Goal: Information Seeking & Learning: Learn about a topic

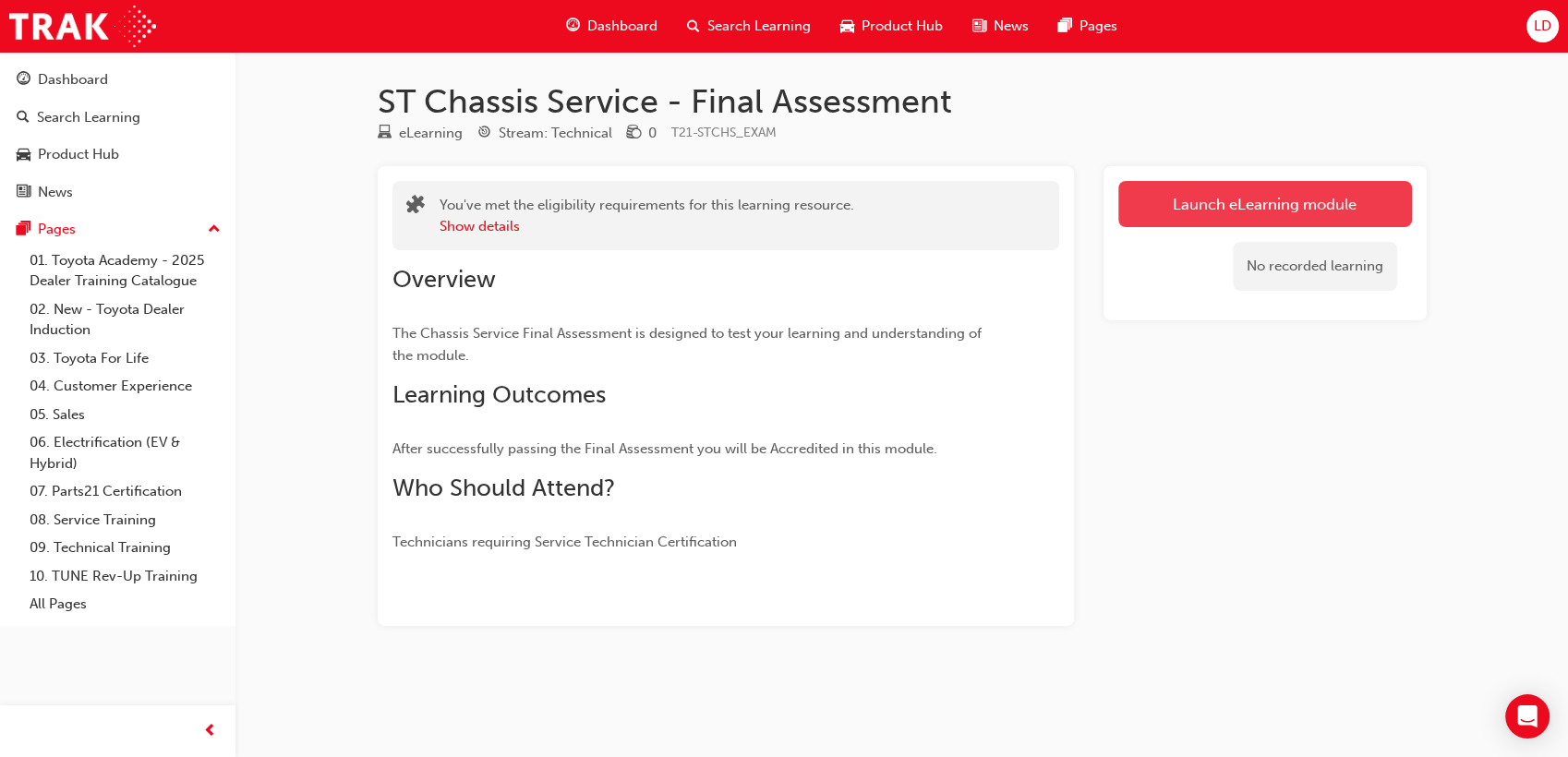
click at [1199, 197] on link "Launch eLearning module" at bounding box center [1265, 204] width 293 height 46
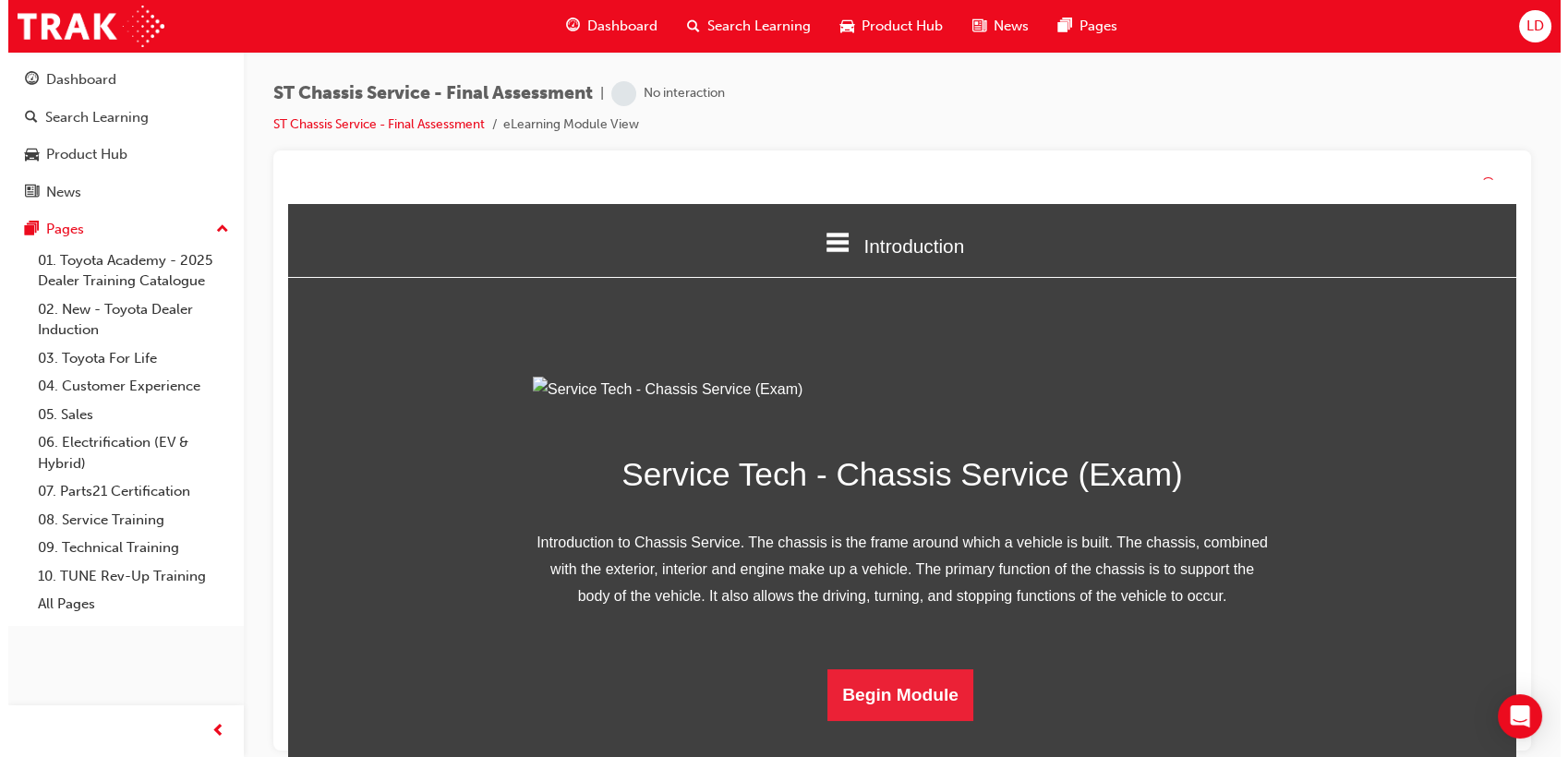
scroll to position [149, 0]
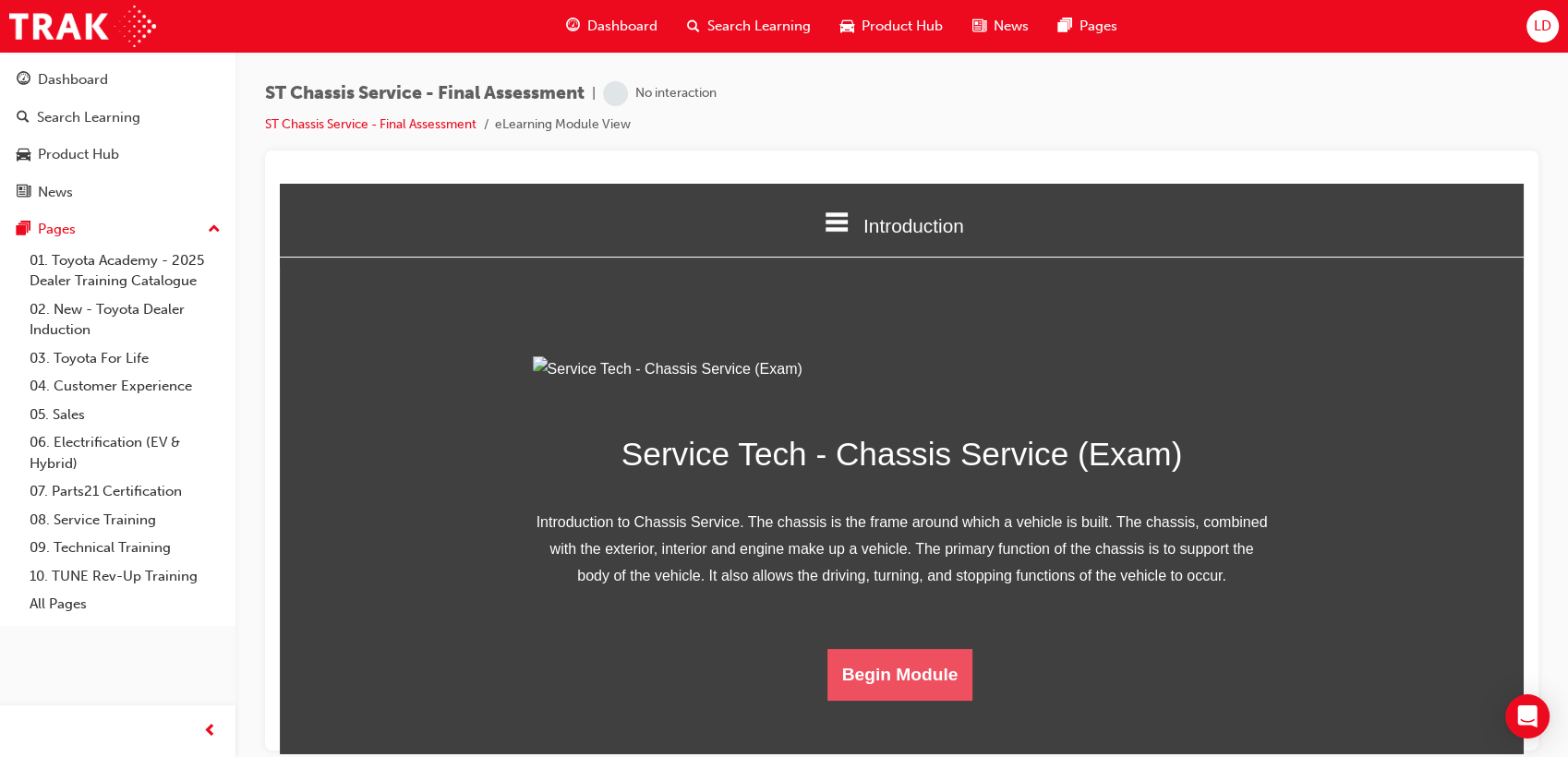
click at [913, 700] on button "Begin Module" at bounding box center [900, 674] width 146 height 51
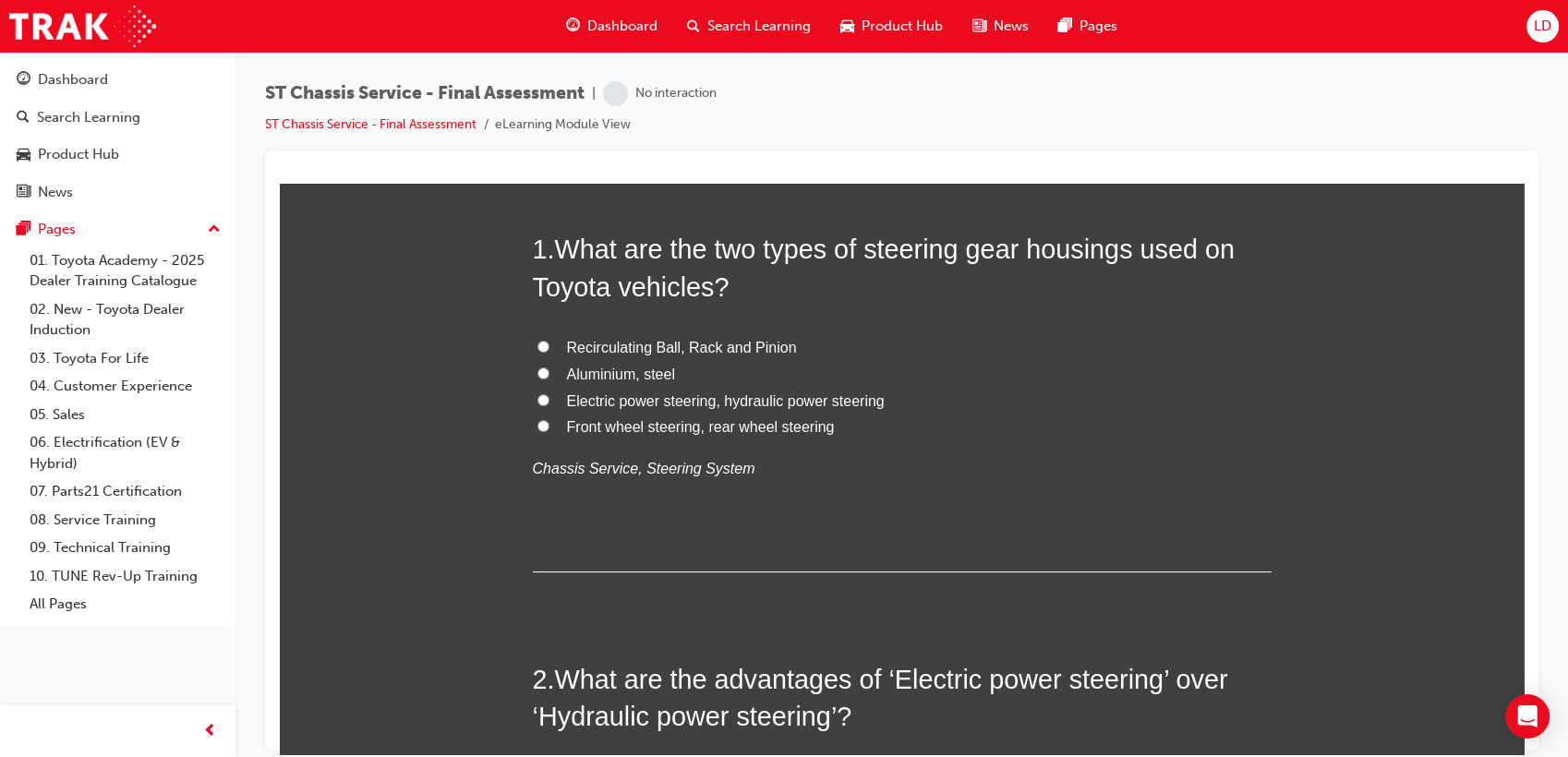
scroll to position [0, 0]
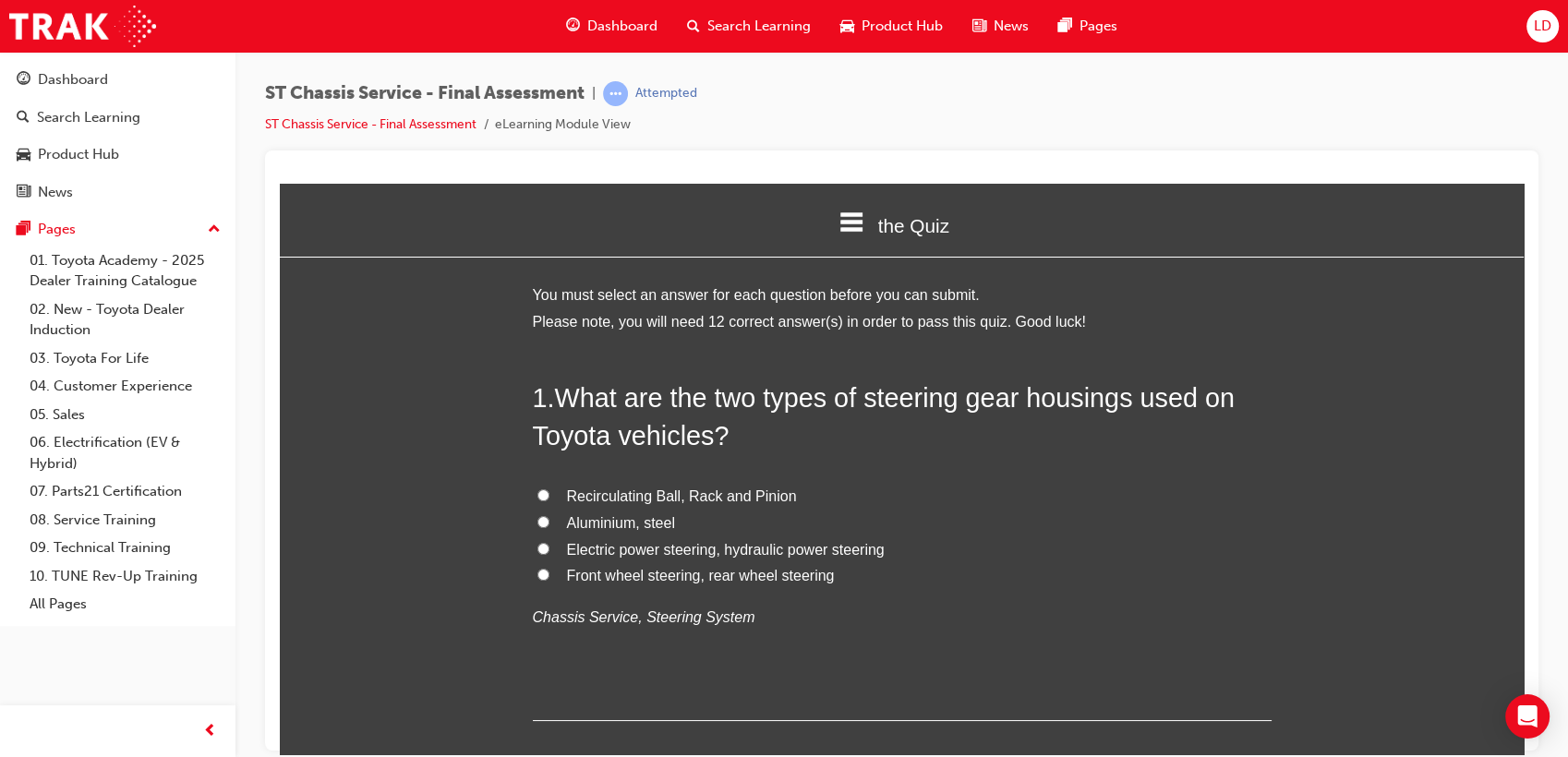
click at [708, 492] on span "Recirculating Ball, Rack and Pinion" at bounding box center [682, 495] width 229 height 15
click at [549, 492] on input "Recirculating Ball, Rack and Pinion" at bounding box center [543, 494] width 12 height 12
radio input "true"
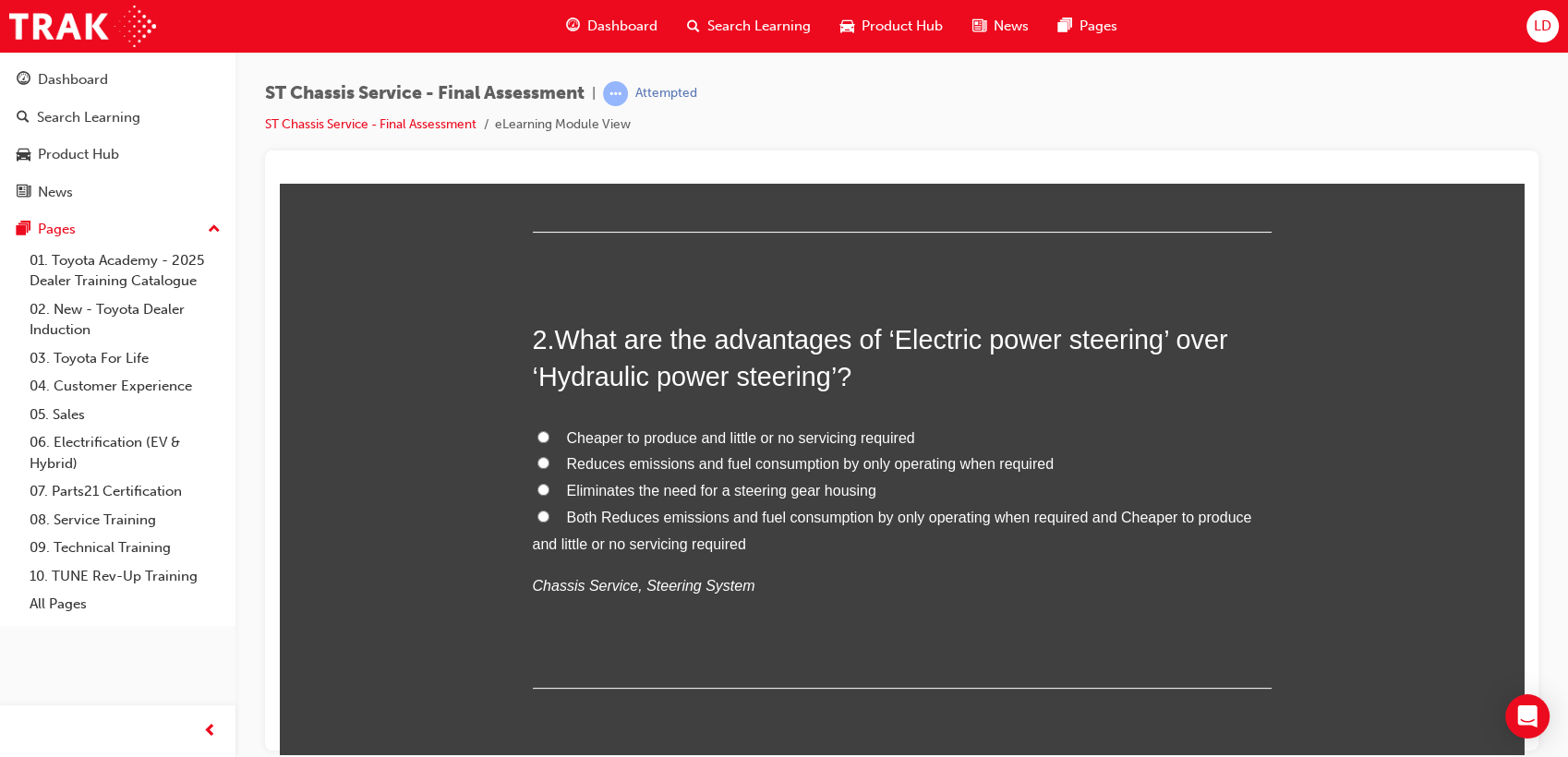
scroll to position [512, 0]
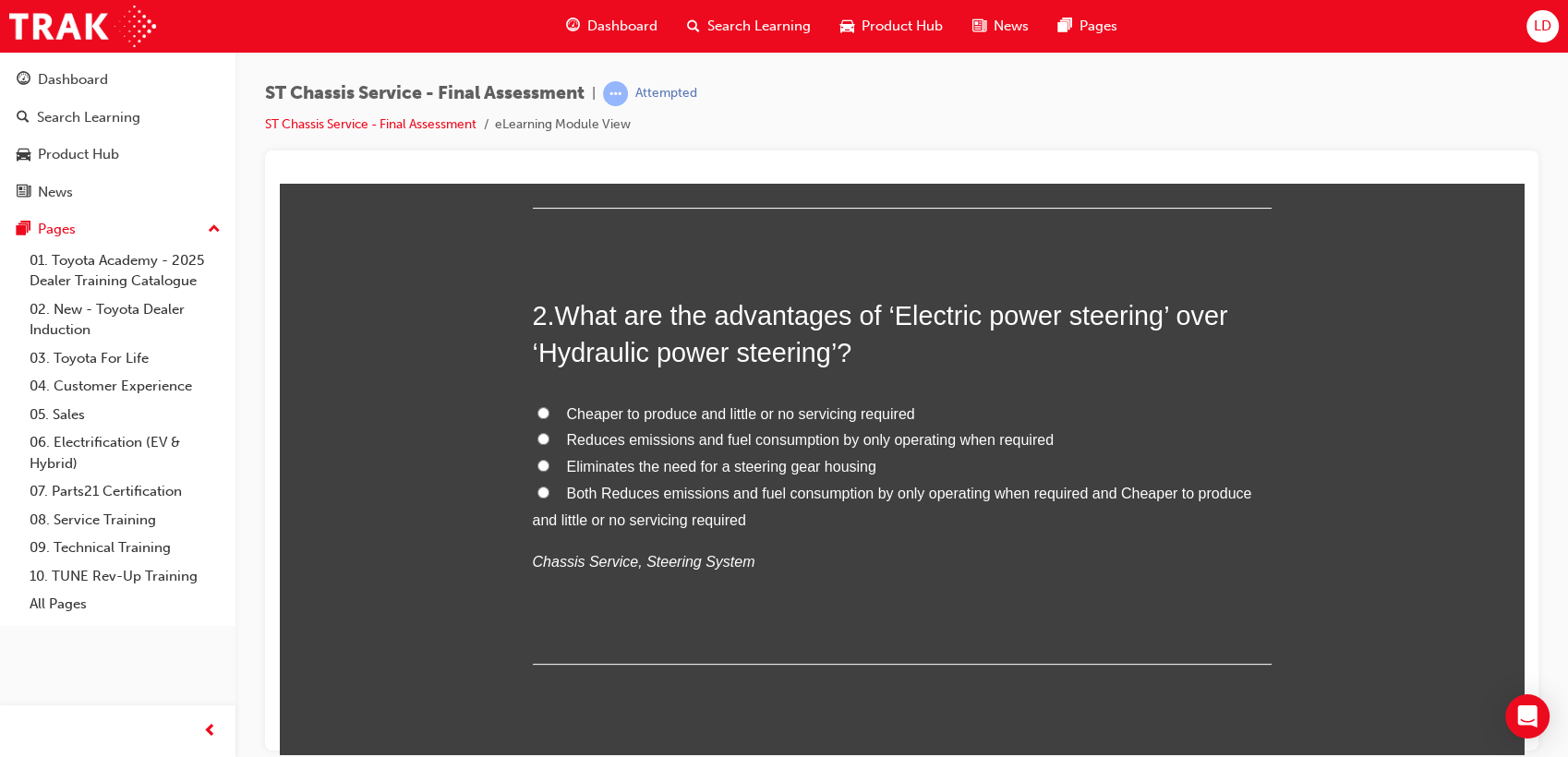
click at [912, 444] on span "Reduces emissions and fuel consumption by only operating when required" at bounding box center [810, 439] width 486 height 15
click at [549, 444] on input "Reduces emissions and fuel consumption by only operating when required" at bounding box center [543, 438] width 12 height 12
radio input "true"
click at [903, 495] on span "Both Reduces emissions and fuel consumption by only operating when required and…" at bounding box center [893, 506] width 720 height 43
click at [549, 495] on input "Both Reduces emissions and fuel consumption by only operating when required and…" at bounding box center [543, 491] width 12 height 12
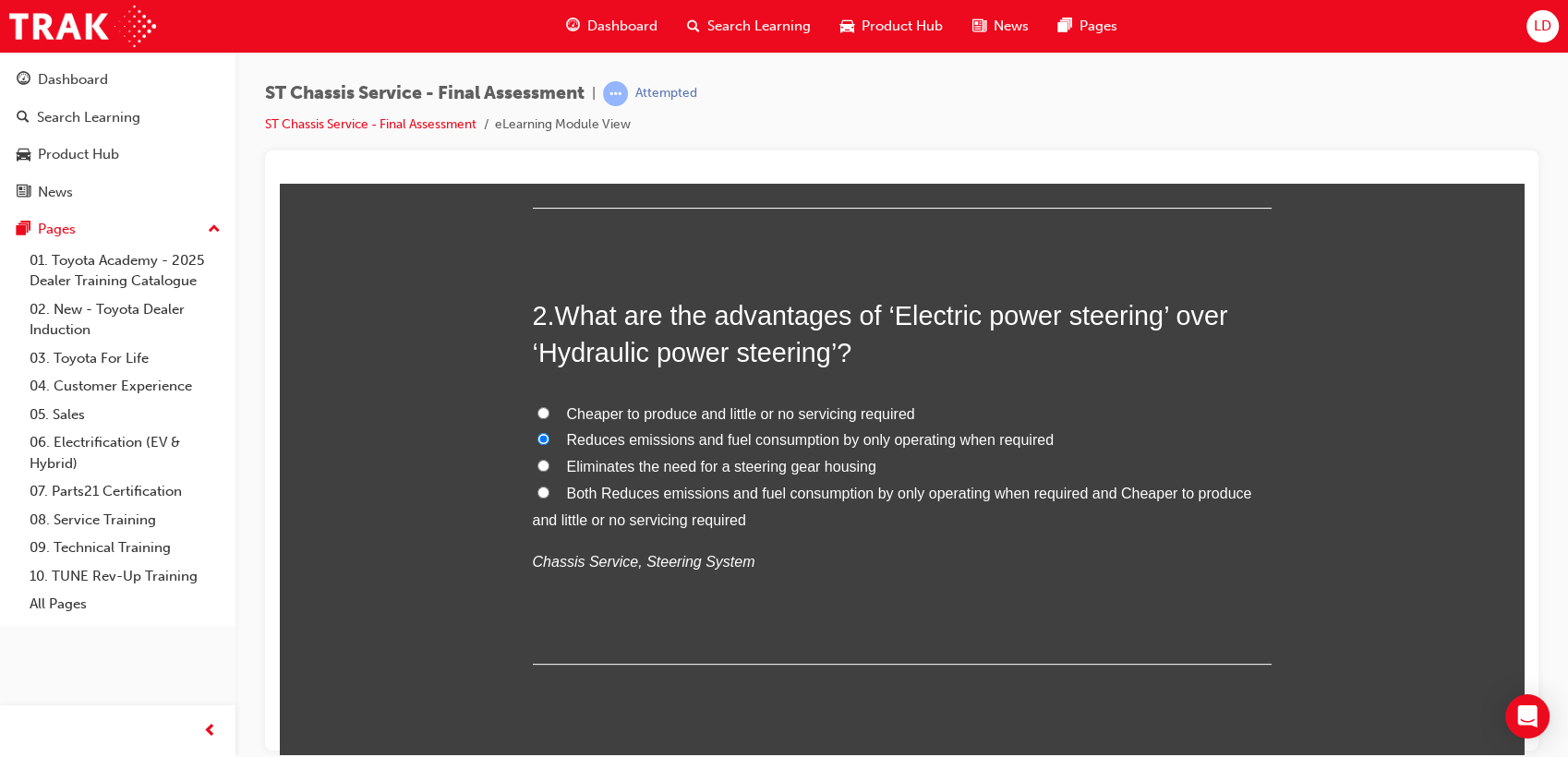
radio input "true"
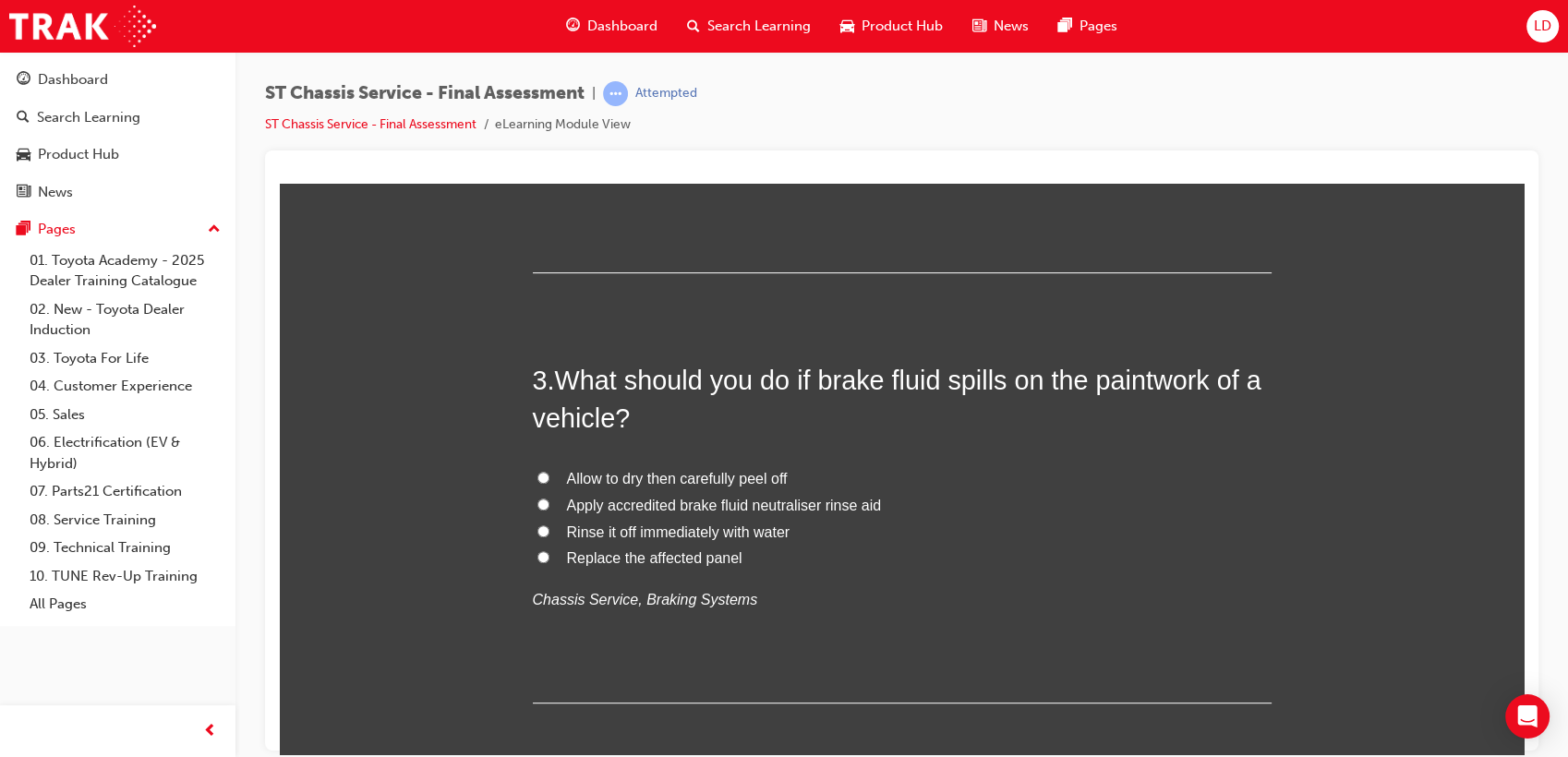
scroll to position [1026, 0]
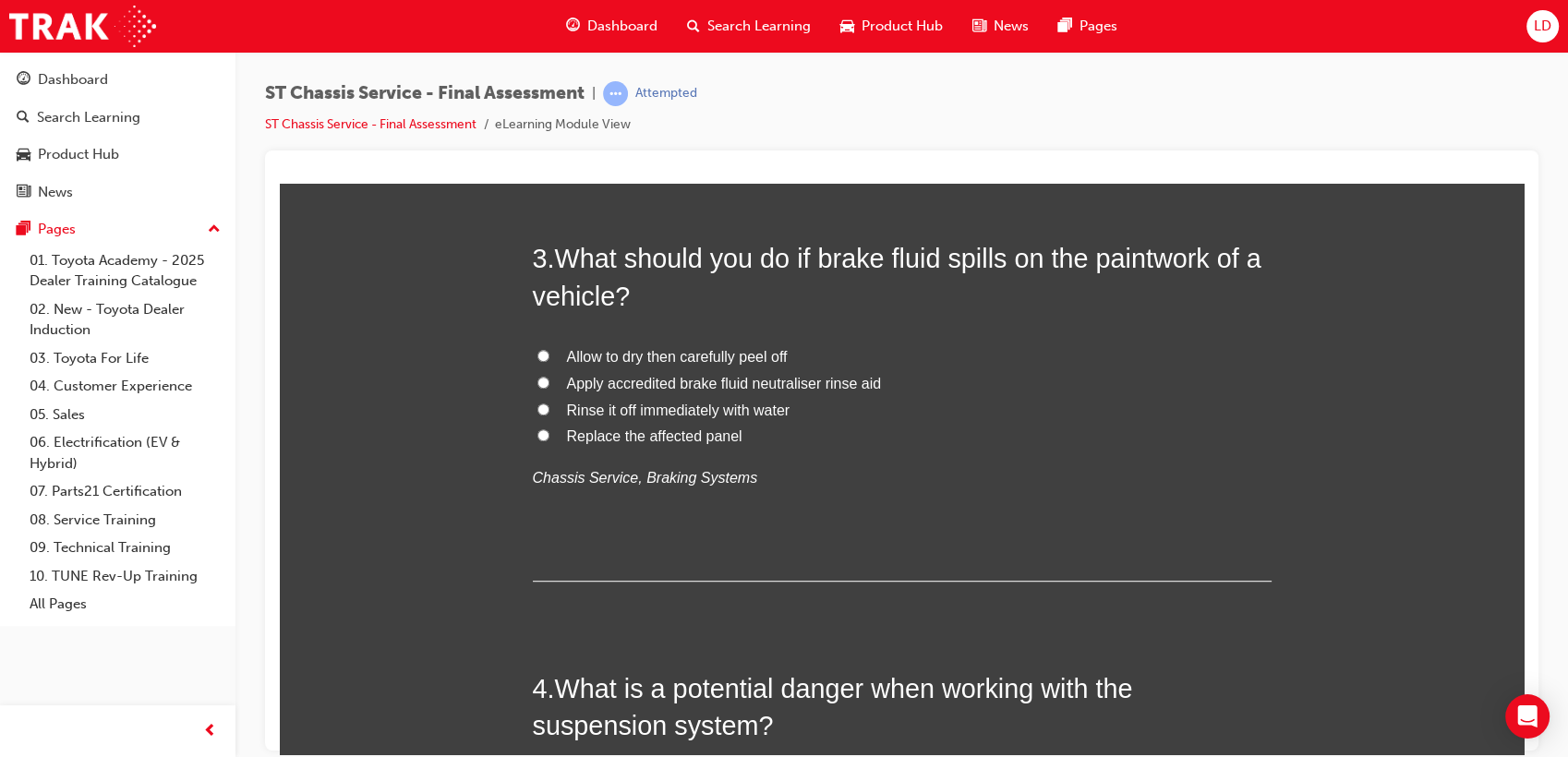
click at [715, 352] on span "Allow to dry then carefully peel off" at bounding box center [678, 356] width 221 height 15
click at [549, 352] on input "Allow to dry then carefully peel off" at bounding box center [543, 355] width 12 height 12
radio input "true"
click at [677, 409] on span "Rinse it off immediately with water" at bounding box center [679, 409] width 224 height 15
click at [549, 409] on input "Rinse it off immediately with water" at bounding box center [543, 408] width 12 height 12
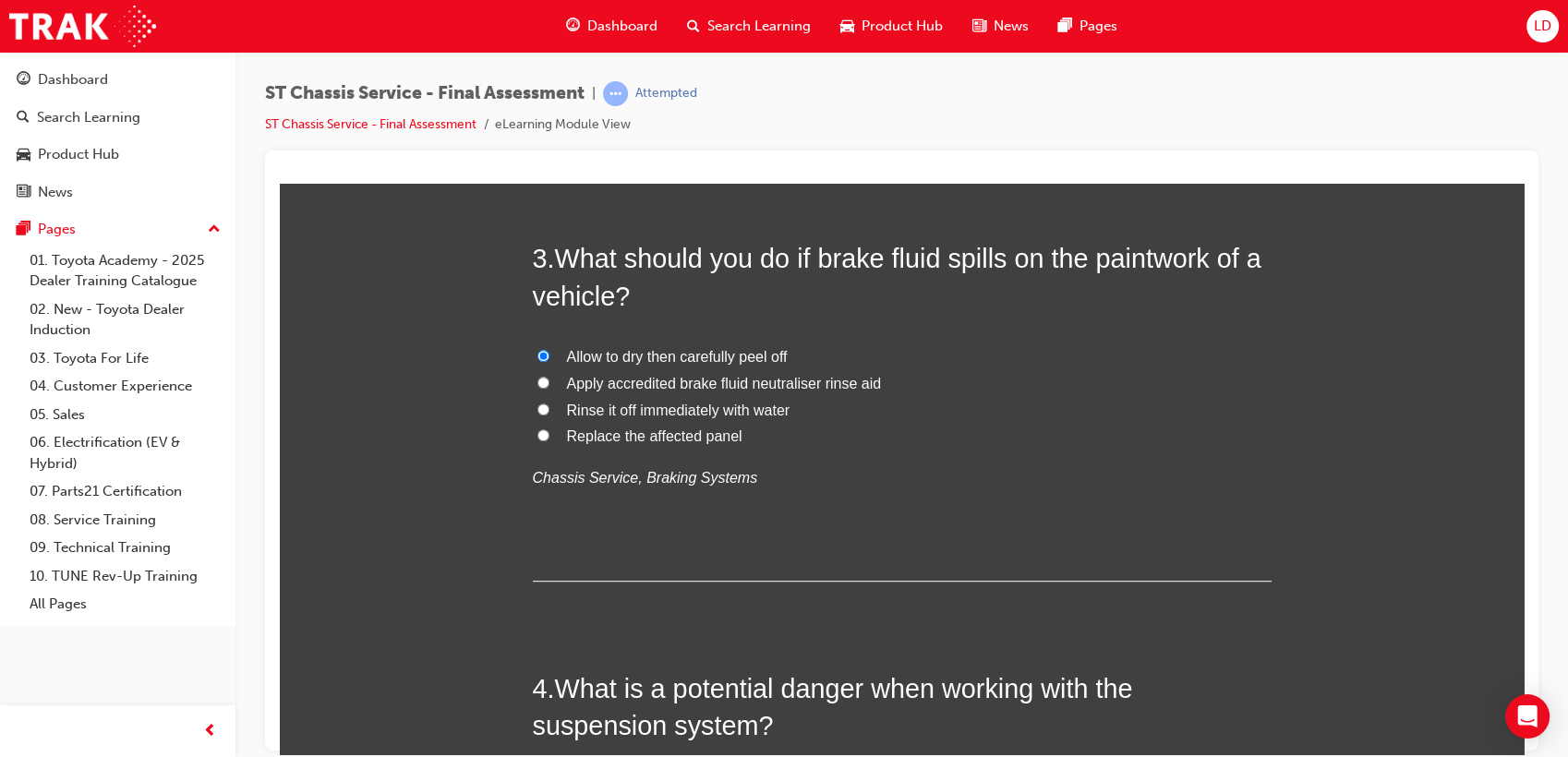
radio input "true"
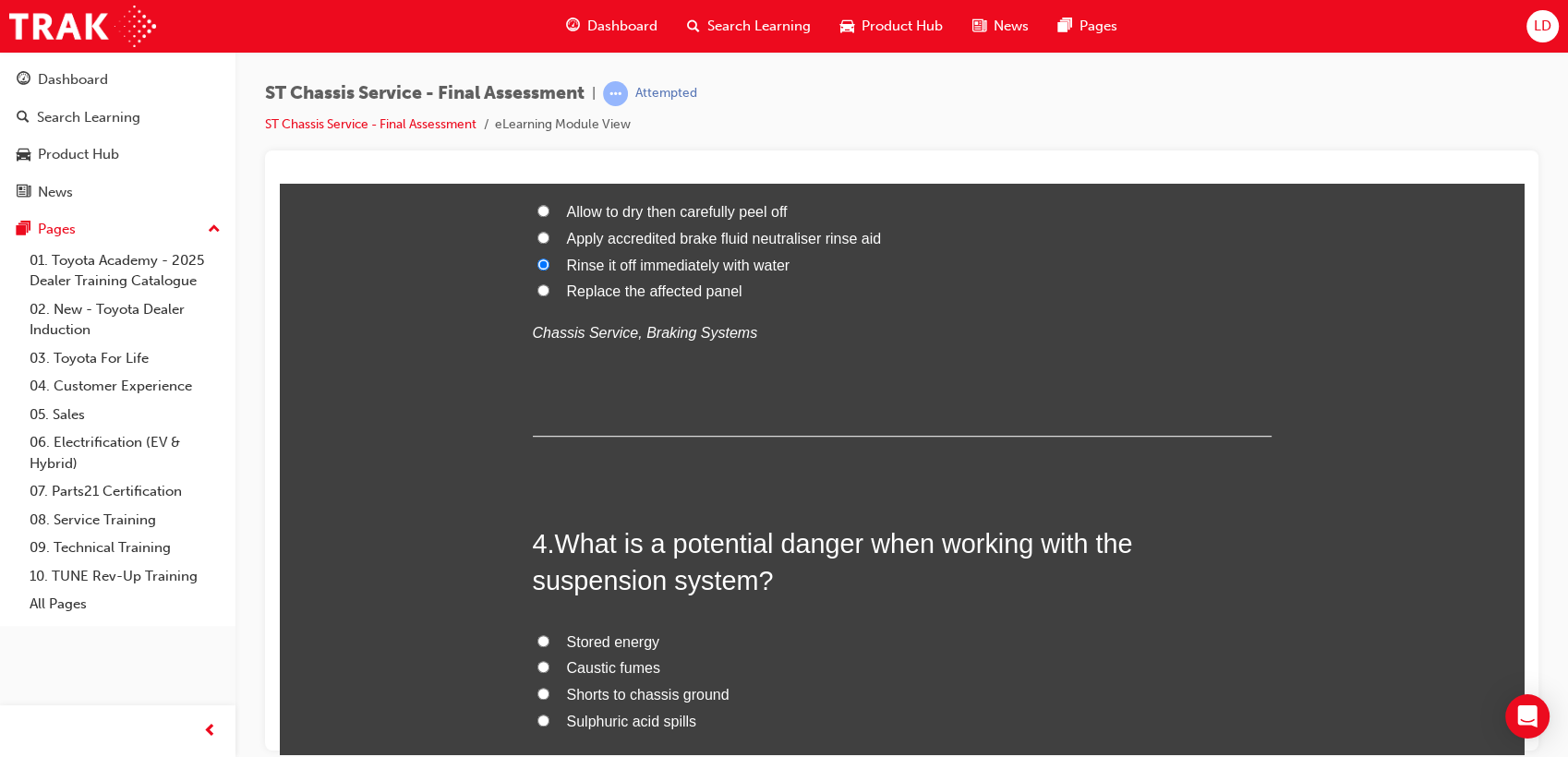
scroll to position [1334, 0]
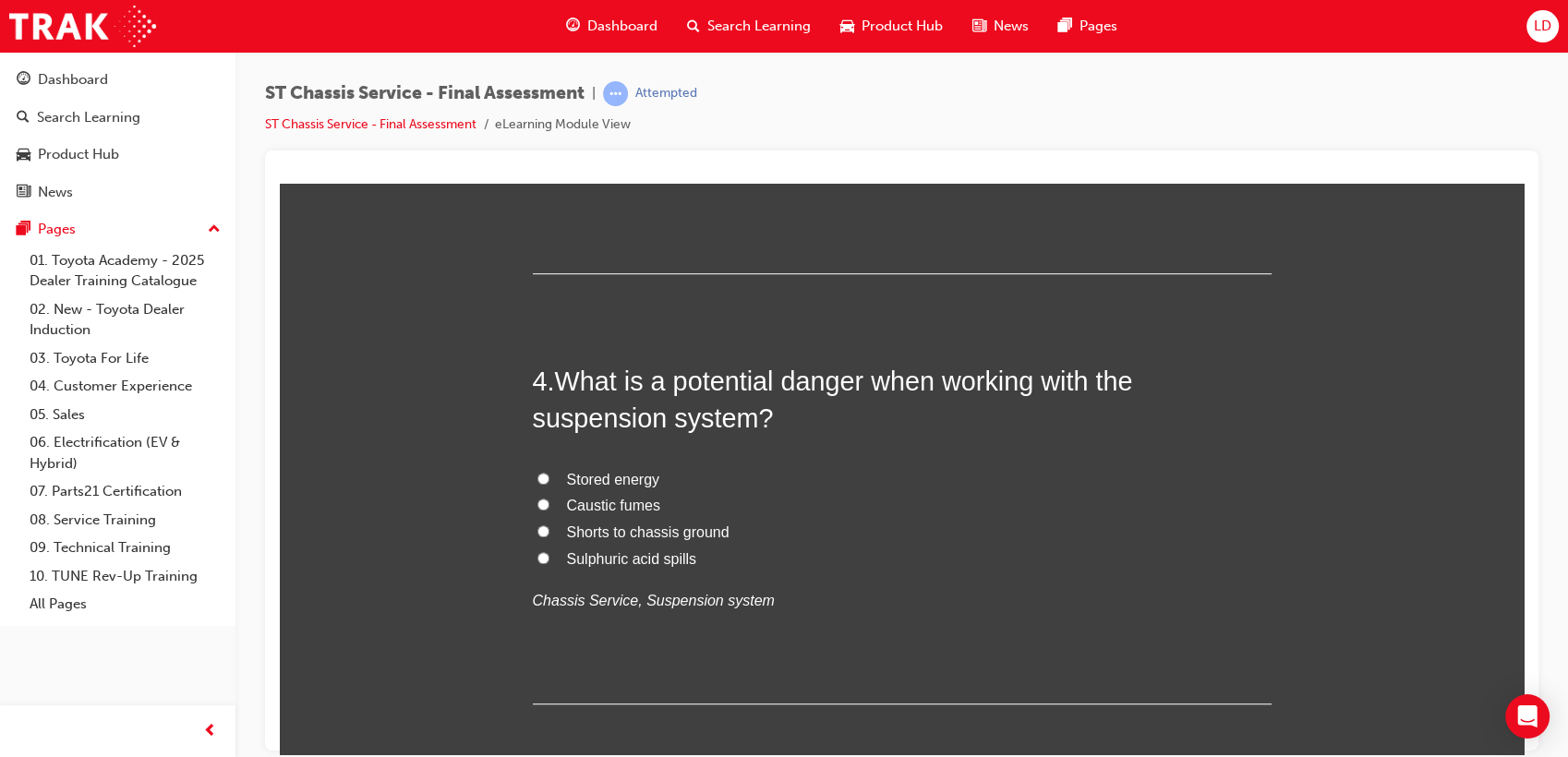
click at [605, 486] on span "Stored energy" at bounding box center [614, 479] width 93 height 15
click at [549, 484] on input "Stored energy" at bounding box center [543, 478] width 12 height 12
radio input "true"
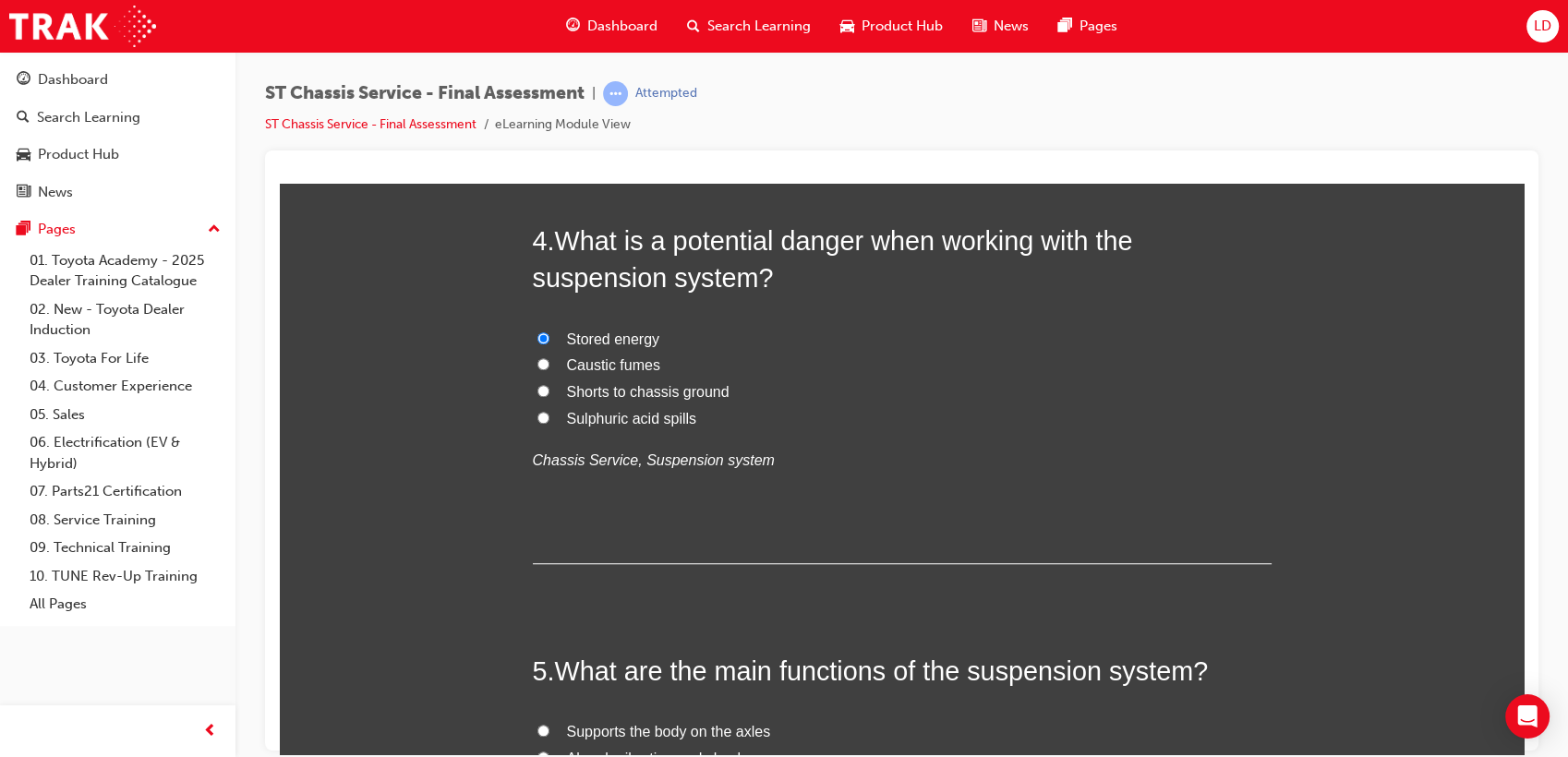
scroll to position [1743, 0]
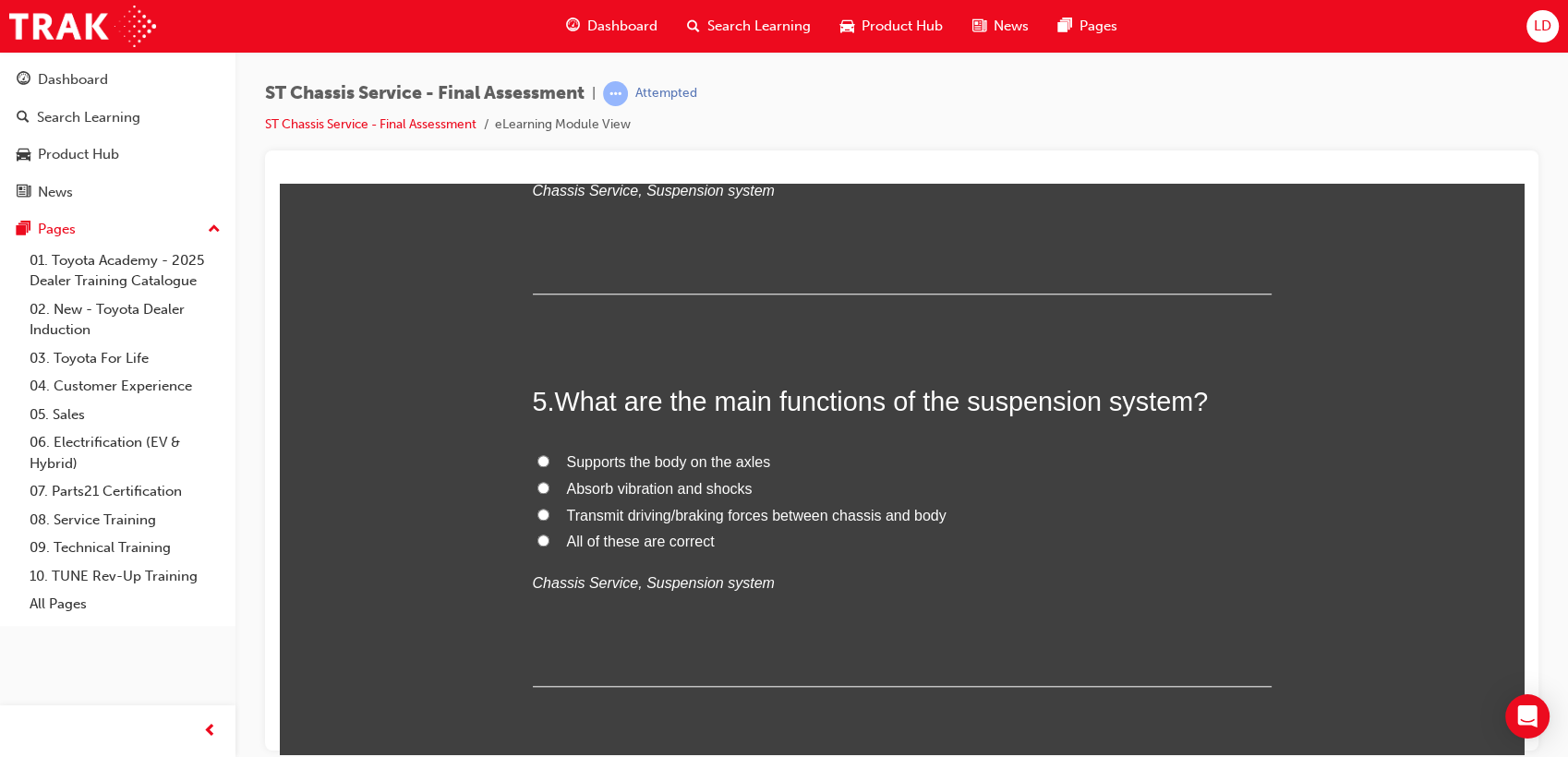
click at [667, 533] on span "All of these are correct" at bounding box center [641, 541] width 148 height 15
click at [549, 534] on input "All of these are correct" at bounding box center [543, 540] width 12 height 12
radio input "true"
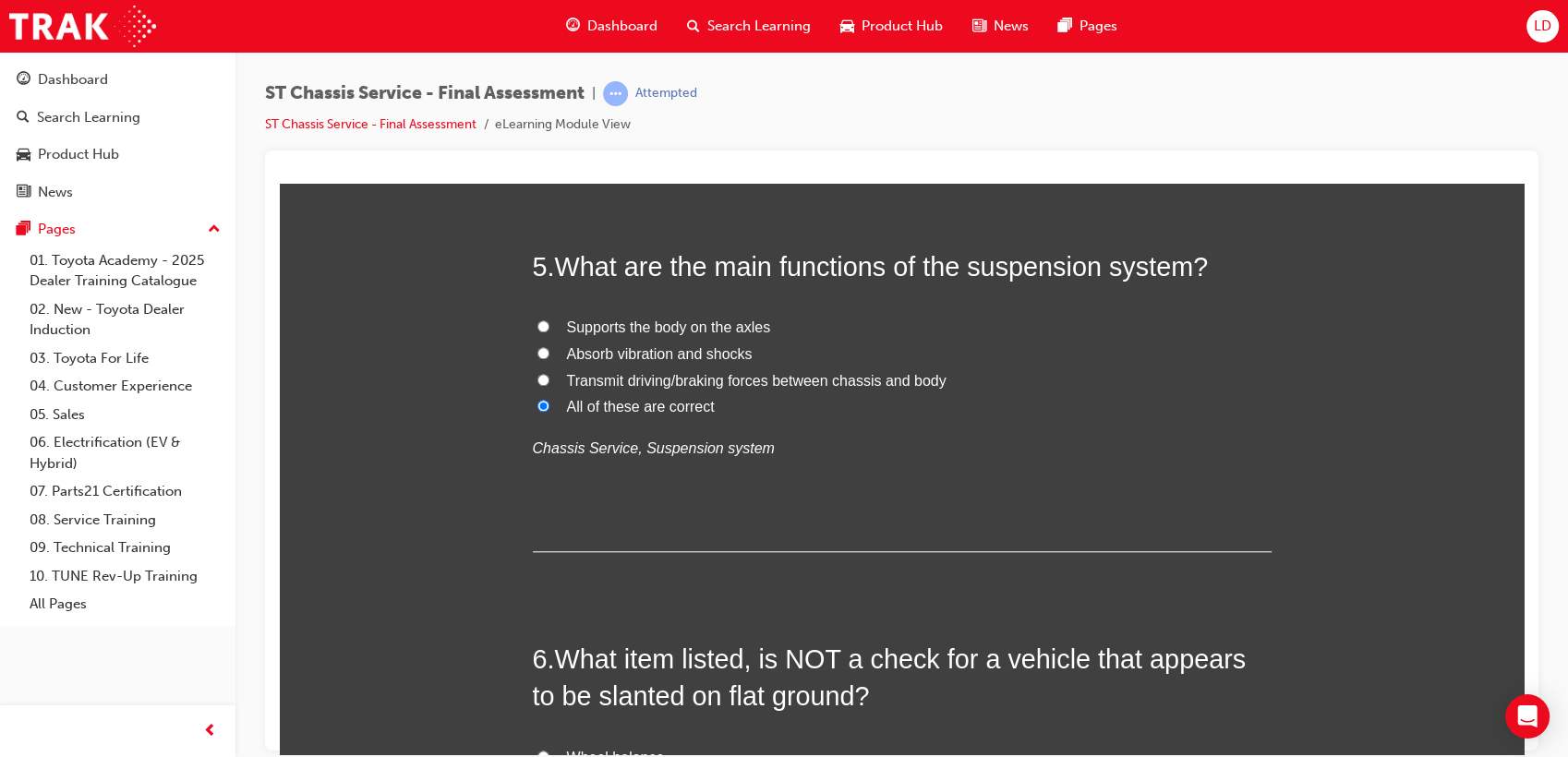
scroll to position [2257, 0]
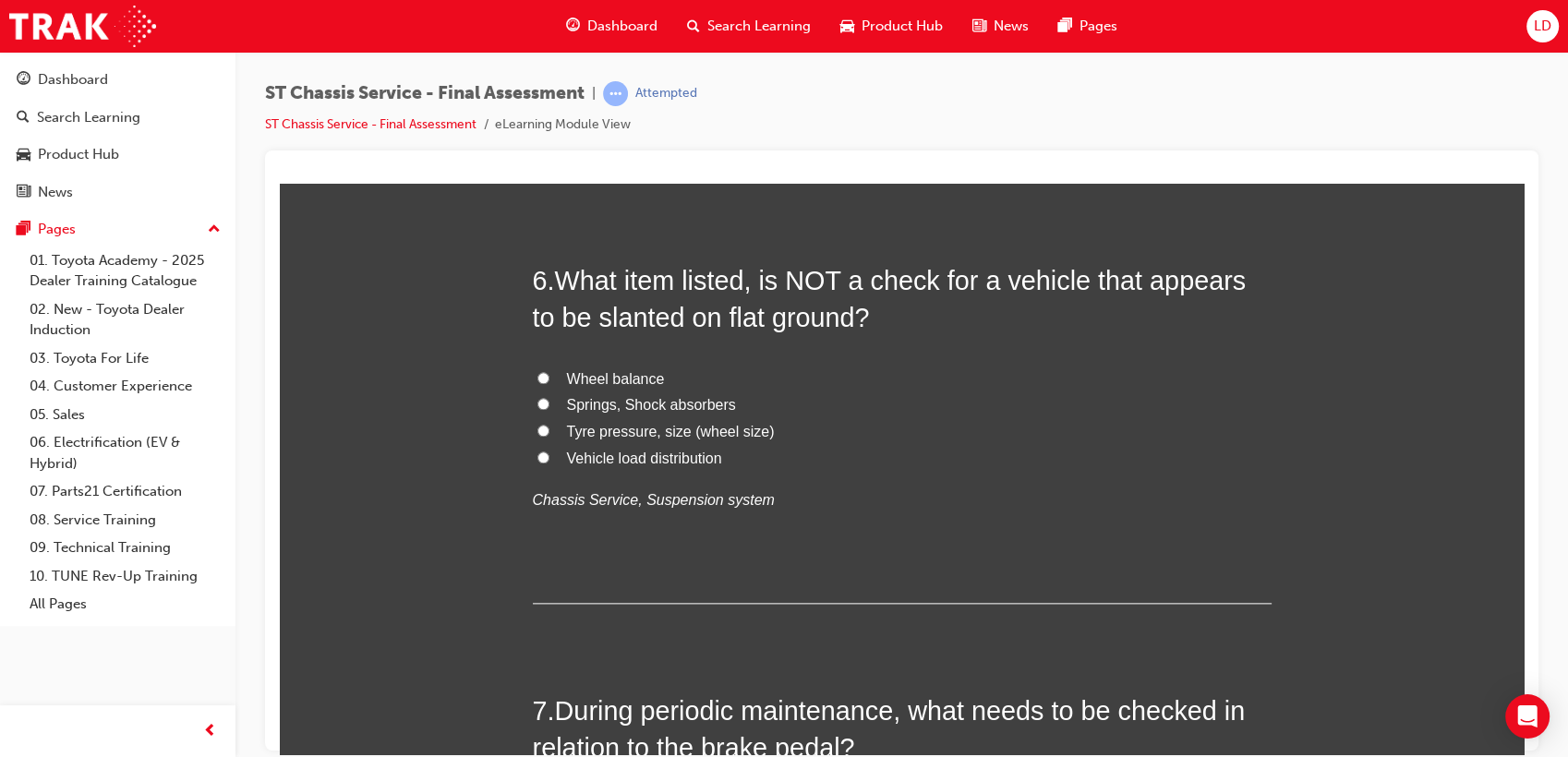
click at [638, 379] on span "Wheel balance" at bounding box center [616, 378] width 98 height 15
click at [549, 379] on input "Wheel balance" at bounding box center [543, 377] width 12 height 12
radio input "true"
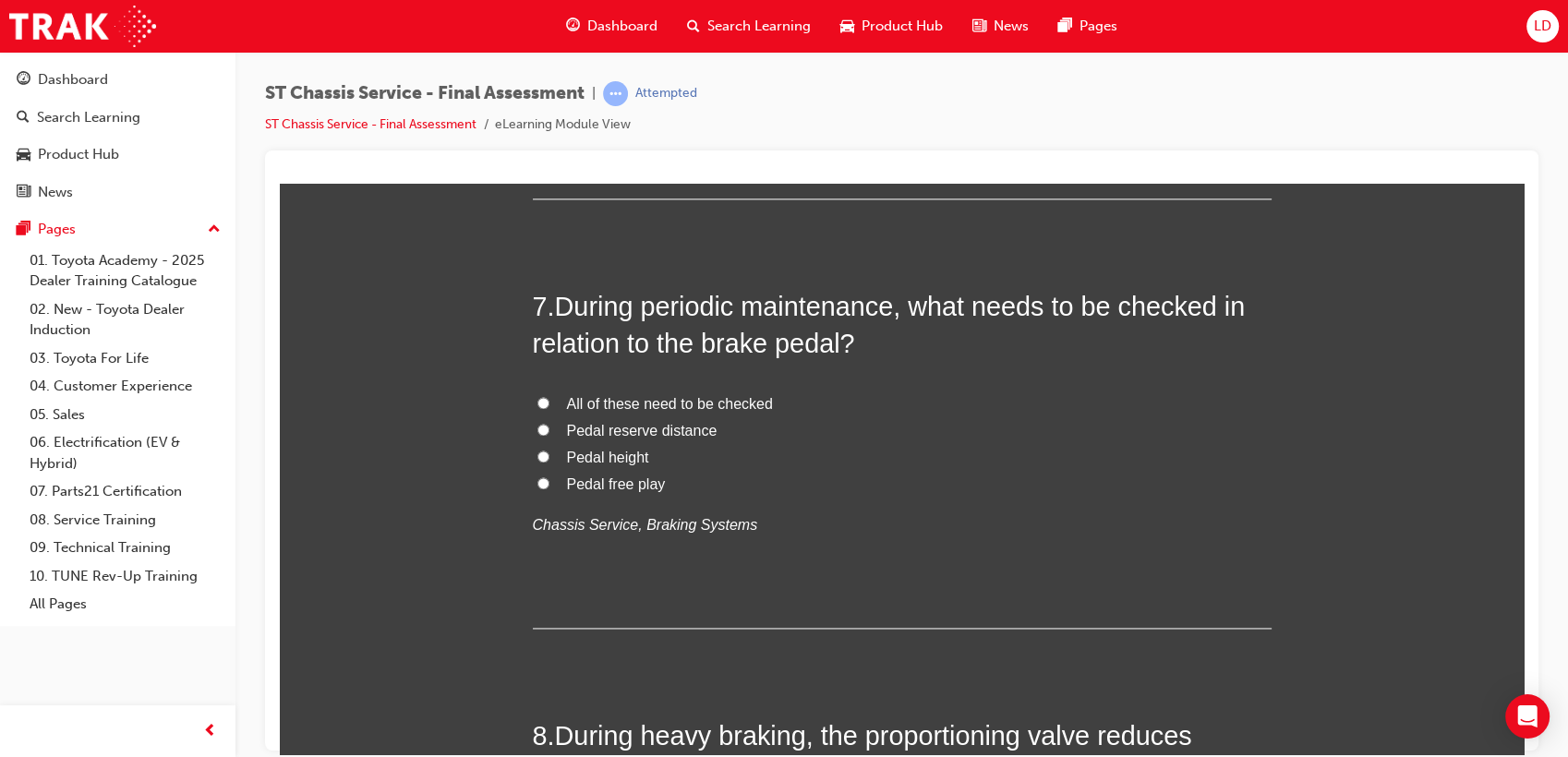
scroll to position [2667, 0]
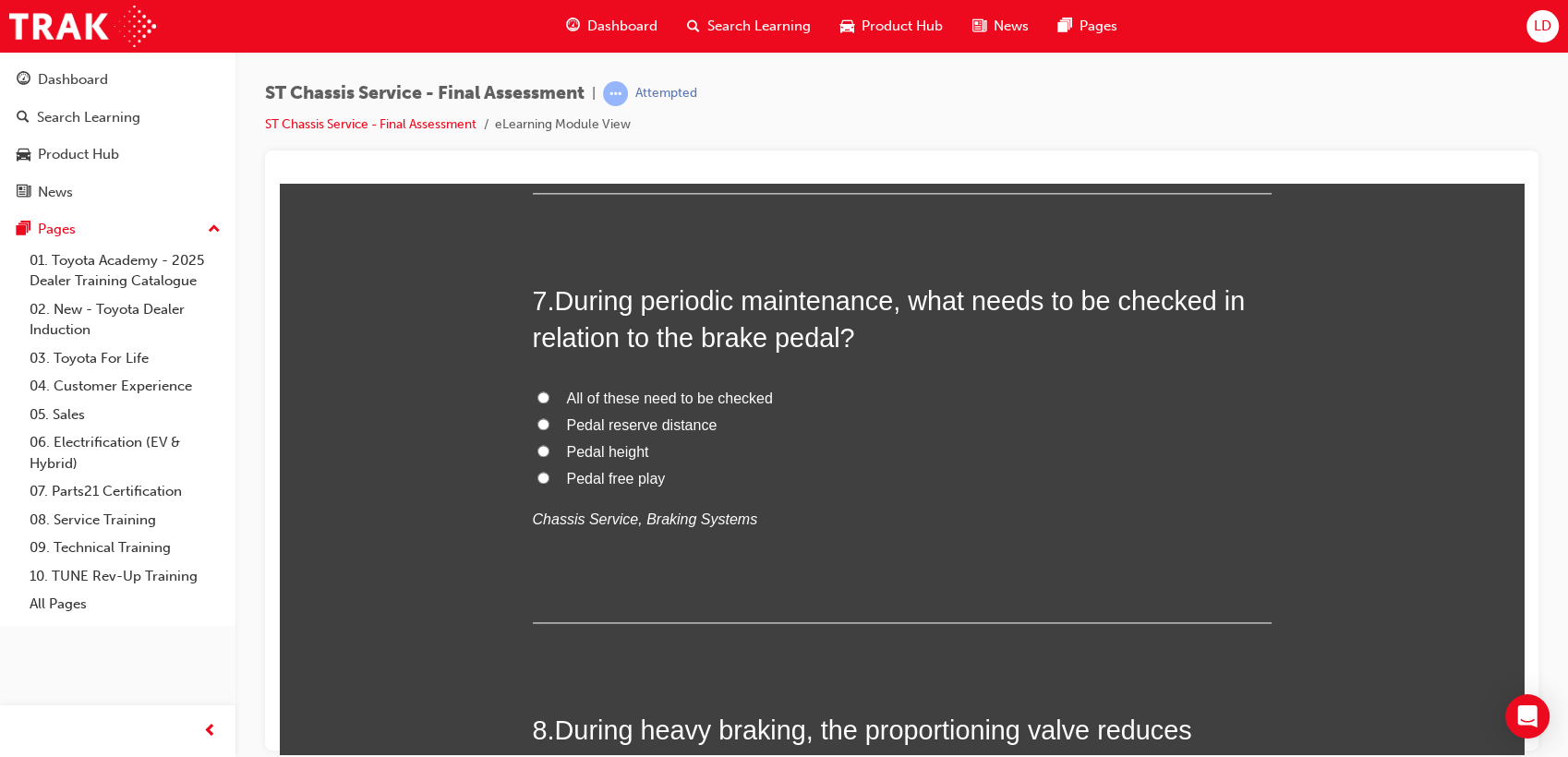
click at [739, 391] on span "All of these need to be checked" at bounding box center [670, 397] width 206 height 15
click at [549, 391] on input "All of these need to be checked" at bounding box center [543, 396] width 12 height 12
radio input "true"
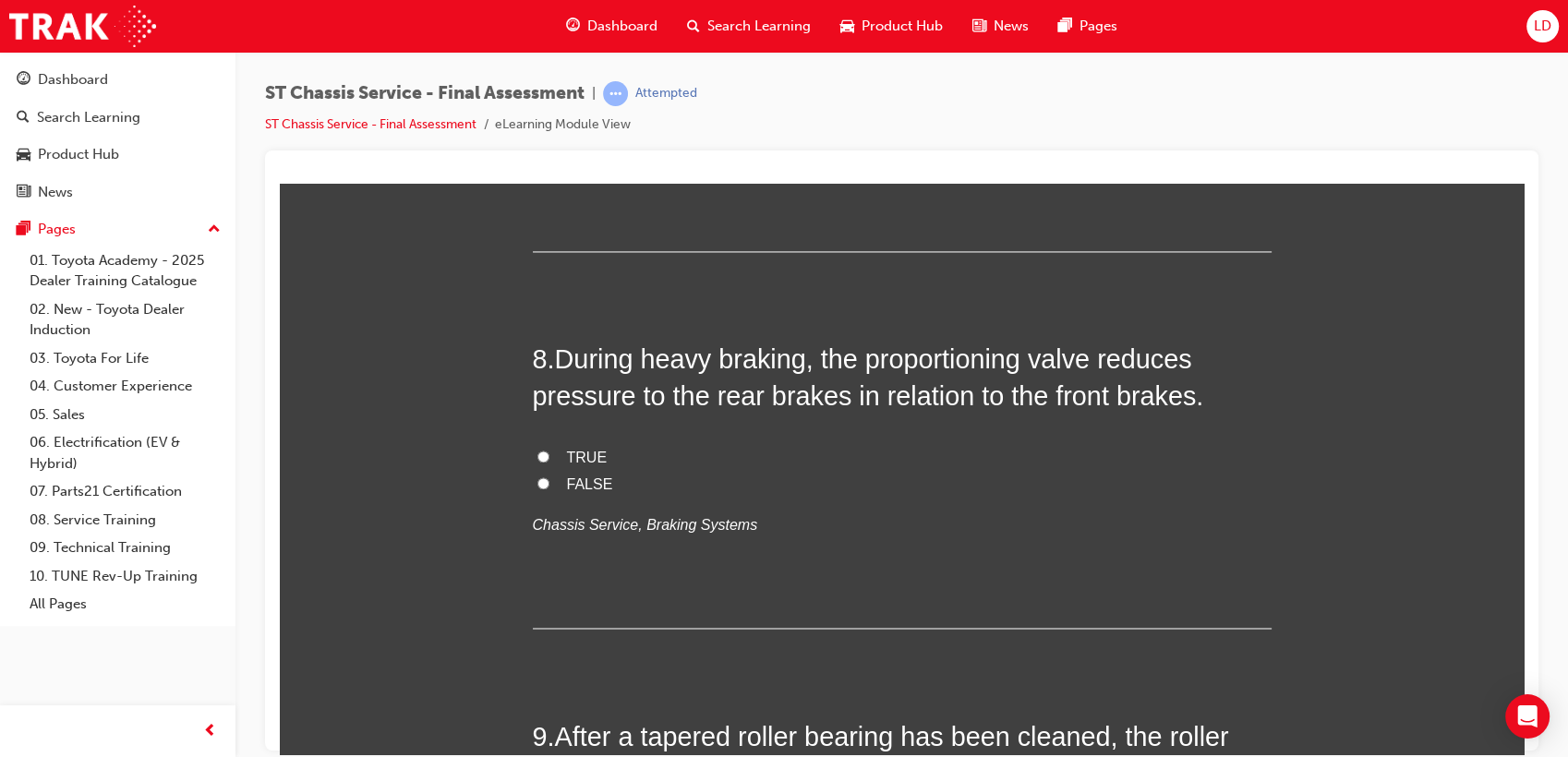
scroll to position [3078, 0]
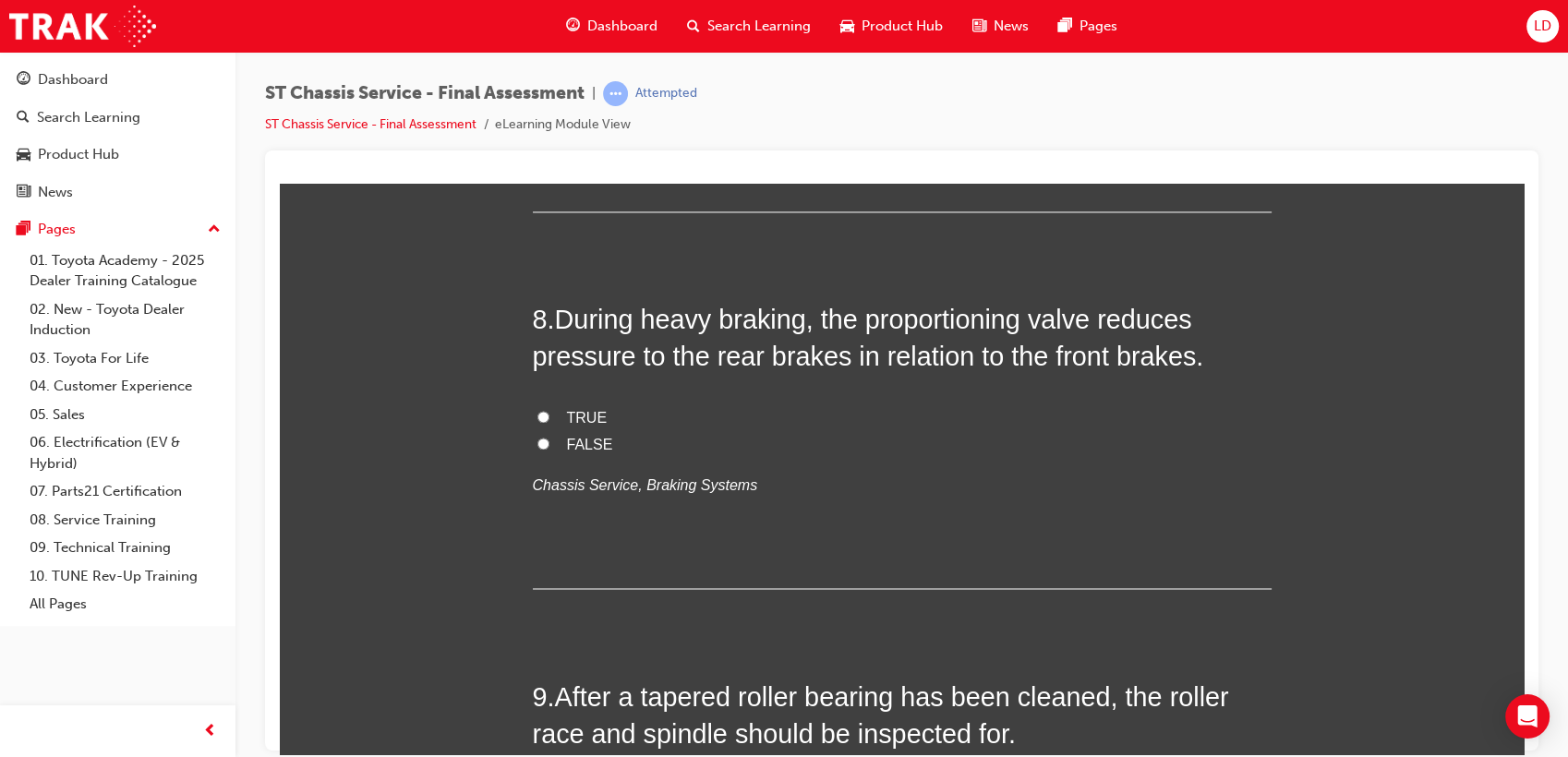
click at [567, 414] on span "TRUE" at bounding box center [587, 417] width 41 height 15
click at [549, 414] on input "TRUE" at bounding box center [543, 416] width 12 height 12
radio input "true"
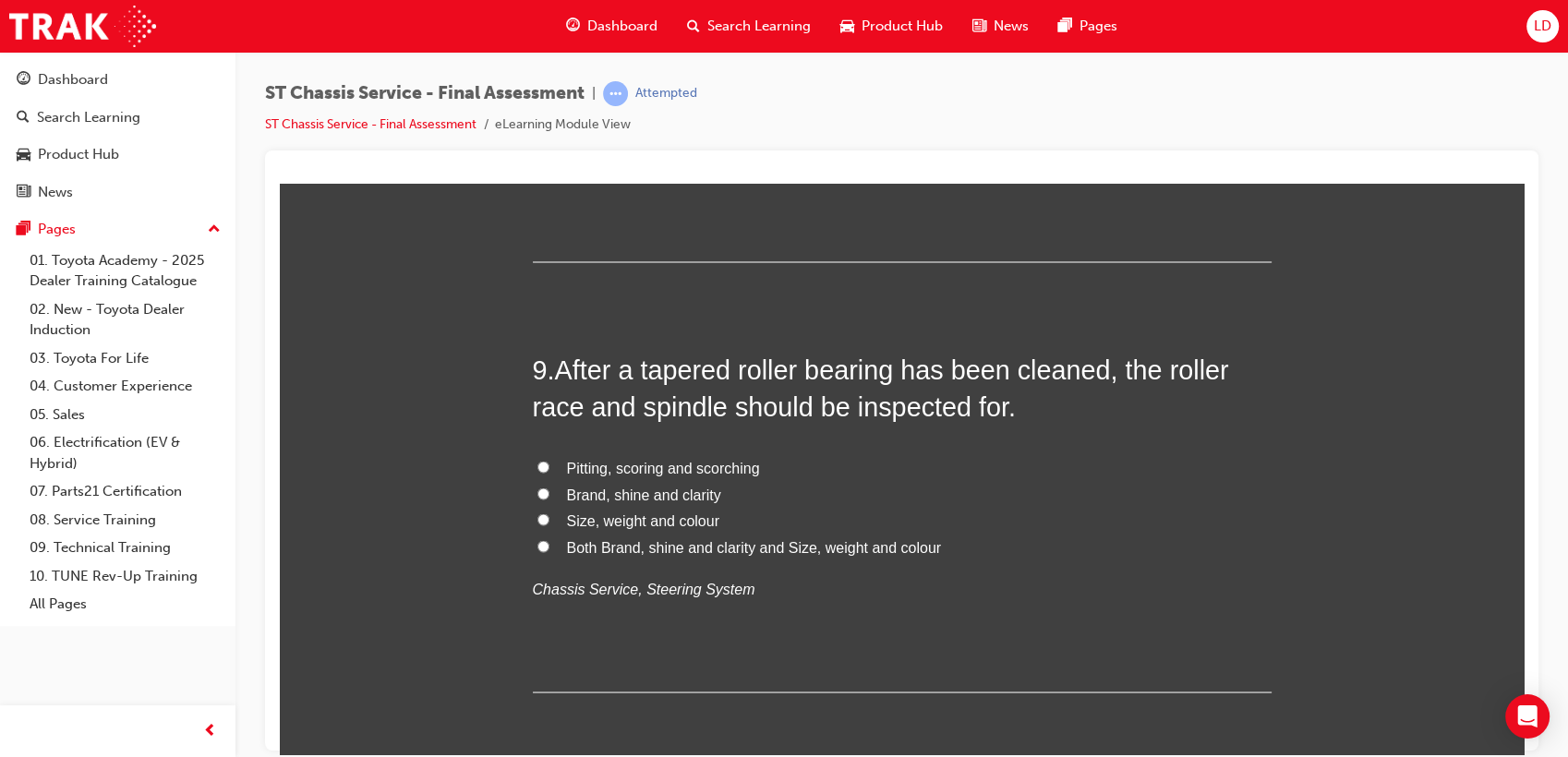
scroll to position [3488, 0]
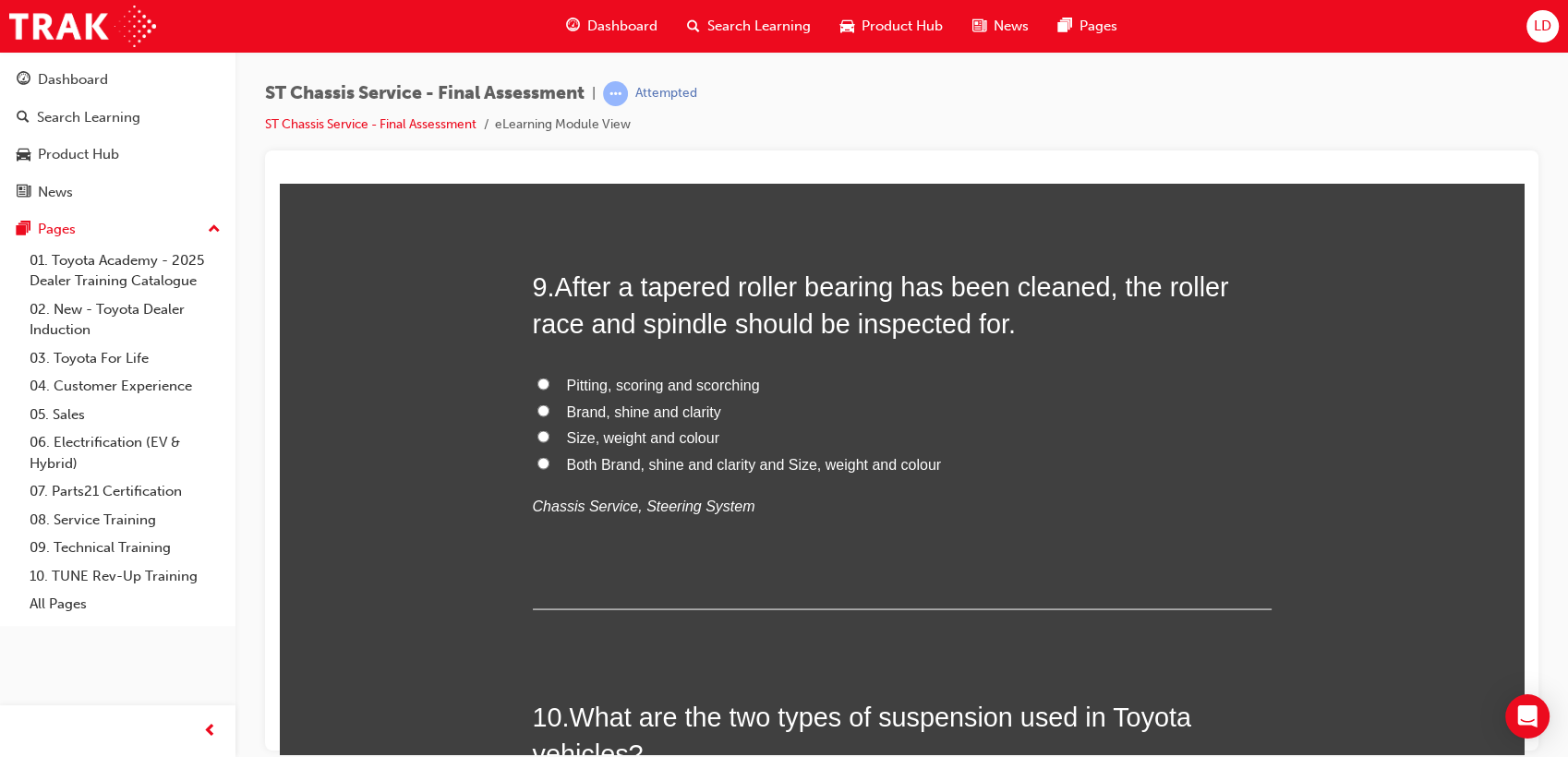
click at [724, 381] on span "Pitting, scoring and scorching" at bounding box center [664, 384] width 193 height 15
click at [549, 381] on input "Pitting, scoring and scorching" at bounding box center [543, 383] width 12 height 12
radio input "true"
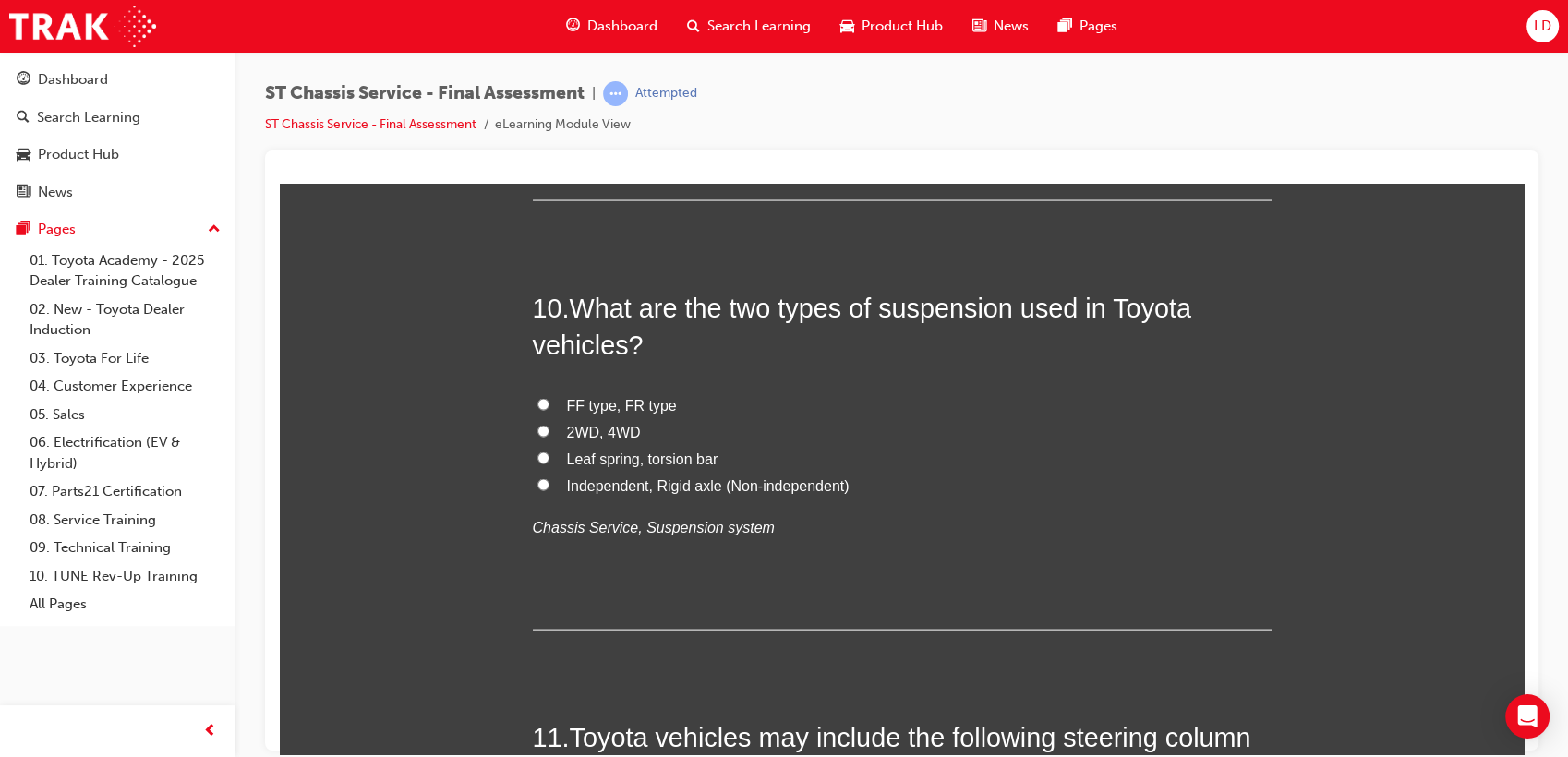
scroll to position [3899, 0]
click at [670, 480] on span "Independent, Rigid axle (Non-independent)" at bounding box center [708, 483] width 283 height 15
click at [549, 480] on input "Independent, Rigid axle (Non-independent)" at bounding box center [543, 481] width 12 height 12
radio input "true"
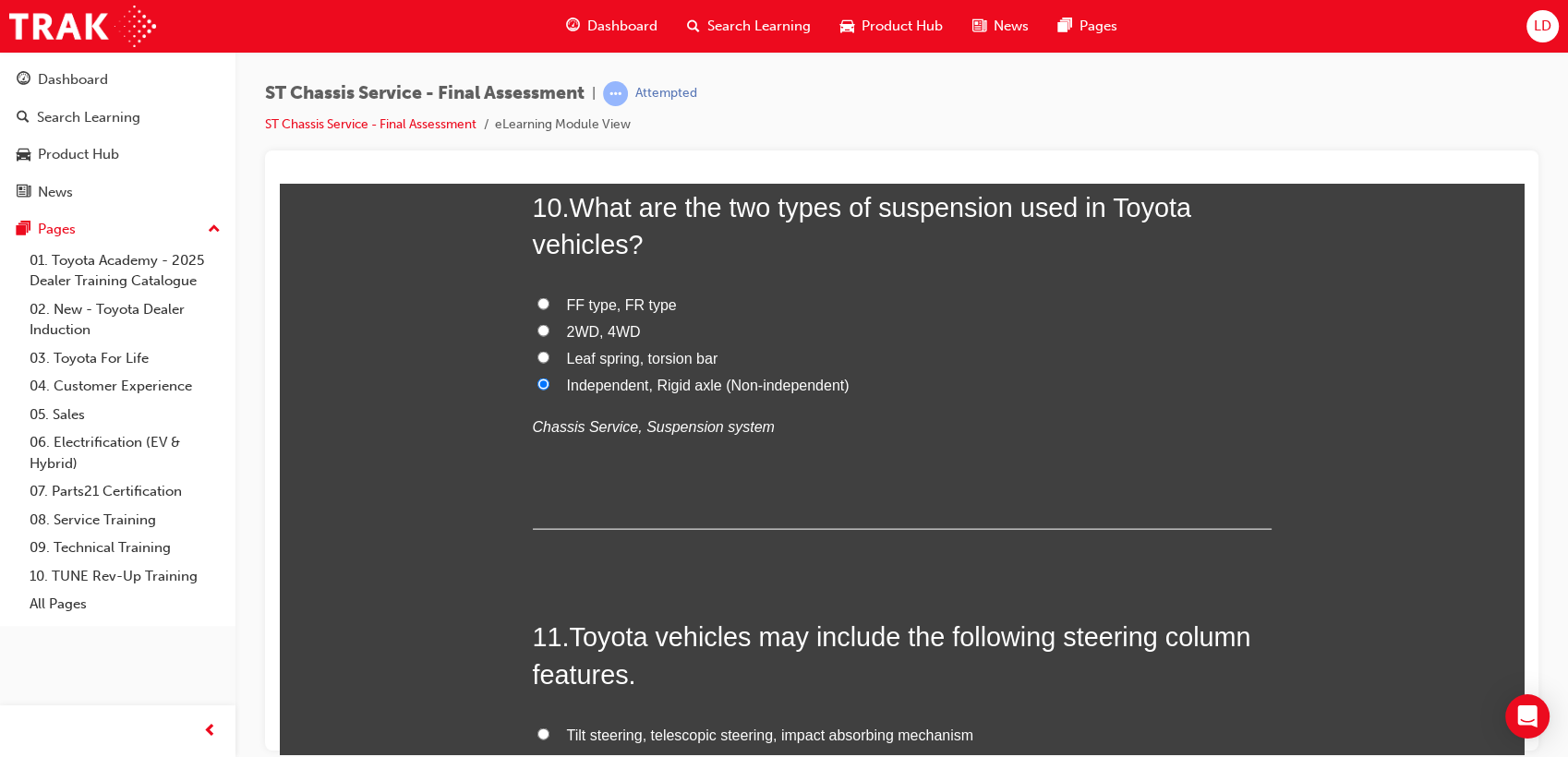
scroll to position [4412, 0]
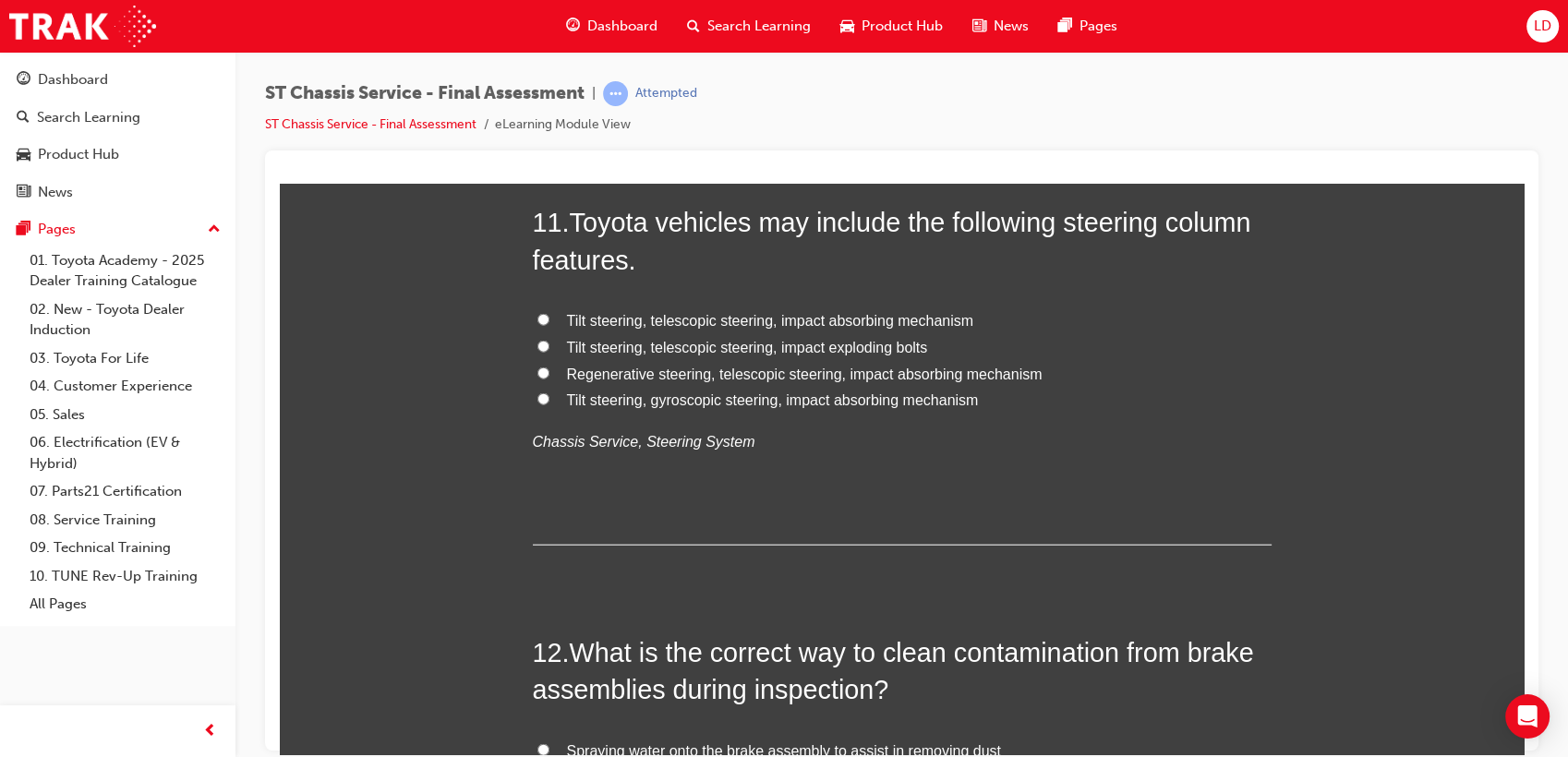
click at [691, 315] on span "Tilt steering, telescopic steering, impact absorbing mechanism" at bounding box center [771, 320] width 407 height 15
click at [549, 315] on input "Tilt steering, telescopic steering, impact absorbing mechanism" at bounding box center [543, 319] width 12 height 12
radio input "true"
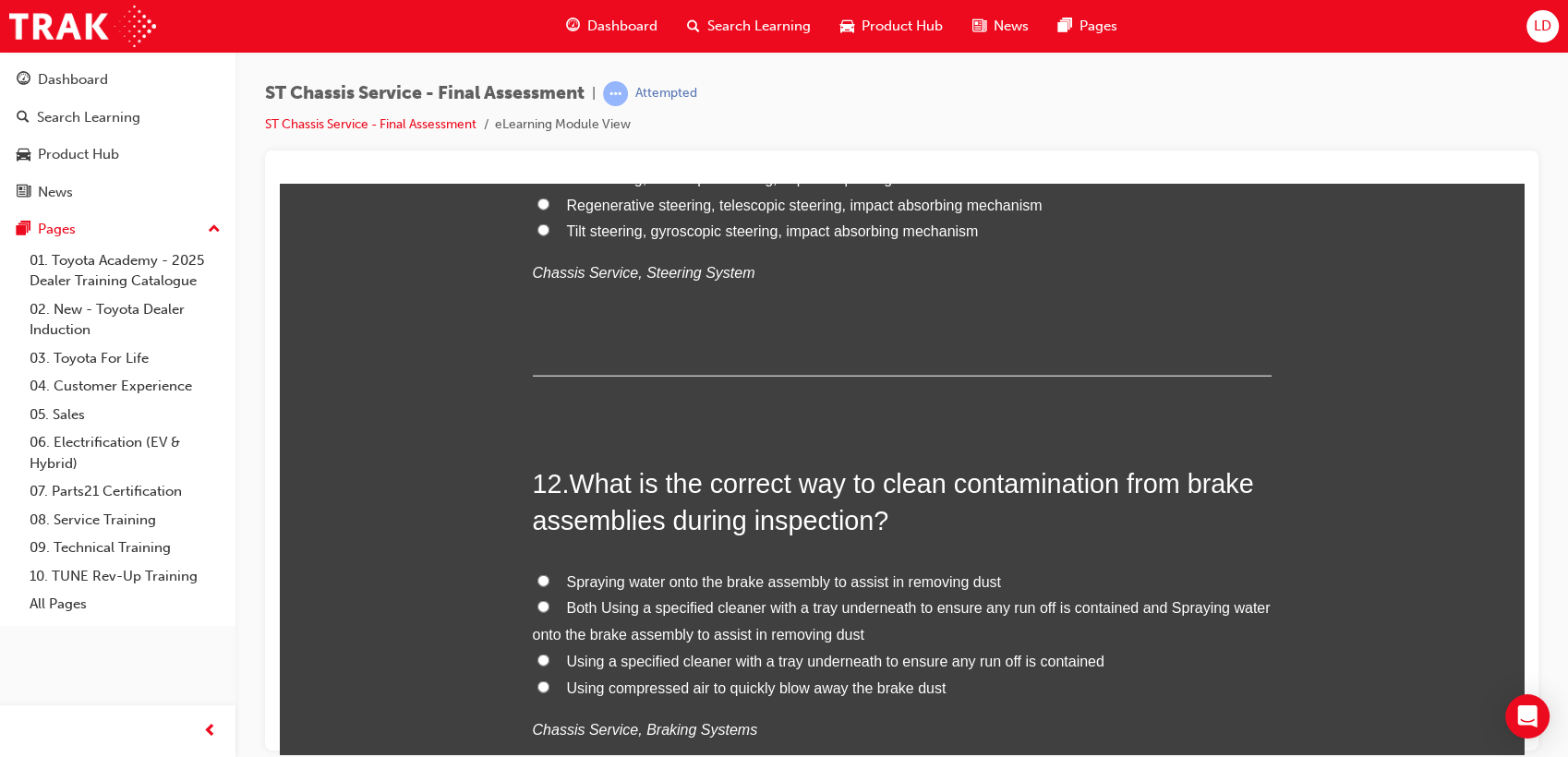
scroll to position [4720, 0]
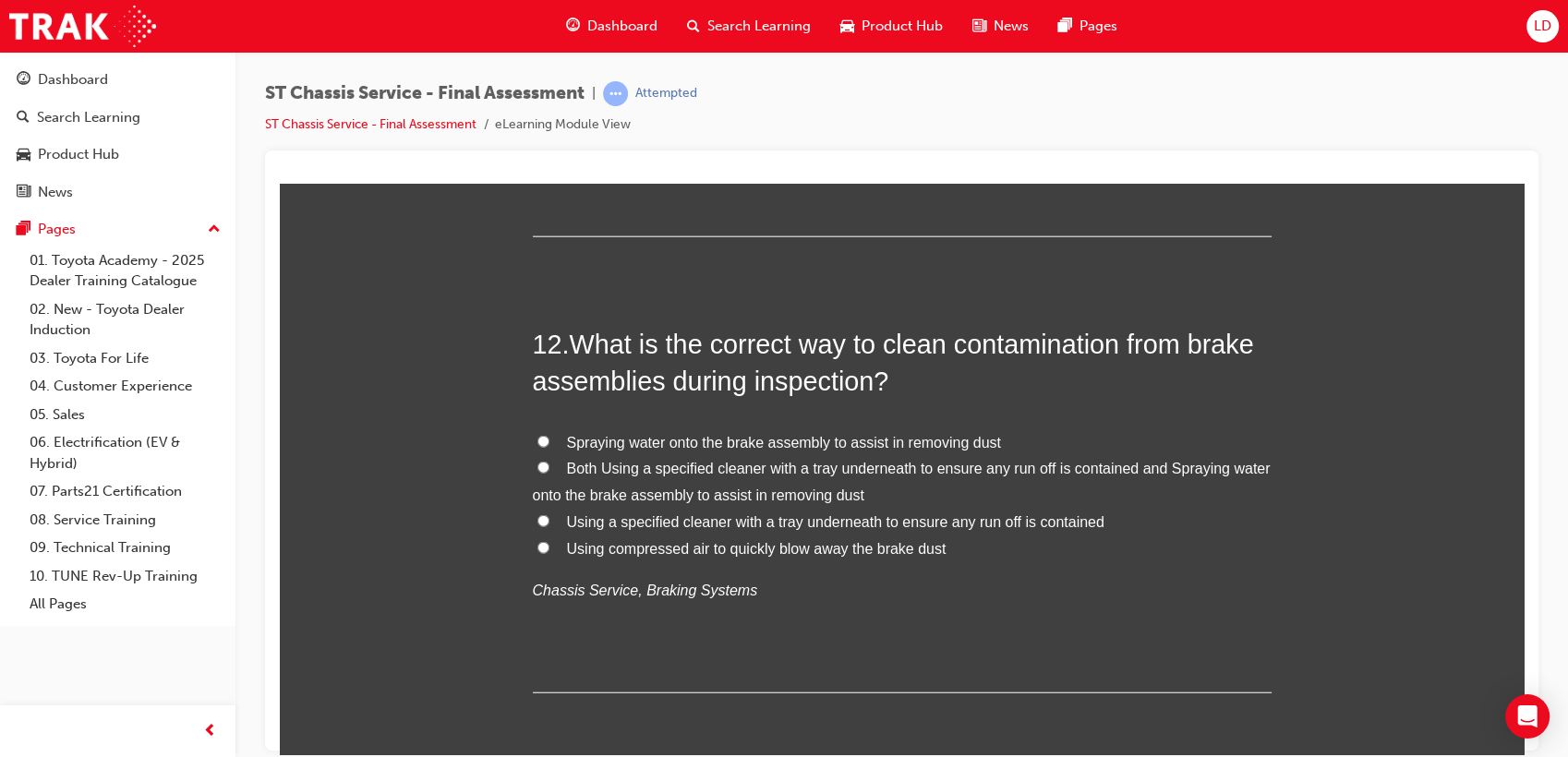
click at [819, 475] on span "Both Using a specified cleaner with a tray underneath to ensure any run off is …" at bounding box center [902, 481] width 738 height 43
click at [549, 473] on input "Both Using a specified cleaner with a tray underneath to ensure any run off is …" at bounding box center [543, 467] width 12 height 12
radio input "true"
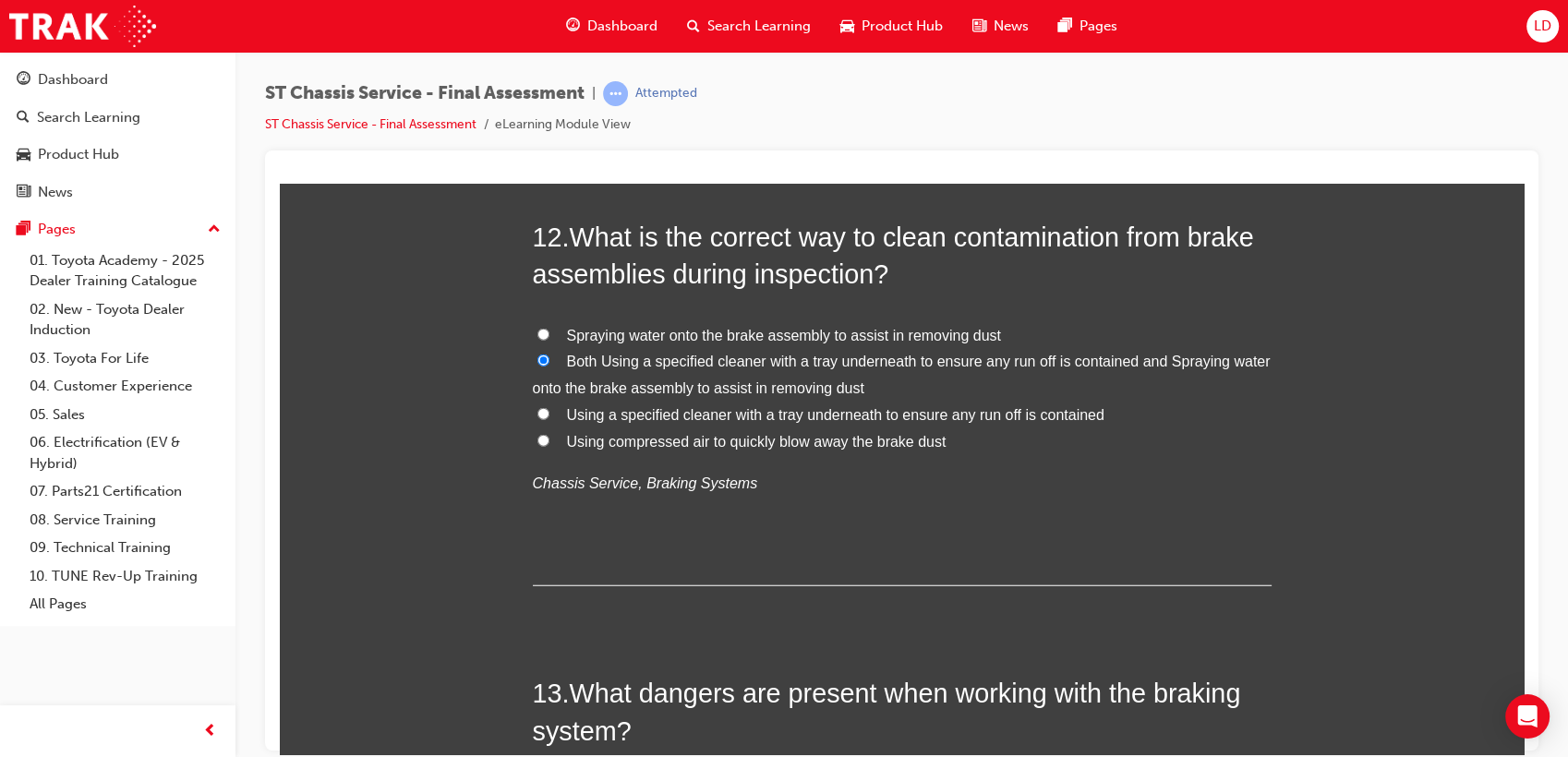
scroll to position [5232, 0]
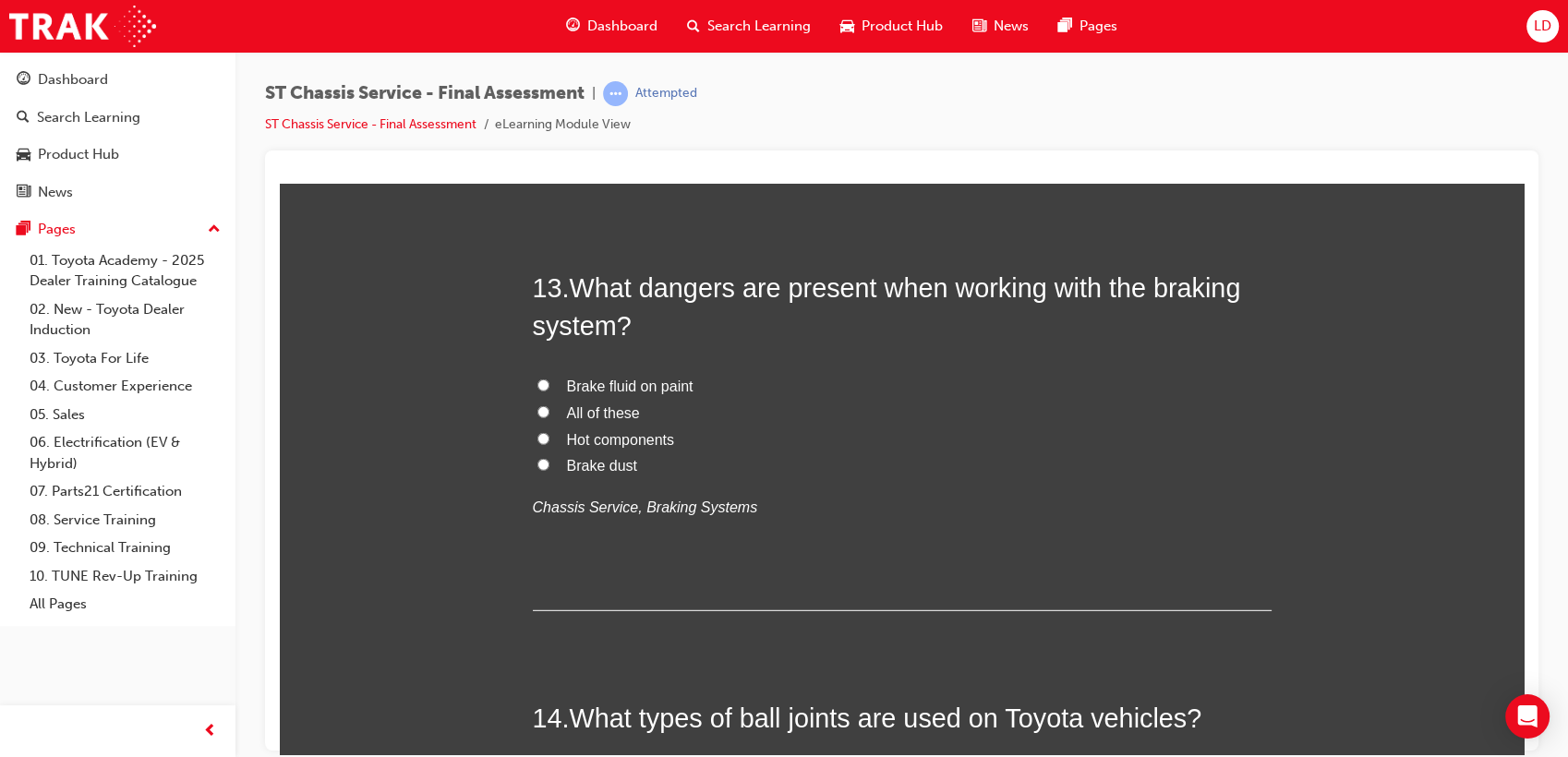
click at [608, 410] on span "All of these" at bounding box center [604, 412] width 73 height 15
click at [549, 410] on input "All of these" at bounding box center [543, 411] width 12 height 12
radio input "true"
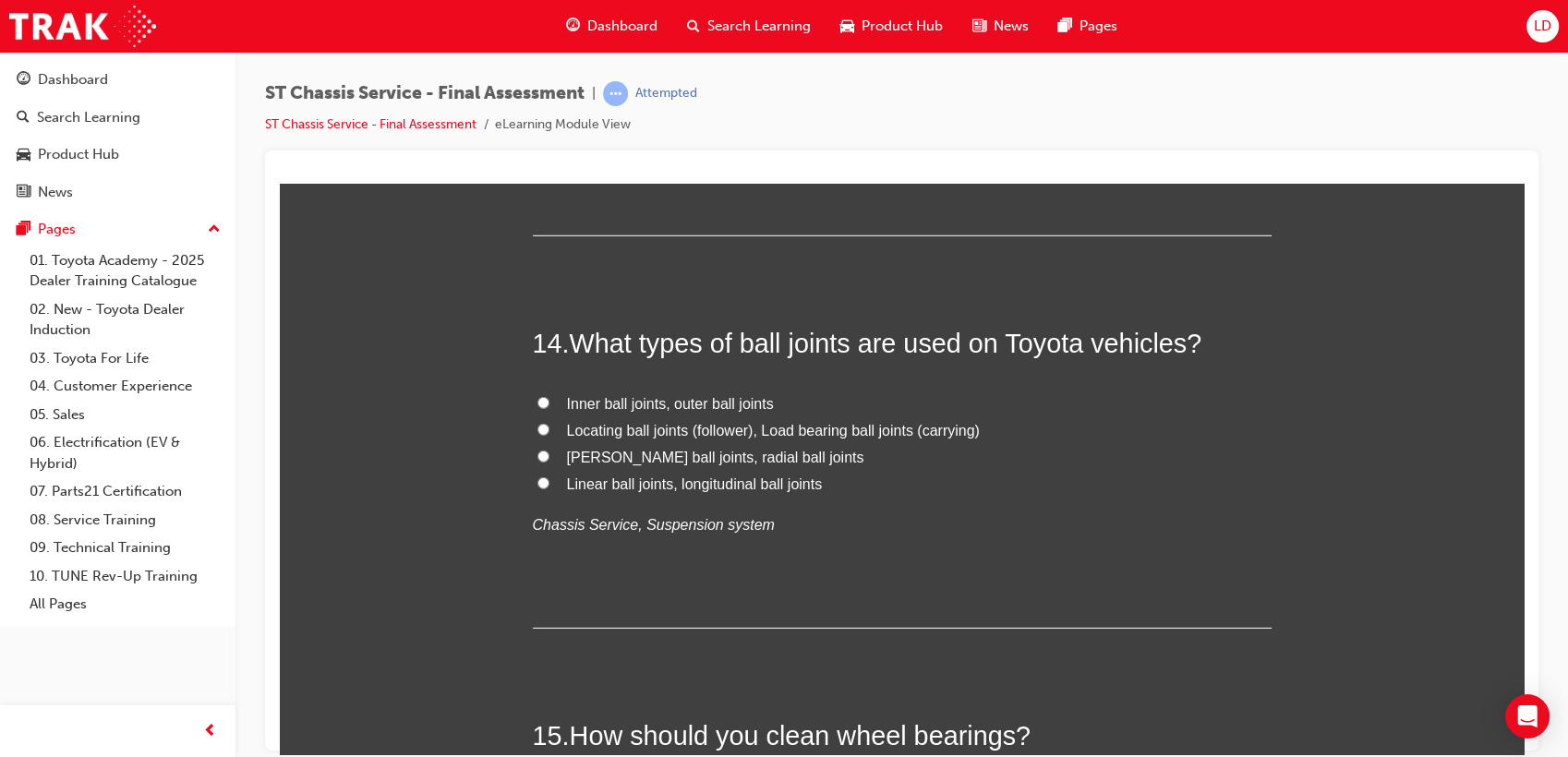
scroll to position [5644, 0]
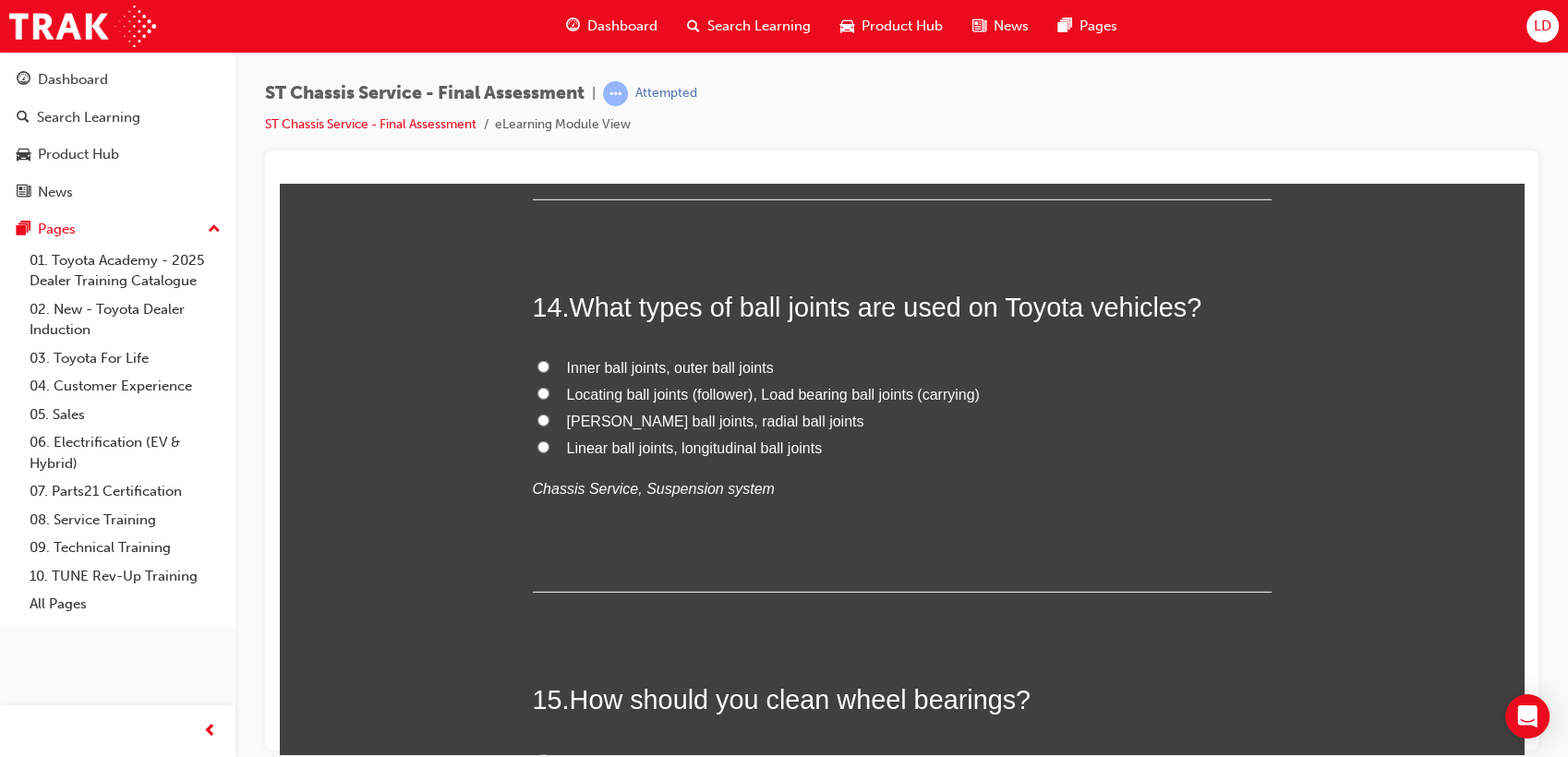
click at [757, 393] on span "Locating ball joints (follower), Load bearing ball joints (carrying)" at bounding box center [774, 393] width 413 height 15
click at [549, 393] on input "Locating ball joints (follower), Load bearing ball joints (carrying)" at bounding box center [543, 392] width 12 height 12
radio input "true"
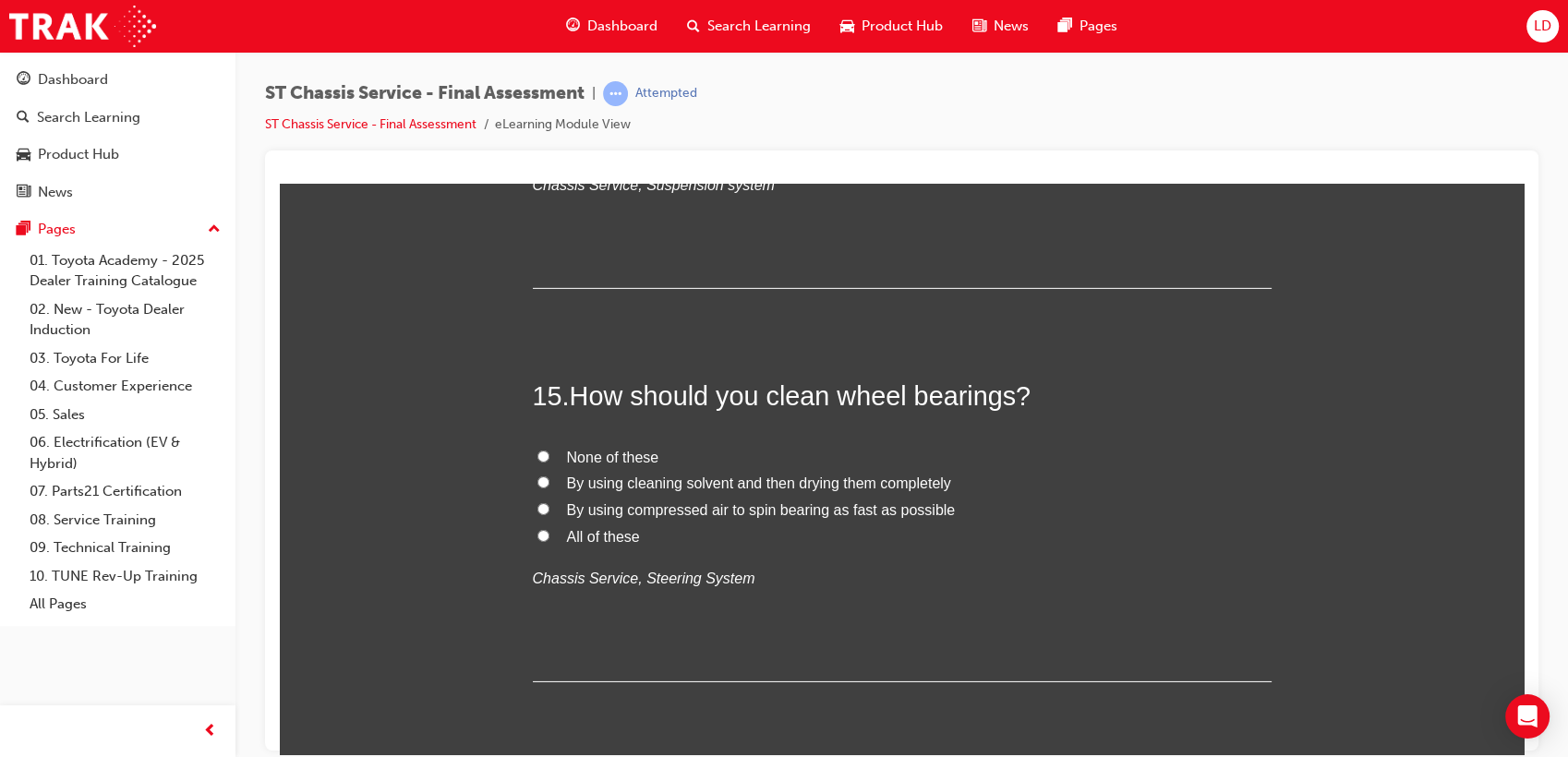
scroll to position [5951, 0]
click at [605, 450] on span "None of these" at bounding box center [613, 452] width 92 height 15
click at [549, 450] on input "None of these" at bounding box center [543, 451] width 12 height 12
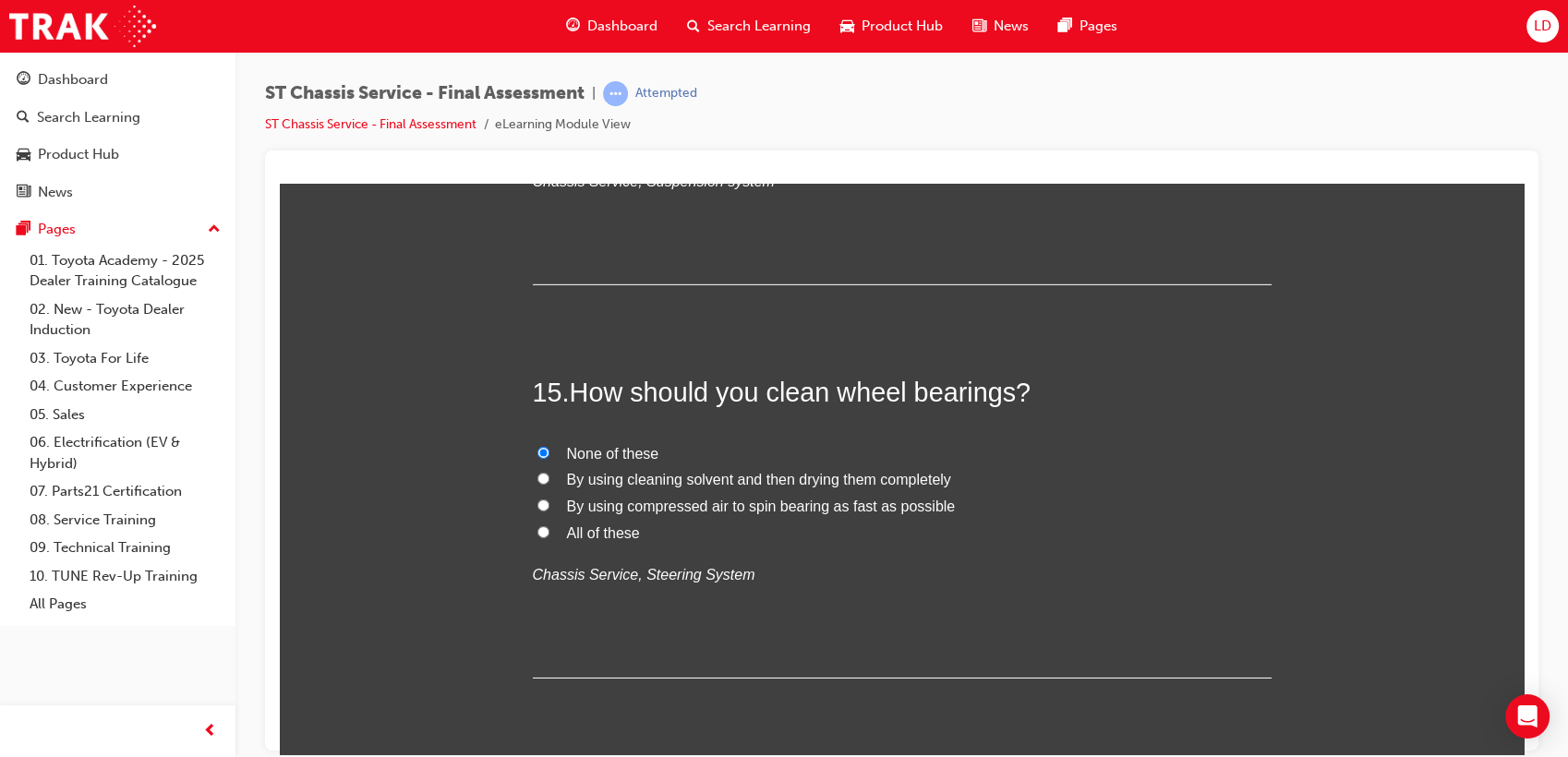
radio input "true"
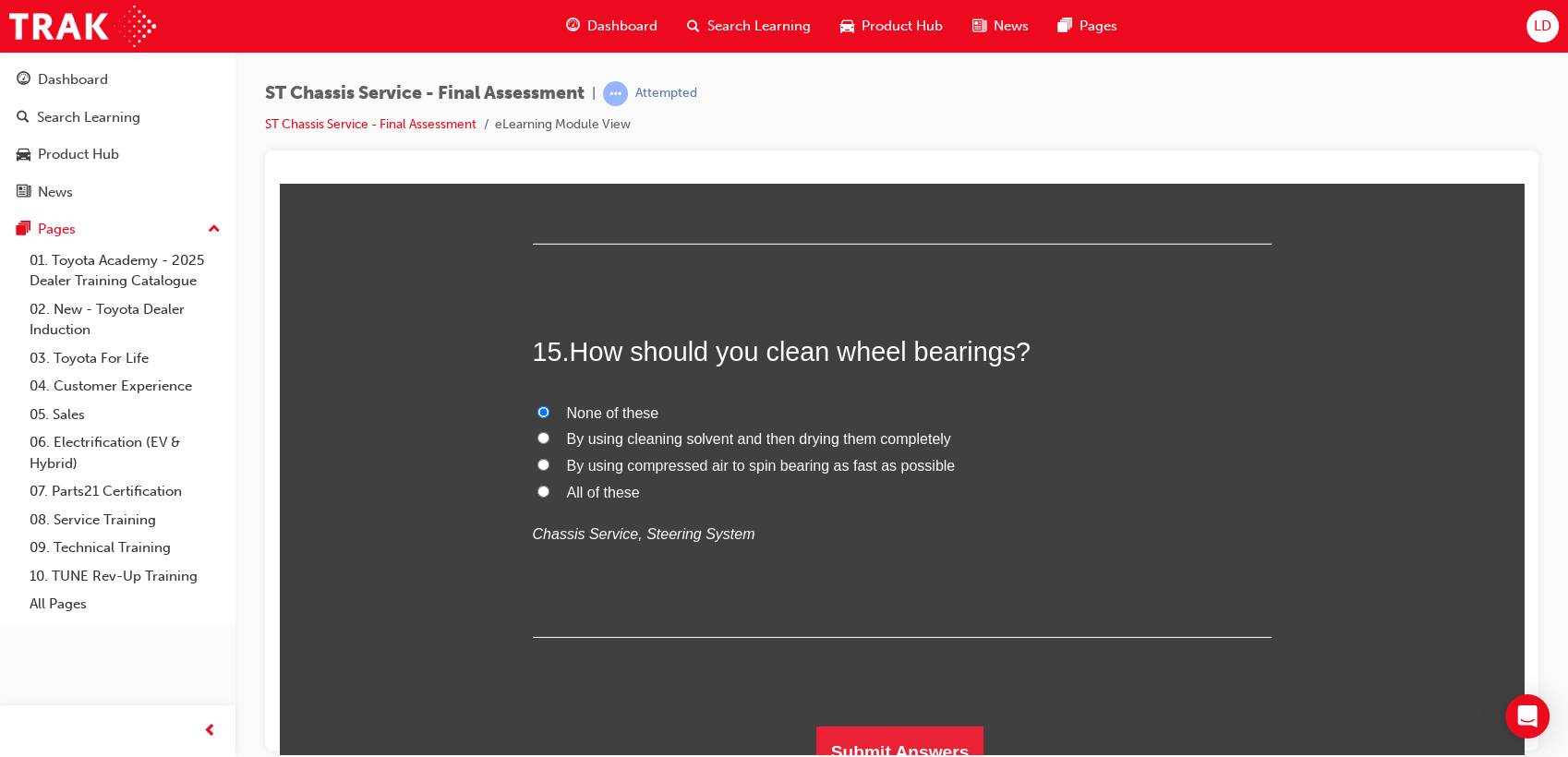
scroll to position [6014, 0]
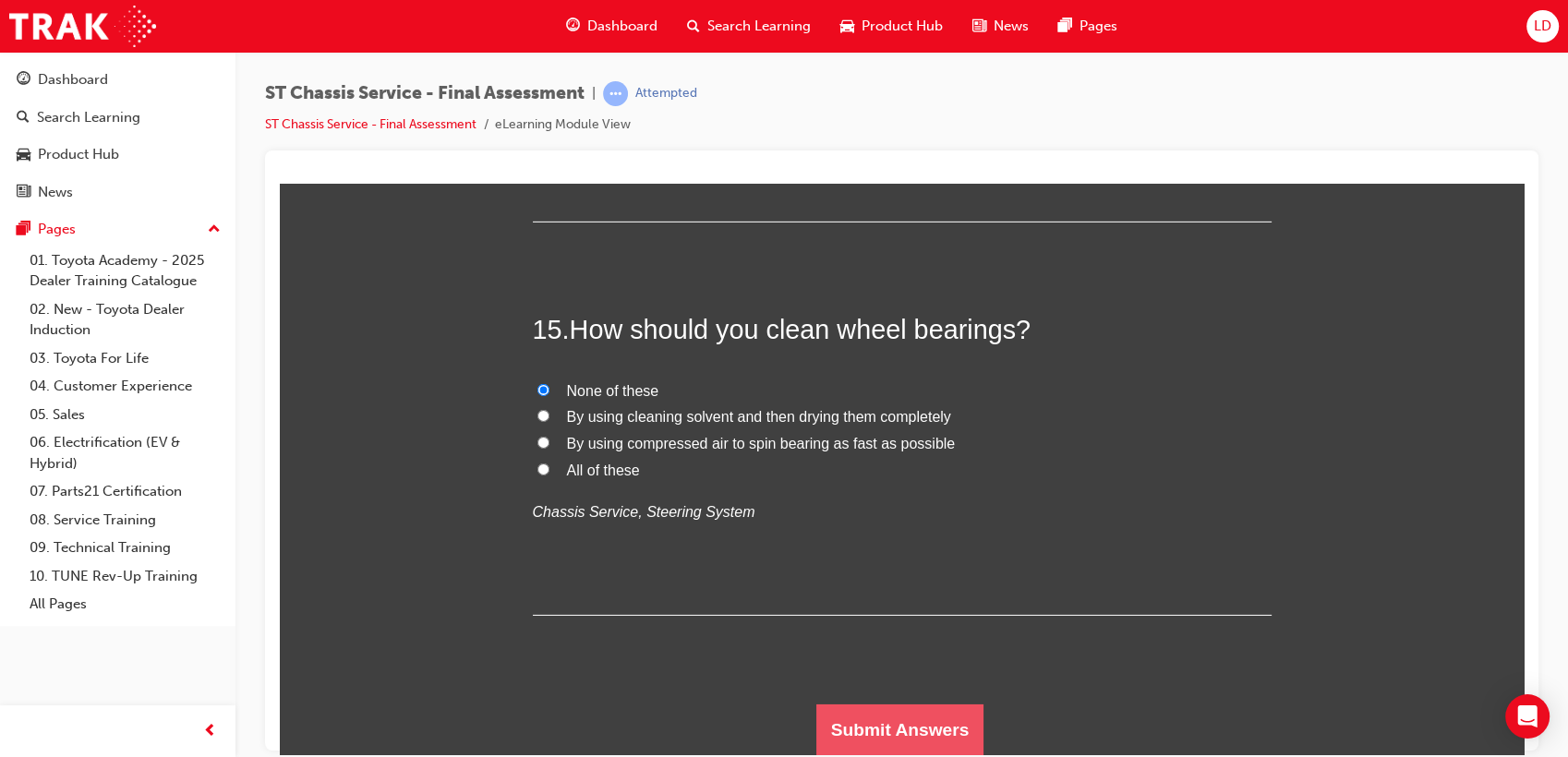
click at [911, 735] on button "Submit Answers" at bounding box center [900, 729] width 169 height 51
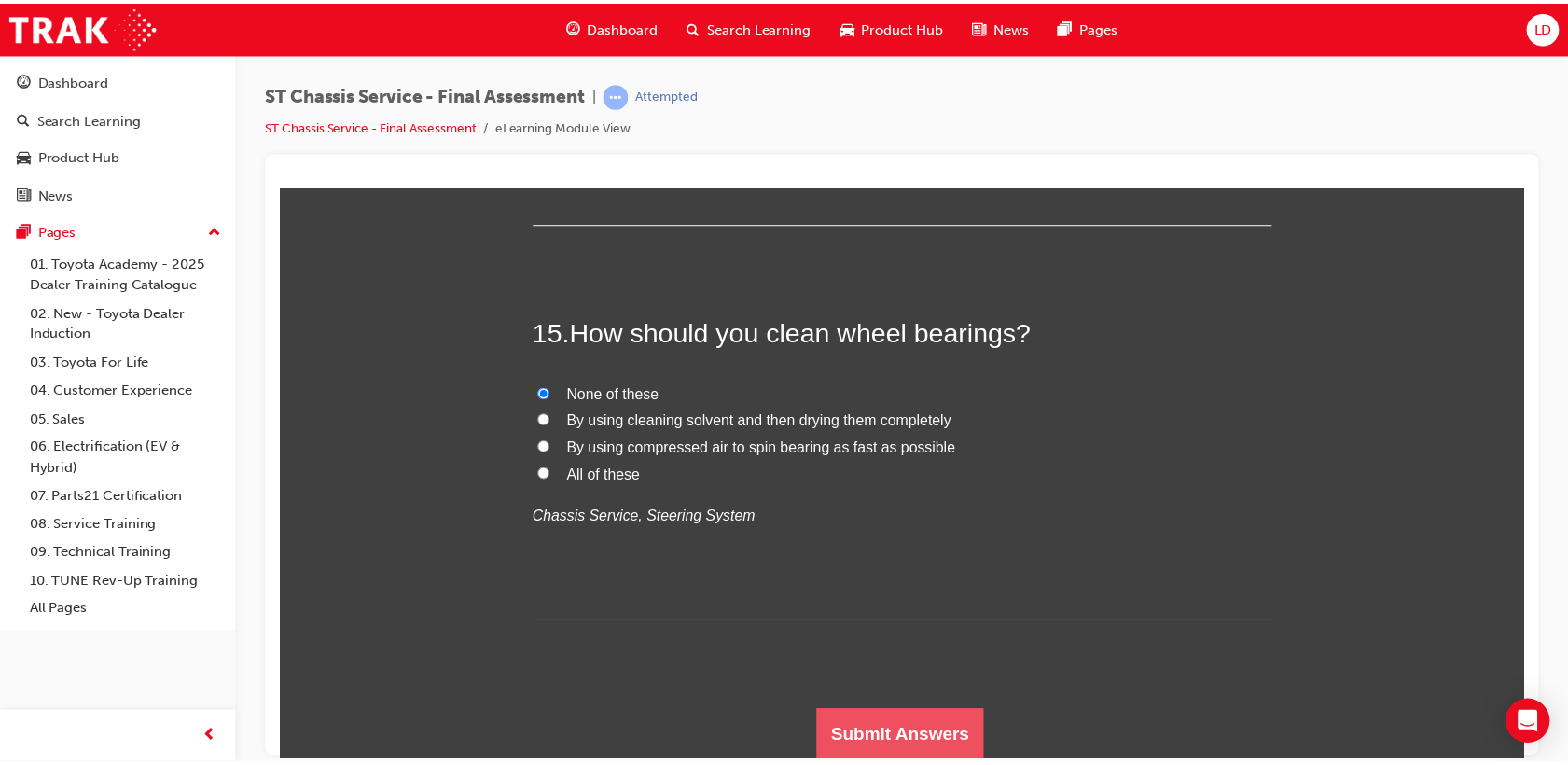
scroll to position [0, 0]
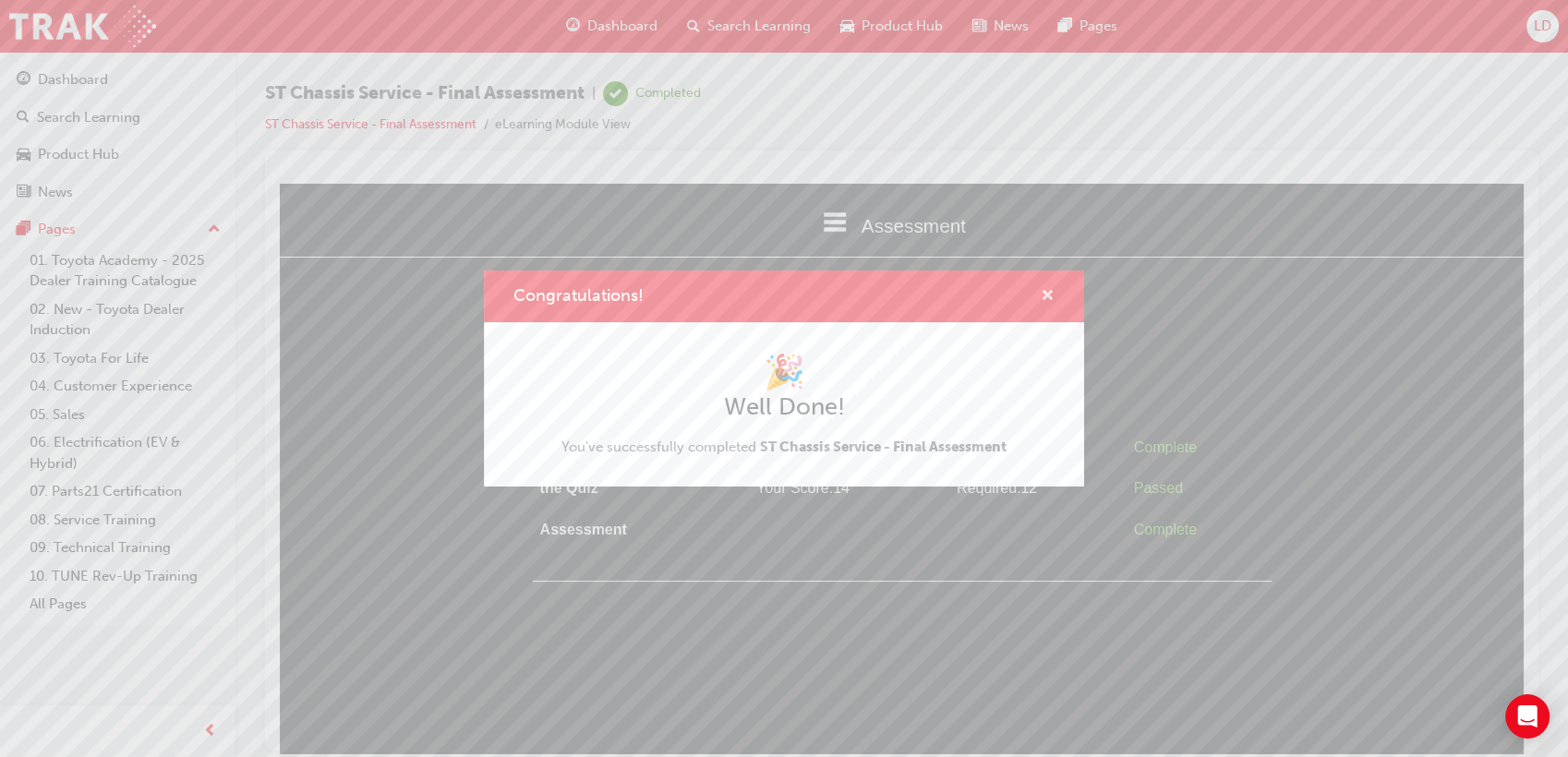
click at [1044, 292] on span "cross-icon" at bounding box center [1047, 297] width 14 height 16
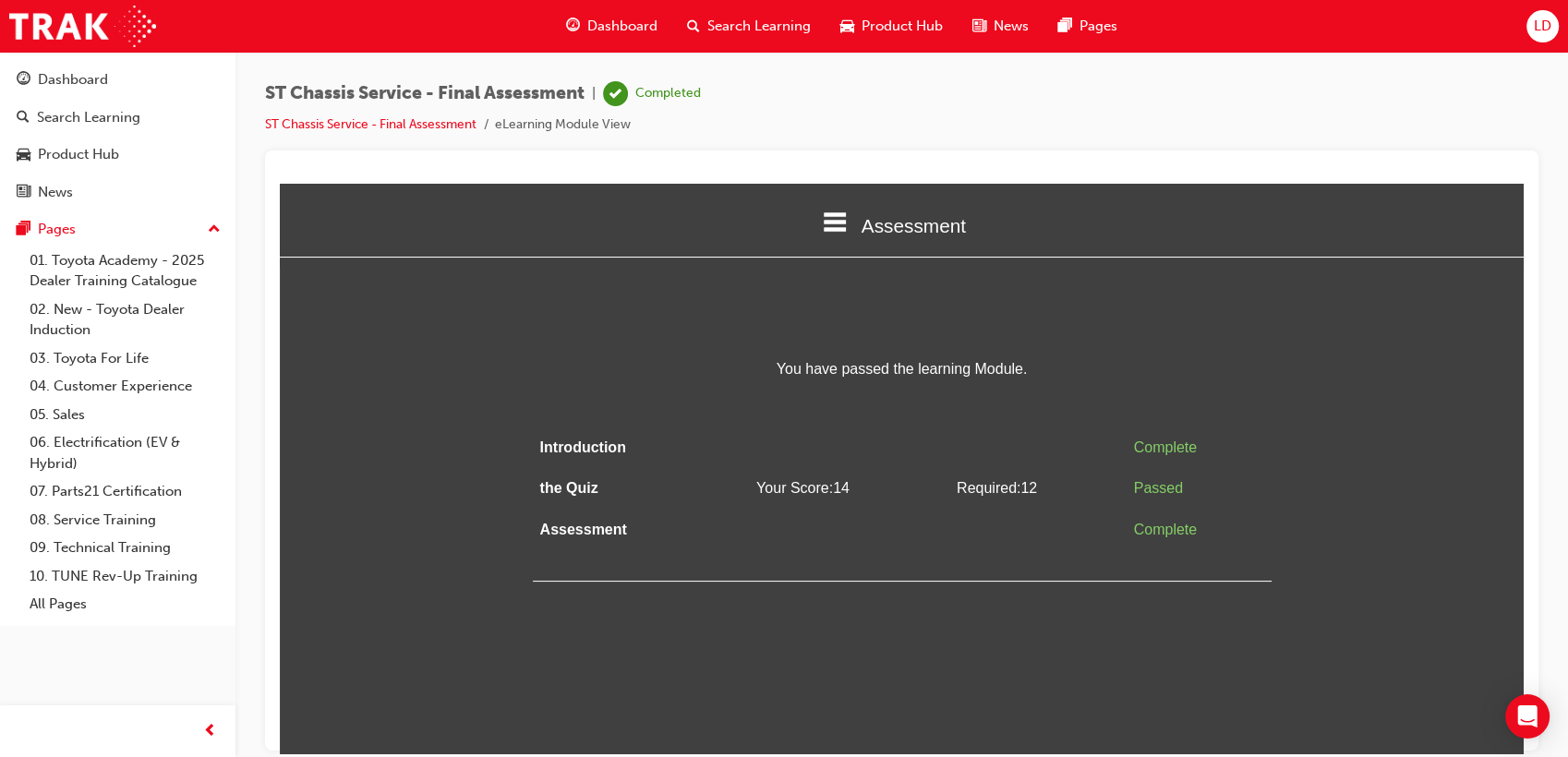
click at [310, 131] on li "ST Chassis Service - Final Assessment" at bounding box center [379, 125] width 229 height 21
click at [312, 127] on link "ST Chassis Service - Final Assessment" at bounding box center [370, 124] width 211 height 15
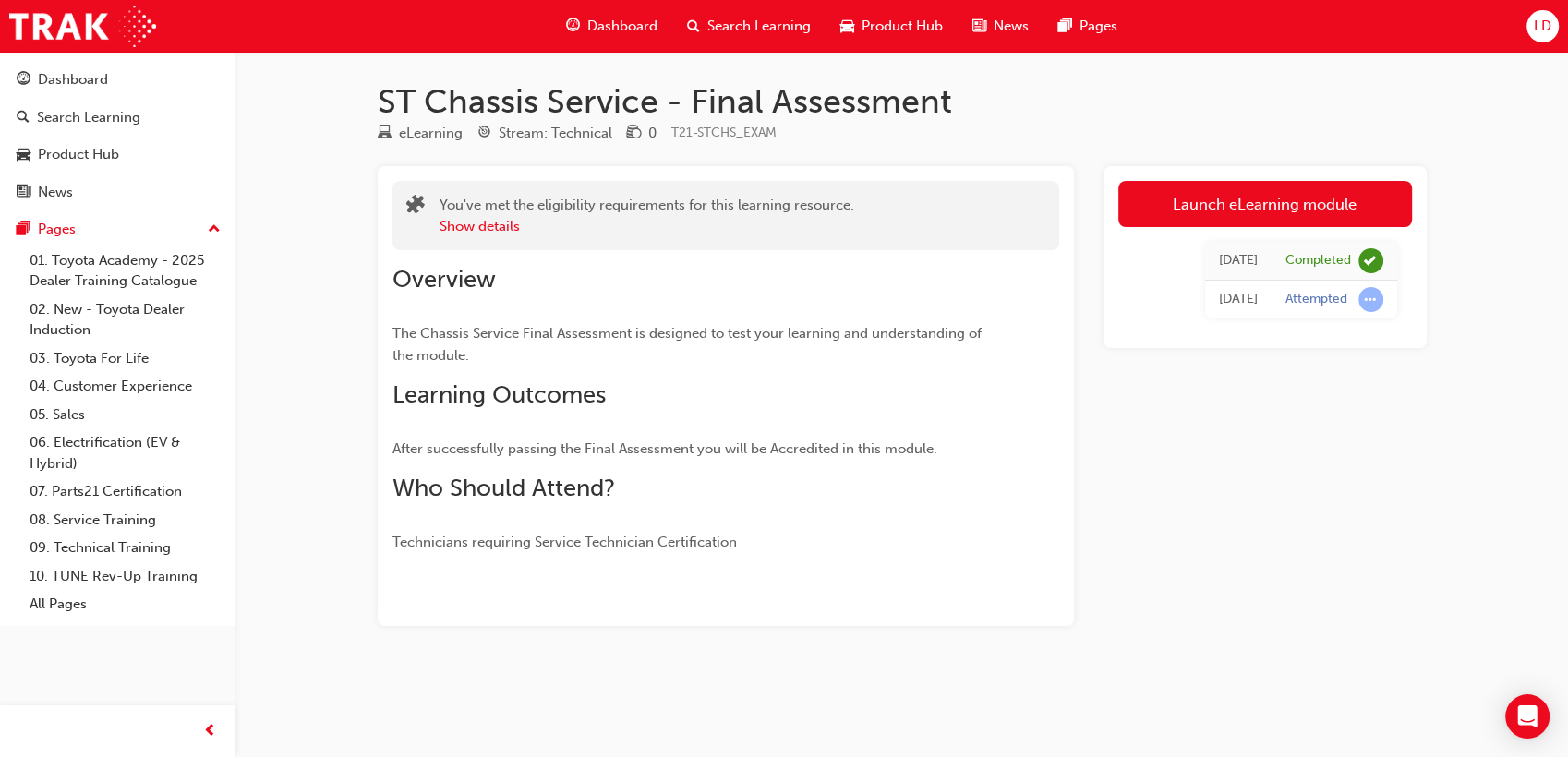
click at [626, 15] on div "Dashboard" at bounding box center [611, 27] width 121 height 38
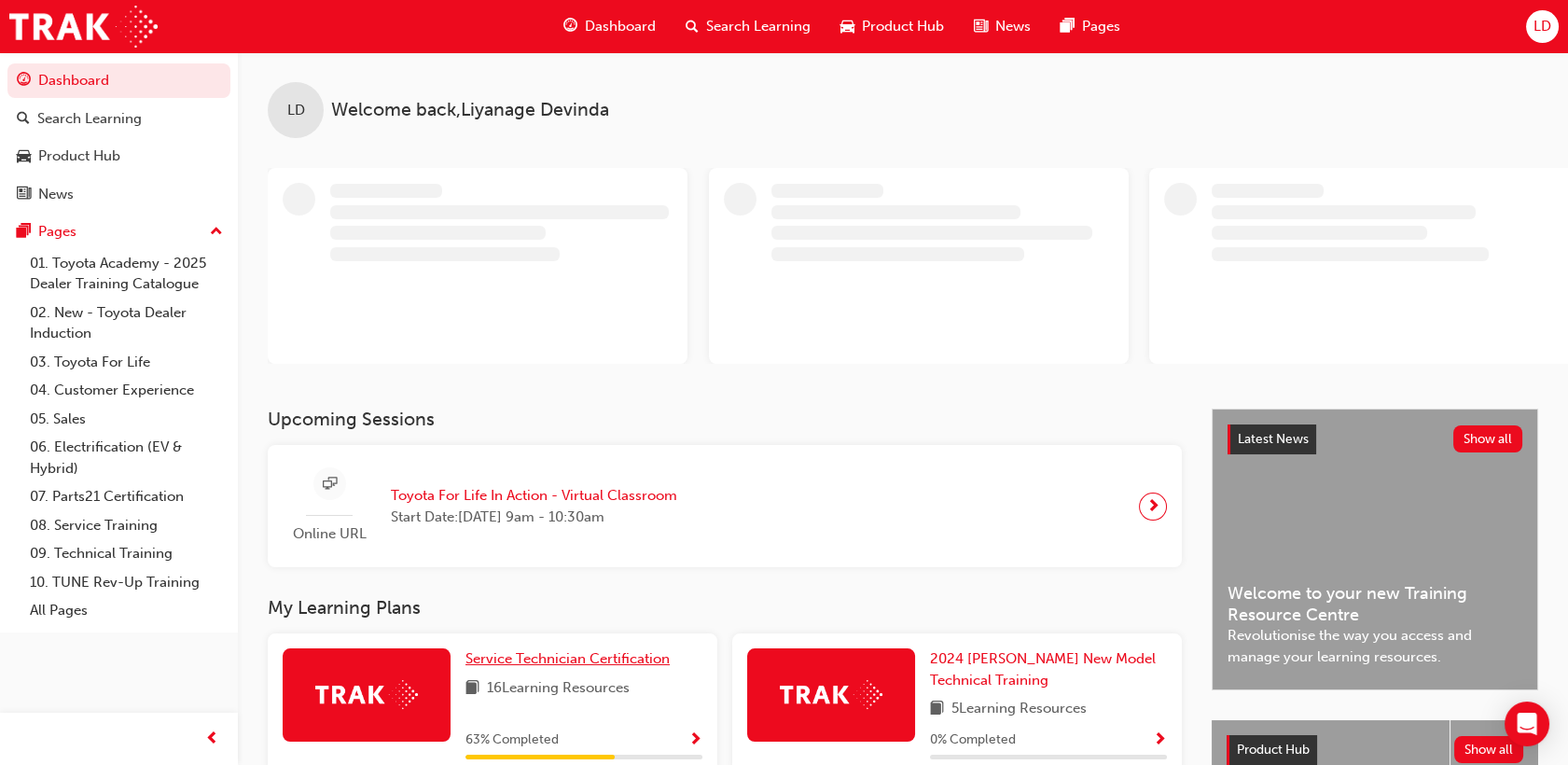
click at [522, 656] on span "Service Technician Certification" at bounding box center [568, 658] width 204 height 16
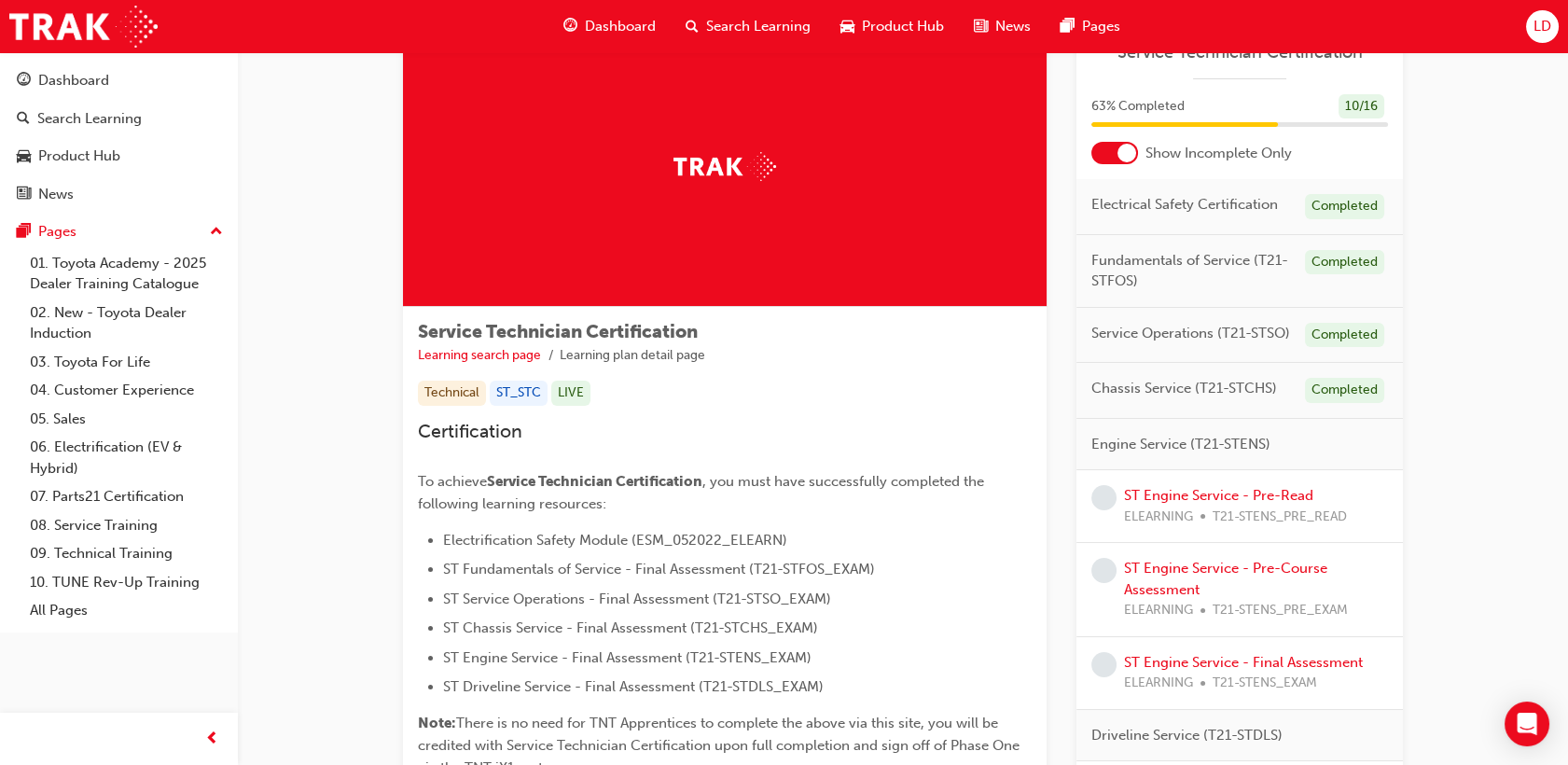
scroll to position [104, 0]
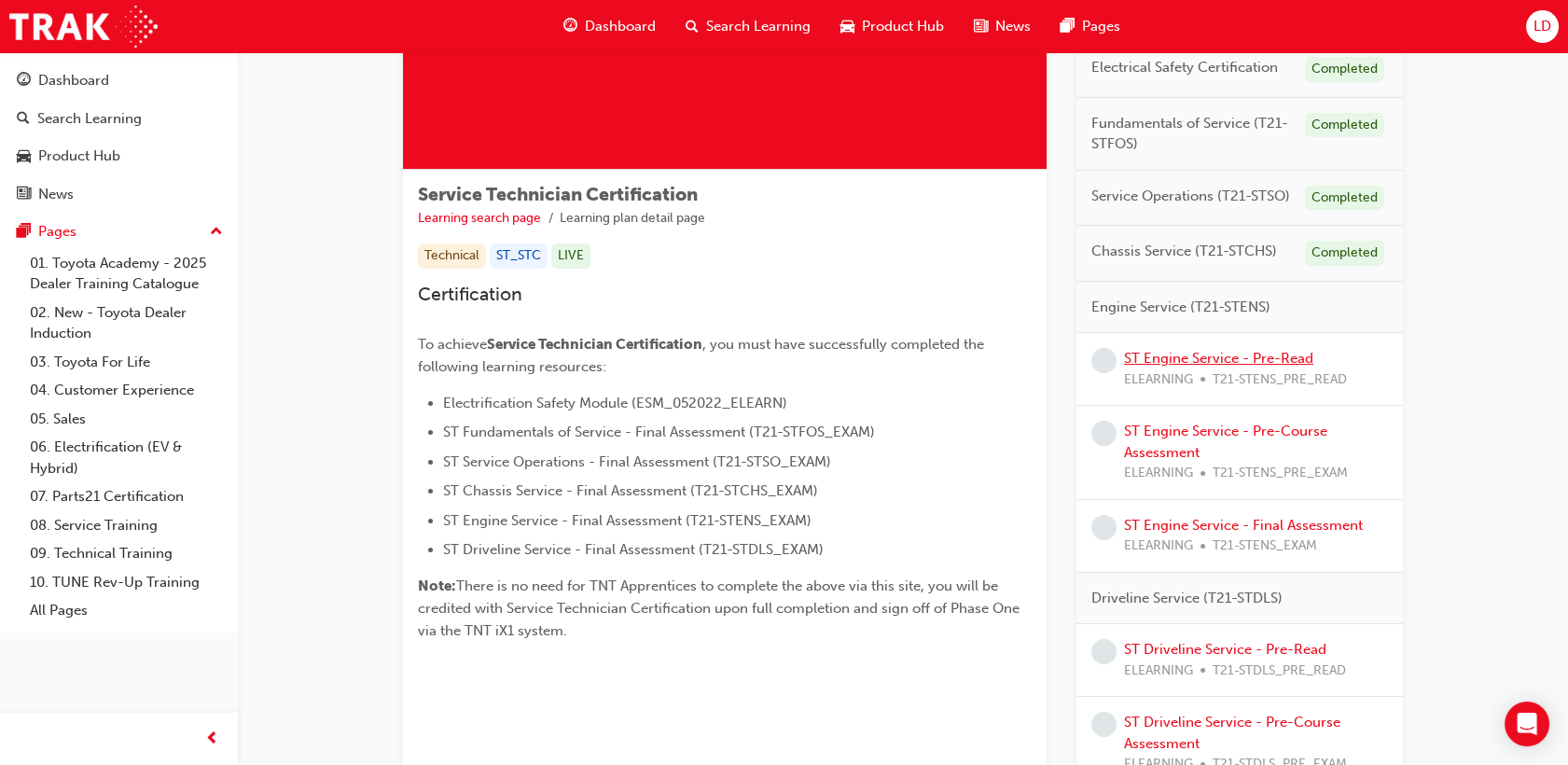
click at [1230, 361] on link "ST Engine Service - Pre-Read" at bounding box center [1219, 358] width 190 height 16
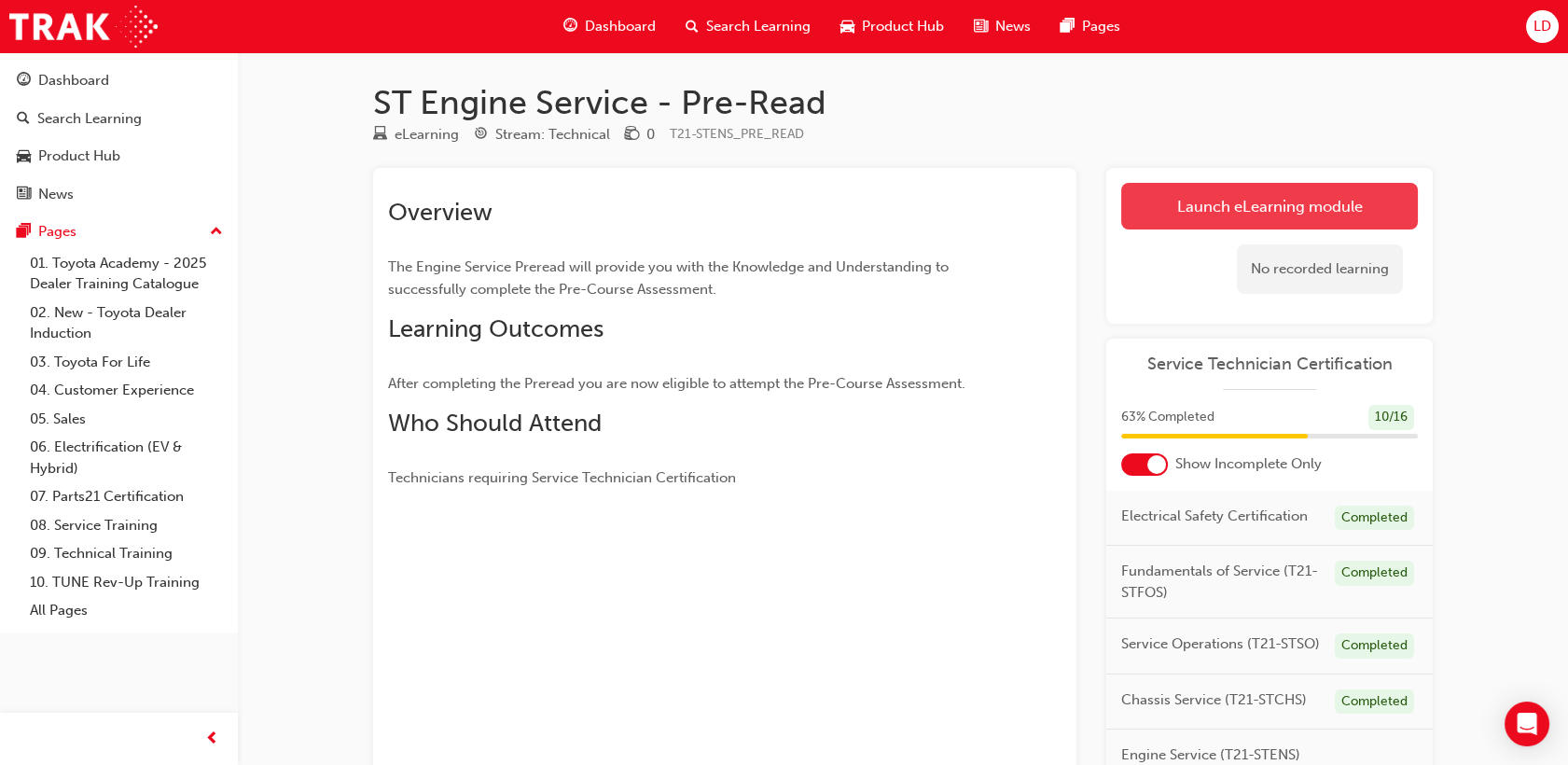
click at [1272, 209] on link "Launch eLearning module" at bounding box center [1270, 206] width 296 height 46
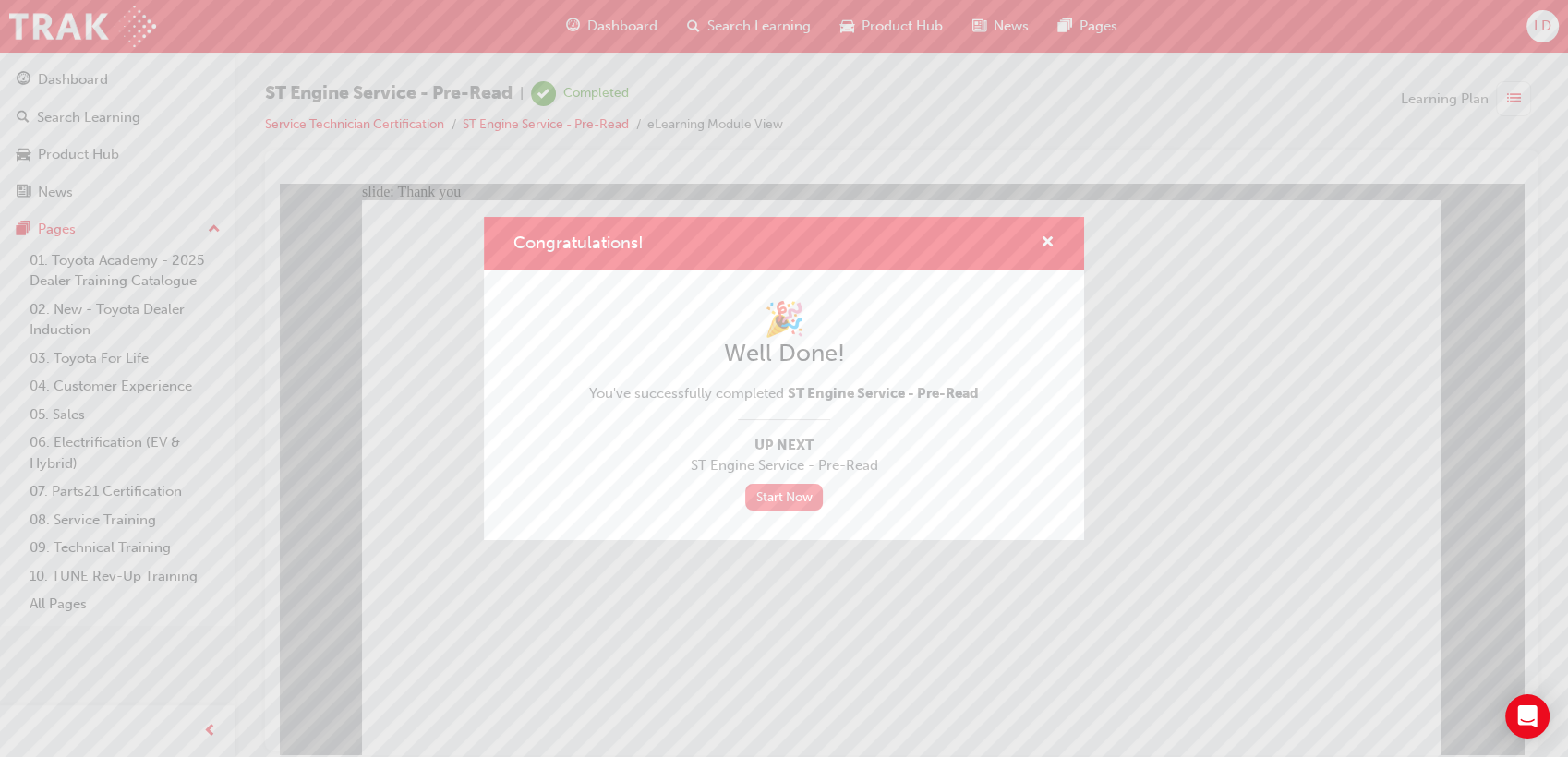
click at [781, 499] on link "Start Now" at bounding box center [784, 497] width 77 height 27
click at [1045, 245] on span "cross-icon" at bounding box center [1047, 243] width 14 height 16
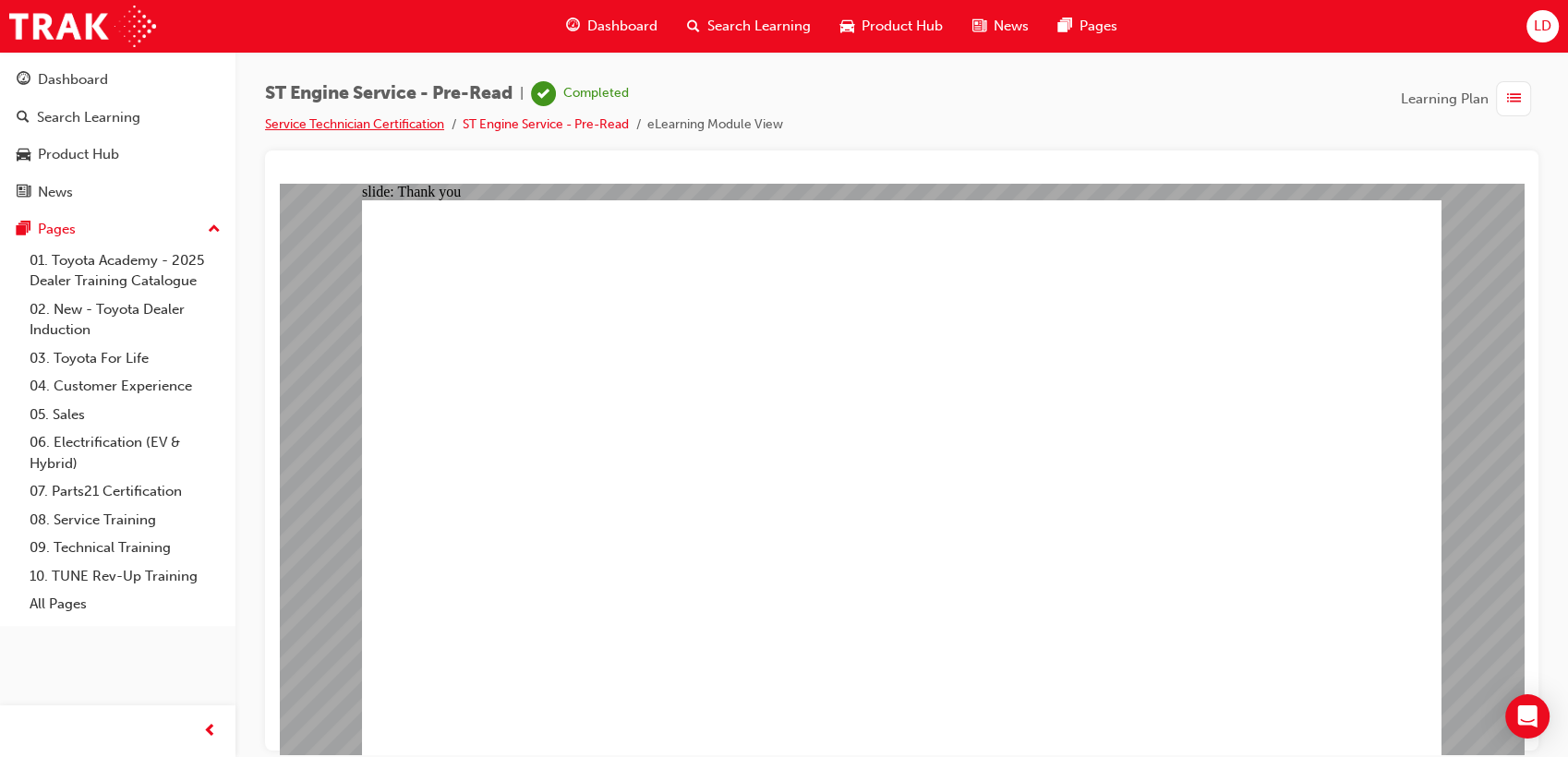
click at [386, 125] on link "Service Technician Certification" at bounding box center [354, 124] width 179 height 15
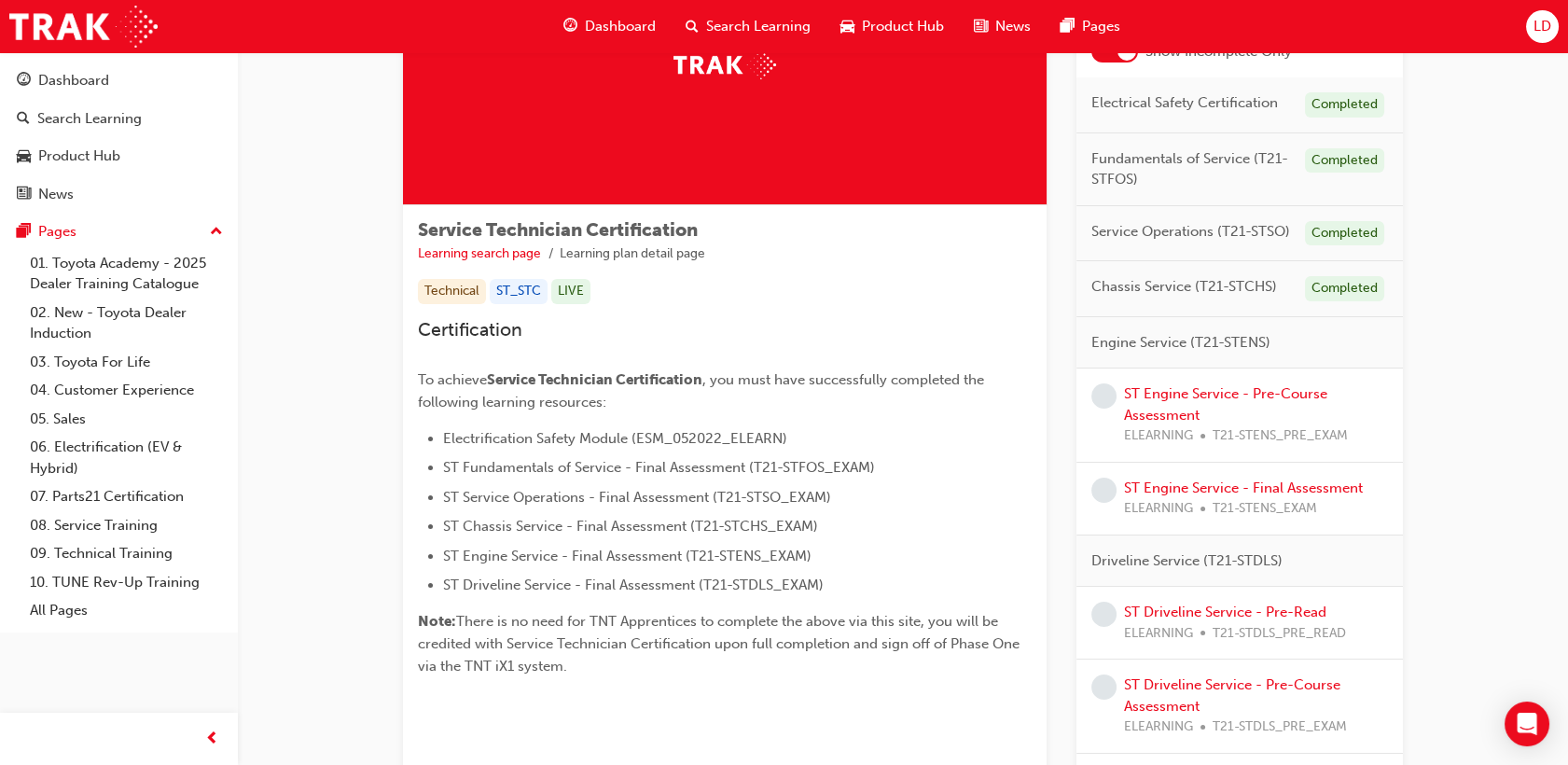
scroll to position [207, 0]
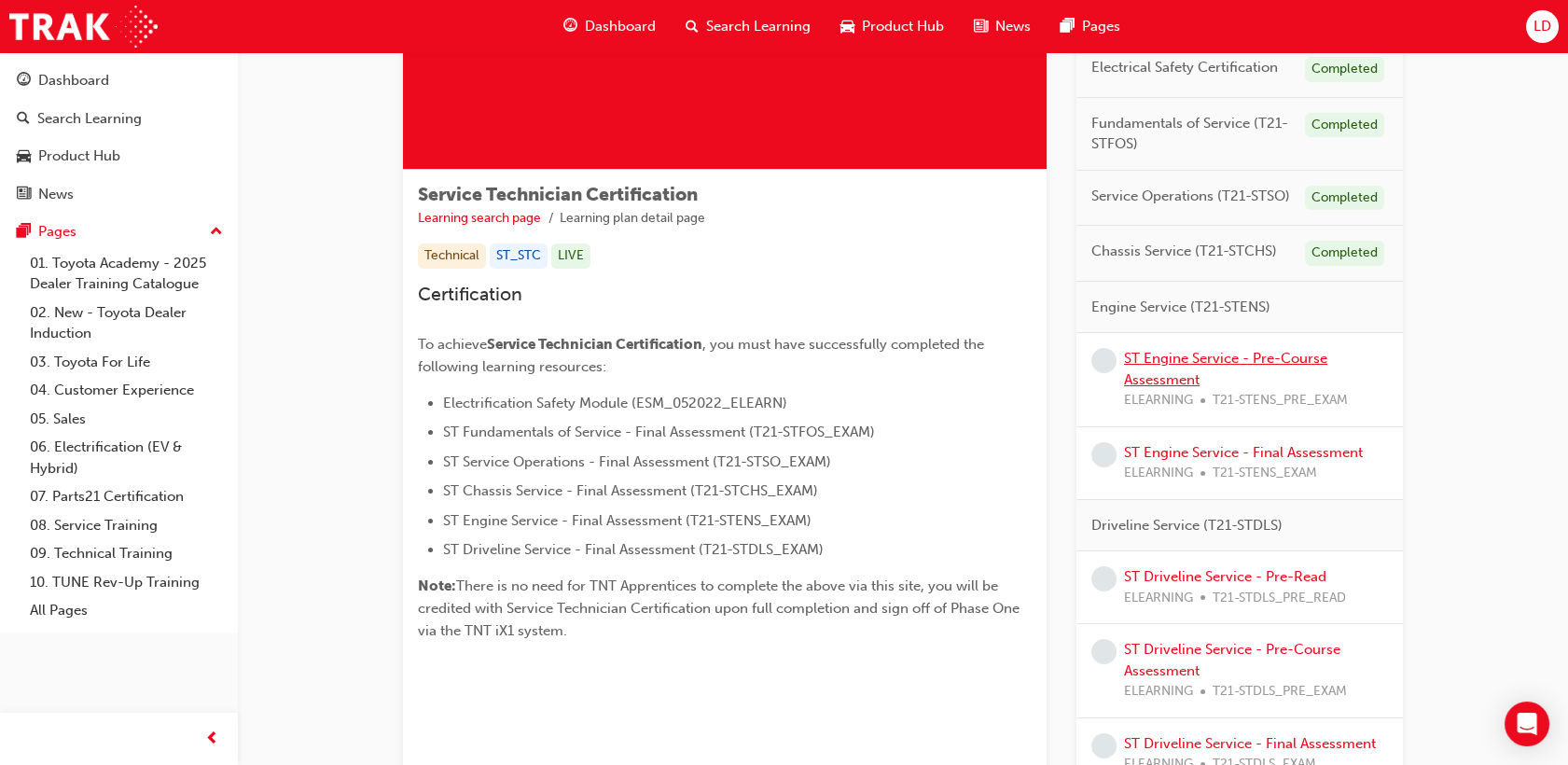
click at [1173, 358] on link "ST Engine Service - Pre-Course Assessment" at bounding box center [1226, 370] width 203 height 38
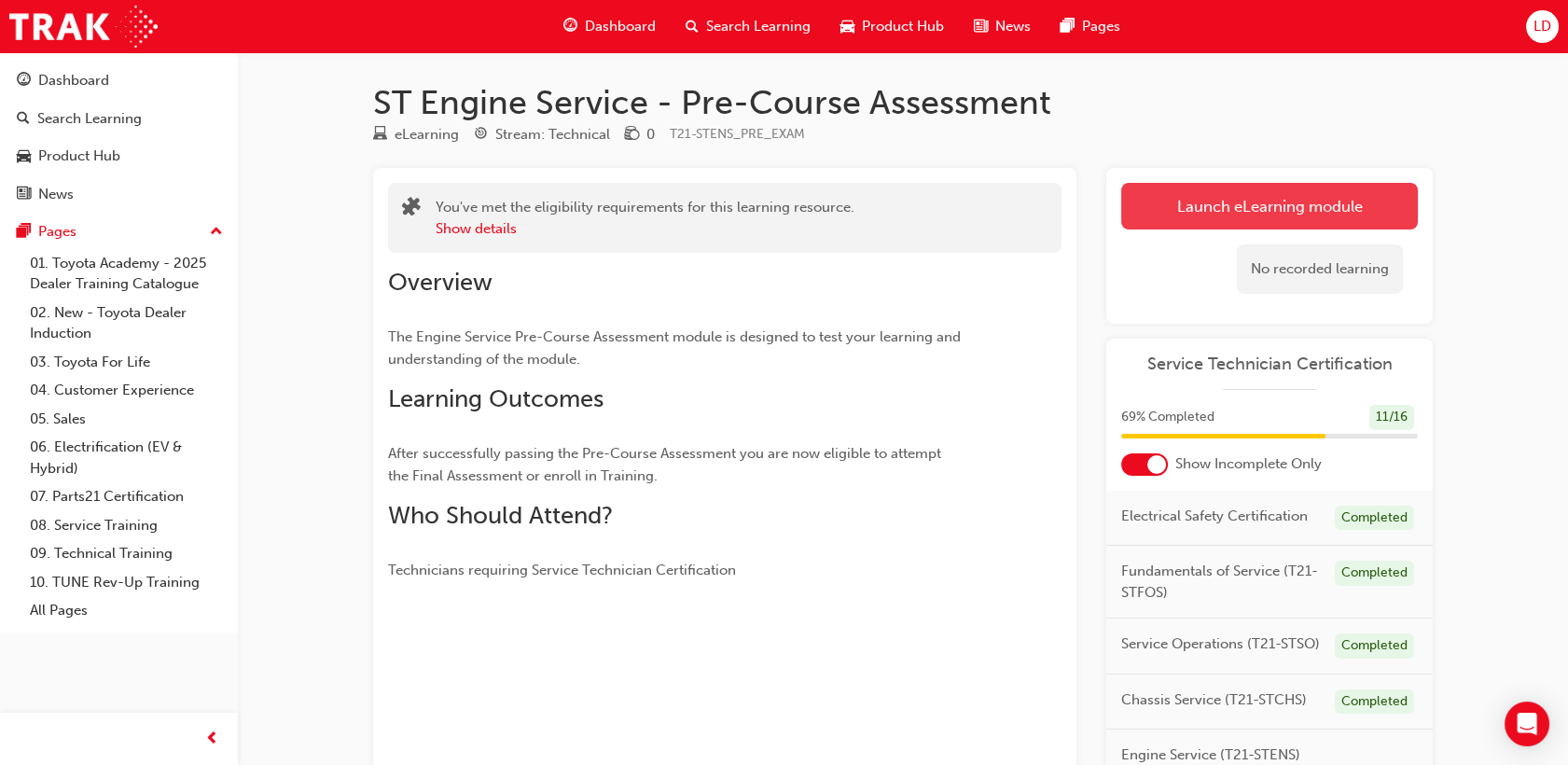
click at [1204, 227] on link "Launch eLearning module" at bounding box center [1270, 206] width 296 height 46
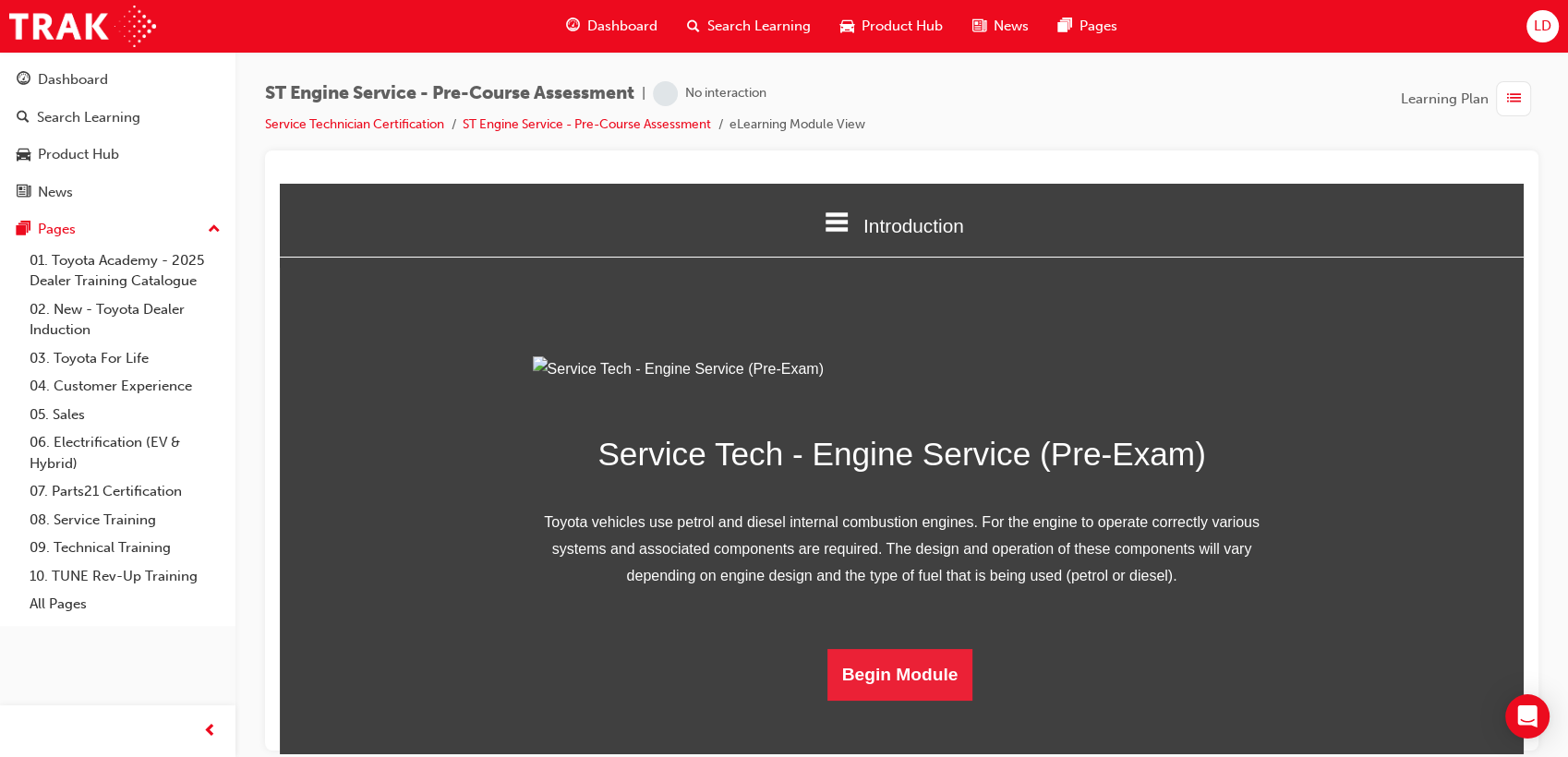
scroll to position [149, 0]
click at [893, 700] on button "Begin Module" at bounding box center [900, 674] width 146 height 51
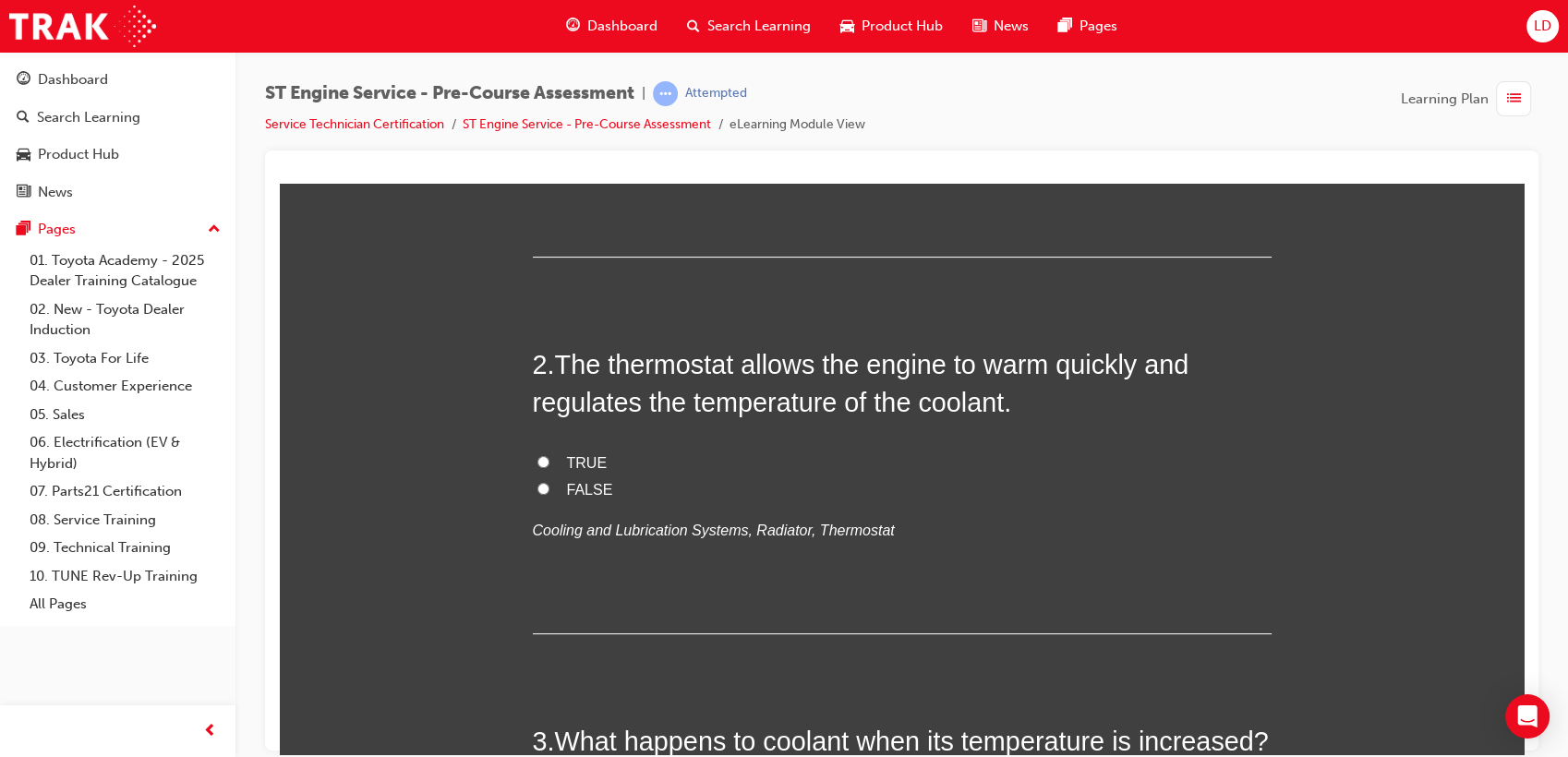
scroll to position [615, 0]
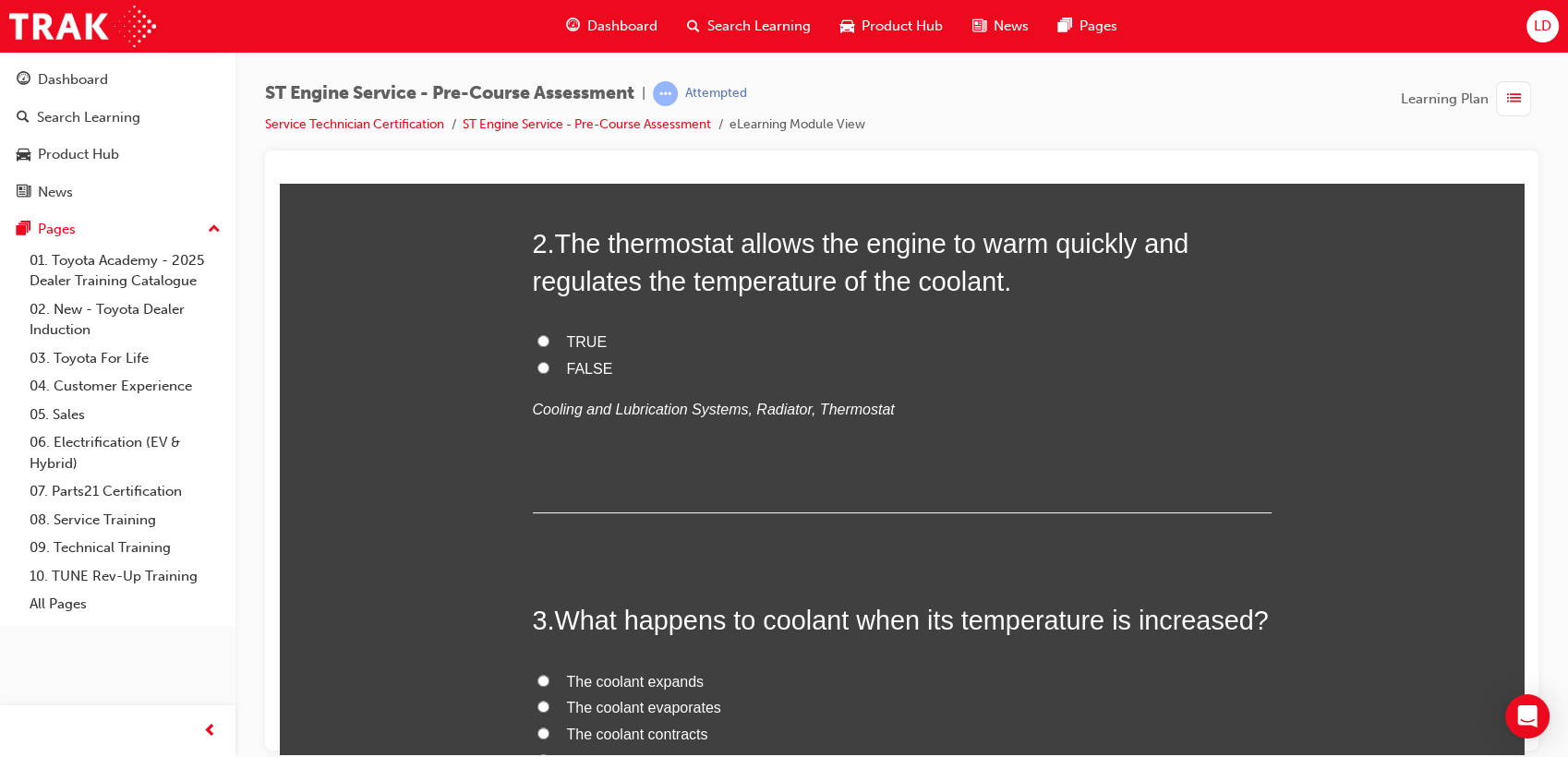
radio input "true"
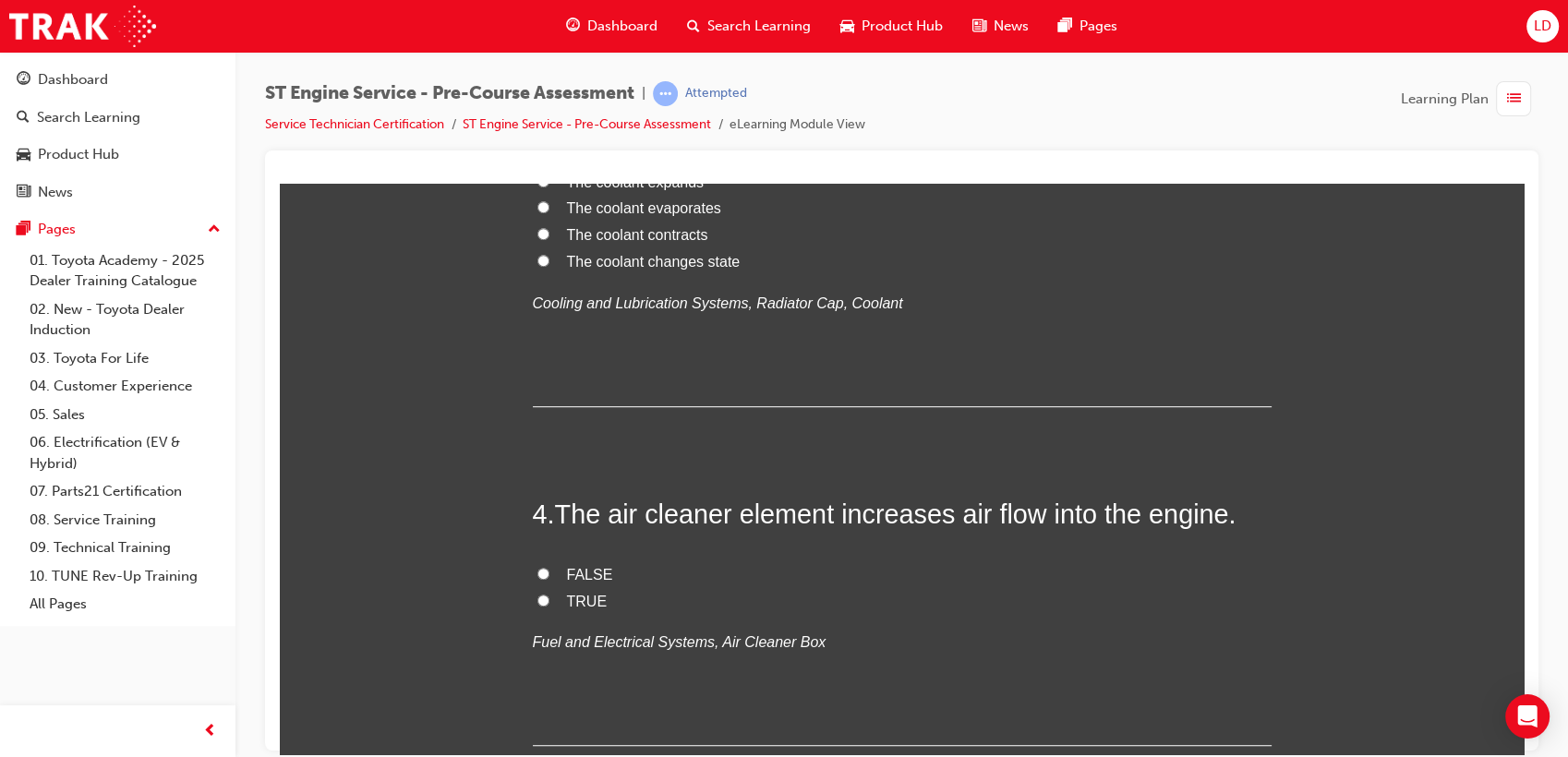
scroll to position [1128, 0]
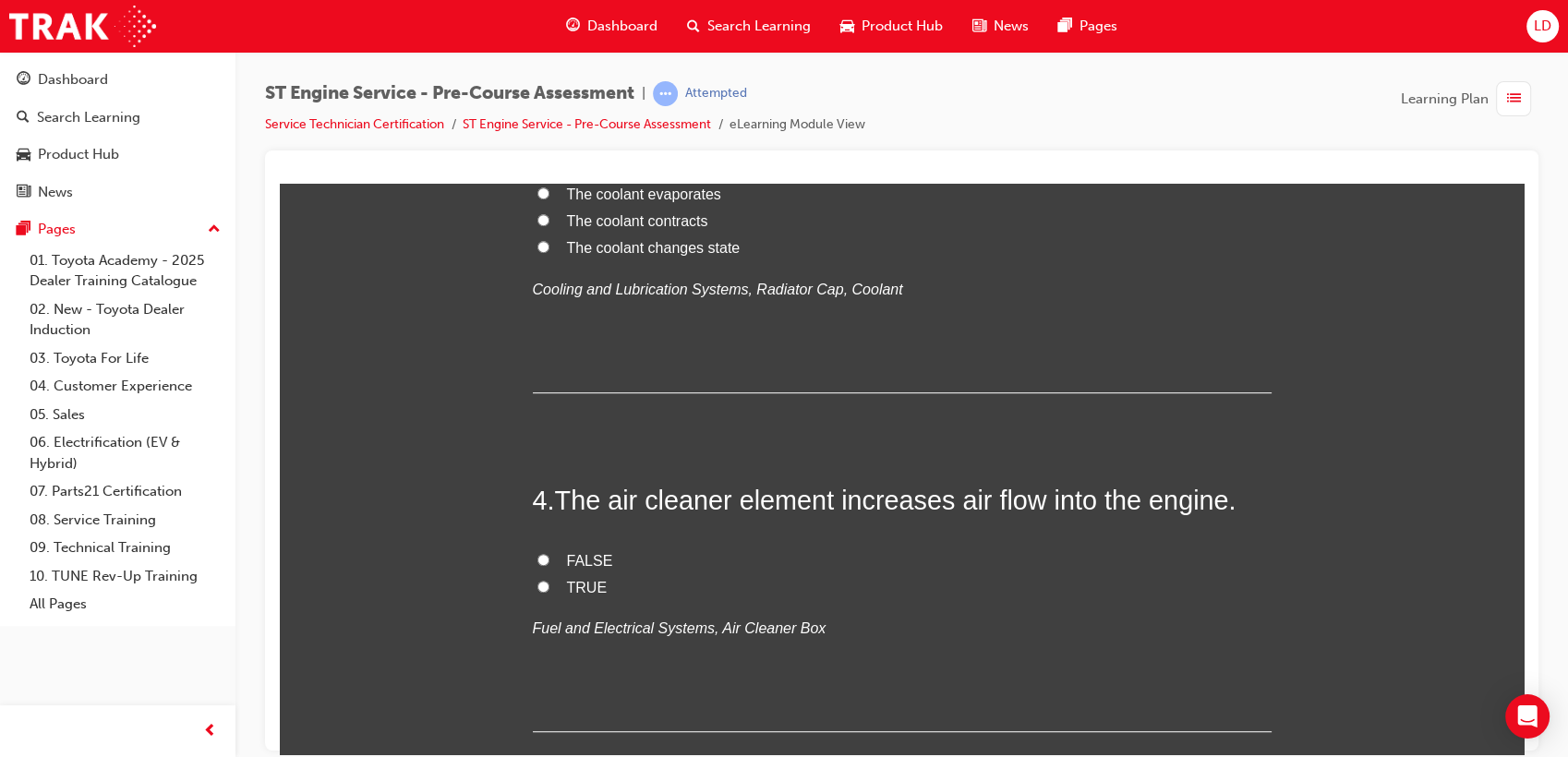
radio input "true"
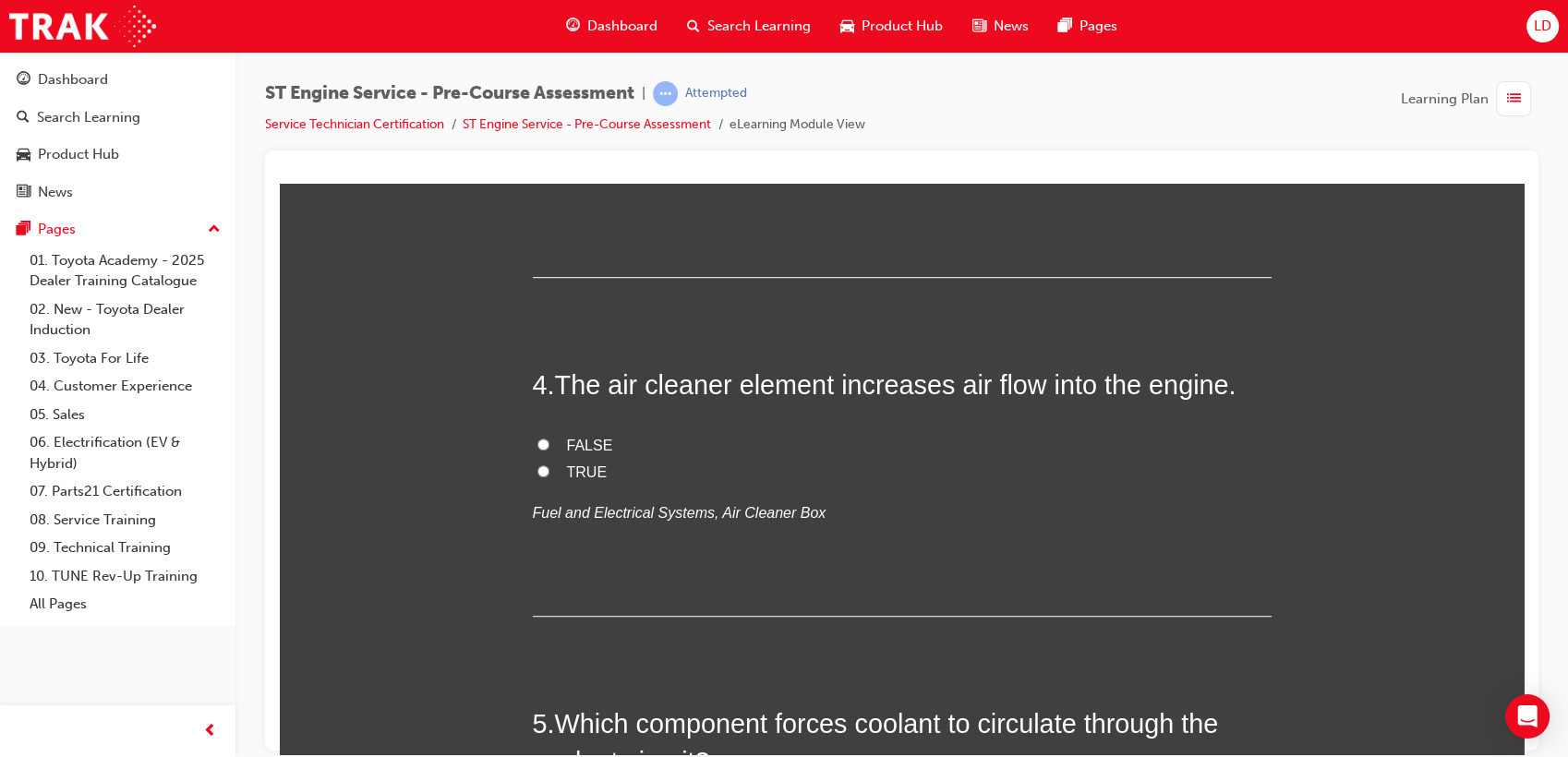
scroll to position [1436, 0]
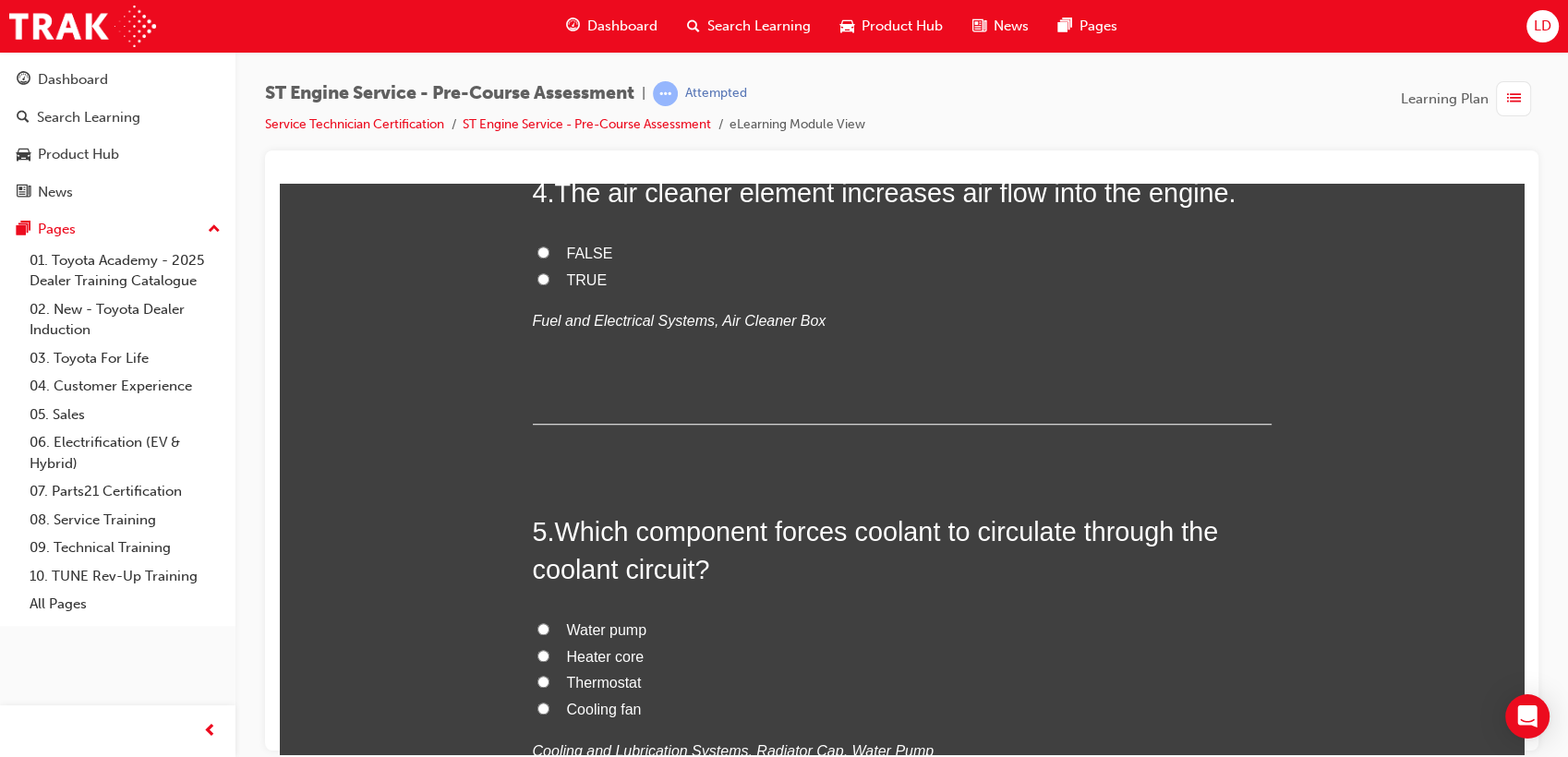
radio input "true"
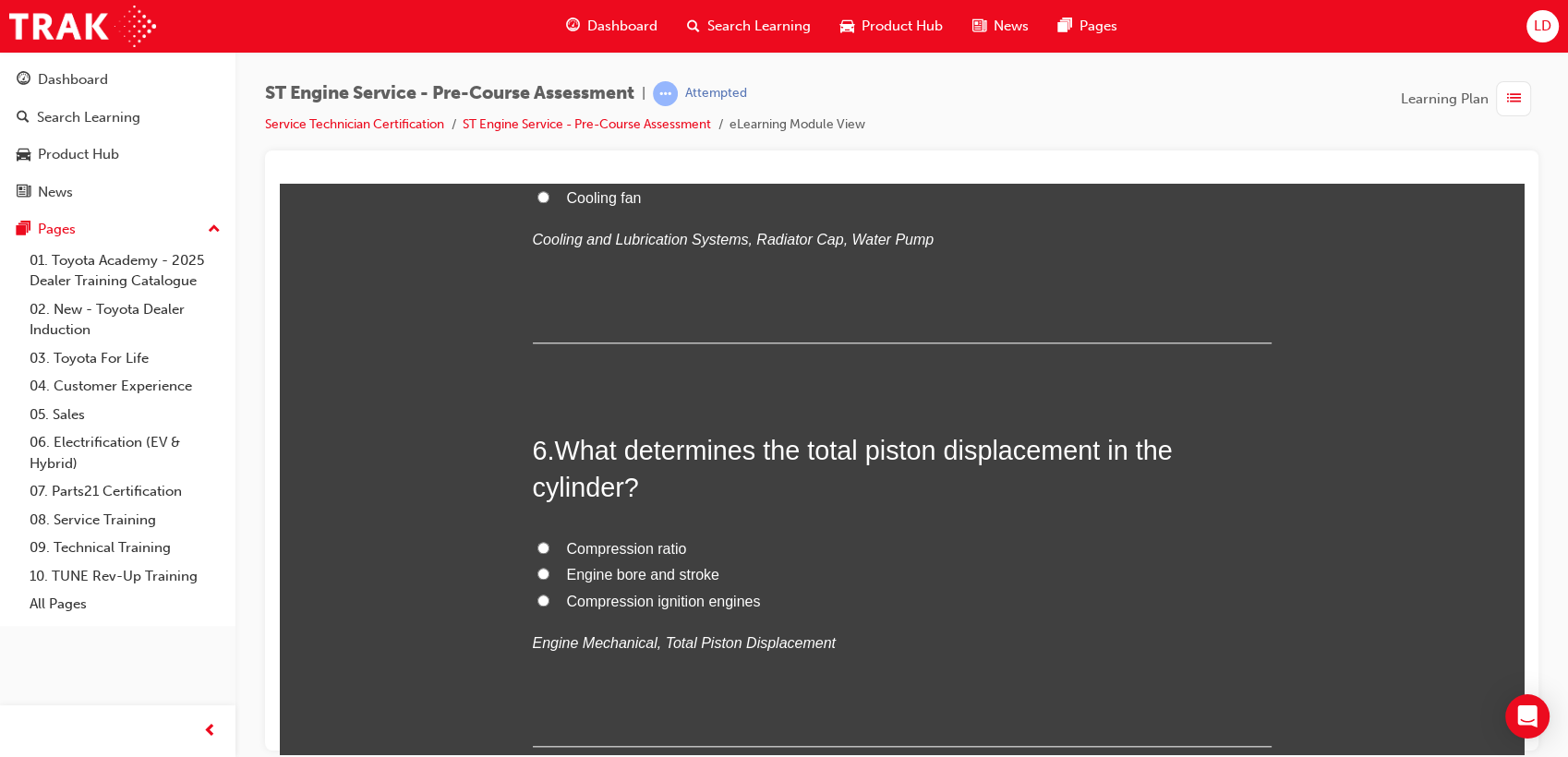
scroll to position [1949, 0]
radio input "true"
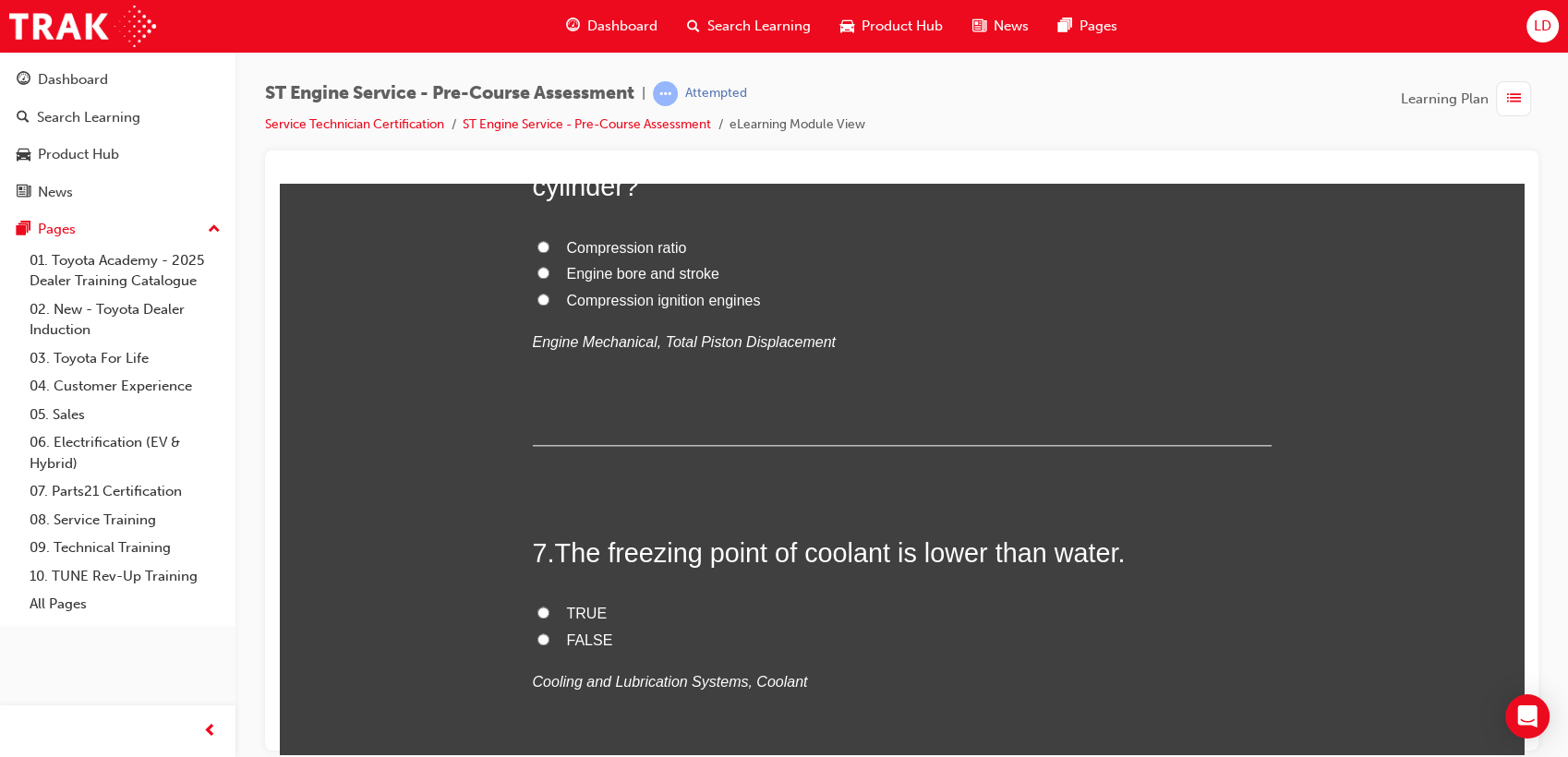
scroll to position [2257, 0]
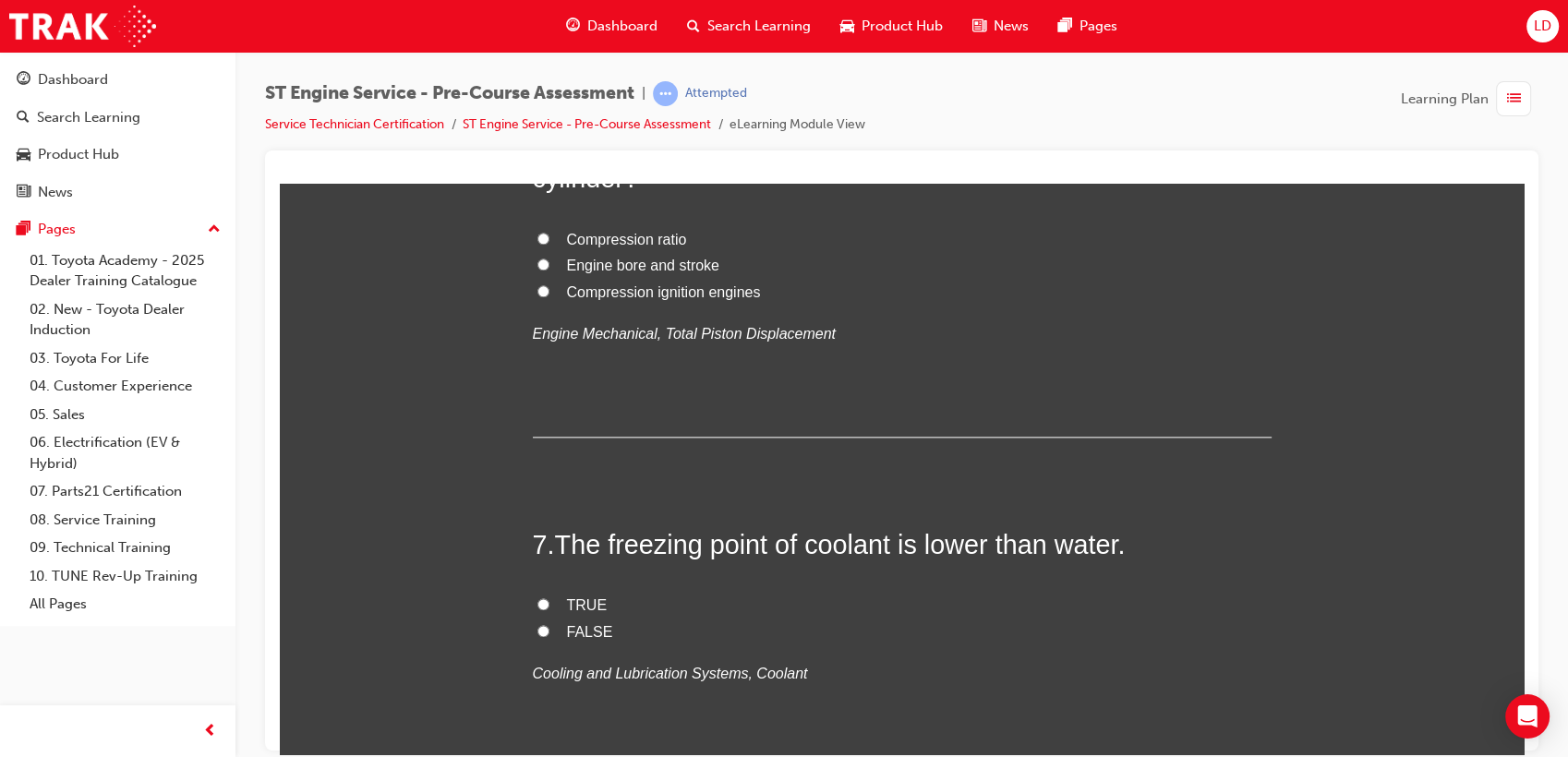
radio input "true"
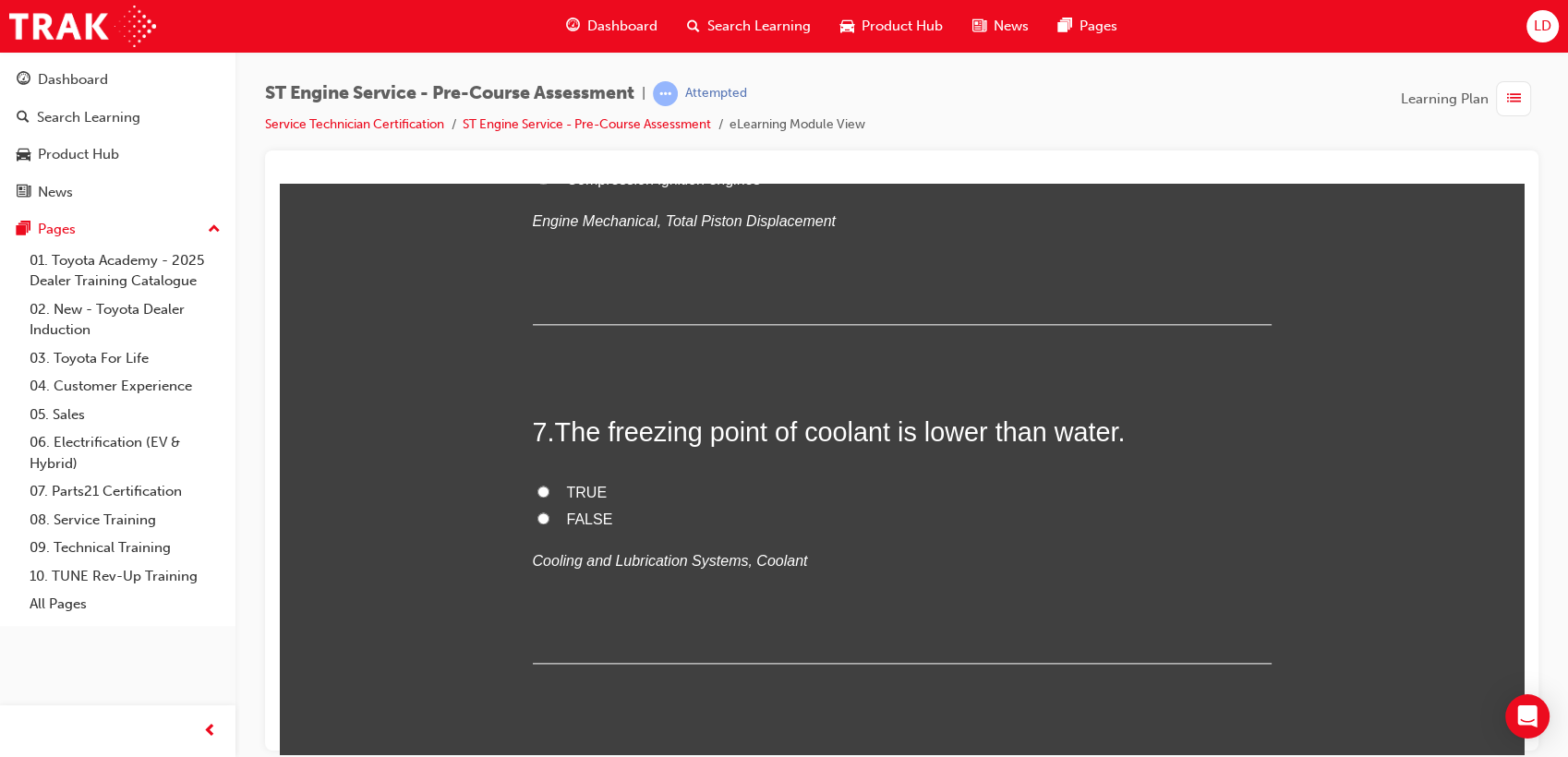
scroll to position [2667, 0]
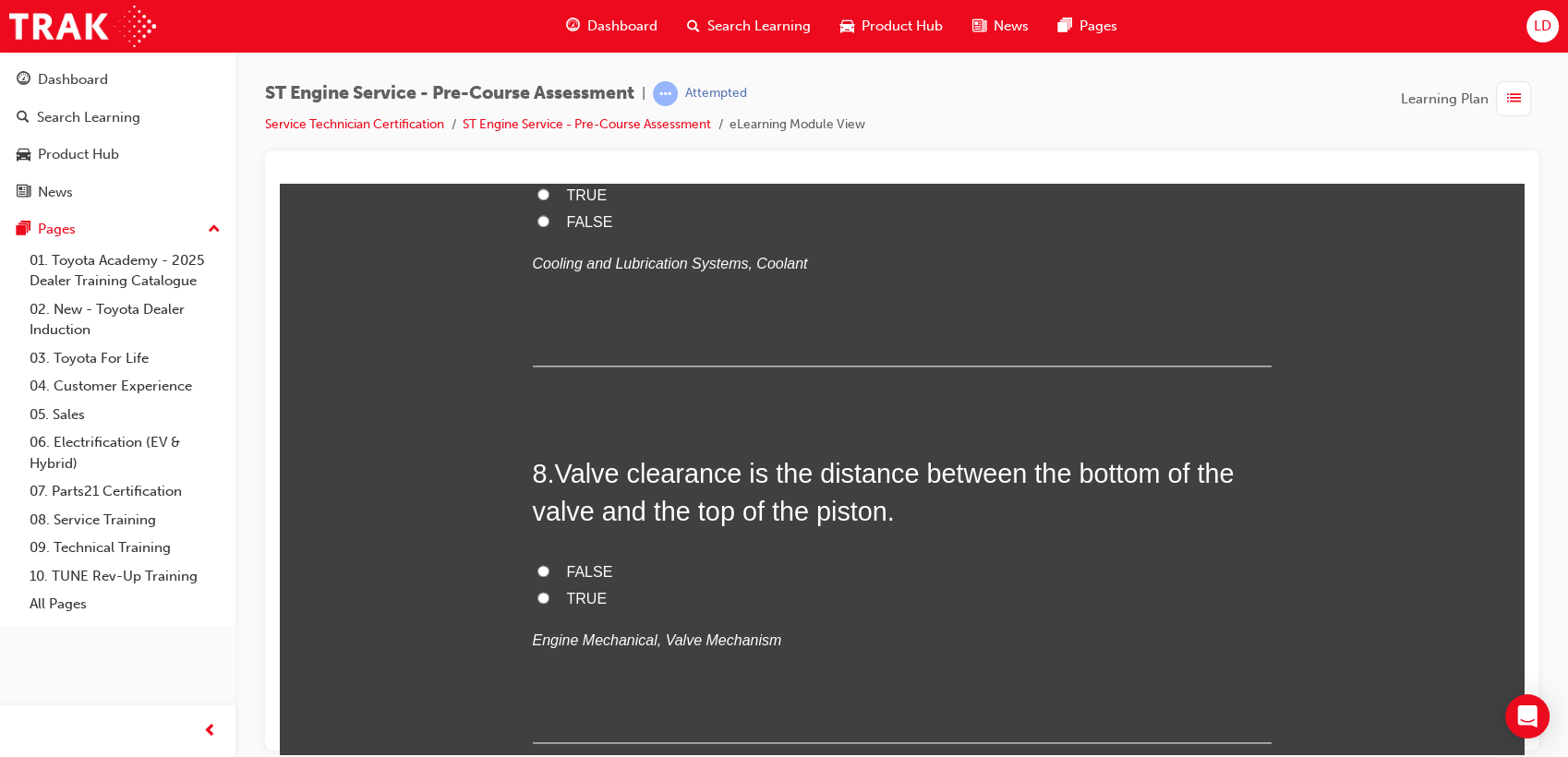
radio input "true"
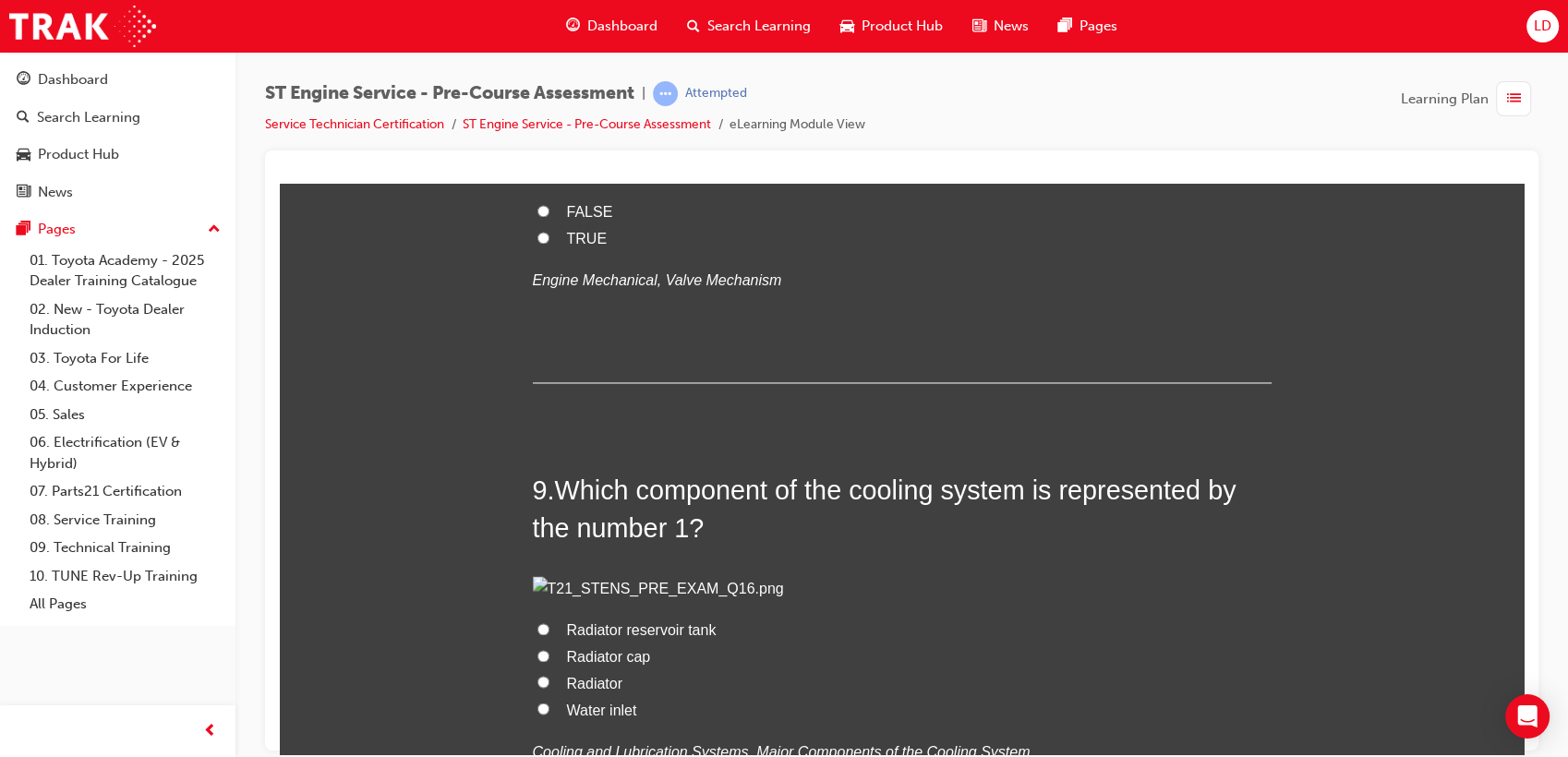
scroll to position [3078, 0]
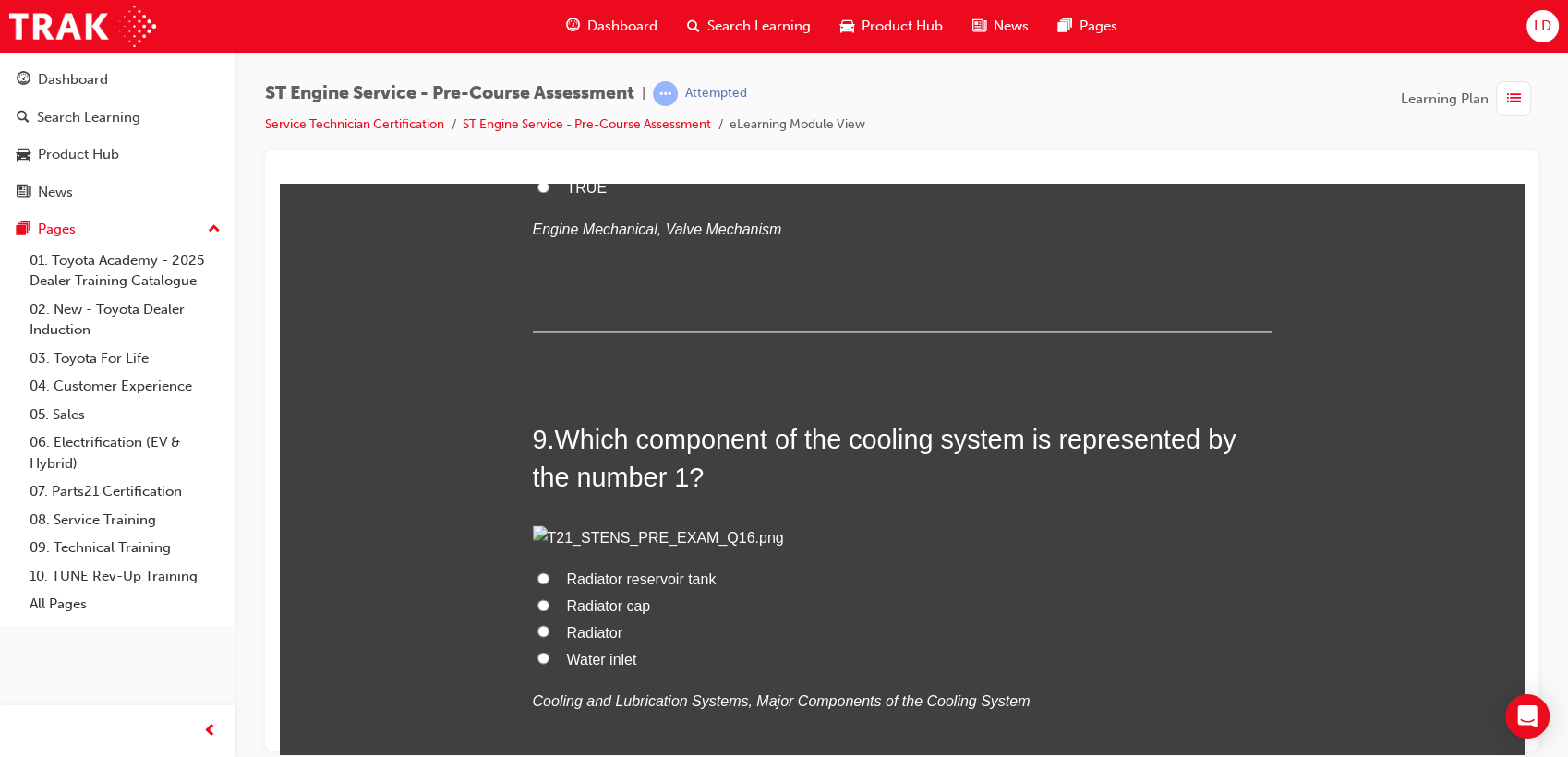
radio input "true"
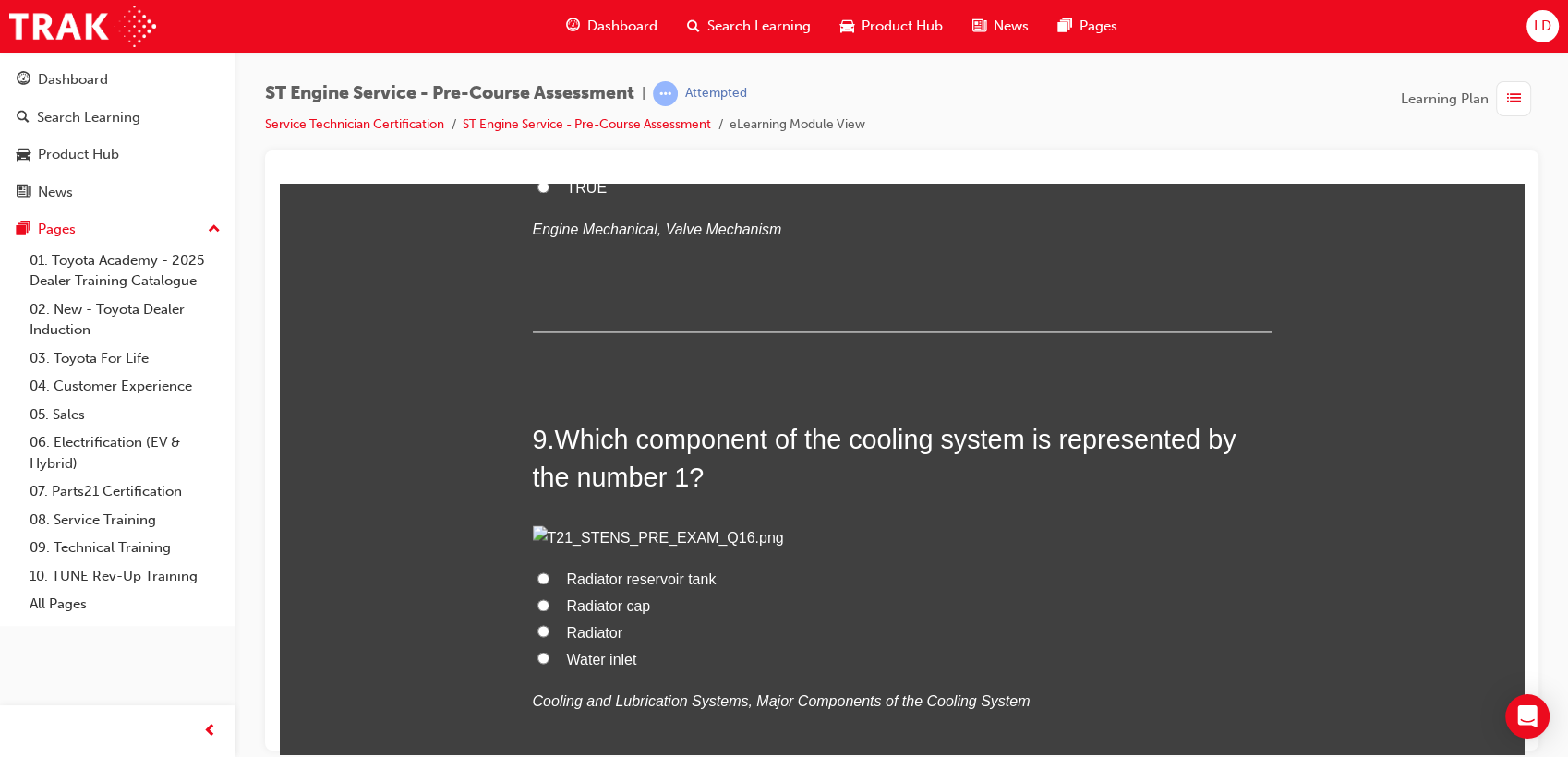
radio input "true"
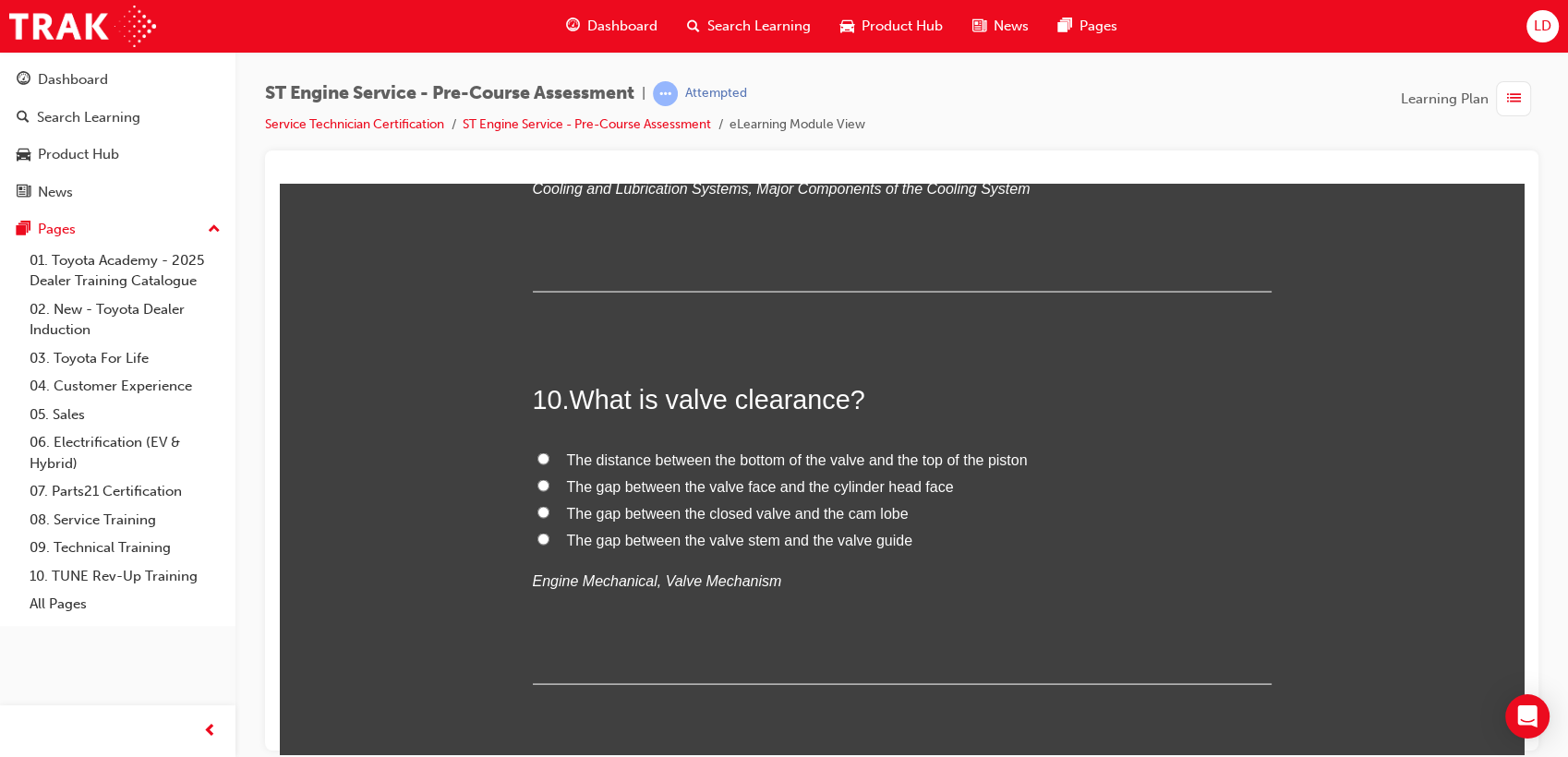
scroll to position [3488, 0]
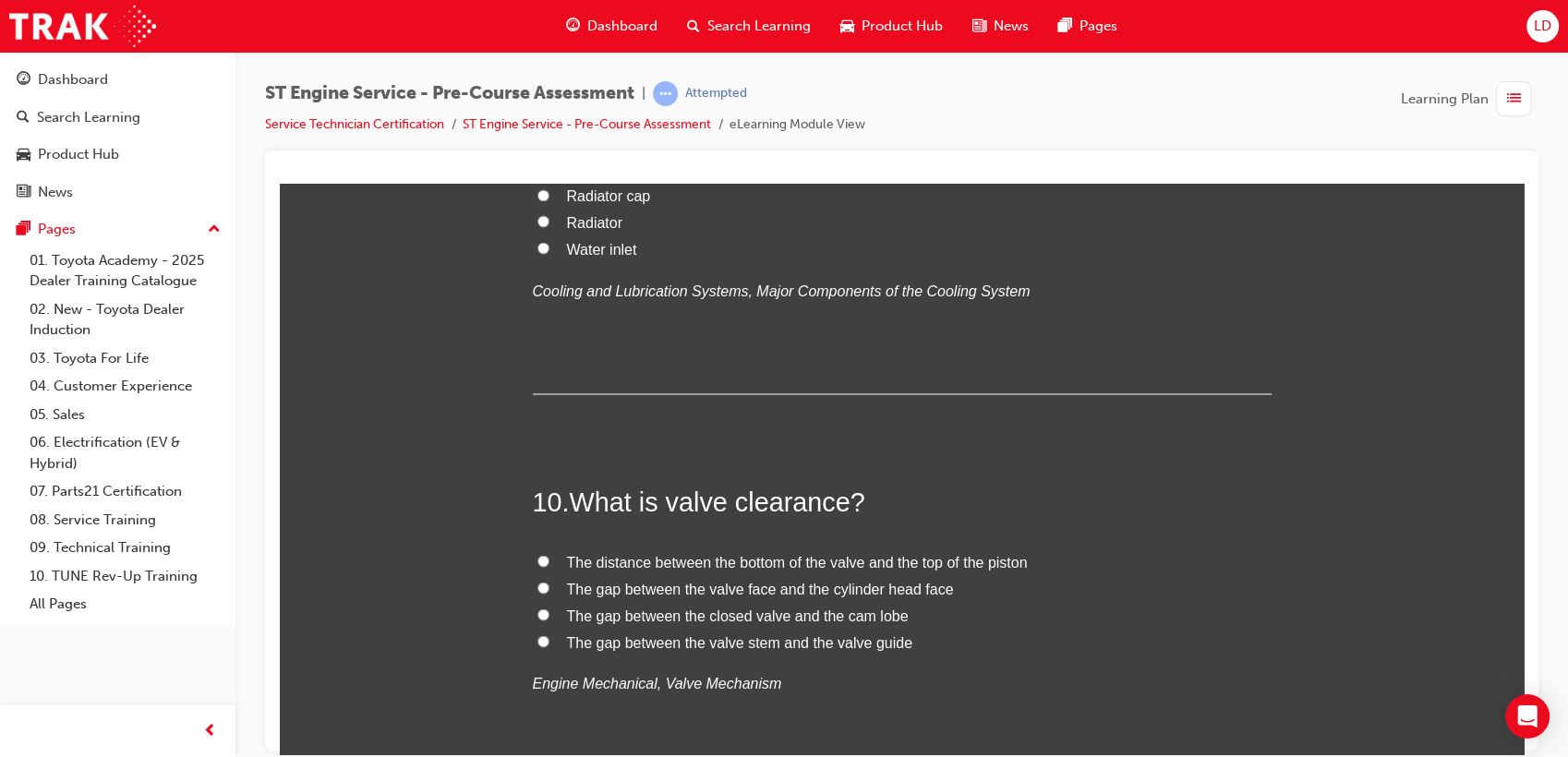
radio input "true"
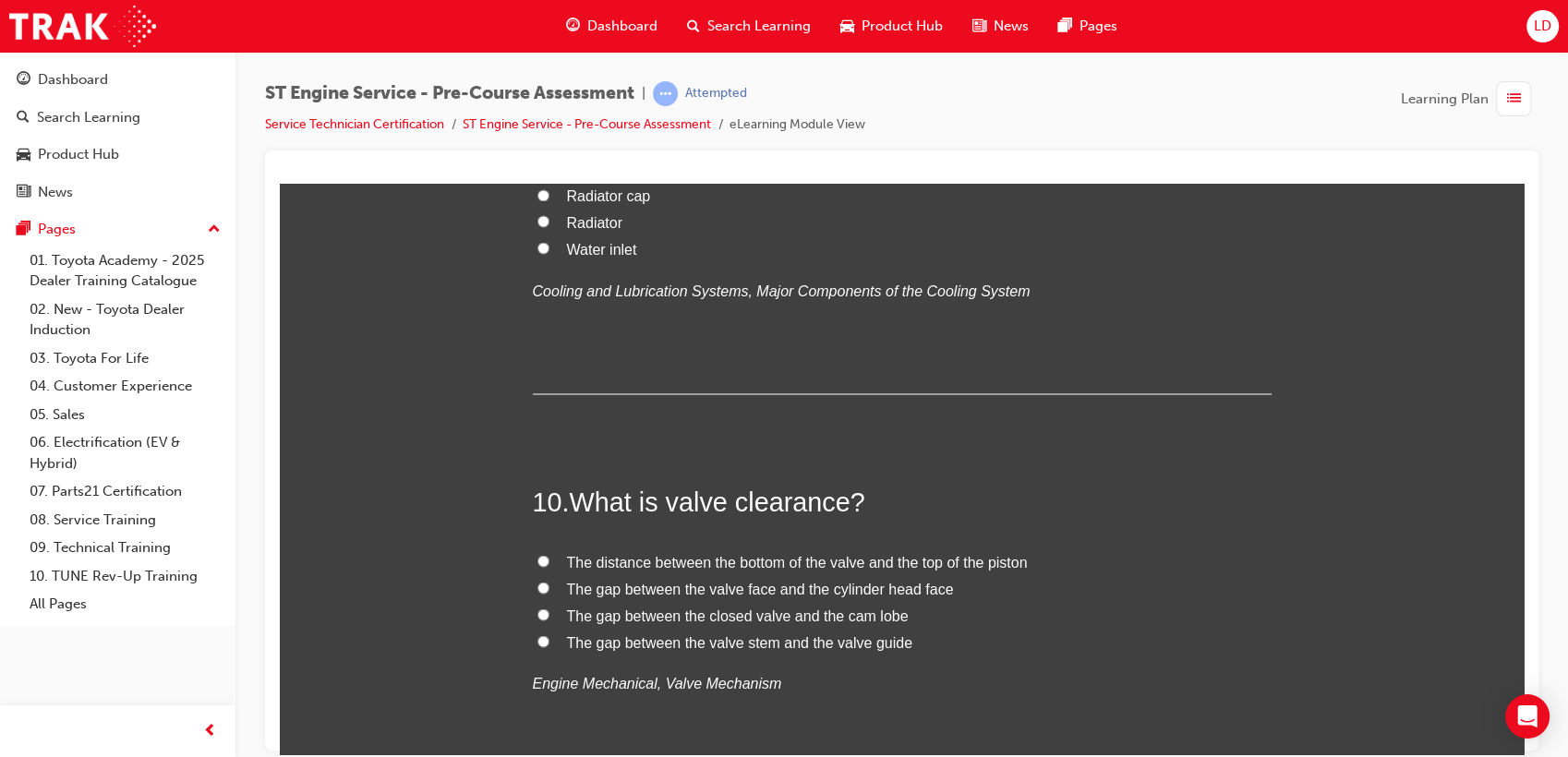
radio input "true"
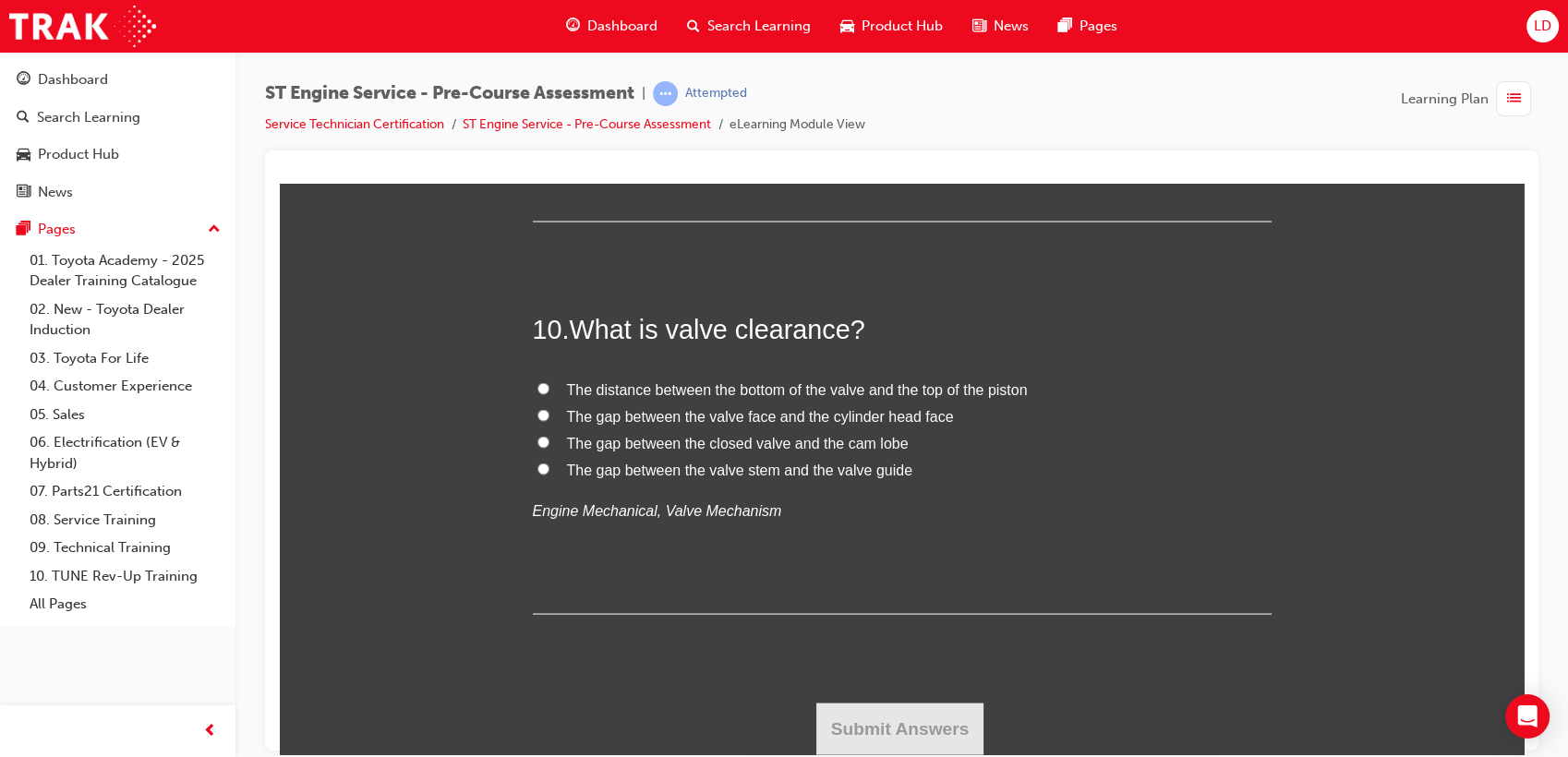
scroll to position [4309, 0]
click at [567, 56] on span "Radiator" at bounding box center [595, 49] width 55 height 15
click at [549, 53] on input "Radiator" at bounding box center [543, 48] width 12 height 12
radio input "true"
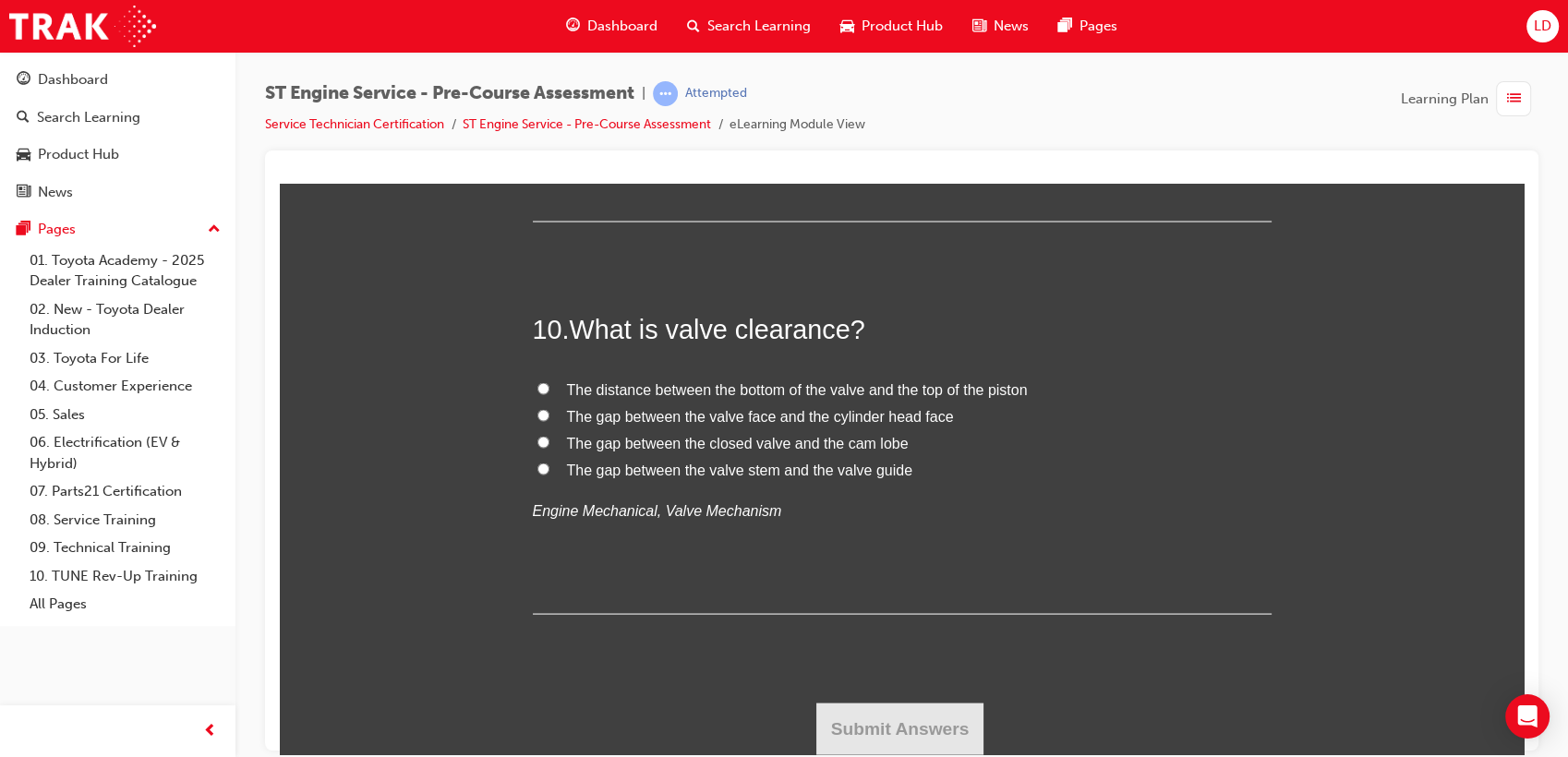
click at [849, 442] on span "The gap between the closed valve and the cam lobe" at bounding box center [738, 442] width 342 height 15
click at [549, 442] on input "The gap between the closed valve and the cam lobe" at bounding box center [543, 441] width 12 height 12
radio input "true"
click at [886, 727] on button "Submit Answers" at bounding box center [900, 727] width 169 height 51
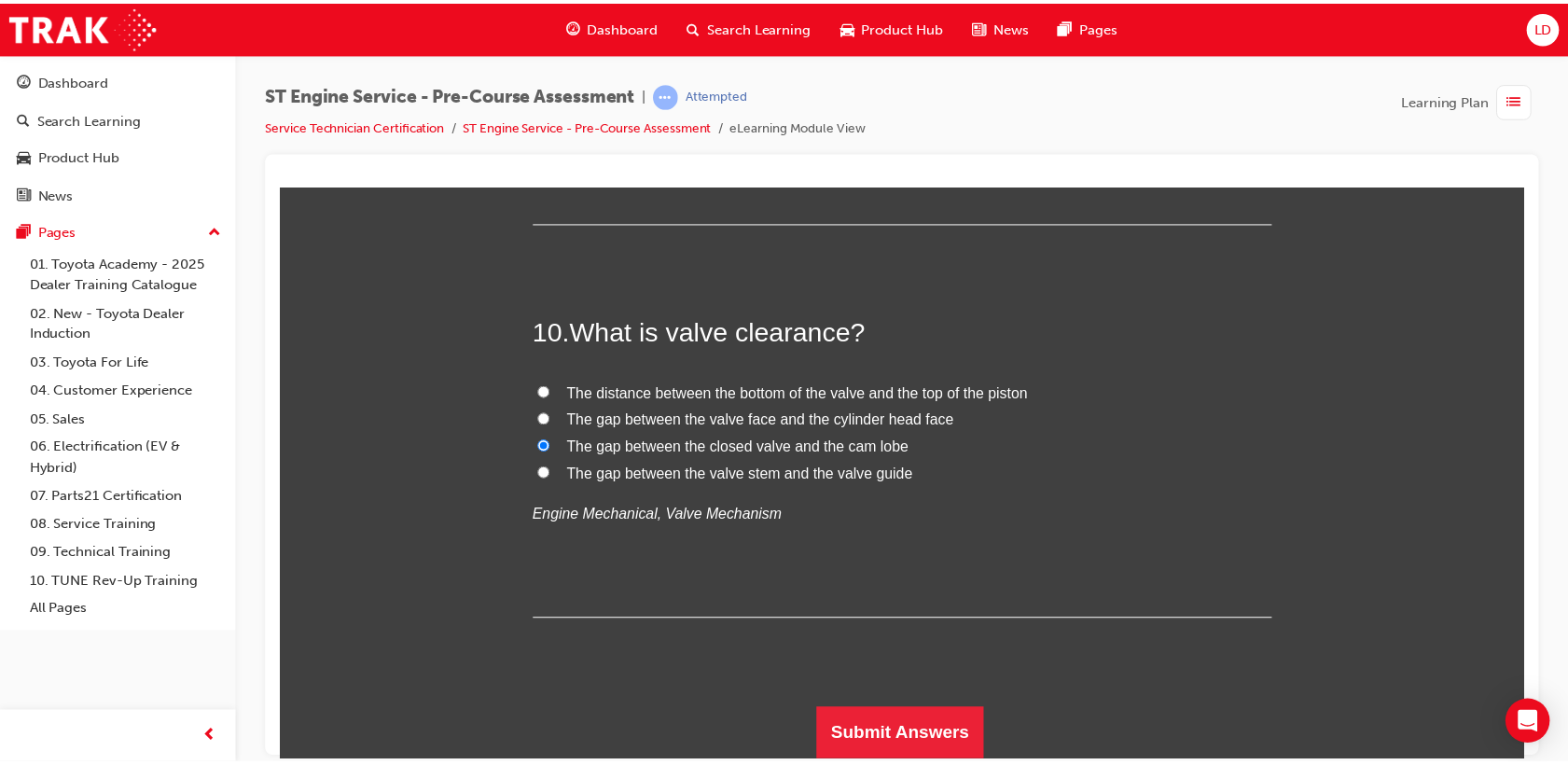
scroll to position [0, 0]
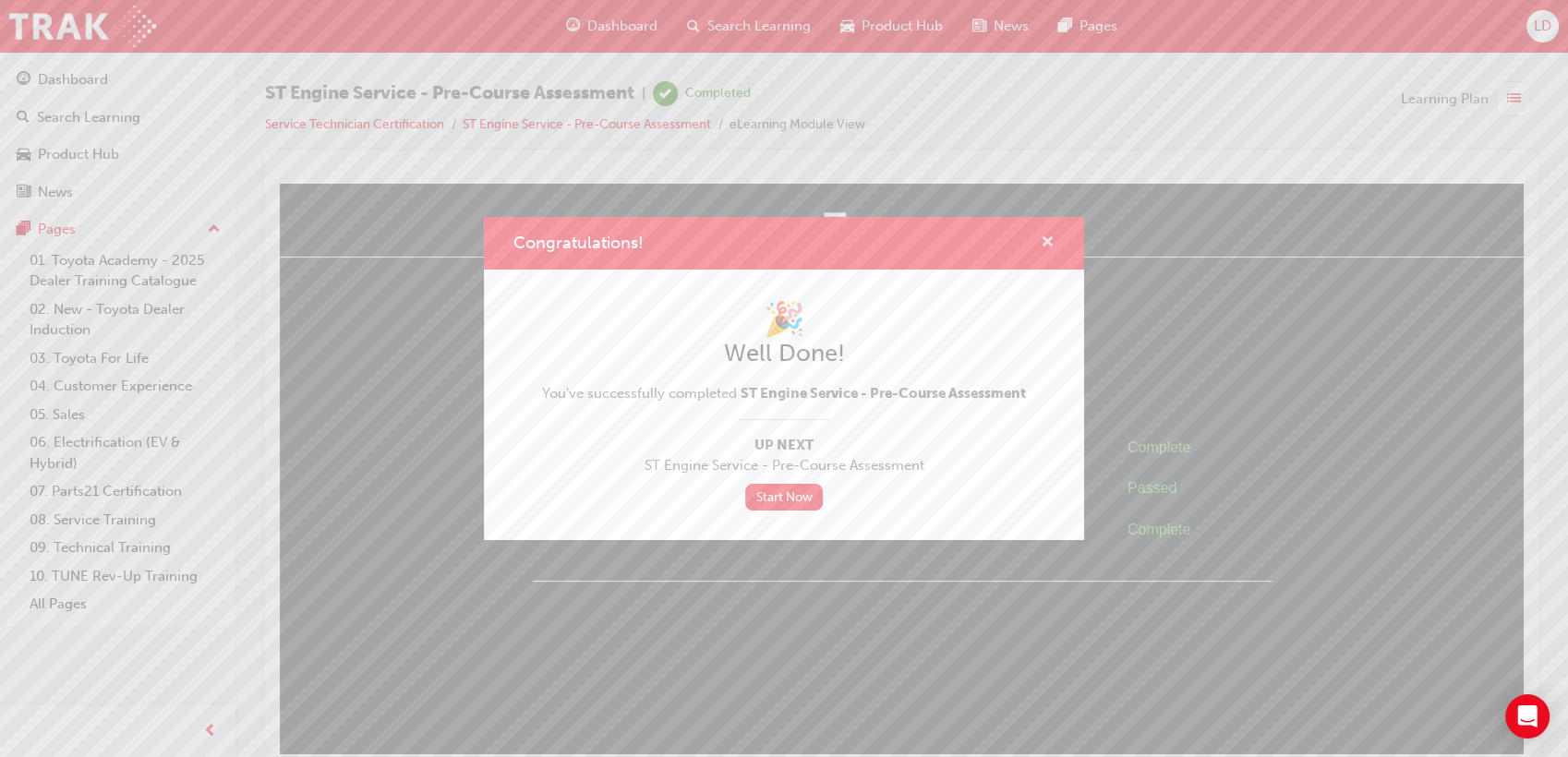
click at [1047, 240] on span "cross-icon" at bounding box center [1047, 243] width 14 height 16
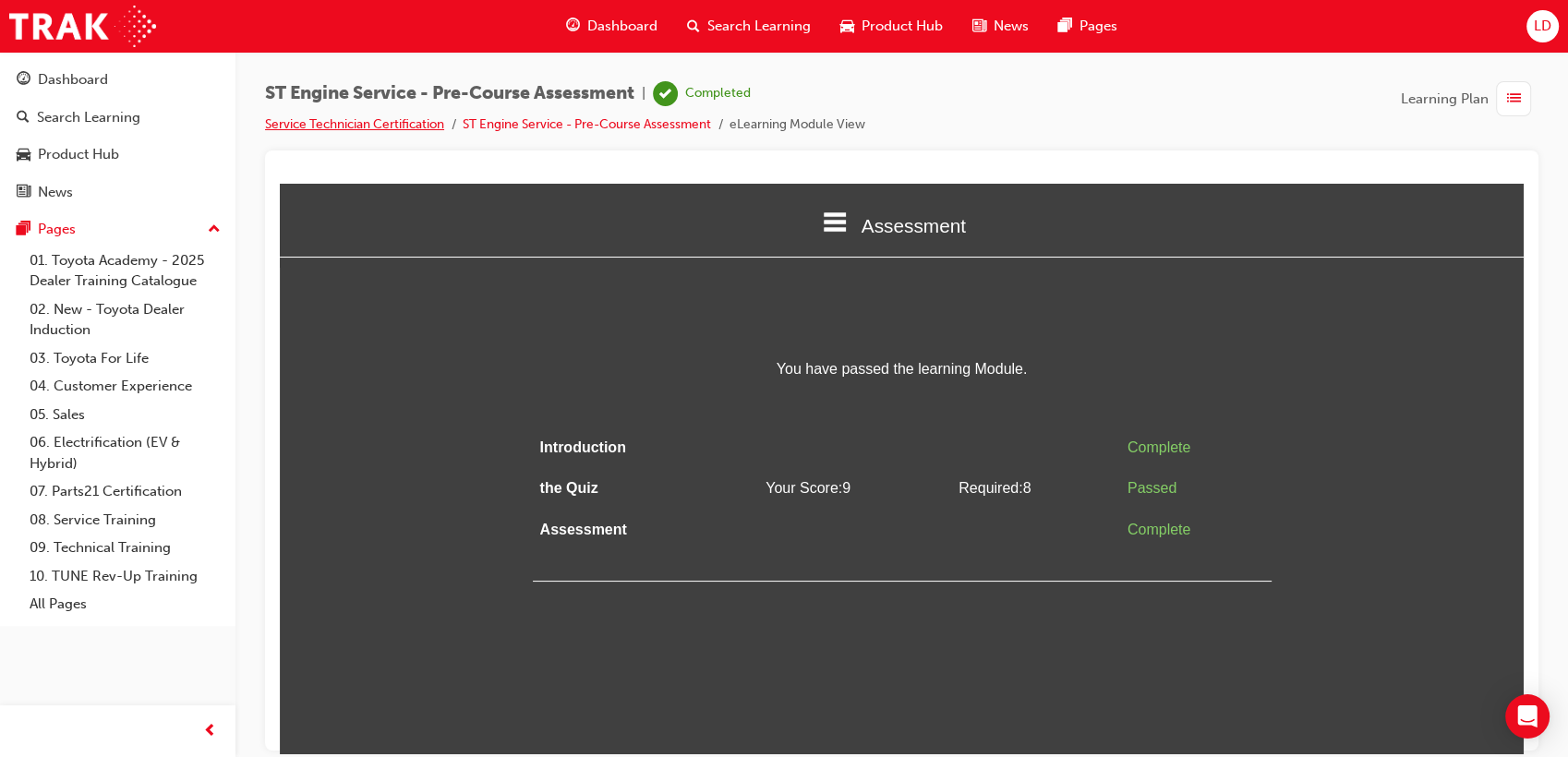
click at [378, 124] on link "Service Technician Certification" at bounding box center [354, 124] width 179 height 15
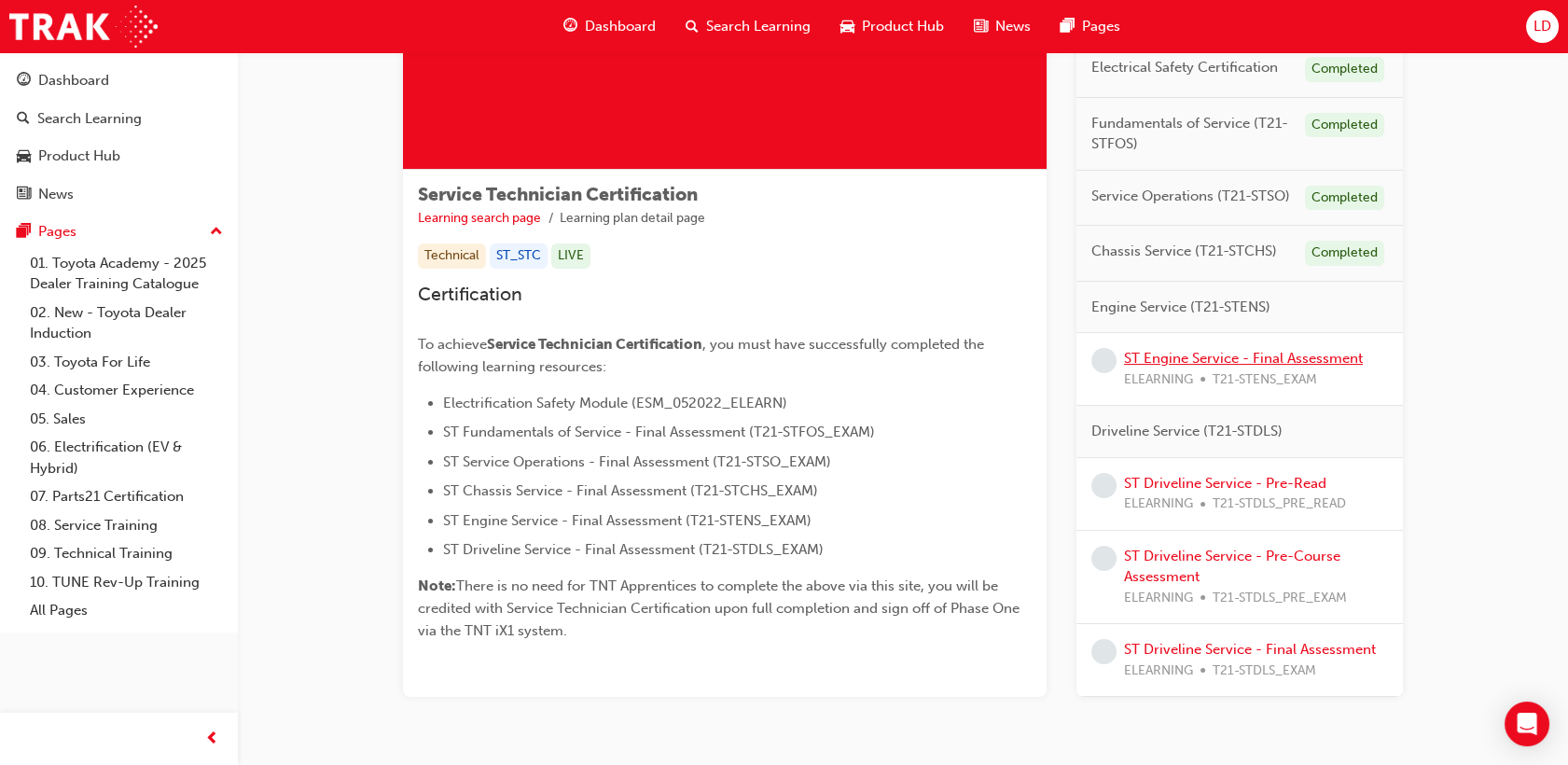
click at [1280, 362] on link "ST Engine Service - Final Assessment" at bounding box center [1244, 358] width 239 height 16
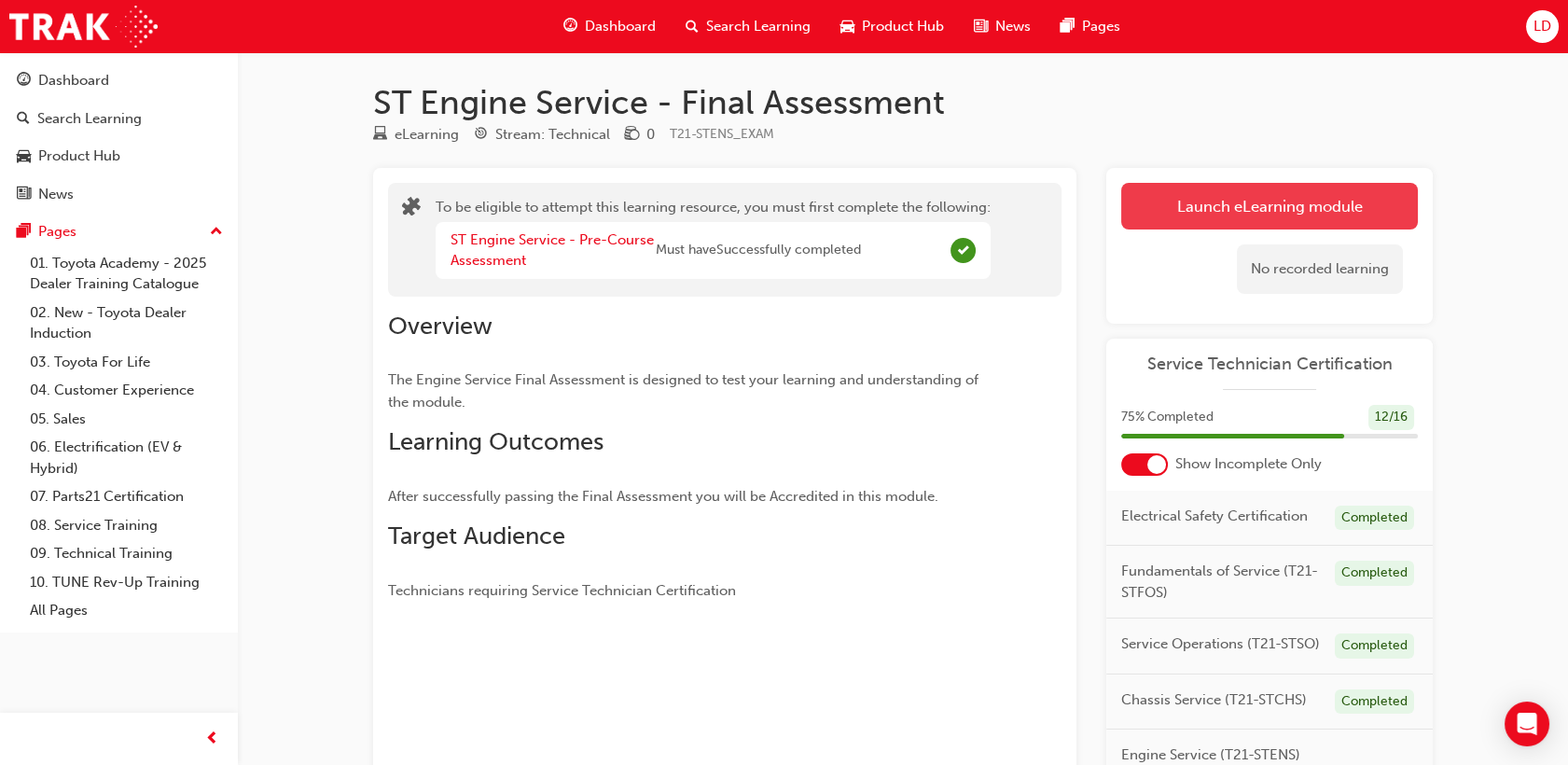
click at [1245, 191] on button "Launch eLearning module" at bounding box center [1270, 206] width 296 height 46
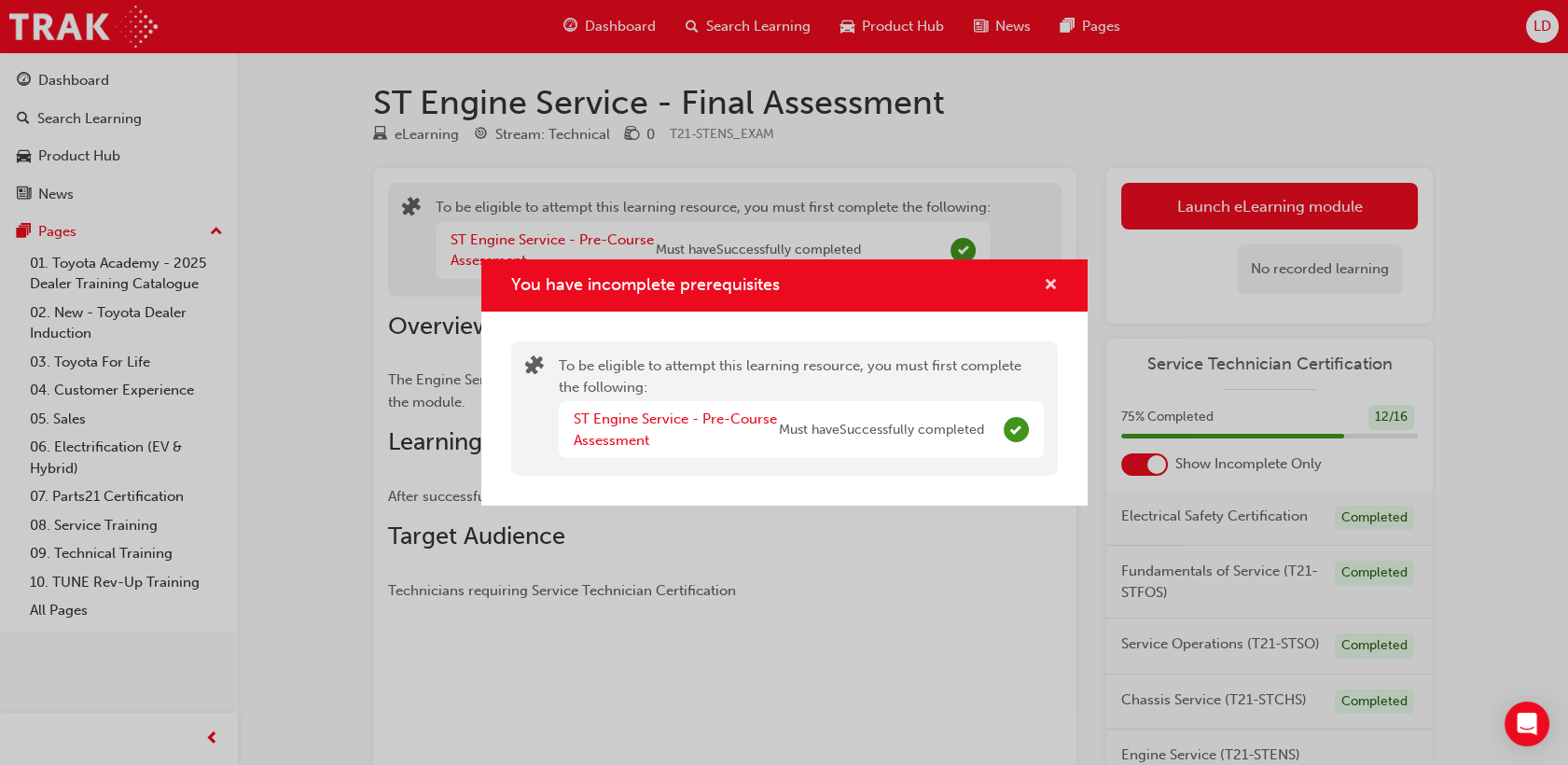
click at [1055, 286] on span "cross-icon" at bounding box center [1050, 286] width 14 height 16
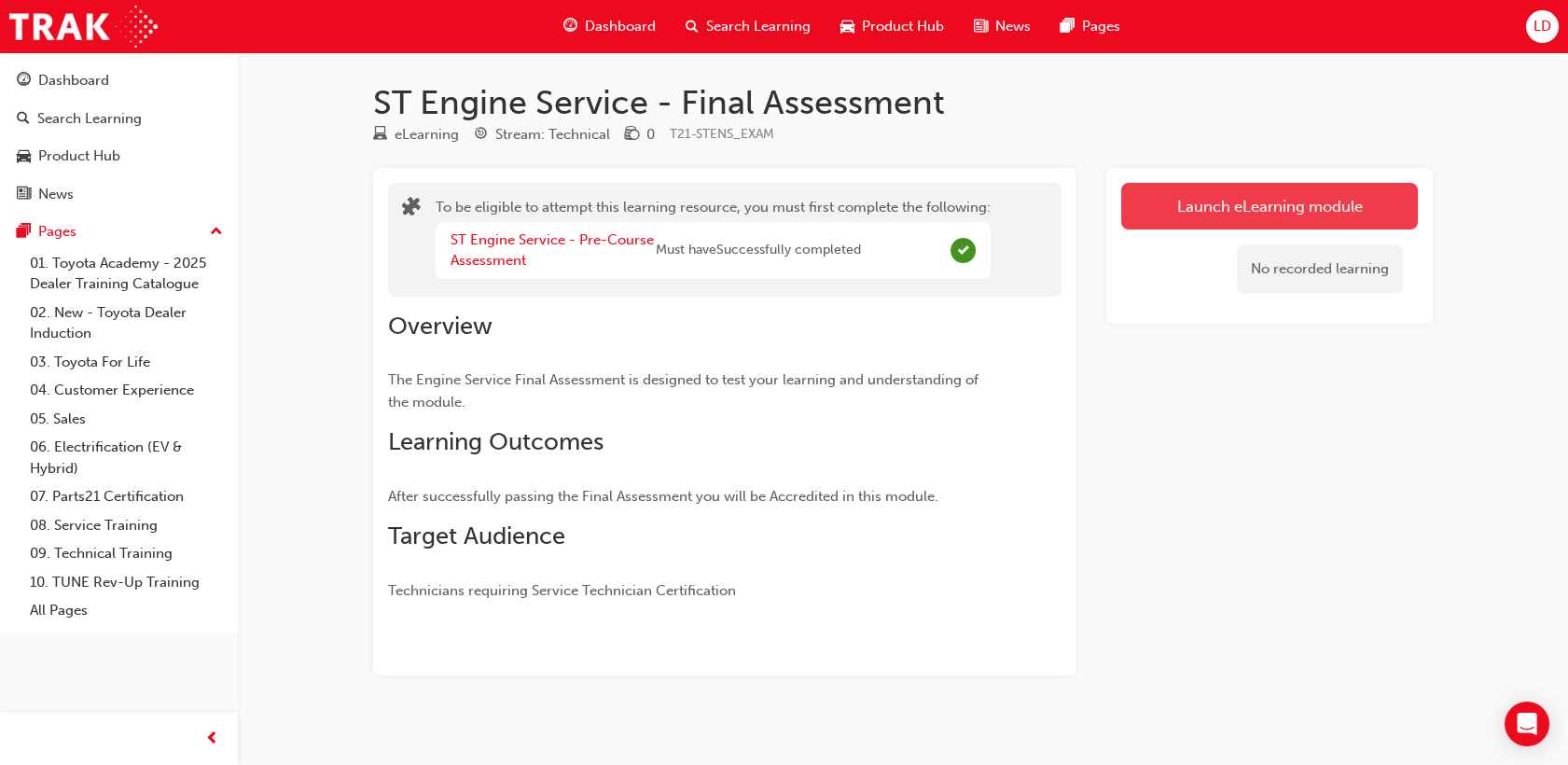
click at [1236, 207] on button "Launch eLearning module" at bounding box center [1270, 206] width 296 height 46
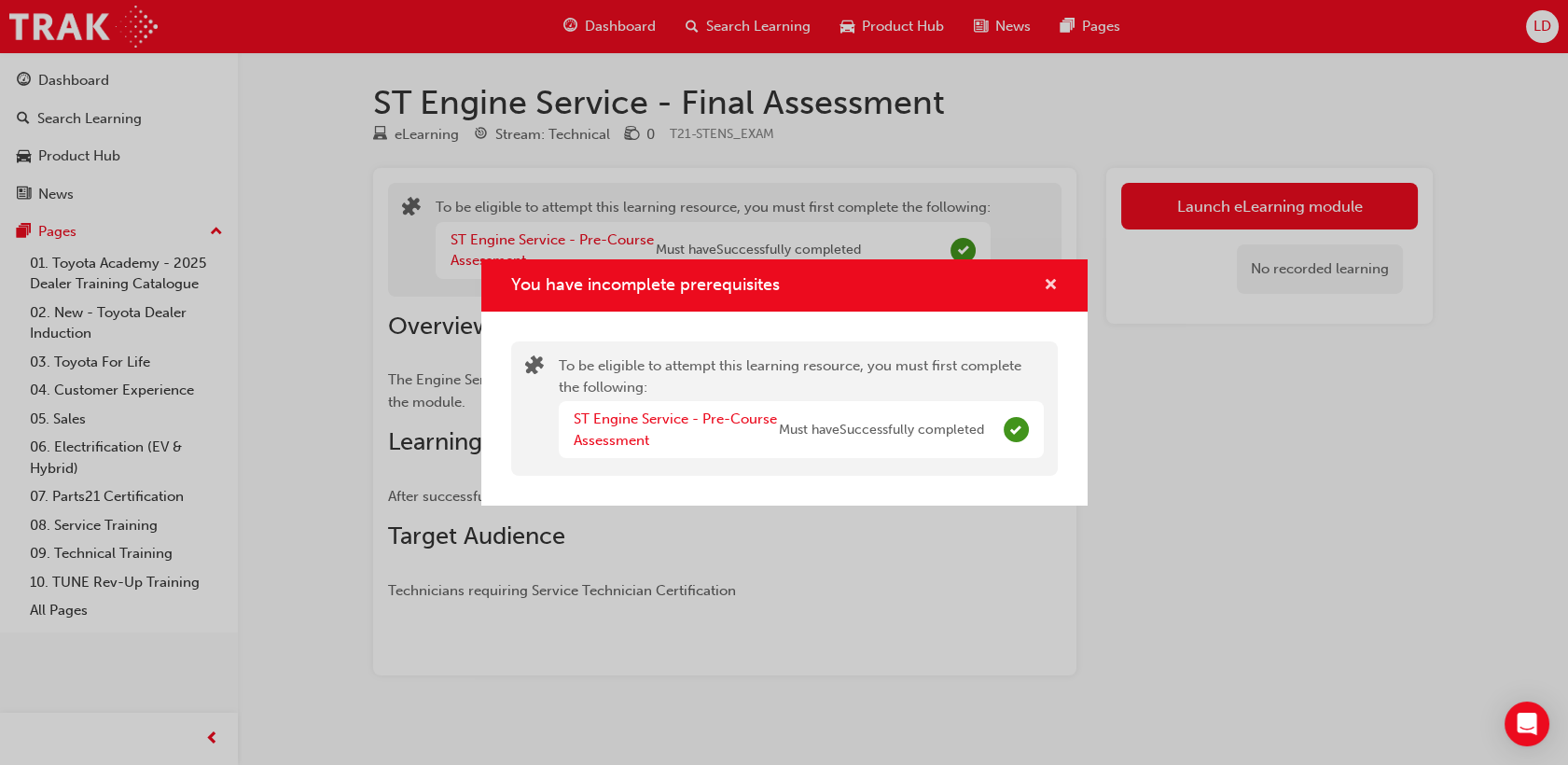
click at [1055, 293] on span "cross-icon" at bounding box center [1050, 286] width 14 height 16
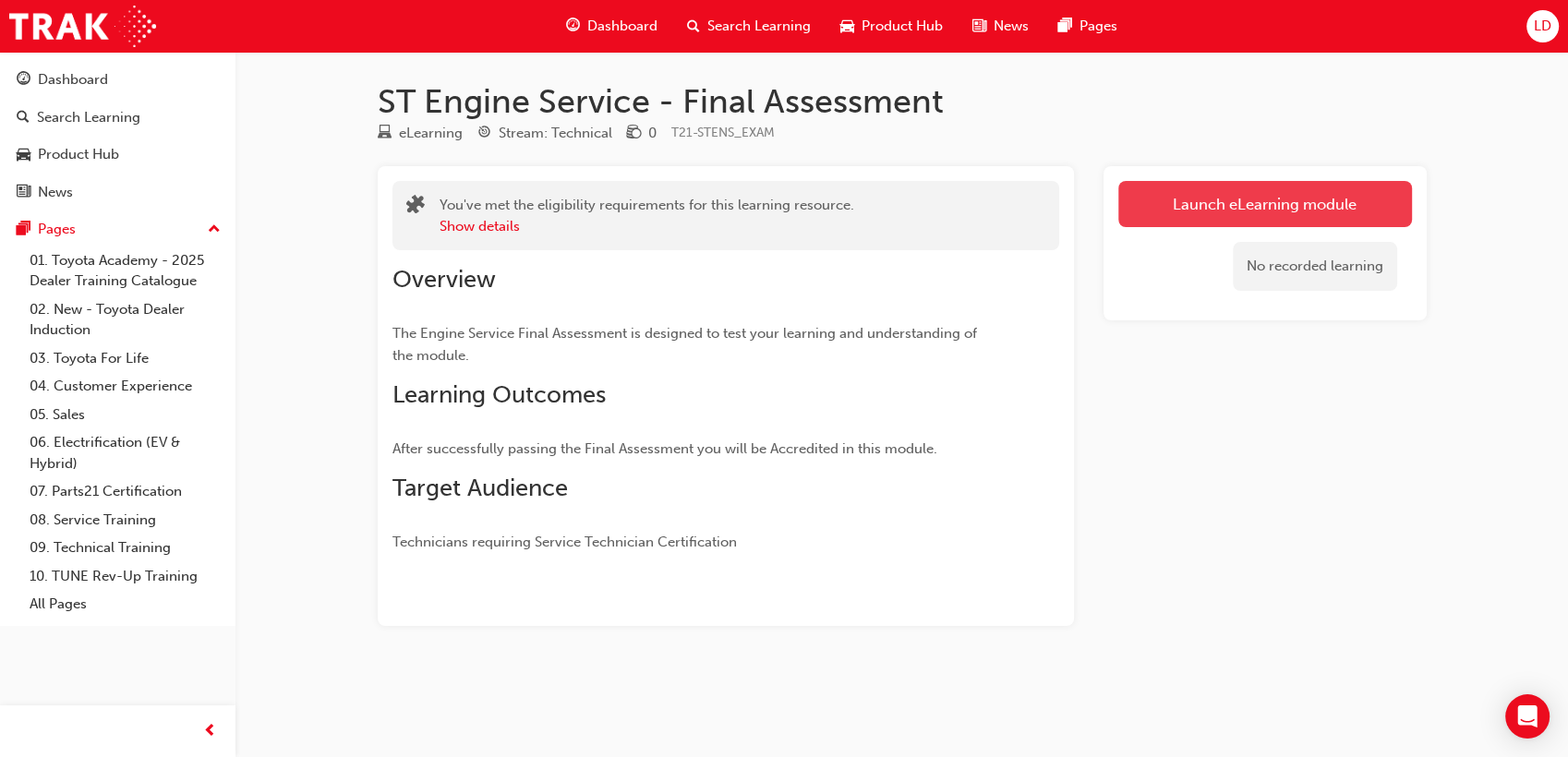
click at [1201, 209] on link "Launch eLearning module" at bounding box center [1265, 204] width 293 height 46
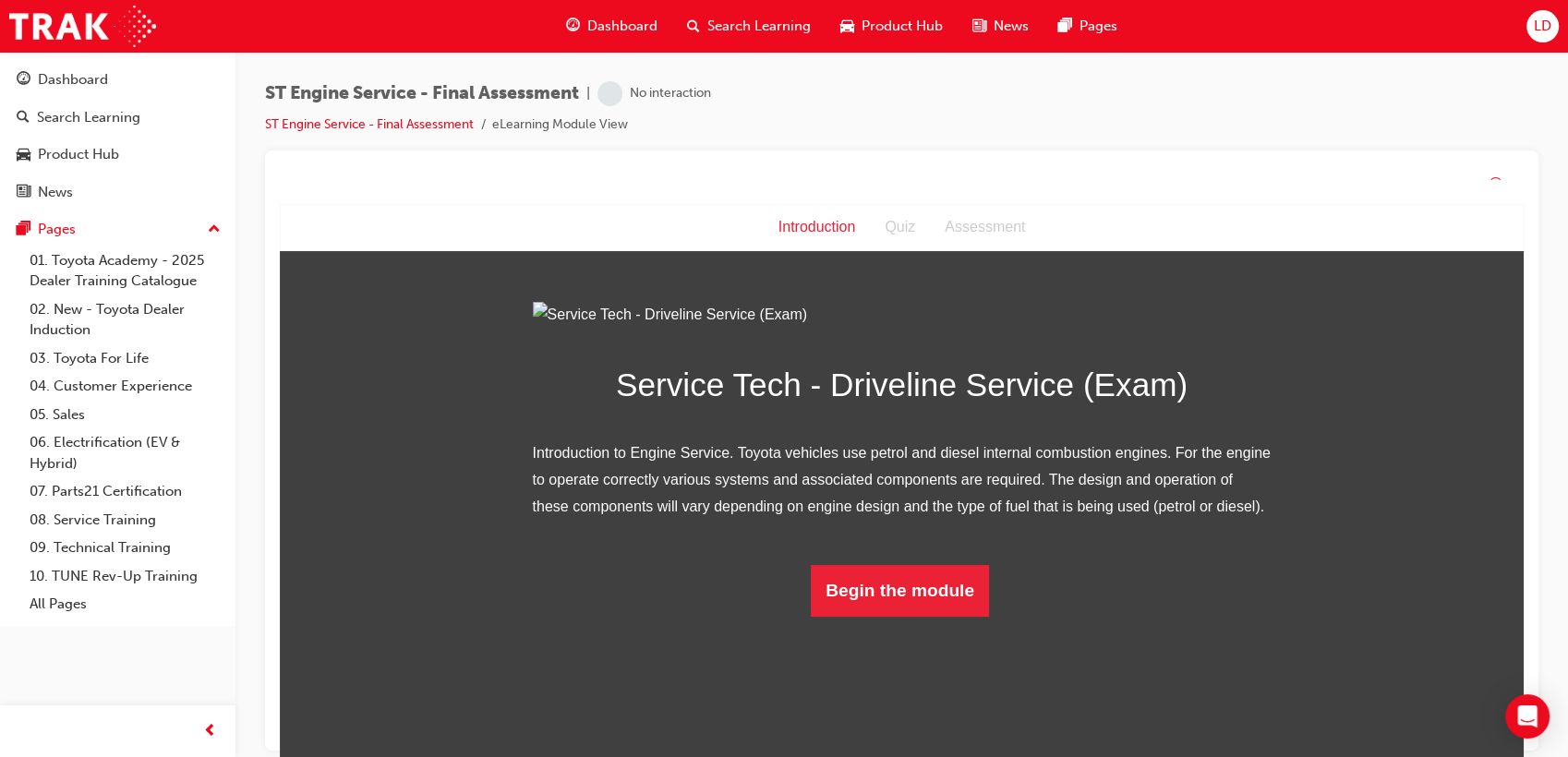
scroll to position [45, 0]
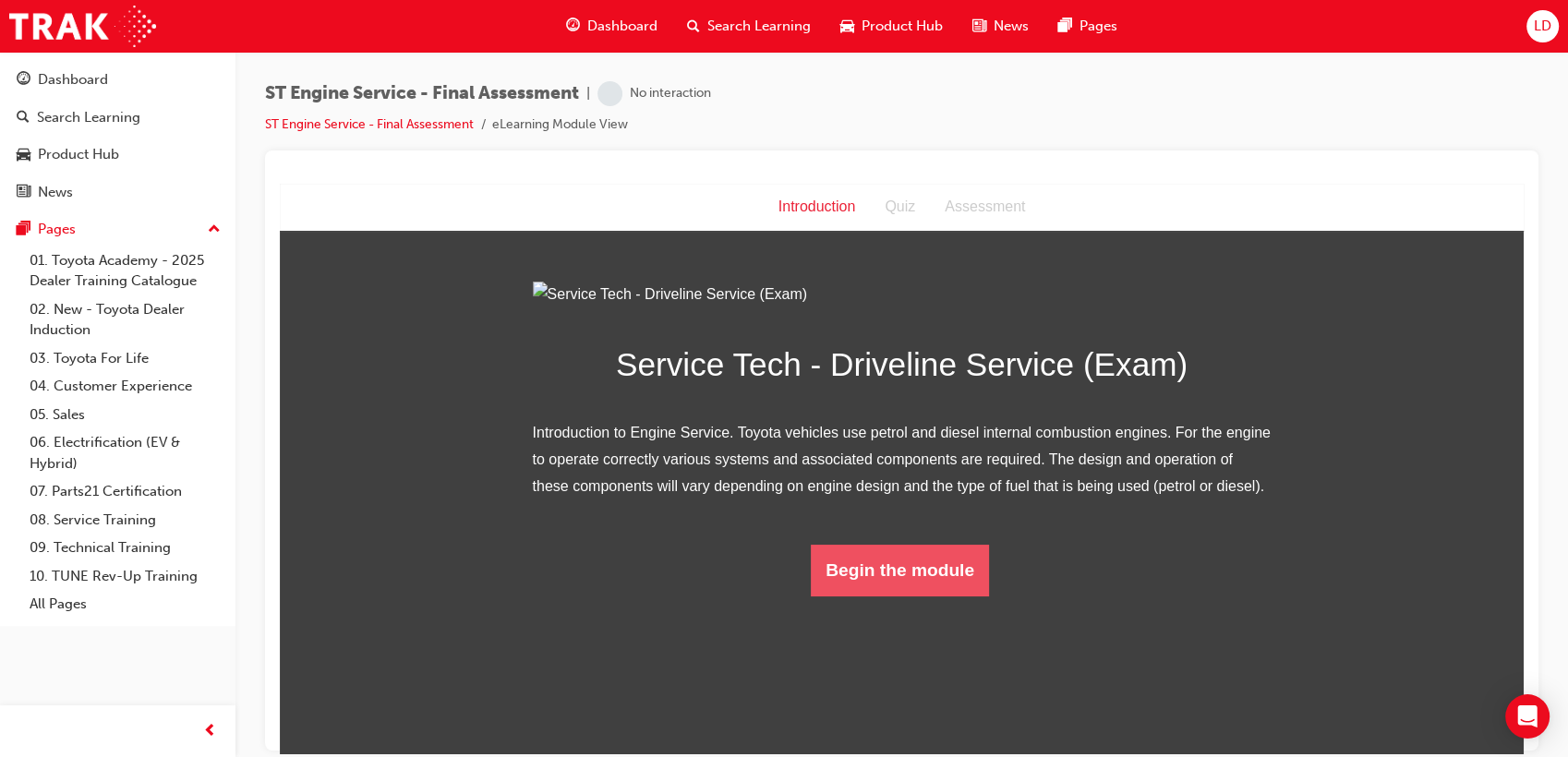
click at [889, 596] on button "Begin the module" at bounding box center [900, 569] width 178 height 51
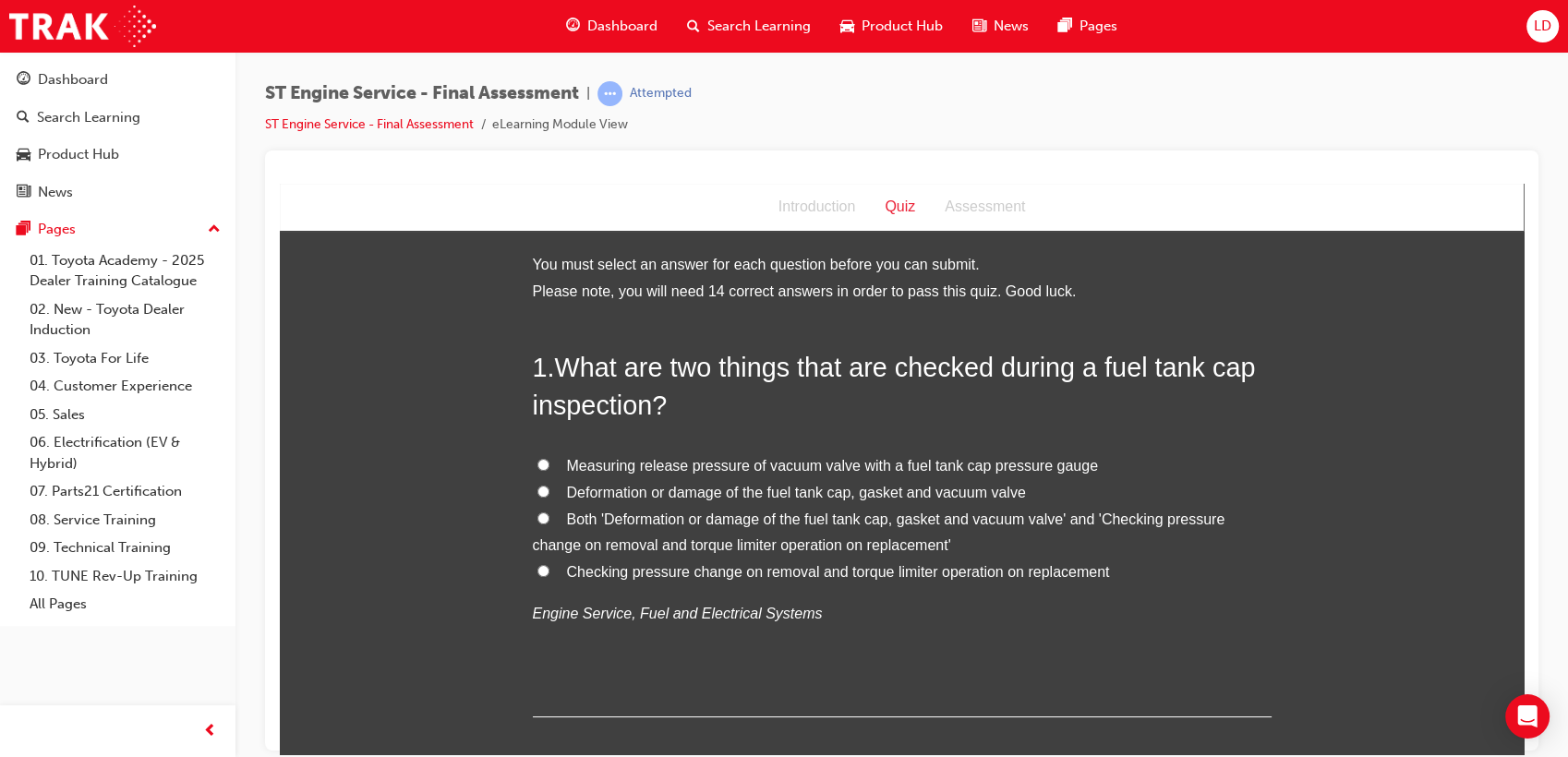
click at [946, 523] on span "Both 'Deformation or damage of the fuel tank cap, gasket and vacuum valve' and …" at bounding box center [879, 531] width 692 height 43
click at [549, 523] on input "Both 'Deformation or damage of the fuel tank cap, gasket and vacuum valve' and …" at bounding box center [543, 517] width 12 height 12
radio input "true"
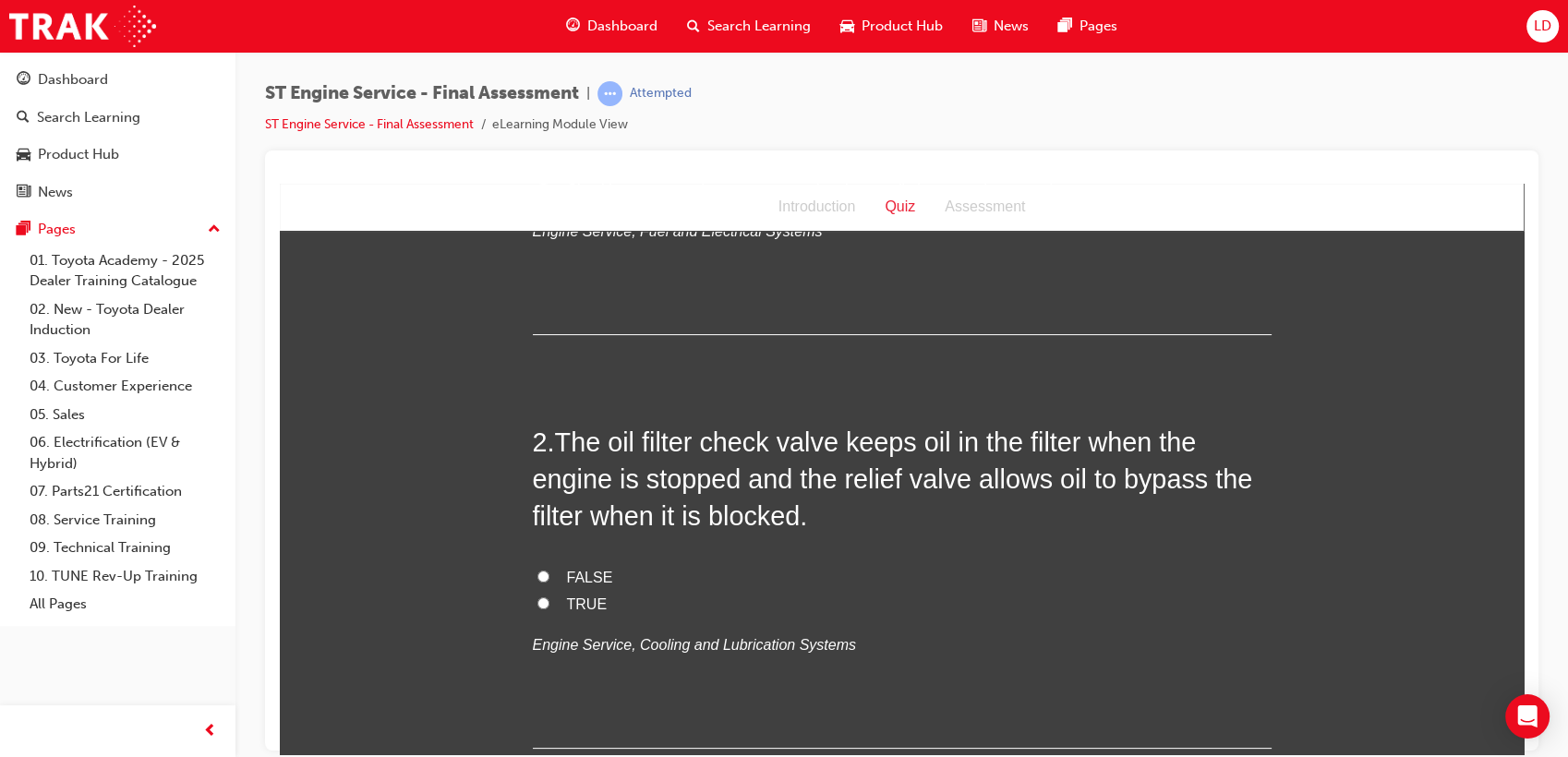
scroll to position [512, 0]
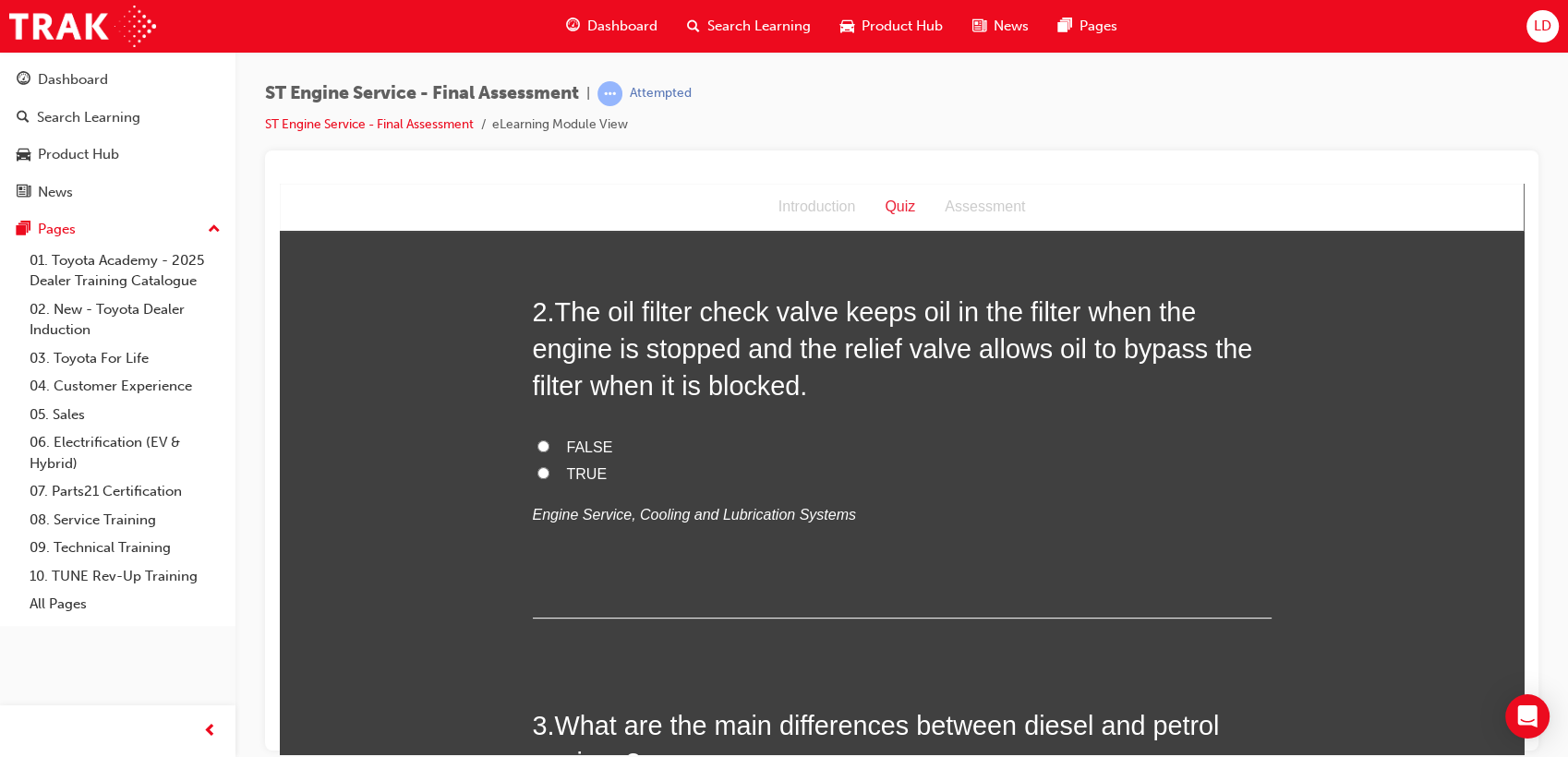
click at [589, 466] on span "TRUE" at bounding box center [587, 473] width 41 height 15
click at [549, 467] on input "TRUE" at bounding box center [543, 472] width 12 height 12
radio input "true"
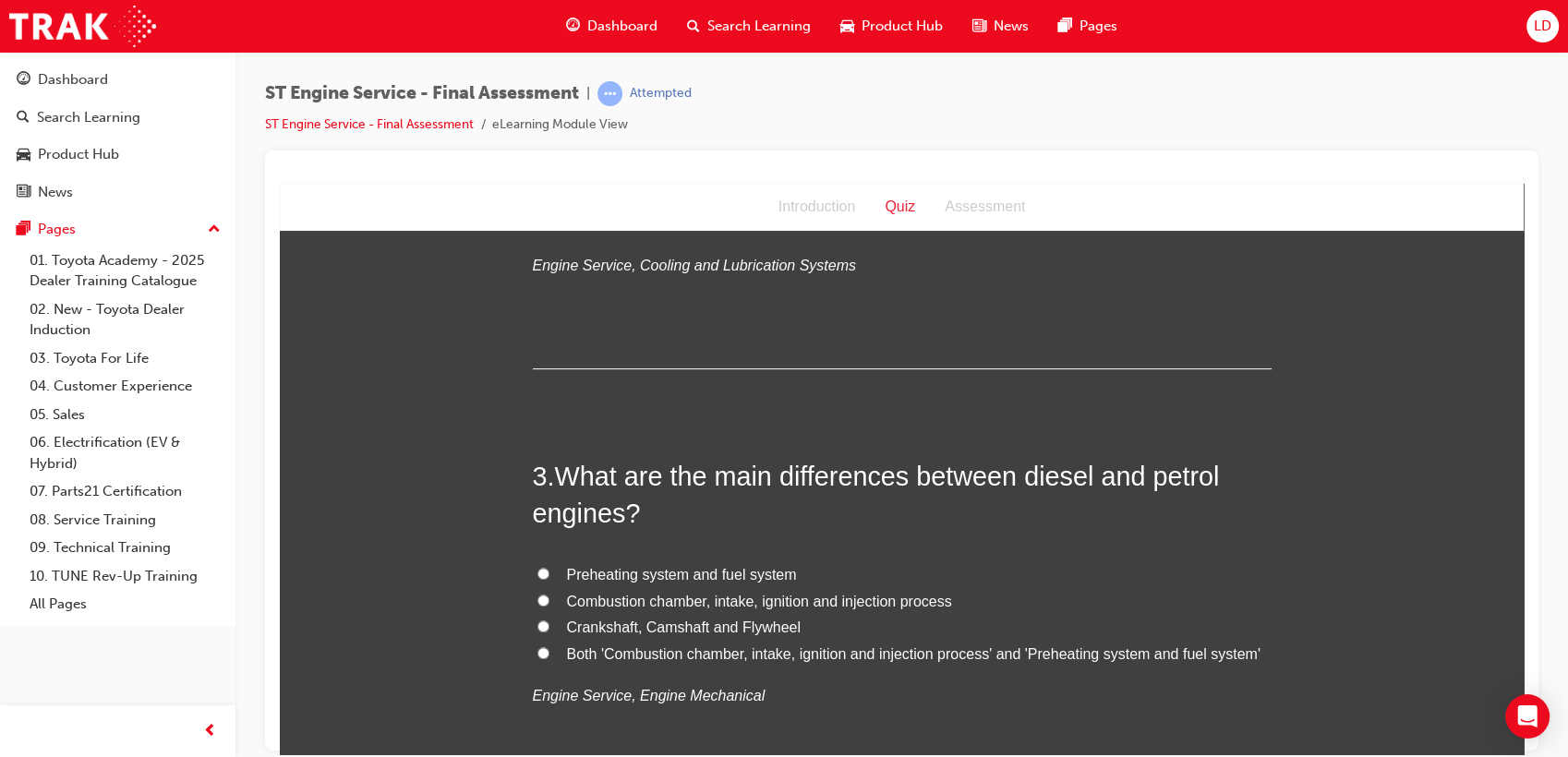
scroll to position [820, 0]
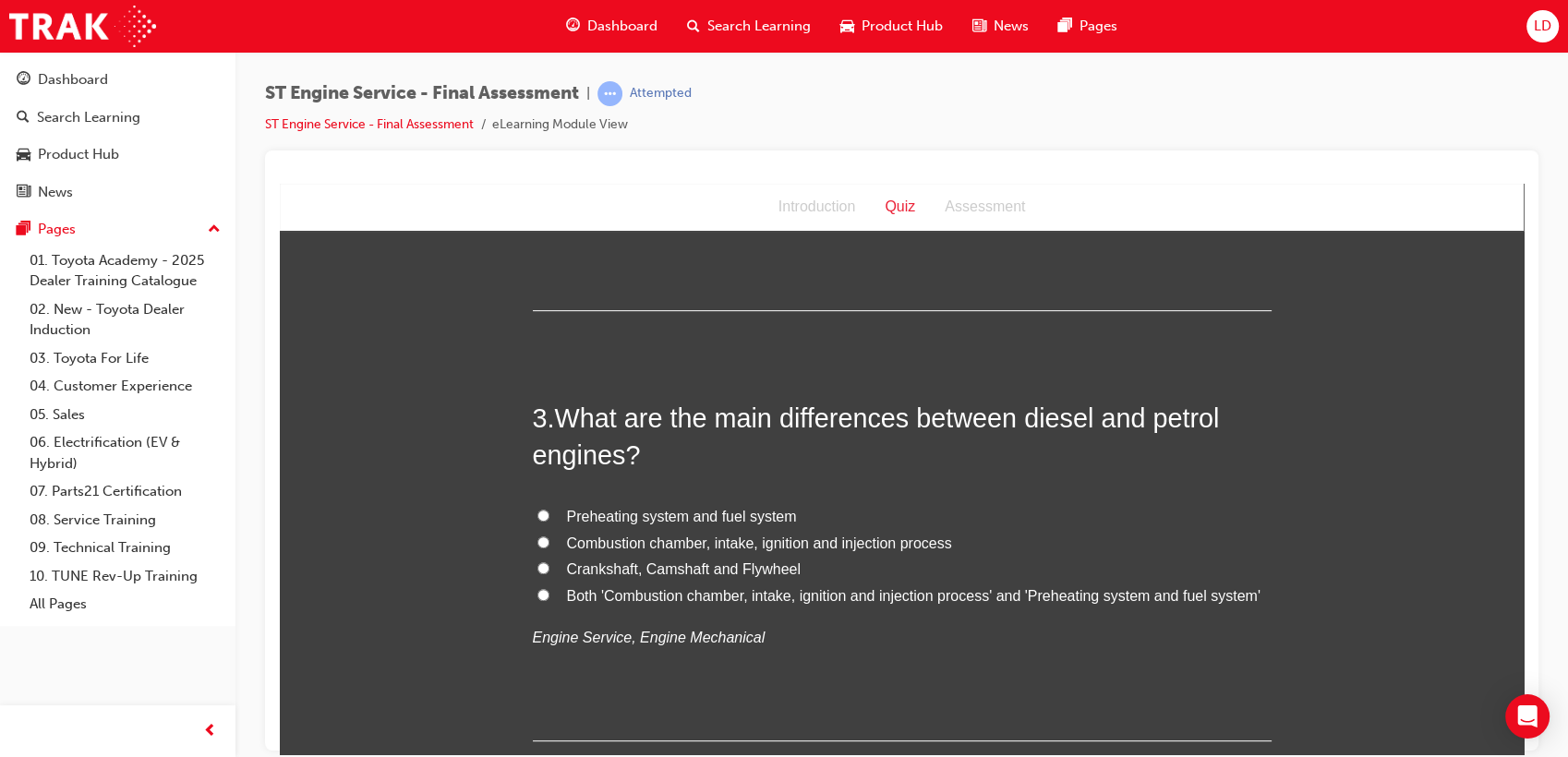
click at [948, 596] on span "Both 'Combustion chamber, intake, ignition and injection process' and 'Preheati…" at bounding box center [914, 595] width 693 height 15
click at [549, 596] on input "Both 'Combustion chamber, intake, ignition and injection process' and 'Preheati…" at bounding box center [543, 594] width 12 height 12
radio input "true"
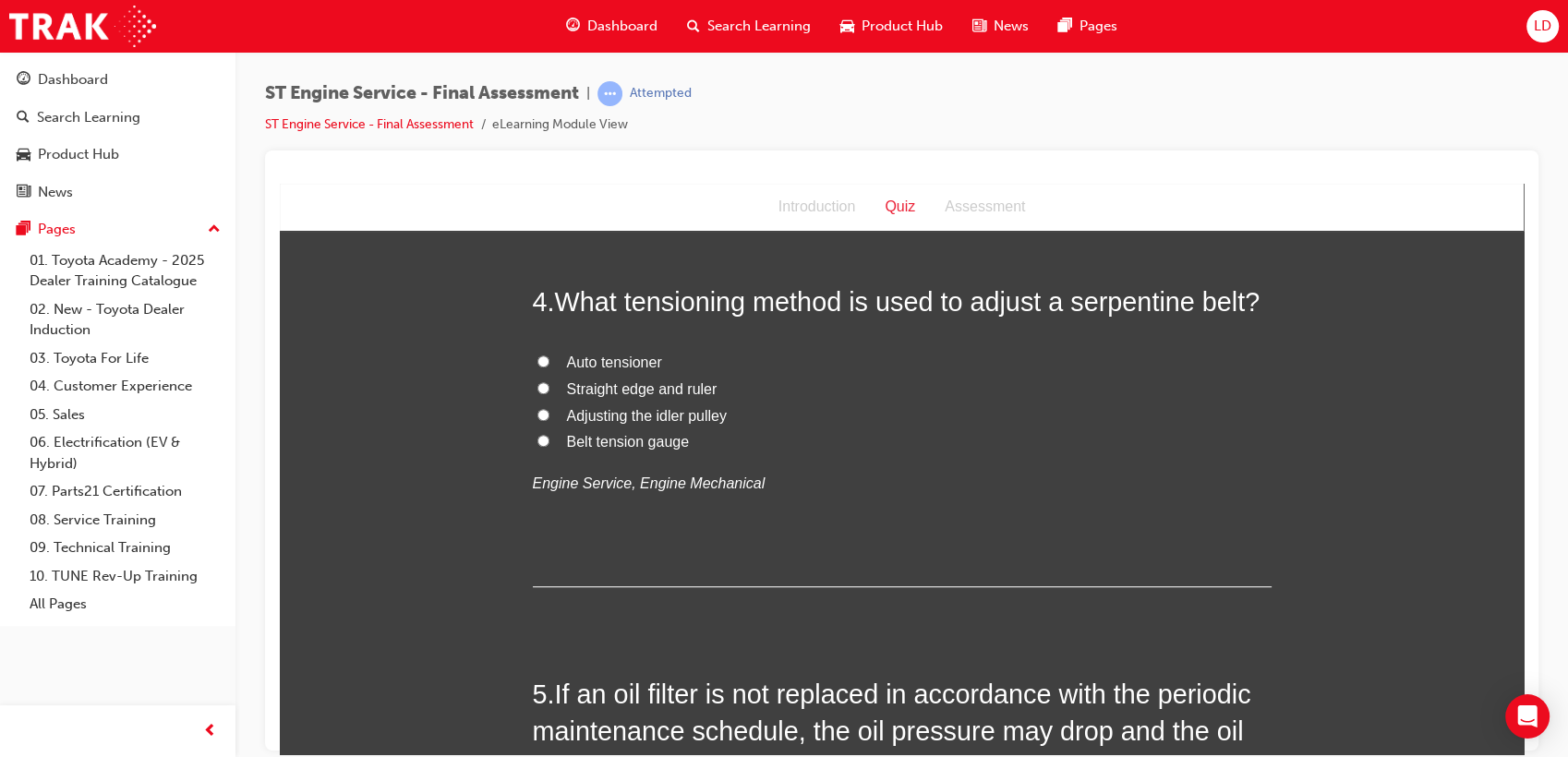
scroll to position [1334, 0]
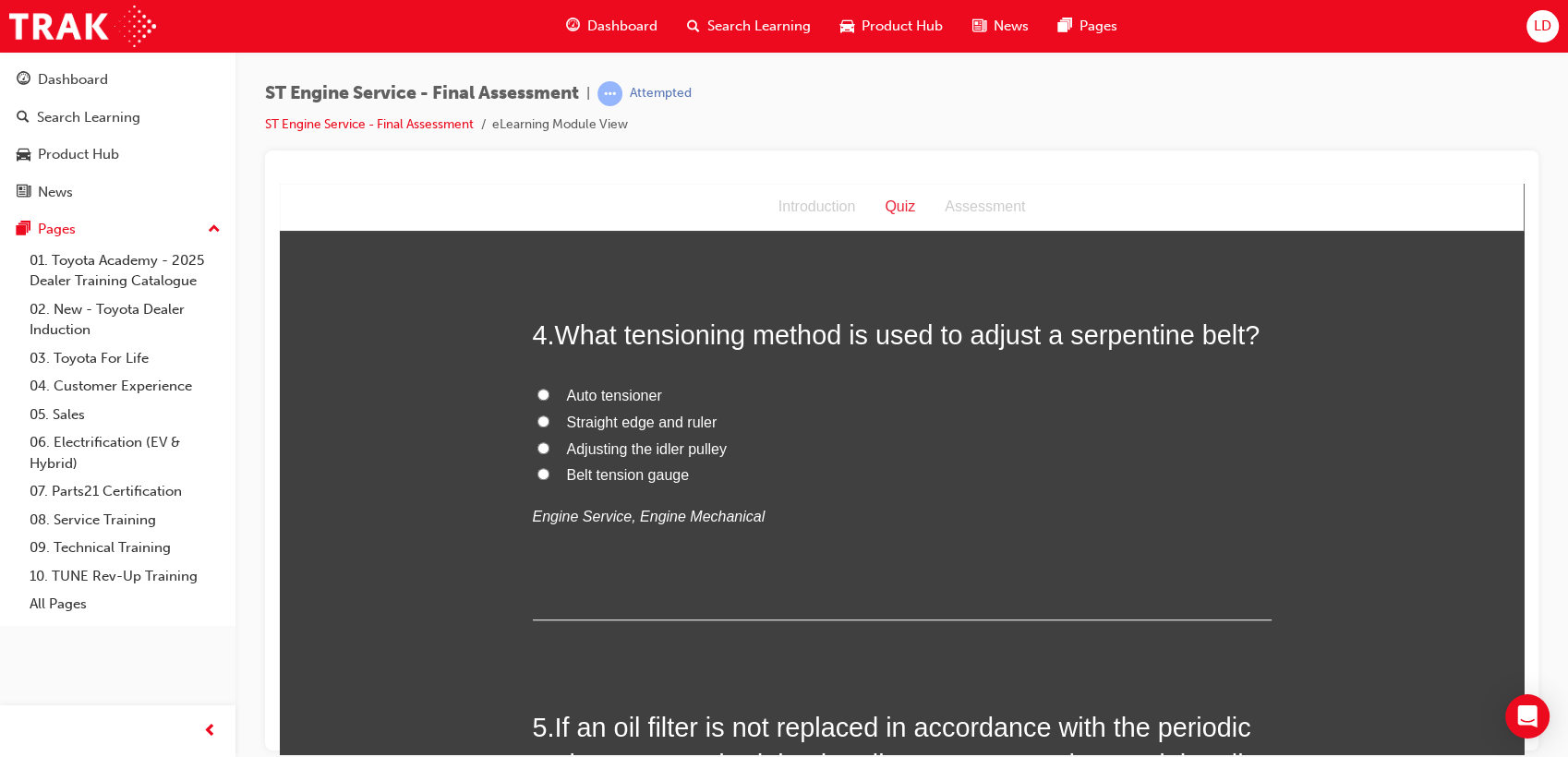
click at [643, 395] on span "Auto tensioner" at bounding box center [615, 394] width 95 height 15
click at [549, 395] on input "Auto tensioner" at bounding box center [543, 393] width 12 height 12
radio input "true"
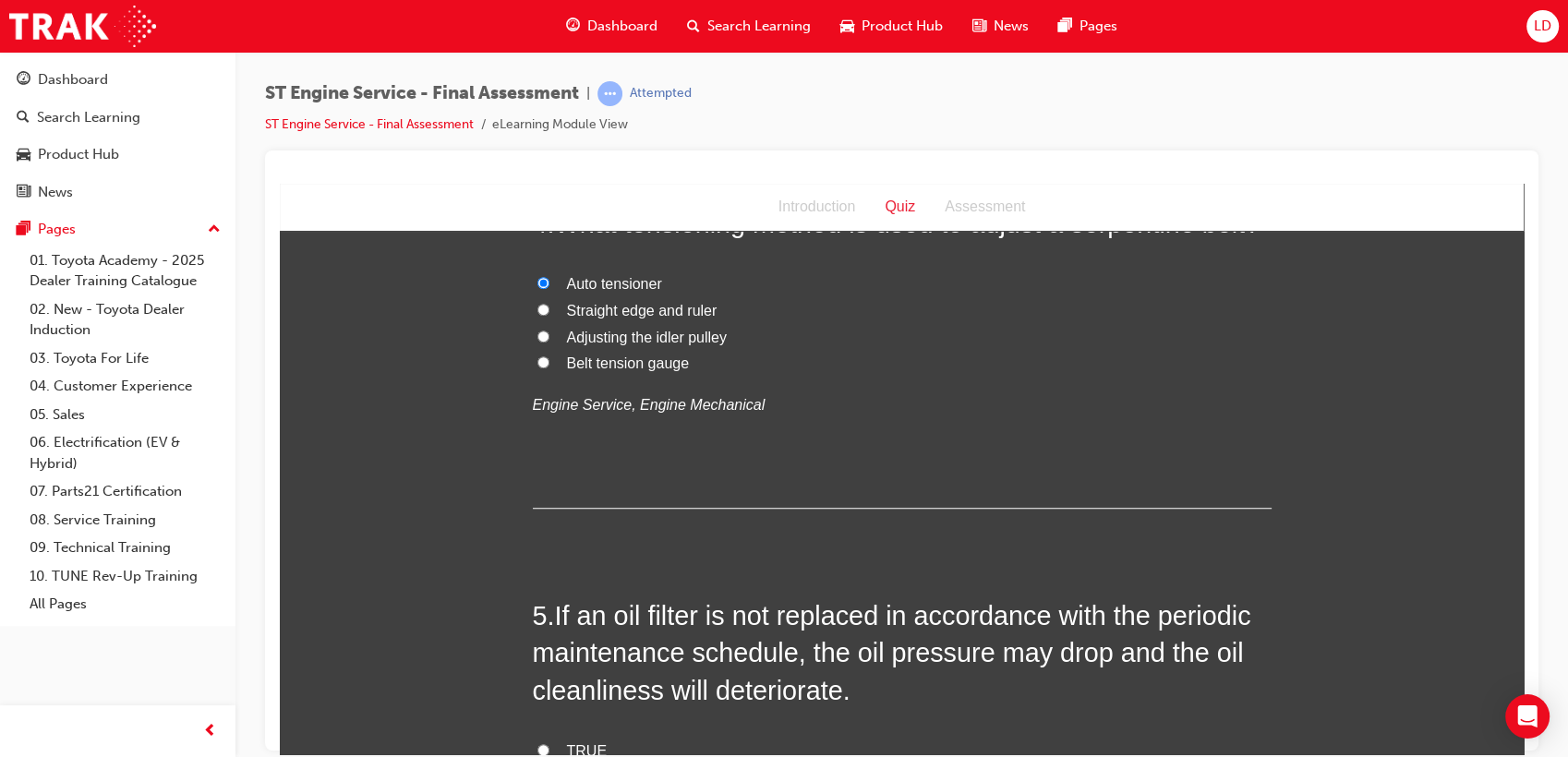
scroll to position [1743, 0]
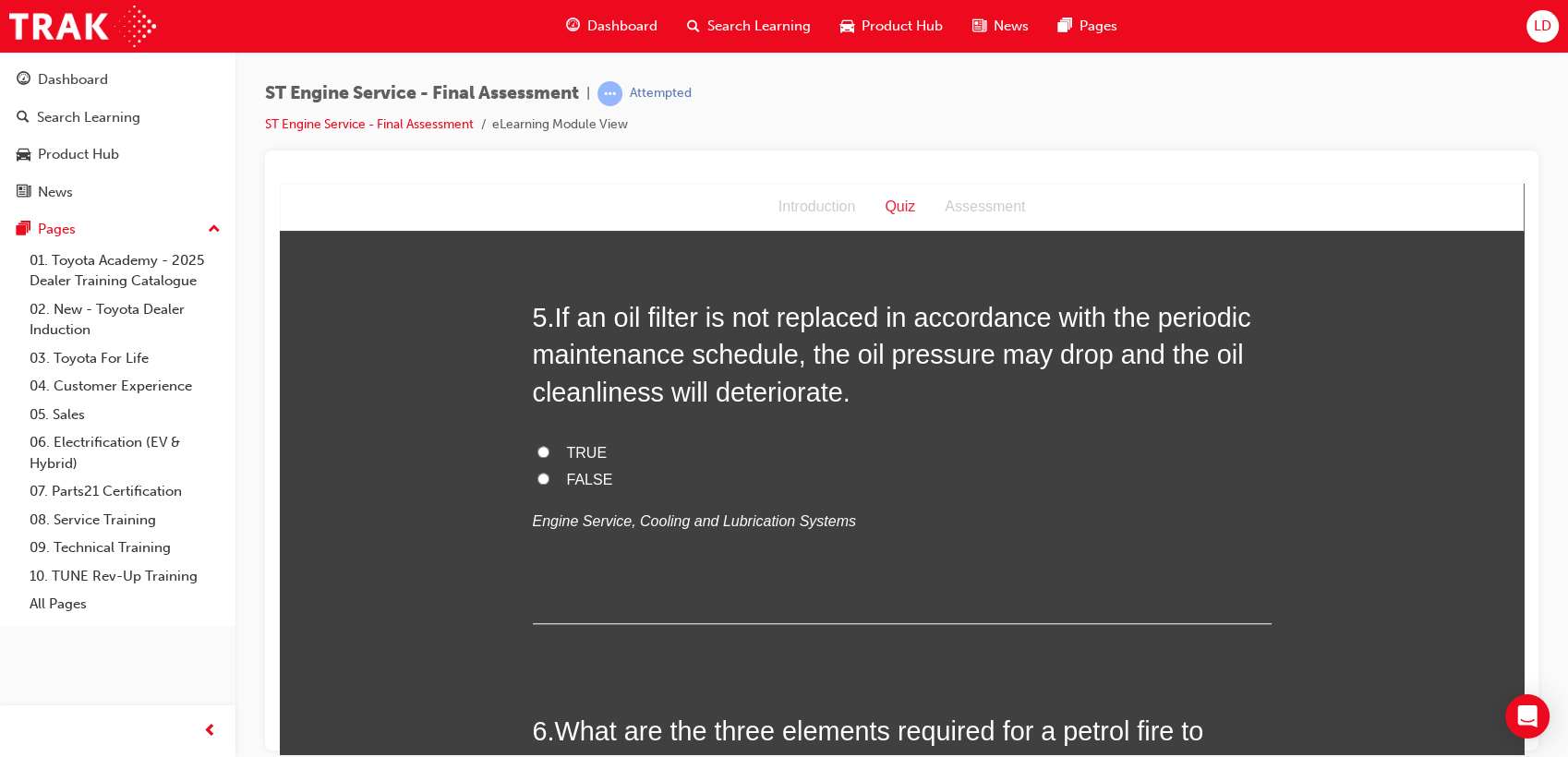
click at [573, 450] on span "TRUE" at bounding box center [587, 452] width 41 height 15
click at [549, 450] on input "TRUE" at bounding box center [543, 450] width 12 height 12
radio input "true"
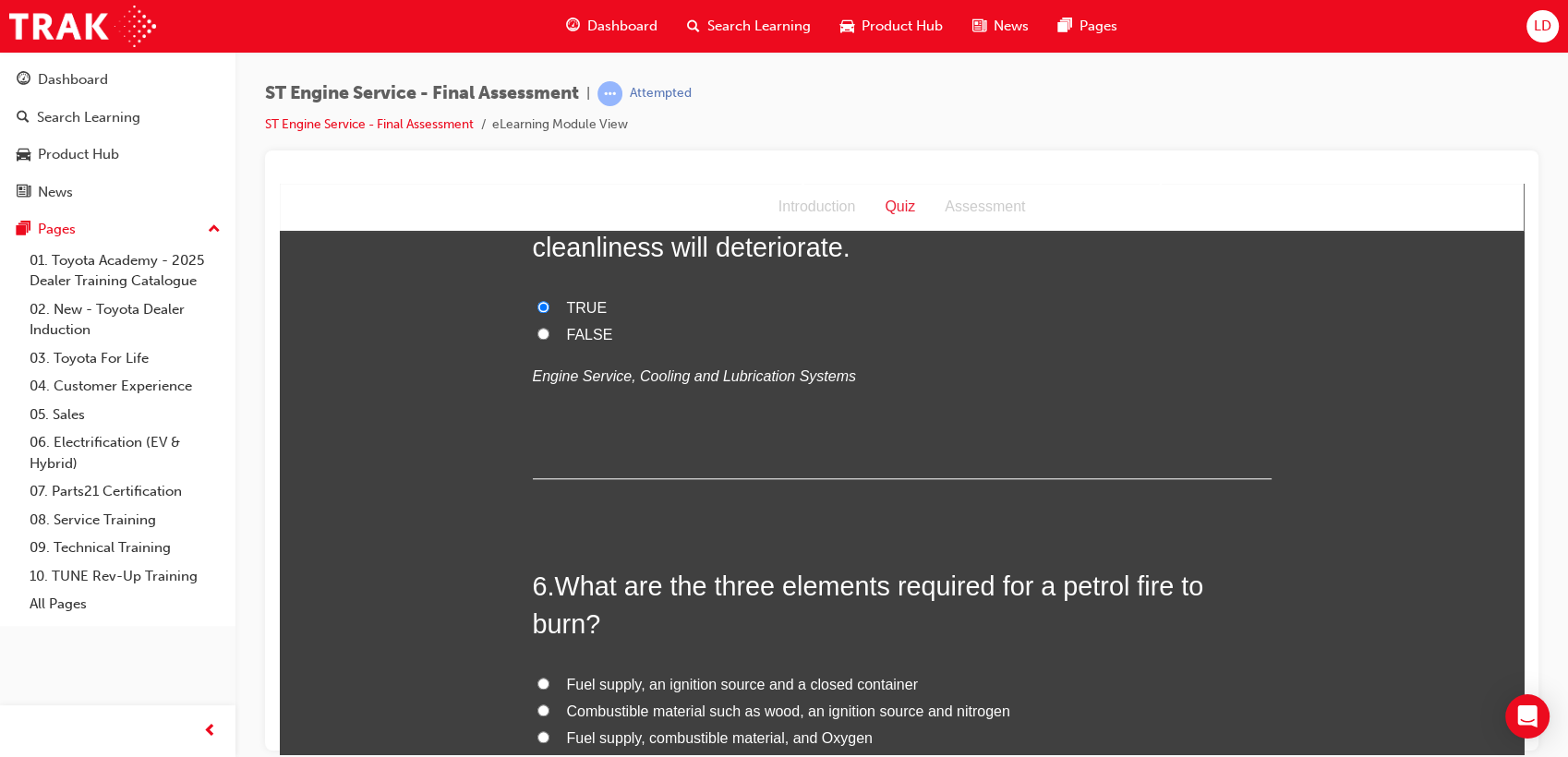
scroll to position [2155, 0]
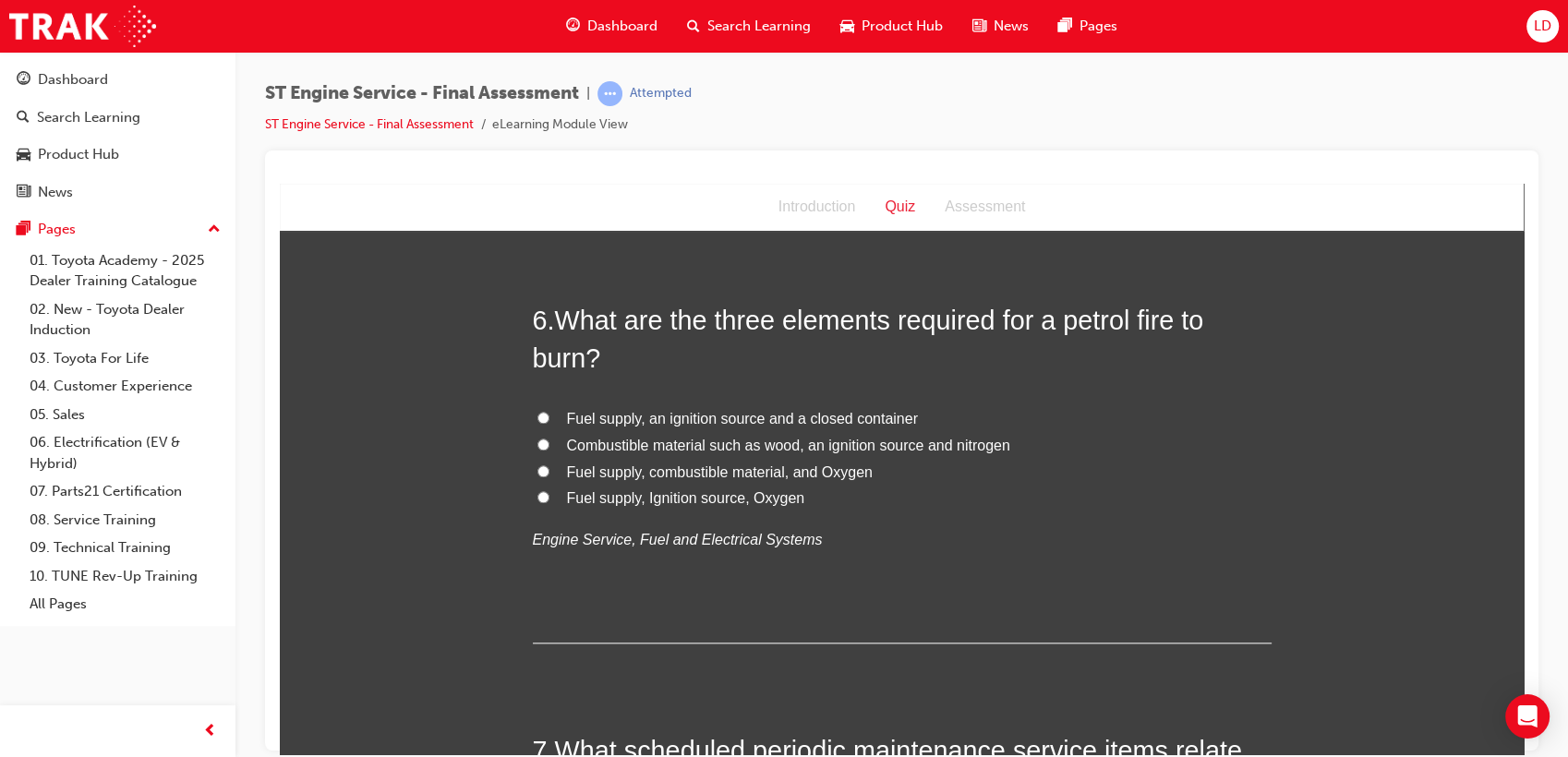
click at [769, 498] on span "Fuel supply, Ignition source, Oxygen" at bounding box center [686, 497] width 238 height 15
click at [549, 498] on input "Fuel supply, Ignition source, Oxygen" at bounding box center [543, 496] width 12 height 12
radio input "true"
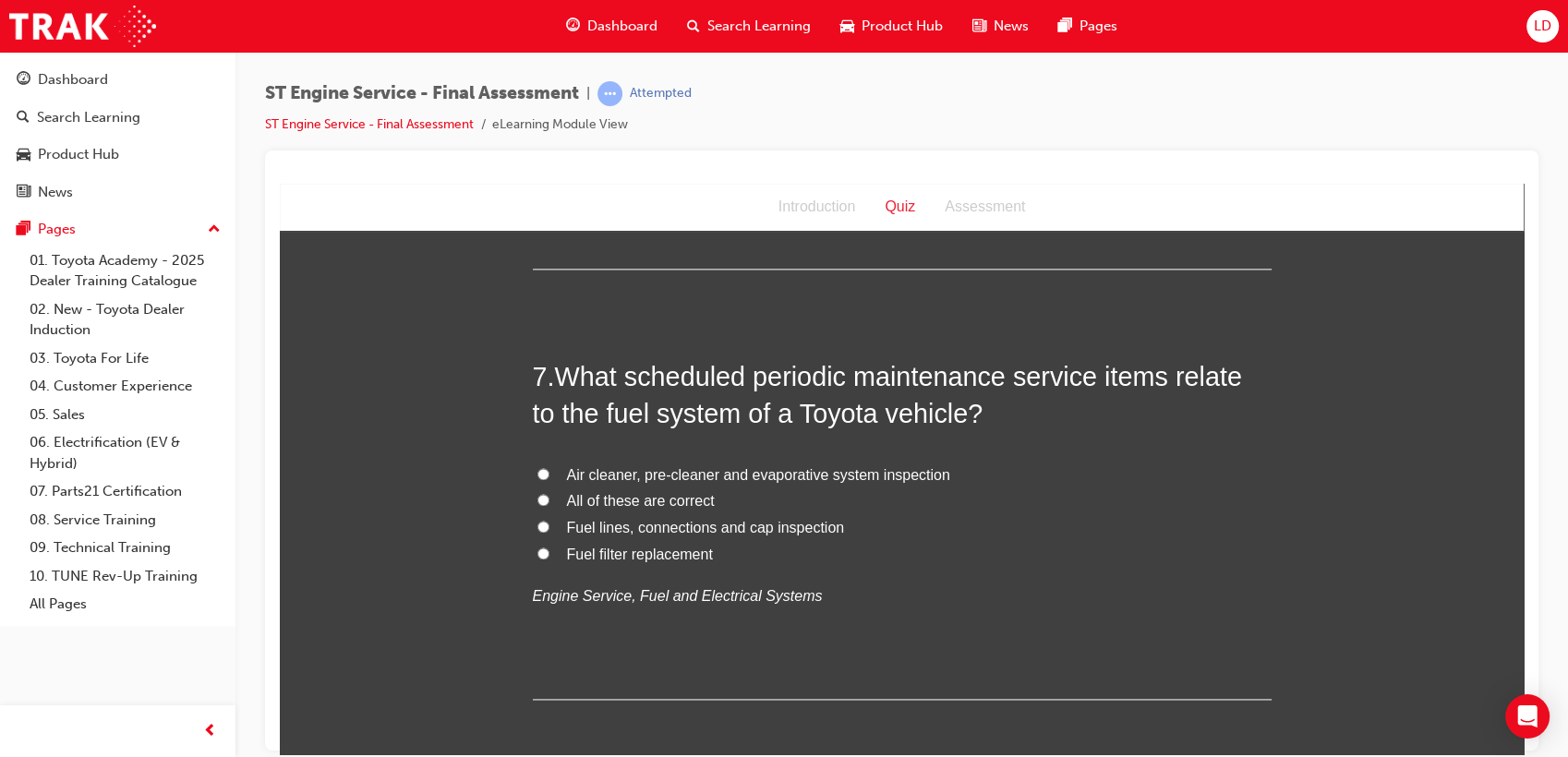
scroll to position [2564, 0]
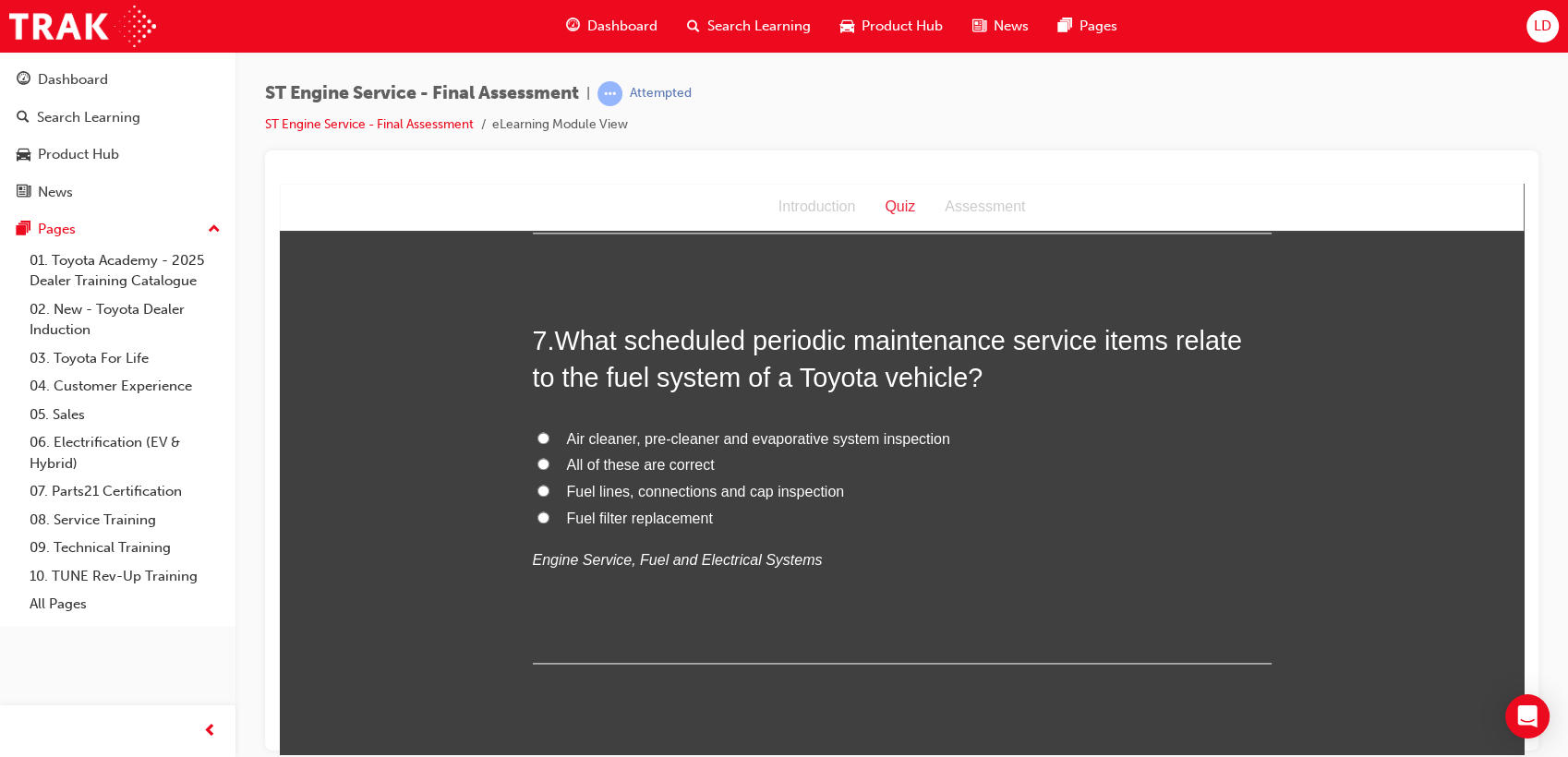
click at [660, 514] on span "Fuel filter replacement" at bounding box center [640, 517] width 146 height 15
drag, startPoint x: 660, startPoint y: 514, endPoint x: 621, endPoint y: 486, distance: 48.0
click at [621, 485] on span "Fuel lines, connections and cap inspection" at bounding box center [706, 490] width 278 height 15
click at [549, 485] on input "Fuel lines, connections and cap inspection" at bounding box center [543, 489] width 12 height 12
radio input "true"
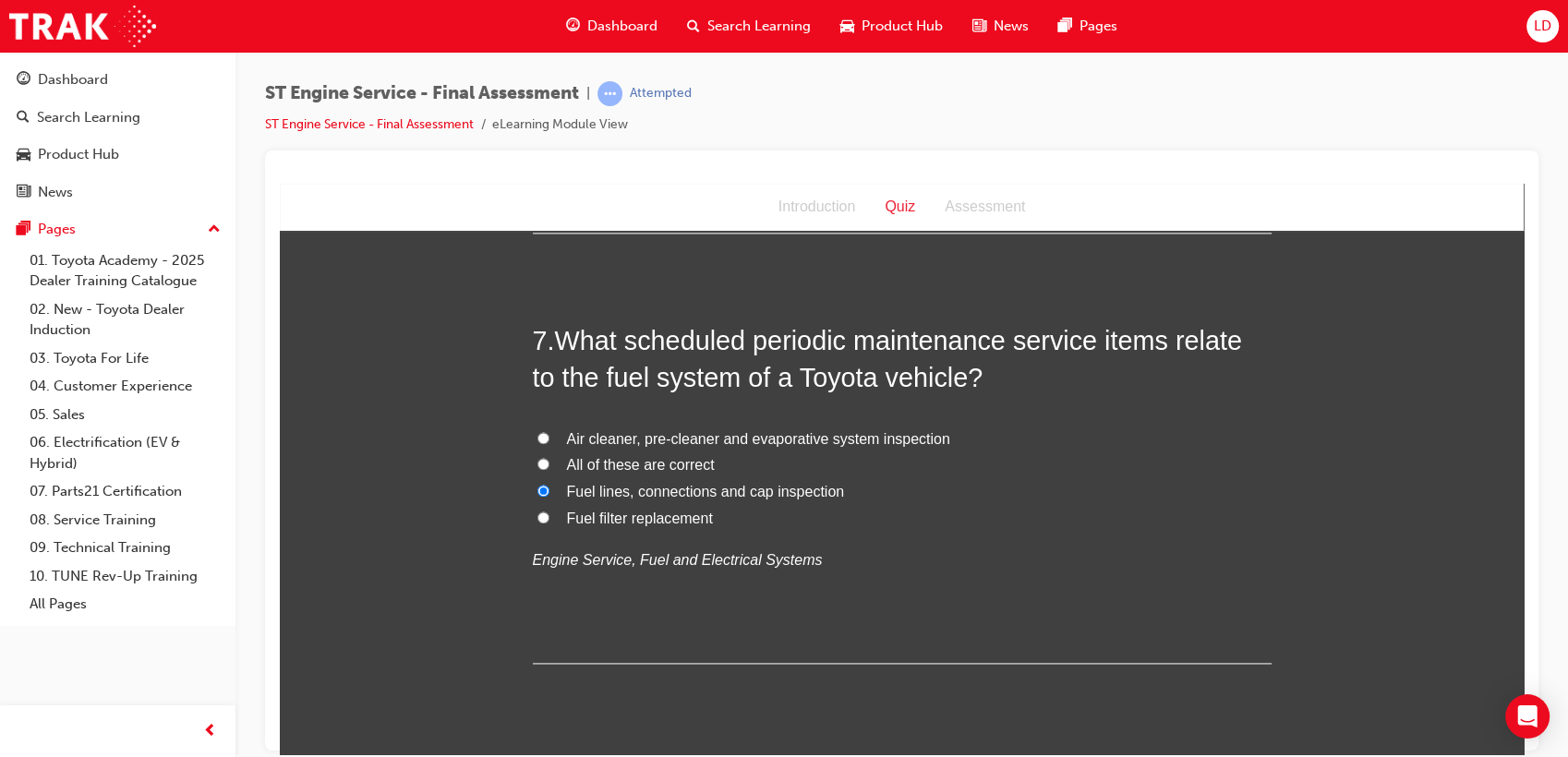
click at [608, 525] on span "Fuel filter replacement" at bounding box center [640, 517] width 146 height 15
click at [549, 523] on input "Fuel filter replacement" at bounding box center [543, 516] width 12 height 12
radio input "true"
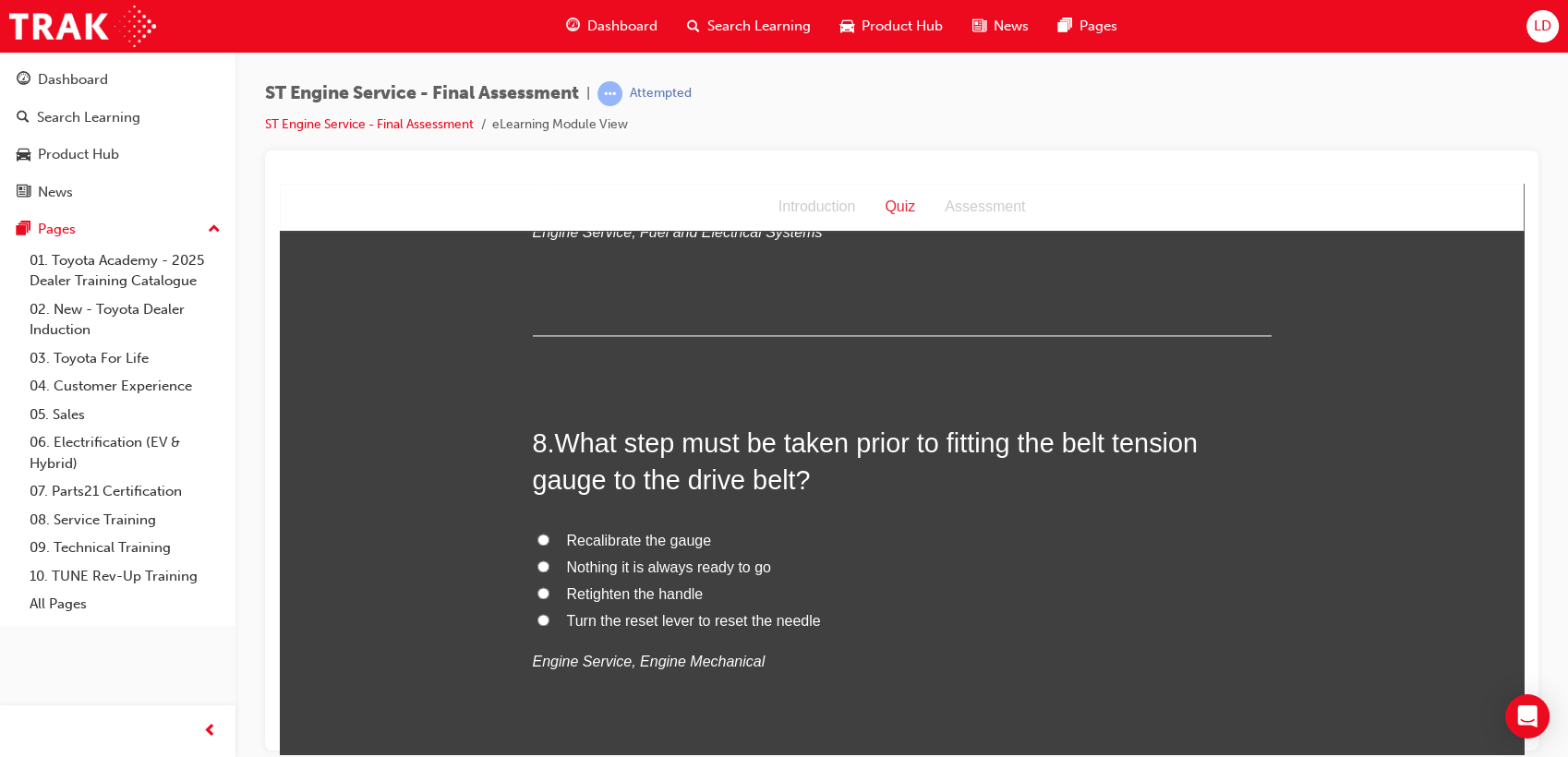
scroll to position [2976, 0]
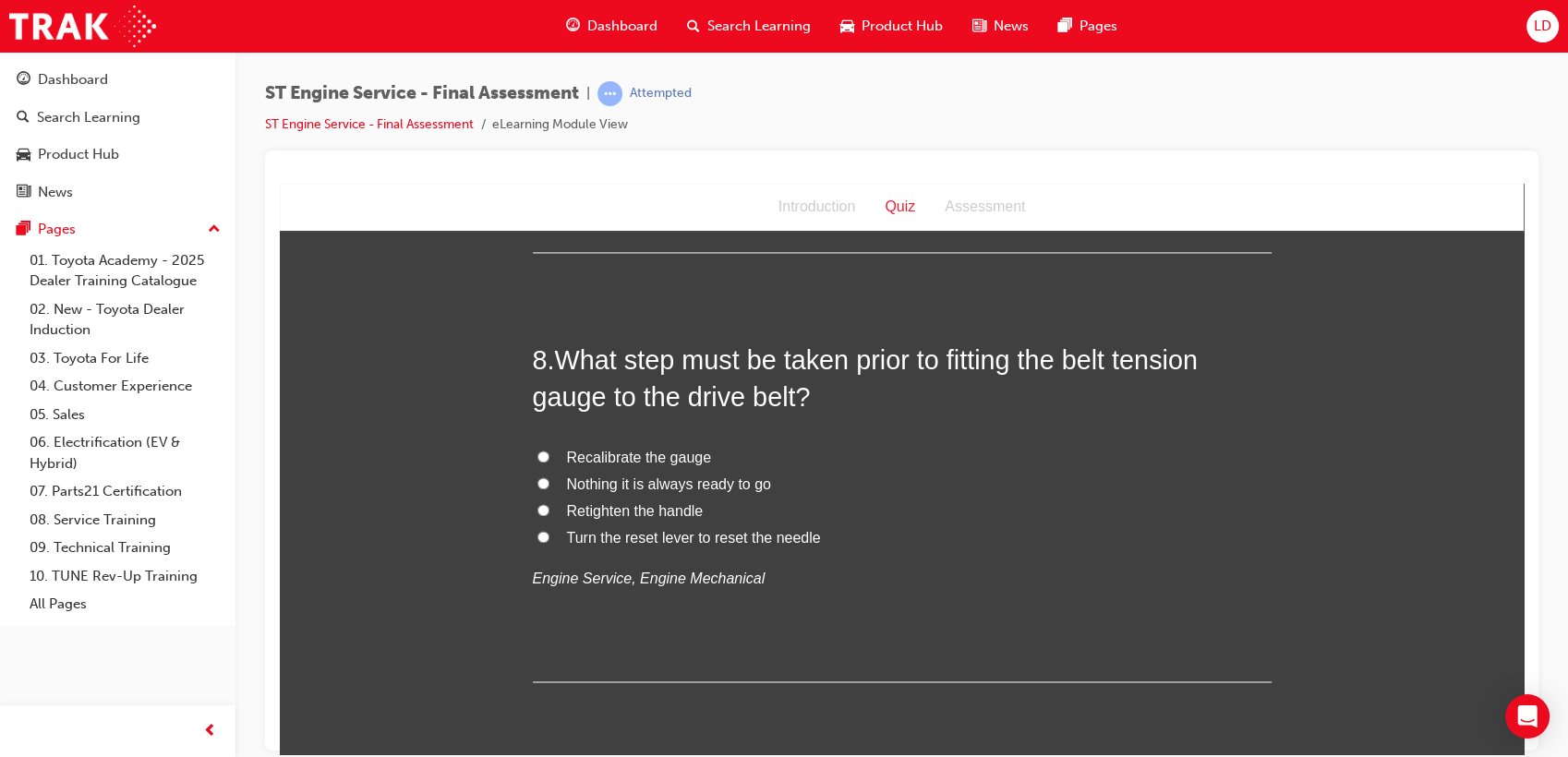
click at [659, 450] on span "Recalibrate the gauge" at bounding box center [640, 456] width 145 height 15
click at [549, 450] on input "Recalibrate the gauge" at bounding box center [543, 455] width 12 height 12
radio input "true"
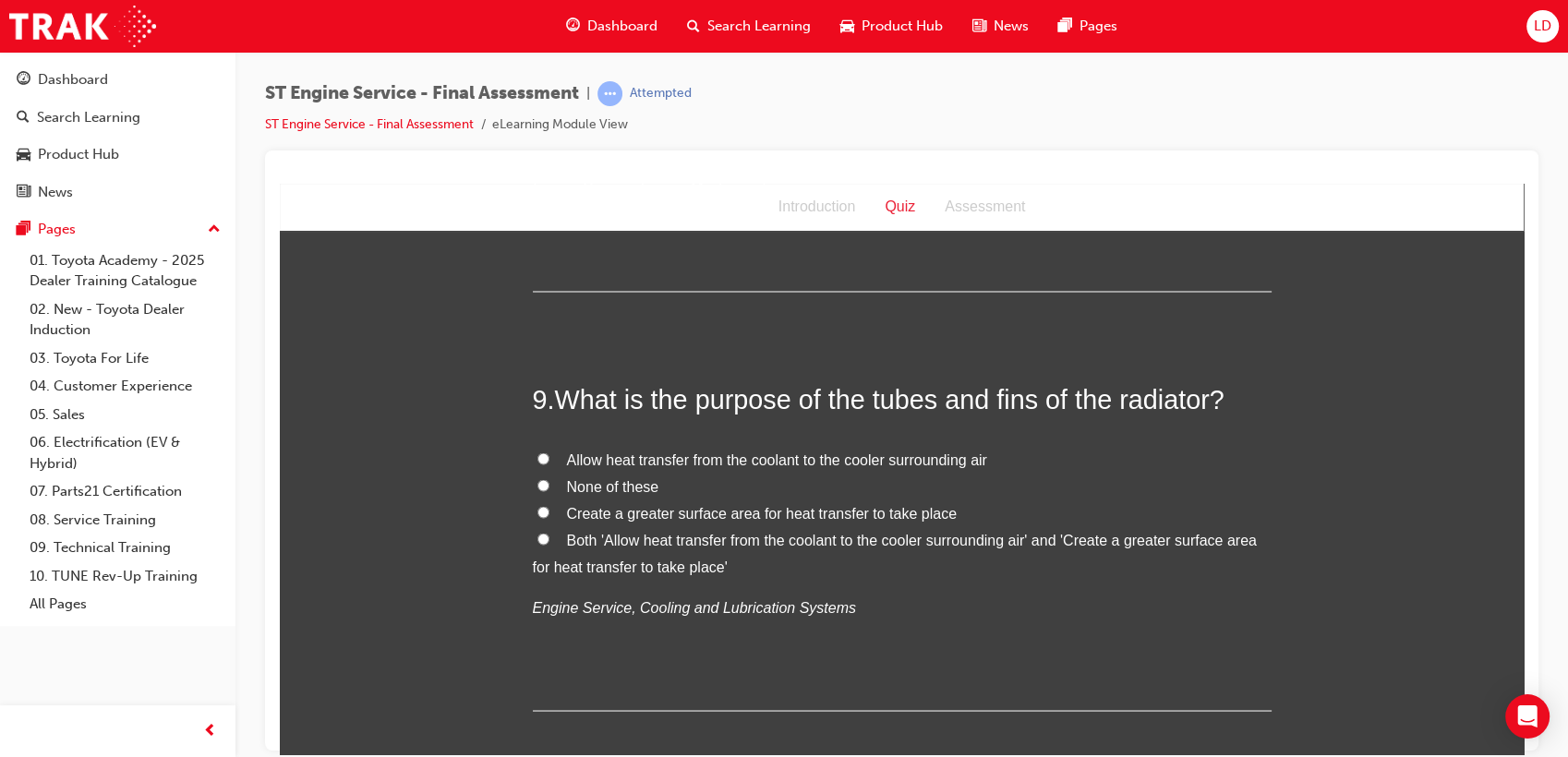
scroll to position [3386, 0]
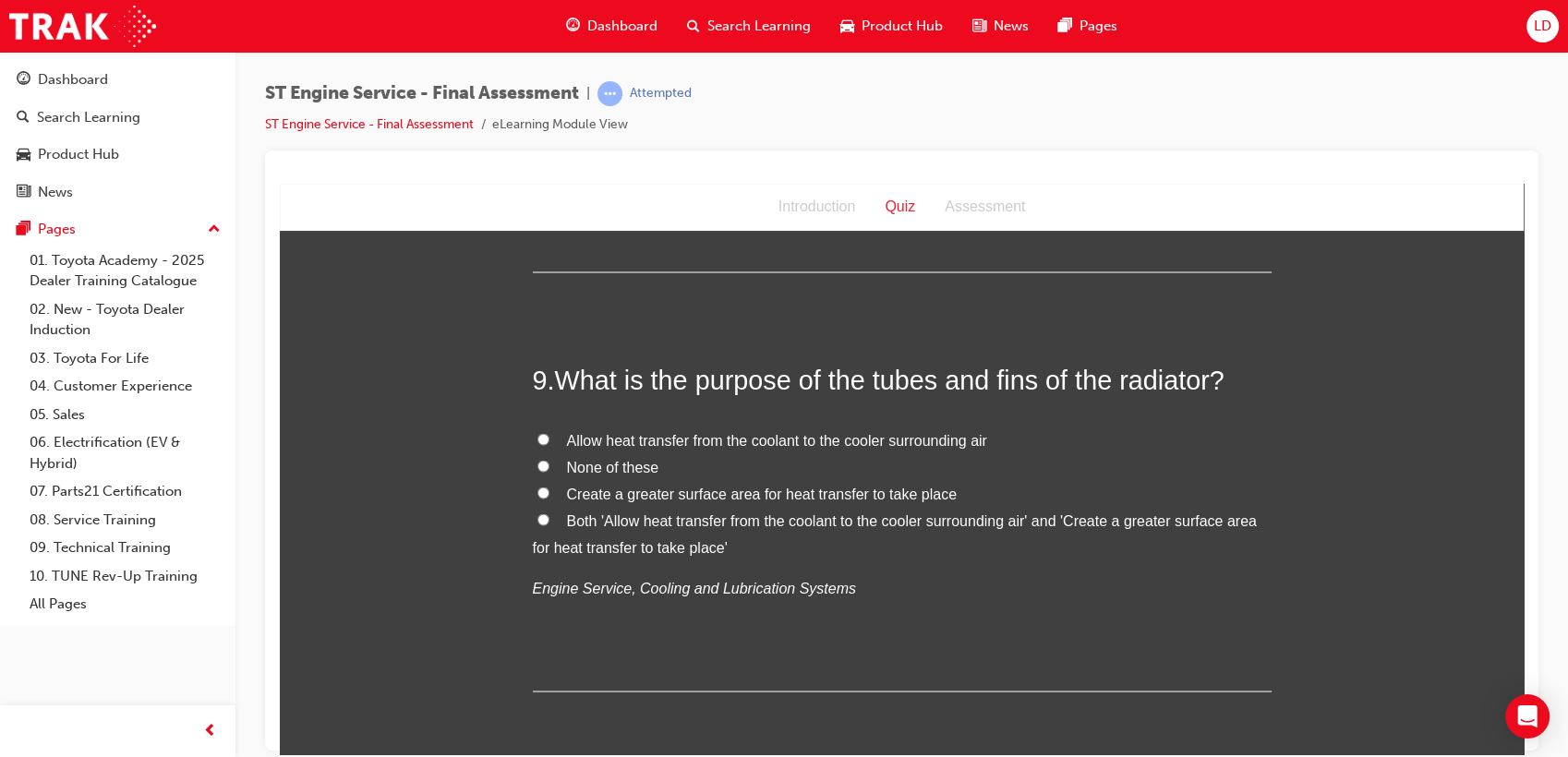
click at [701, 526] on span "Both 'Allow heat transfer from the coolant to the cooler surrounding air' and '…" at bounding box center [895, 532] width 724 height 43
click at [549, 525] on input "Both 'Allow heat transfer from the coolant to the cooler surrounding air' and '…" at bounding box center [543, 518] width 12 height 12
radio input "true"
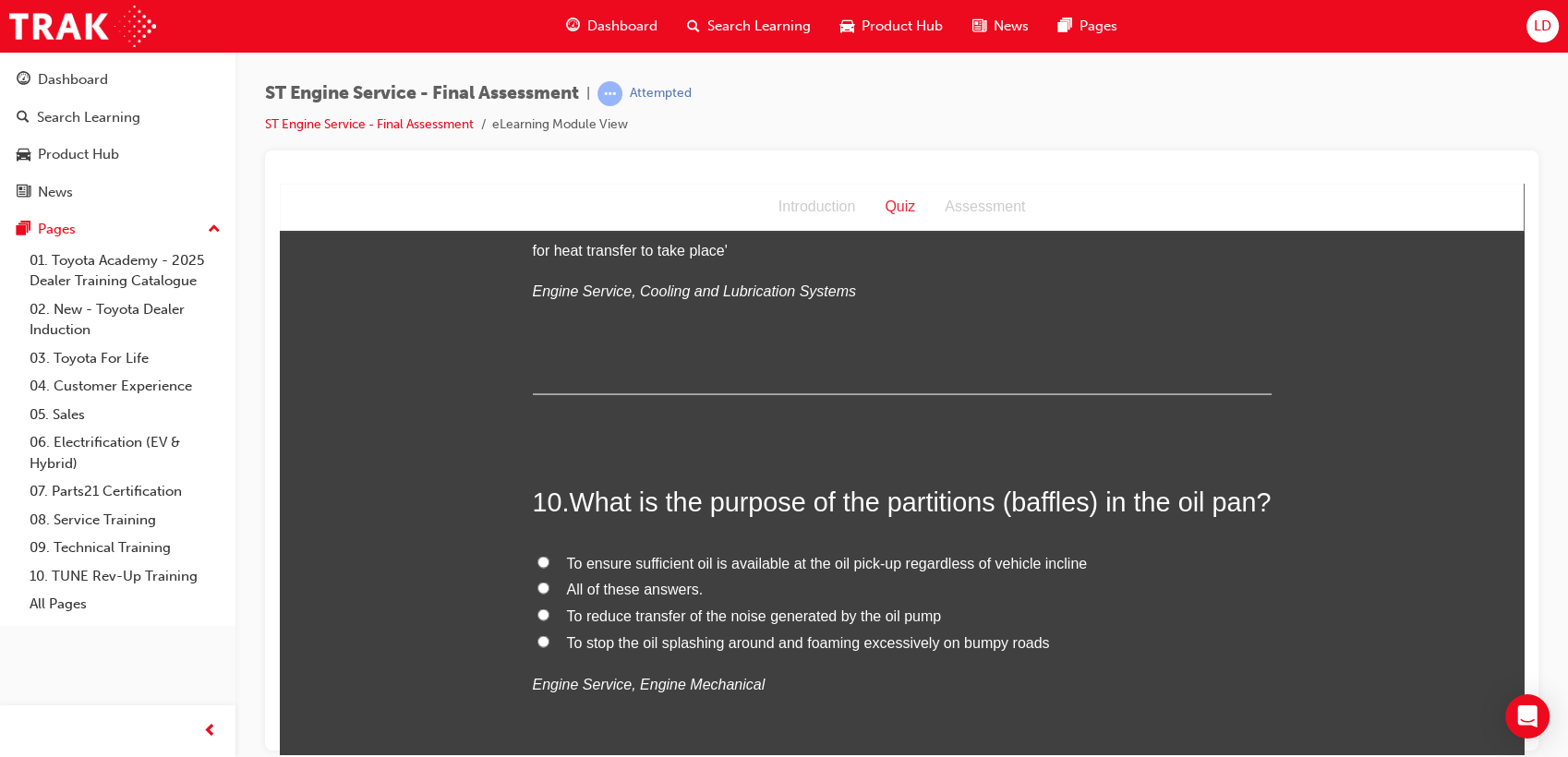
scroll to position [3796, 0]
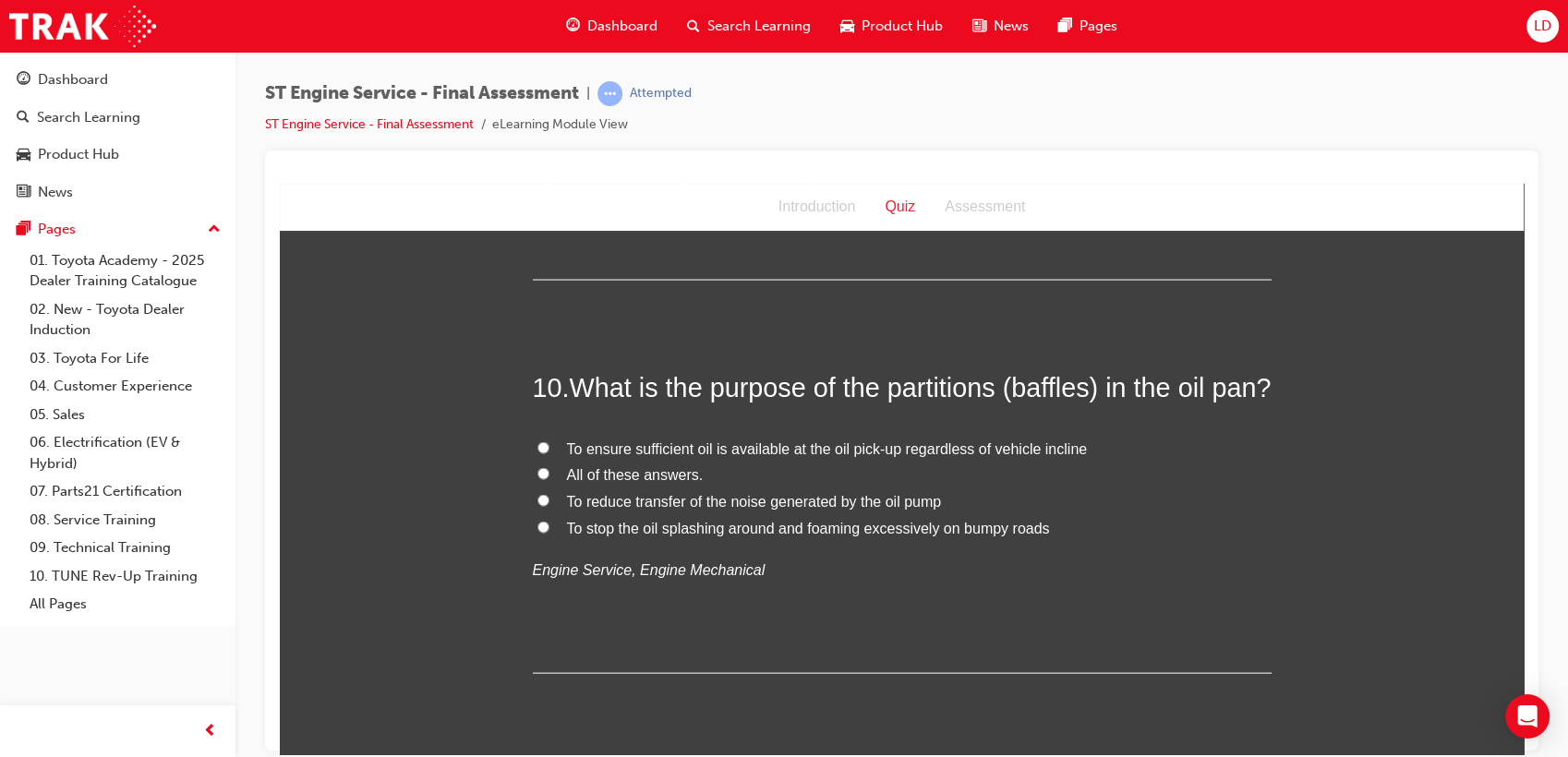
click at [774, 456] on span "To ensure sufficient oil is available at the oil pick-up regardless of vehicle …" at bounding box center [827, 448] width 521 height 15
click at [549, 453] on input "To ensure sufficient oil is available at the oil pick-up regardless of vehicle …" at bounding box center [543, 448] width 12 height 12
radio input "true"
click at [675, 482] on span "All of these answers." at bounding box center [636, 474] width 137 height 15
click at [549, 479] on input "All of these answers." at bounding box center [543, 473] width 12 height 12
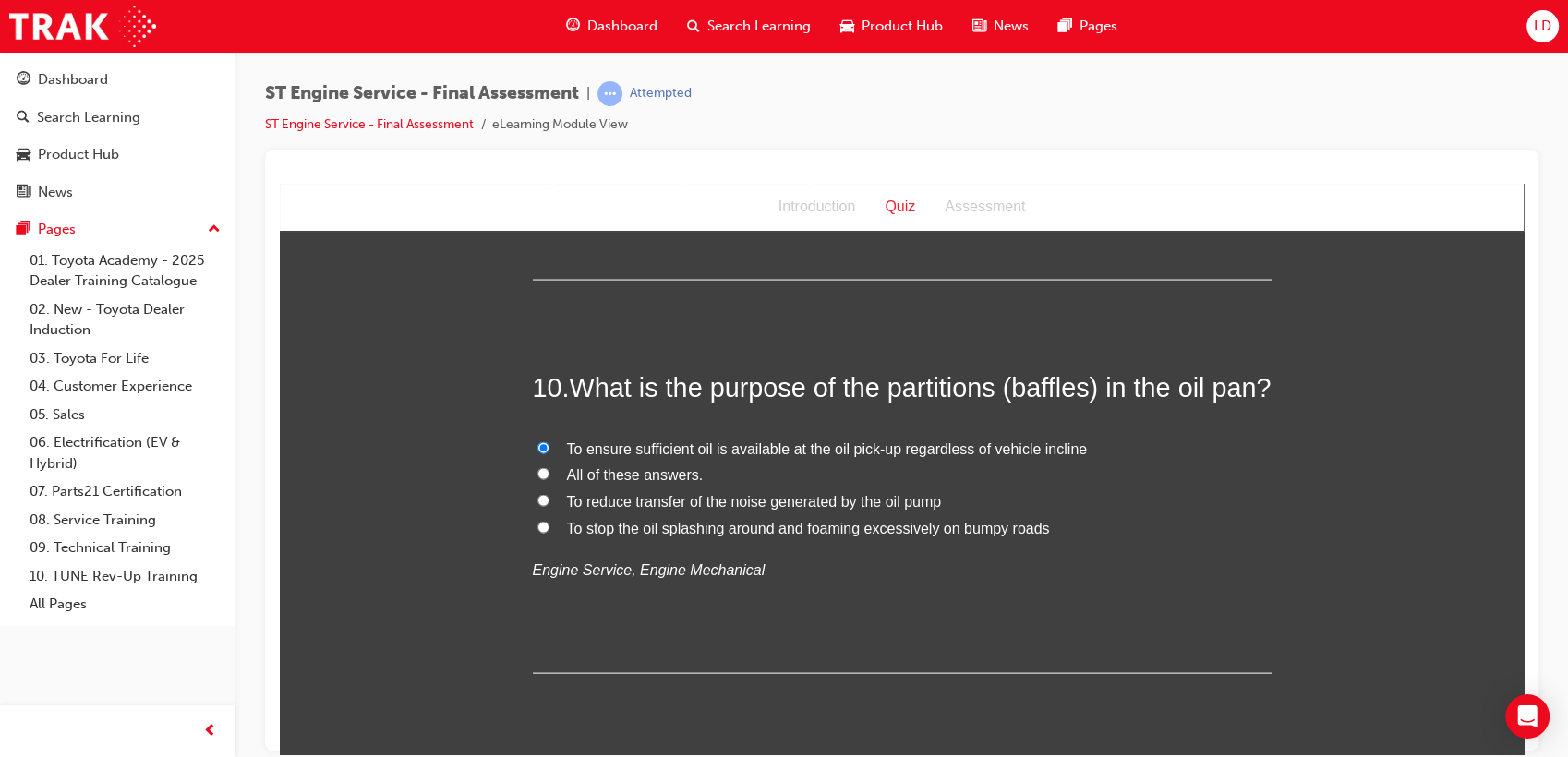
radio input "true"
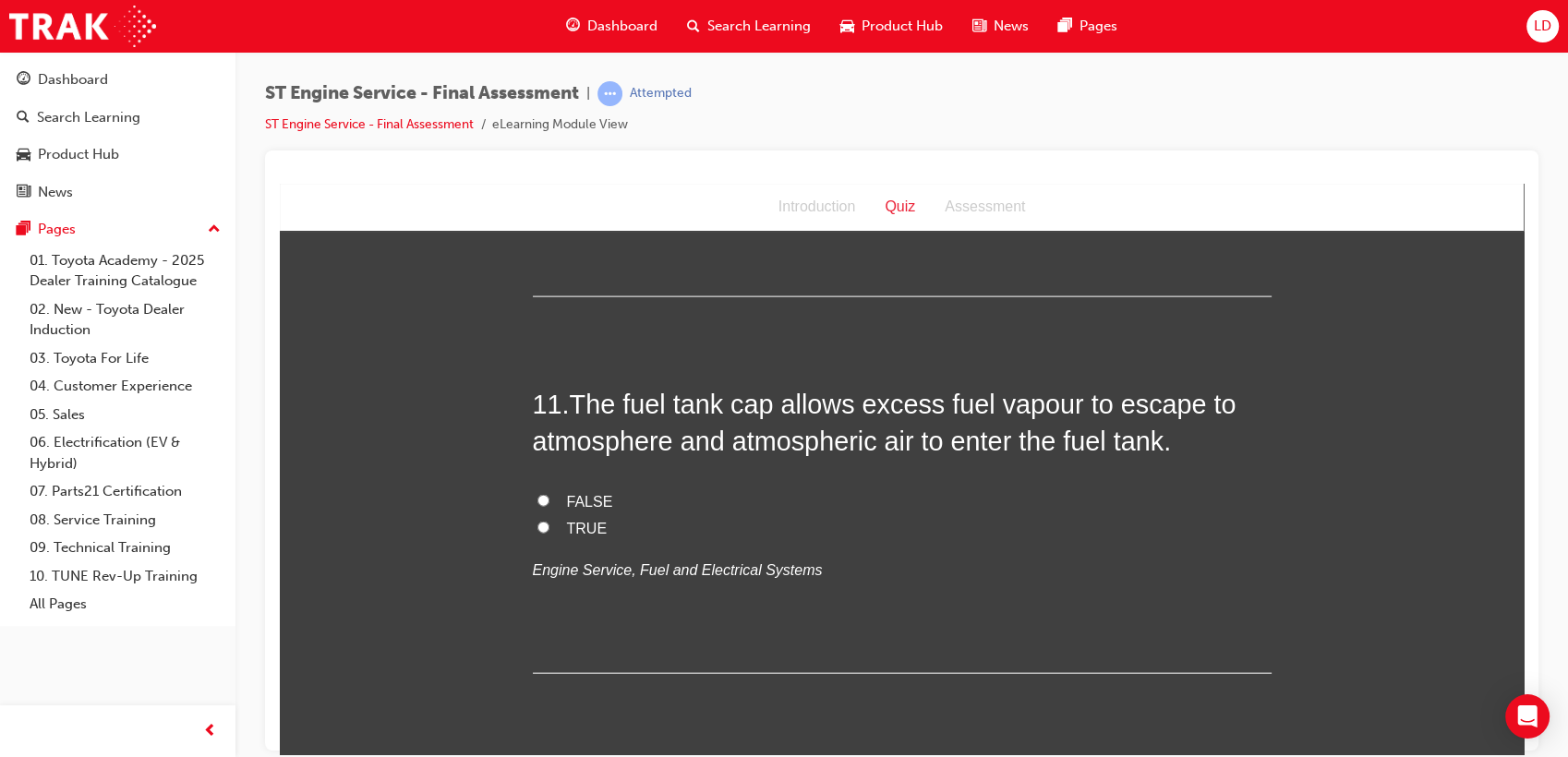
scroll to position [4207, 0]
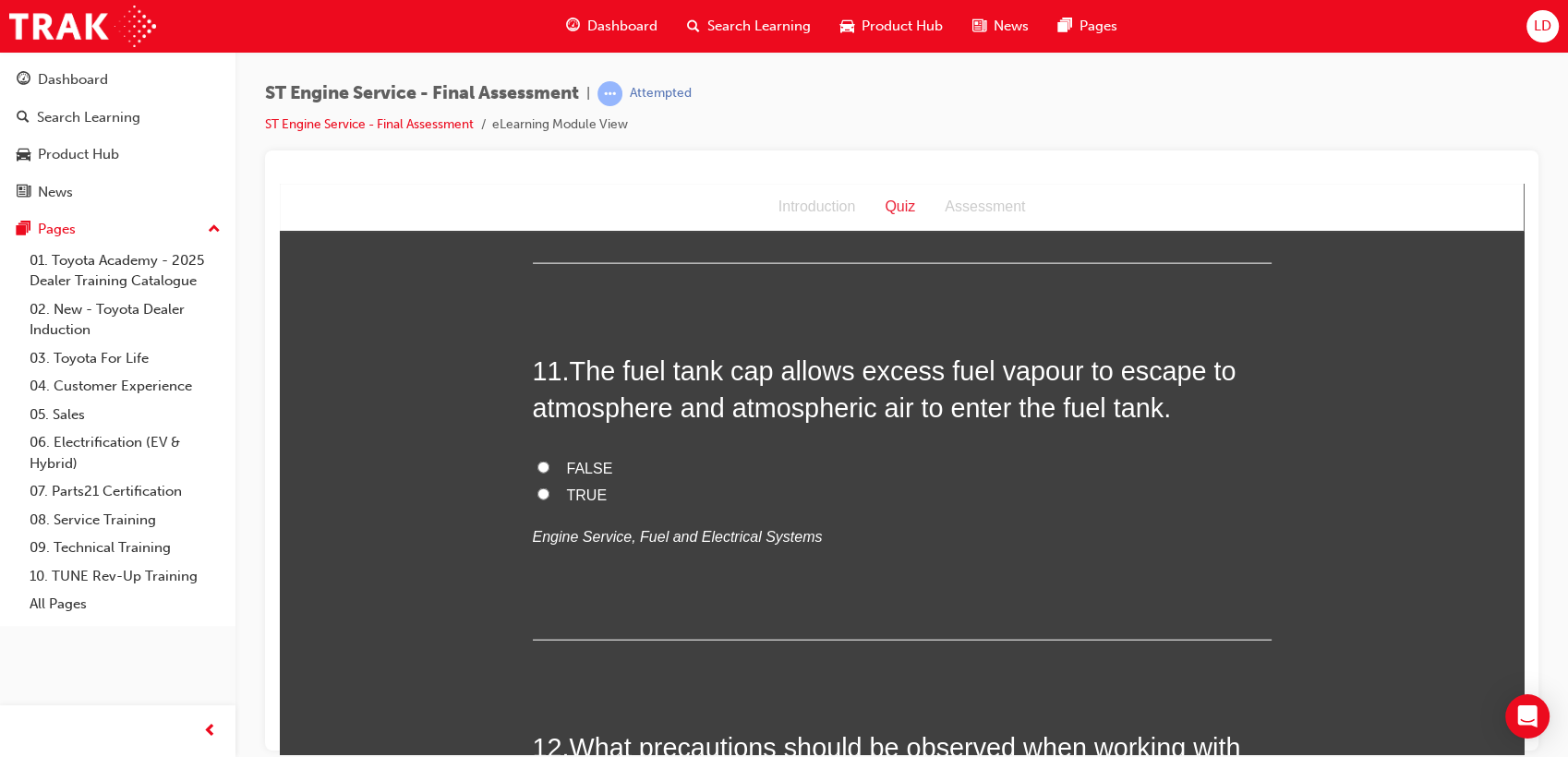
click at [592, 503] on span "TRUE" at bounding box center [587, 494] width 41 height 15
click at [549, 500] on input "TRUE" at bounding box center [543, 493] width 12 height 12
radio input "true"
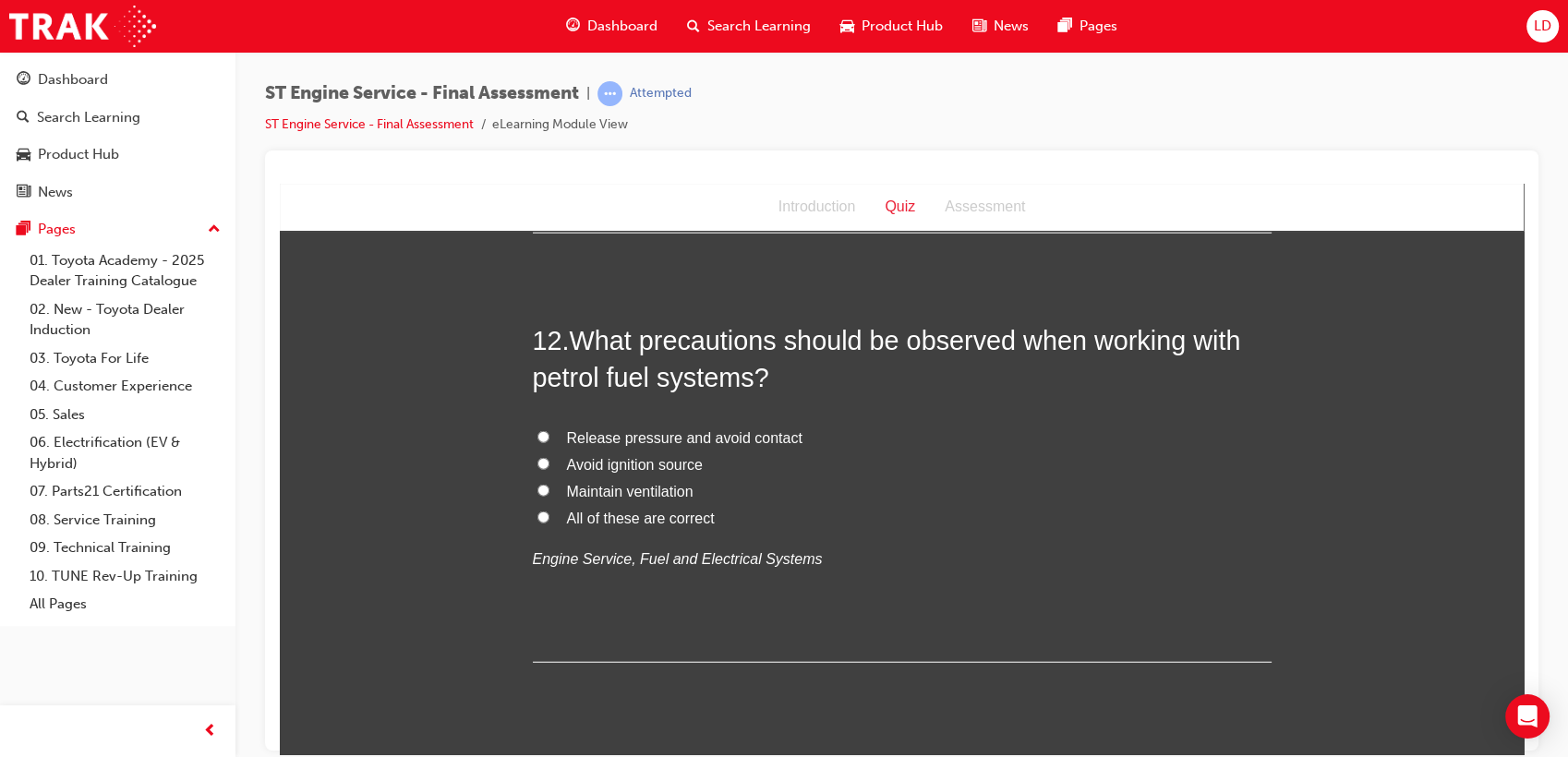
scroll to position [4617, 0]
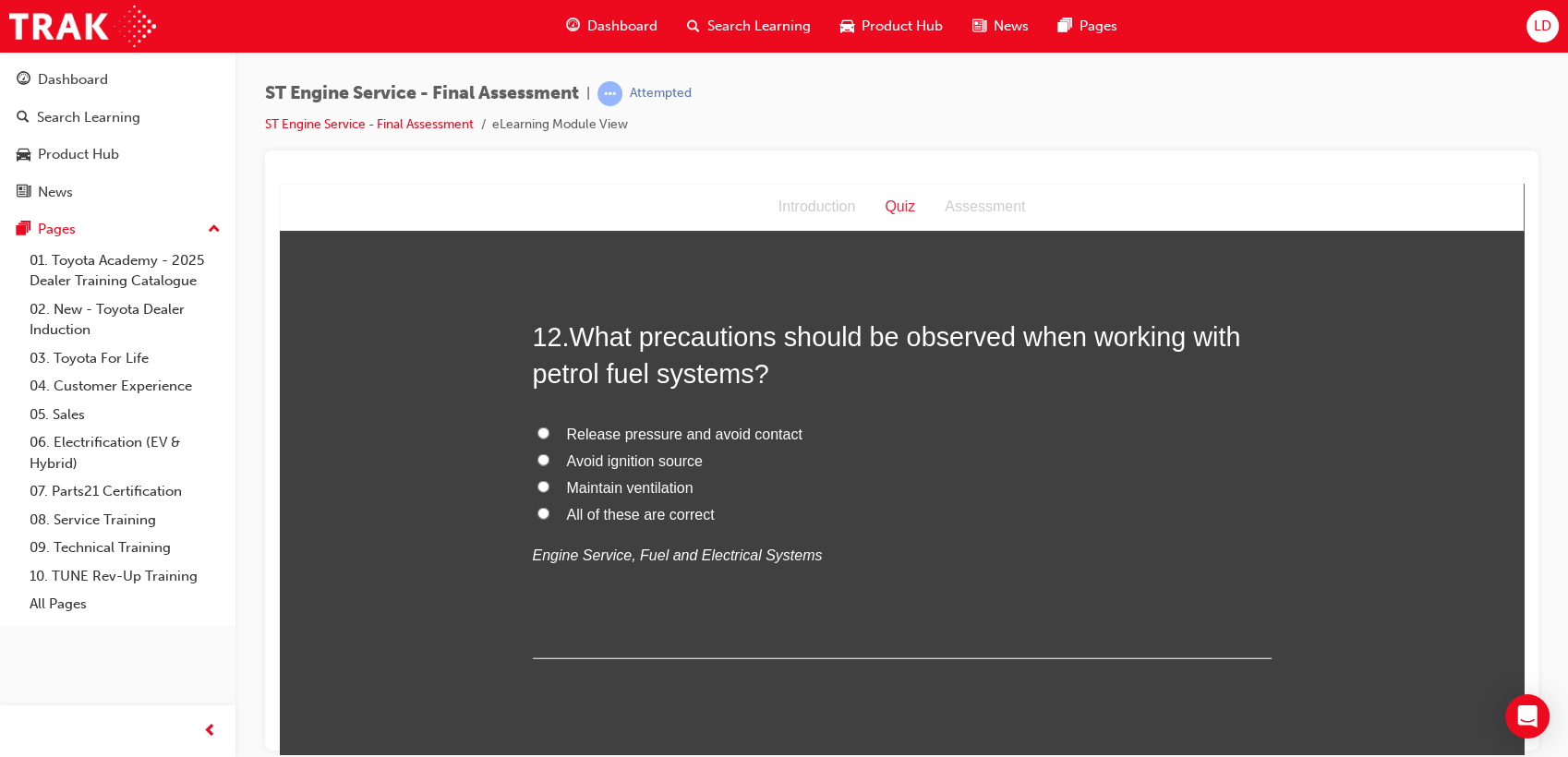
click at [689, 522] on span "All of these are correct" at bounding box center [641, 513] width 148 height 15
click at [549, 519] on input "All of these are correct" at bounding box center [543, 512] width 12 height 12
radio input "true"
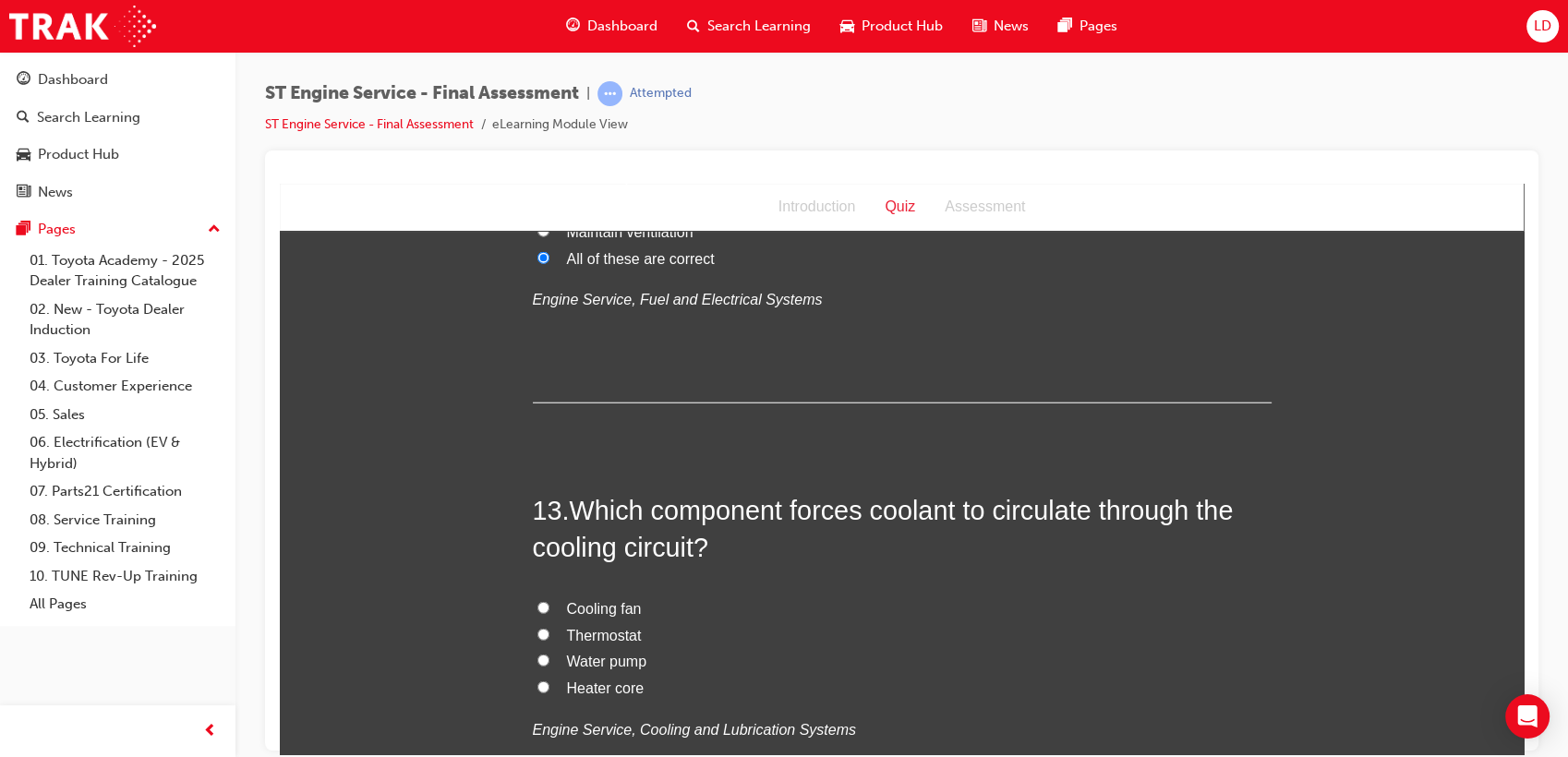
scroll to position [5028, 0]
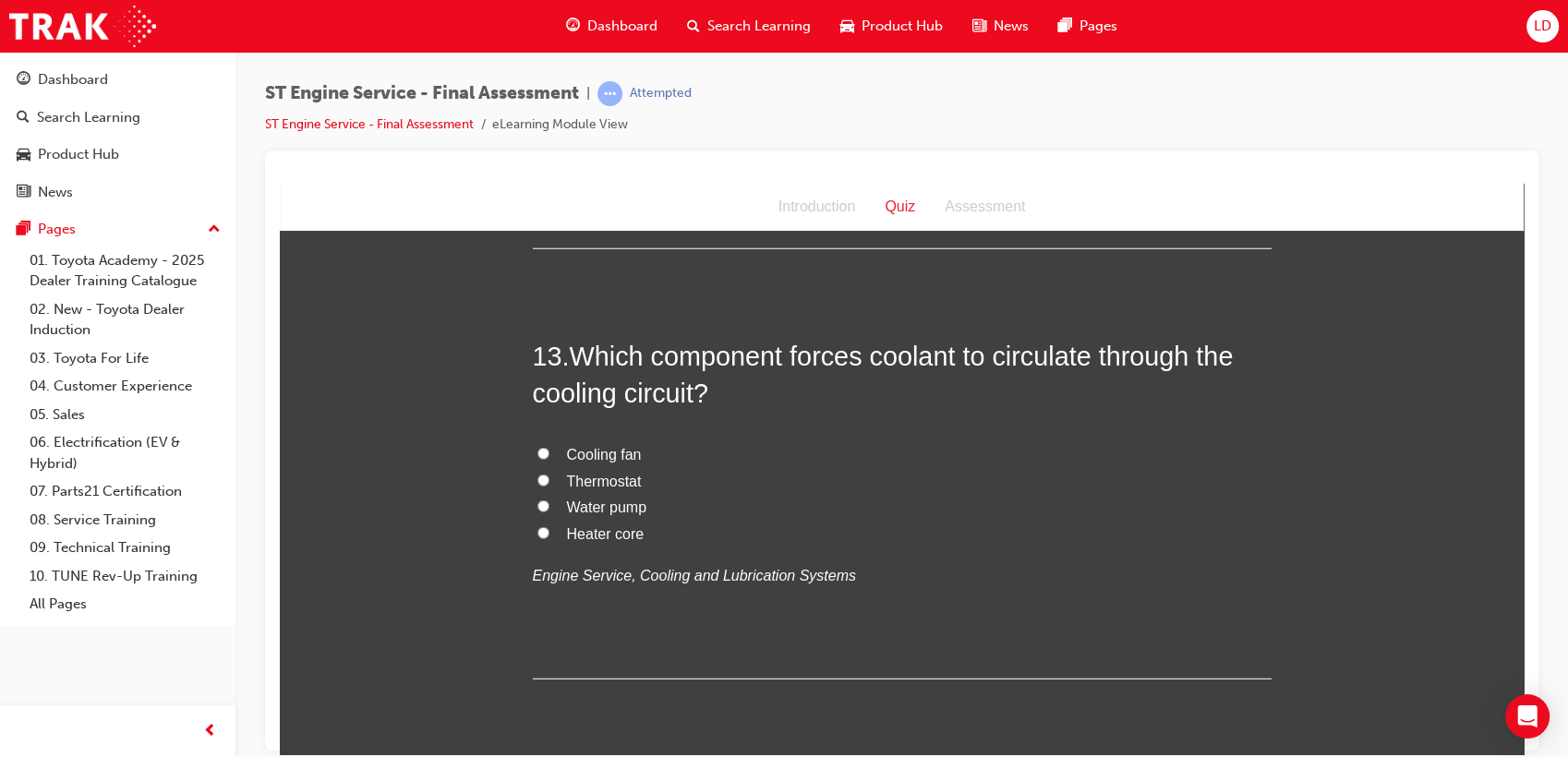
click at [606, 514] on span "Water pump" at bounding box center [607, 507] width 80 height 15
click at [549, 511] on input "Water pump" at bounding box center [543, 506] width 12 height 12
radio input "true"
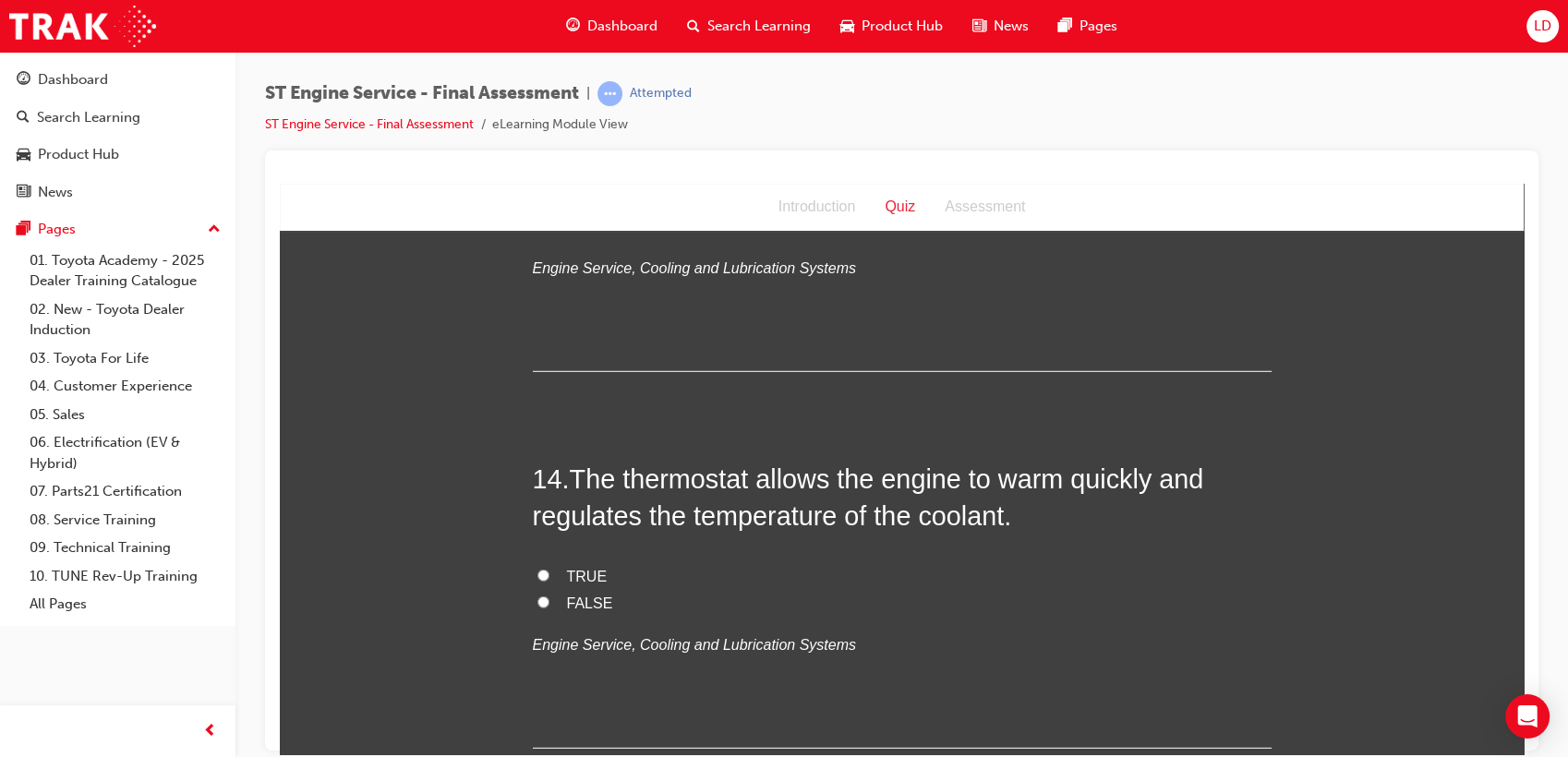
scroll to position [5438, 0]
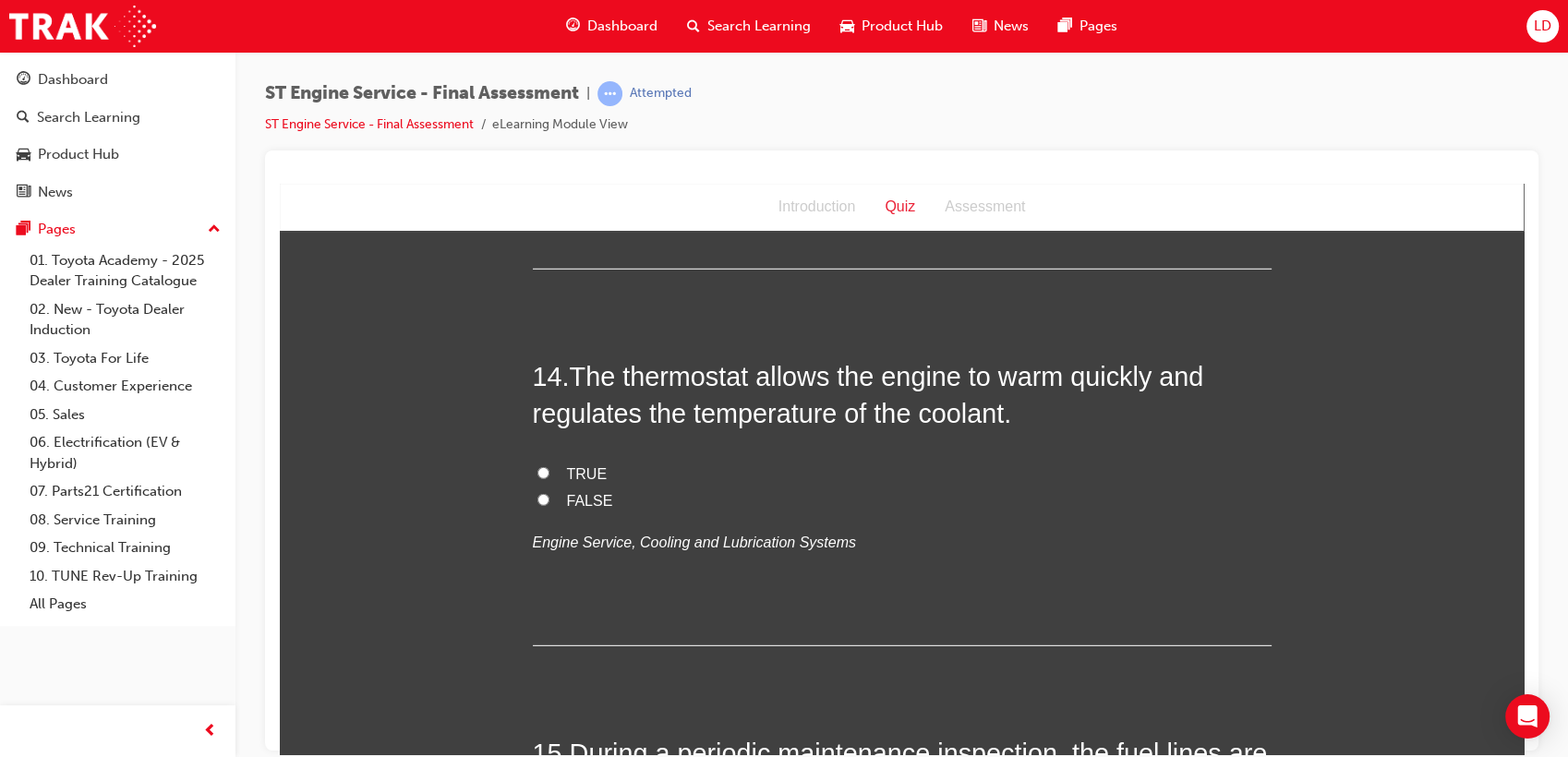
click at [572, 488] on label "TRUE" at bounding box center [903, 474] width 739 height 27
click at [549, 478] on input "TRUE" at bounding box center [543, 472] width 12 height 12
radio input "true"
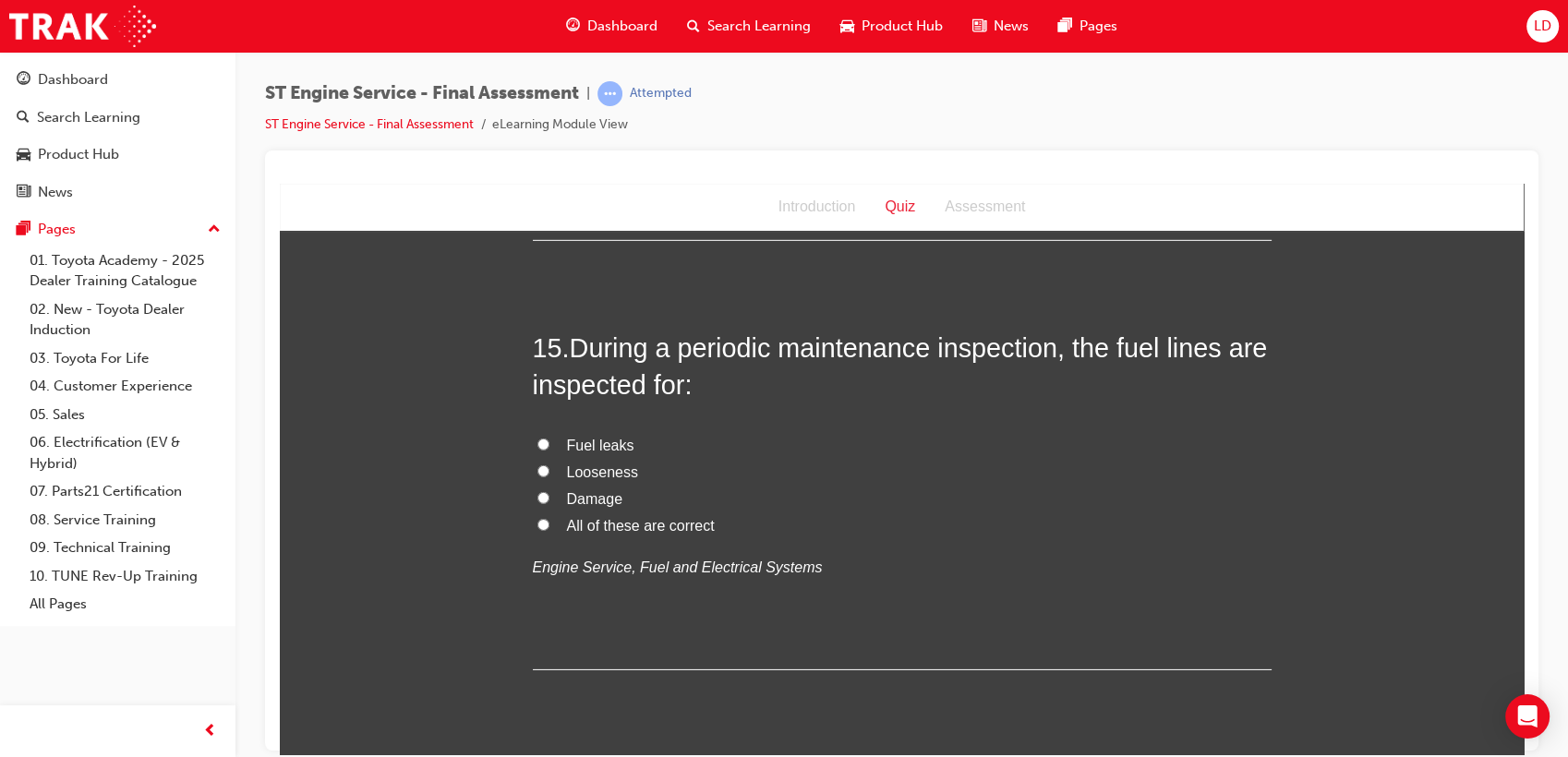
scroll to position [5848, 0]
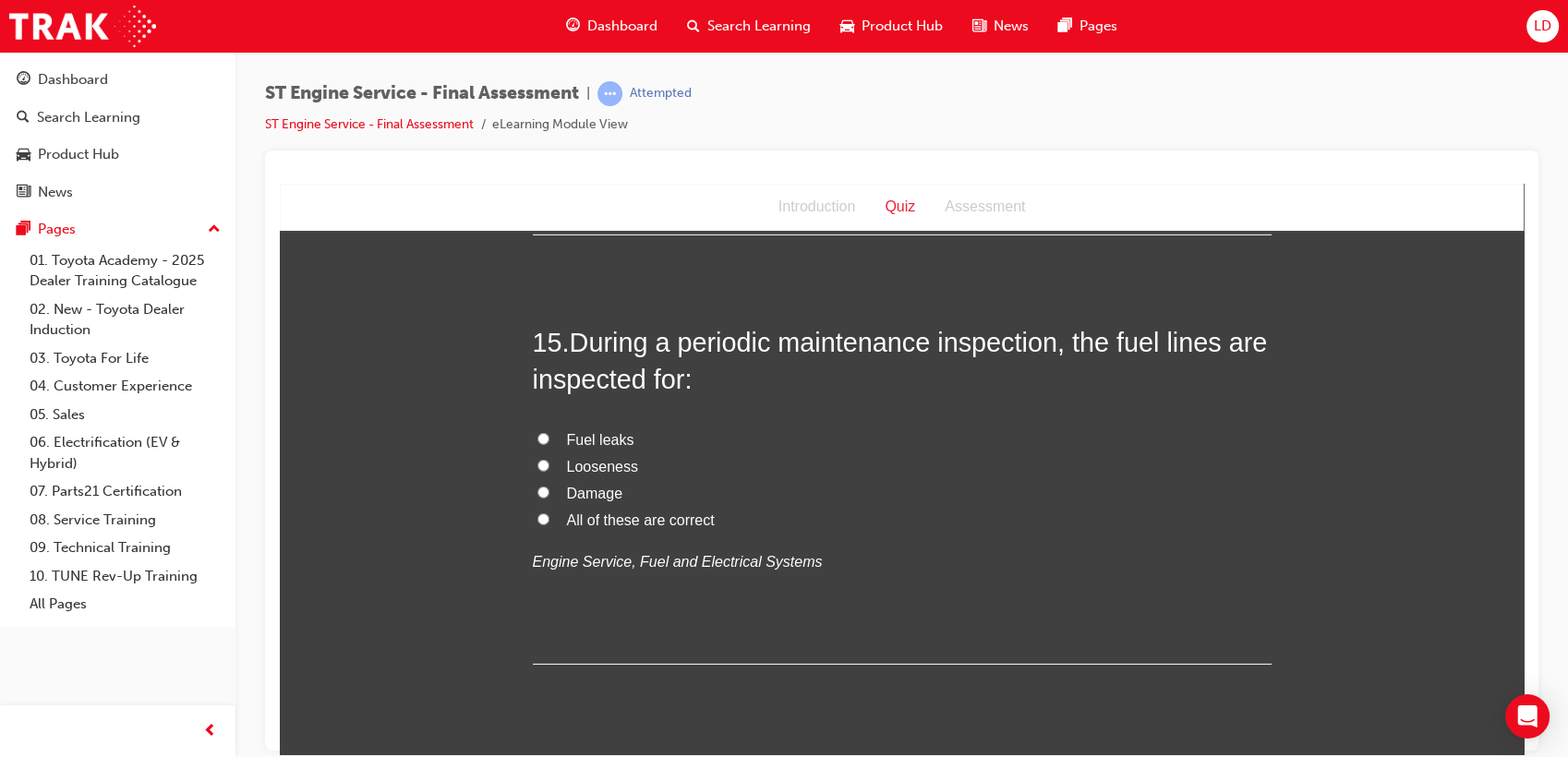
click at [595, 528] on span "All of these are correct" at bounding box center [641, 519] width 148 height 15
click at [549, 525] on input "All of these are correct" at bounding box center [543, 518] width 12 height 12
radio input "true"
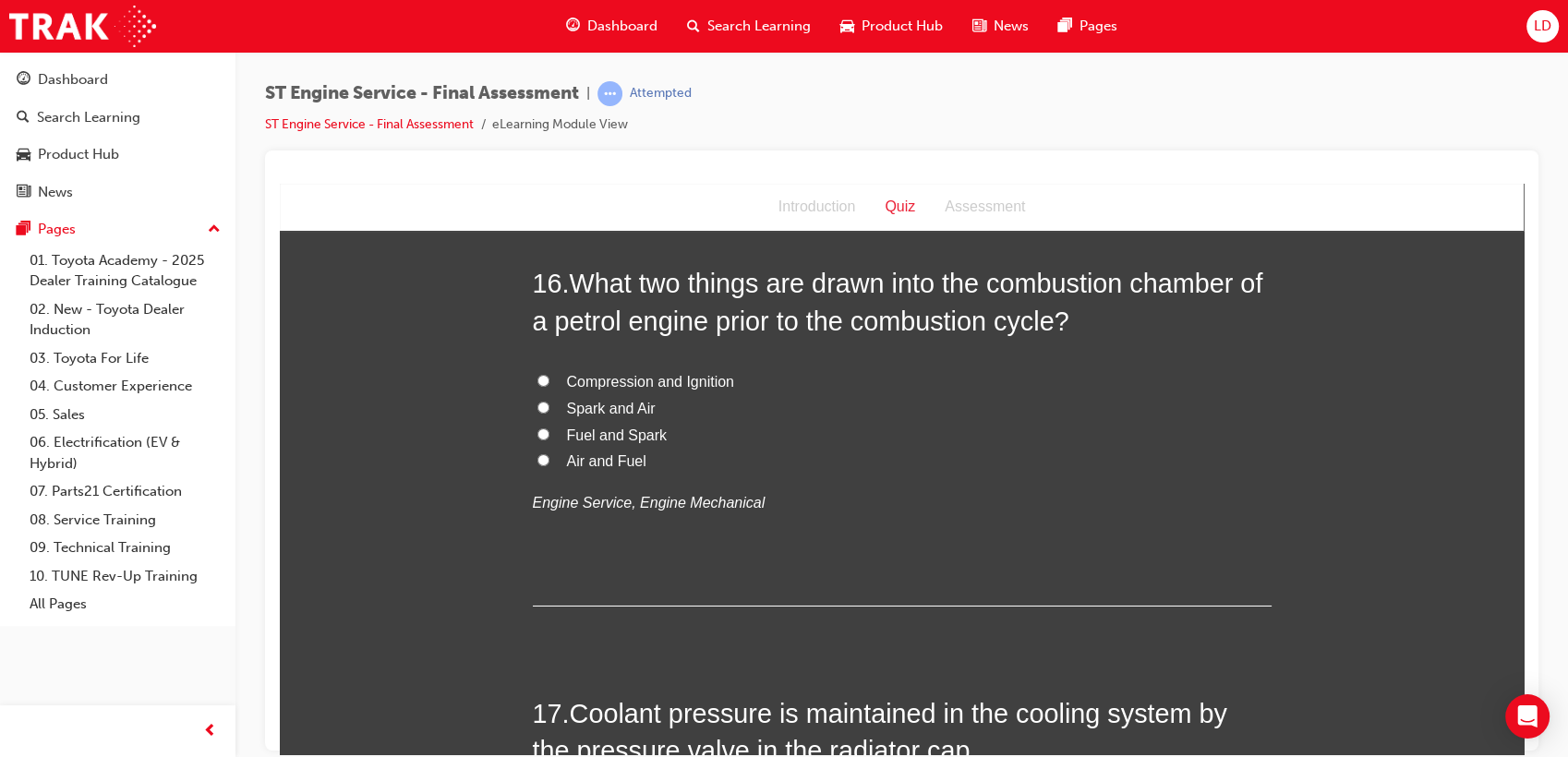
scroll to position [6362, 0]
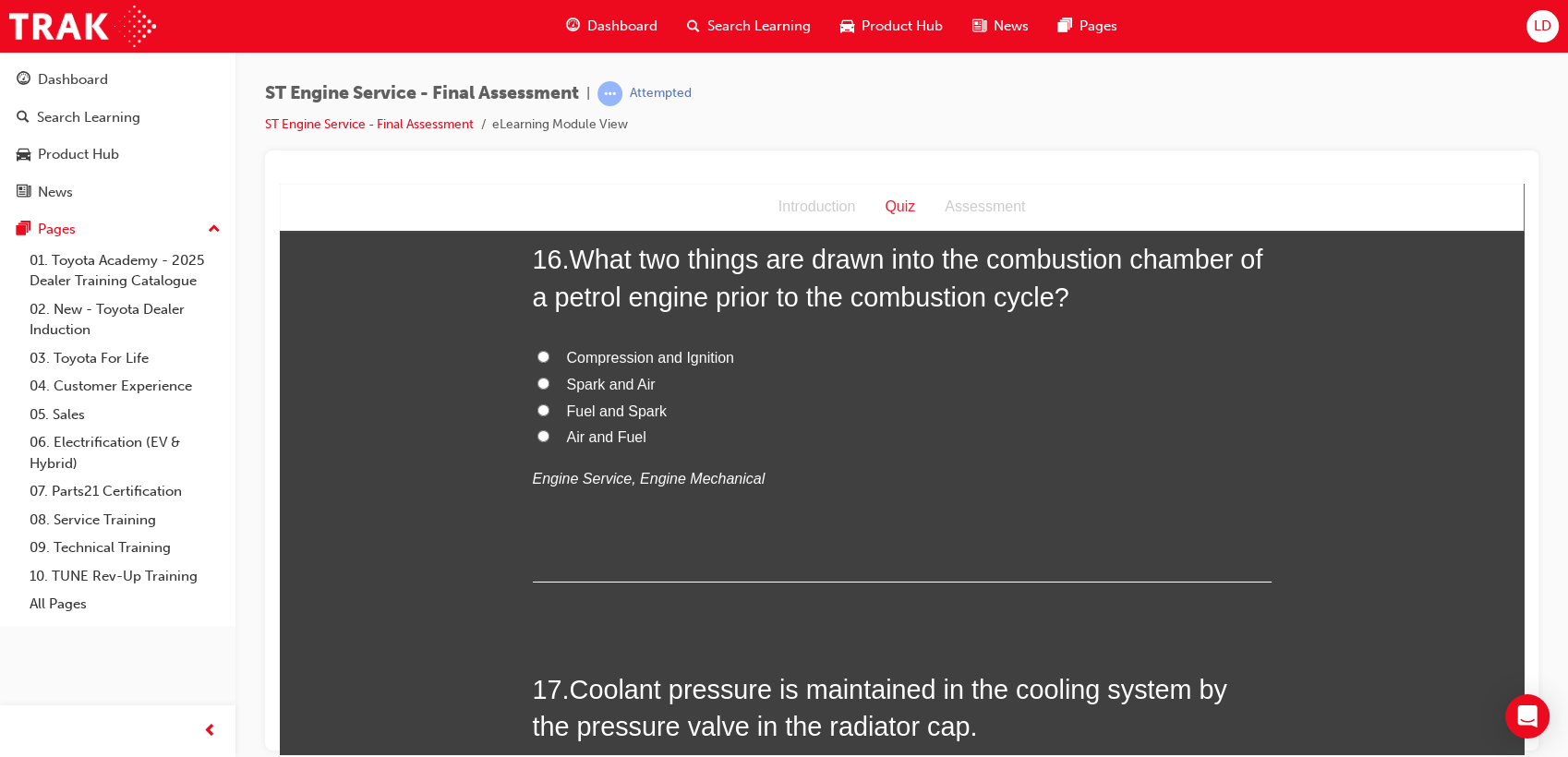
click at [608, 445] on span "Air and Fuel" at bounding box center [606, 436] width 79 height 15
click at [549, 442] on input "Air and Fuel" at bounding box center [543, 435] width 12 height 12
radio input "true"
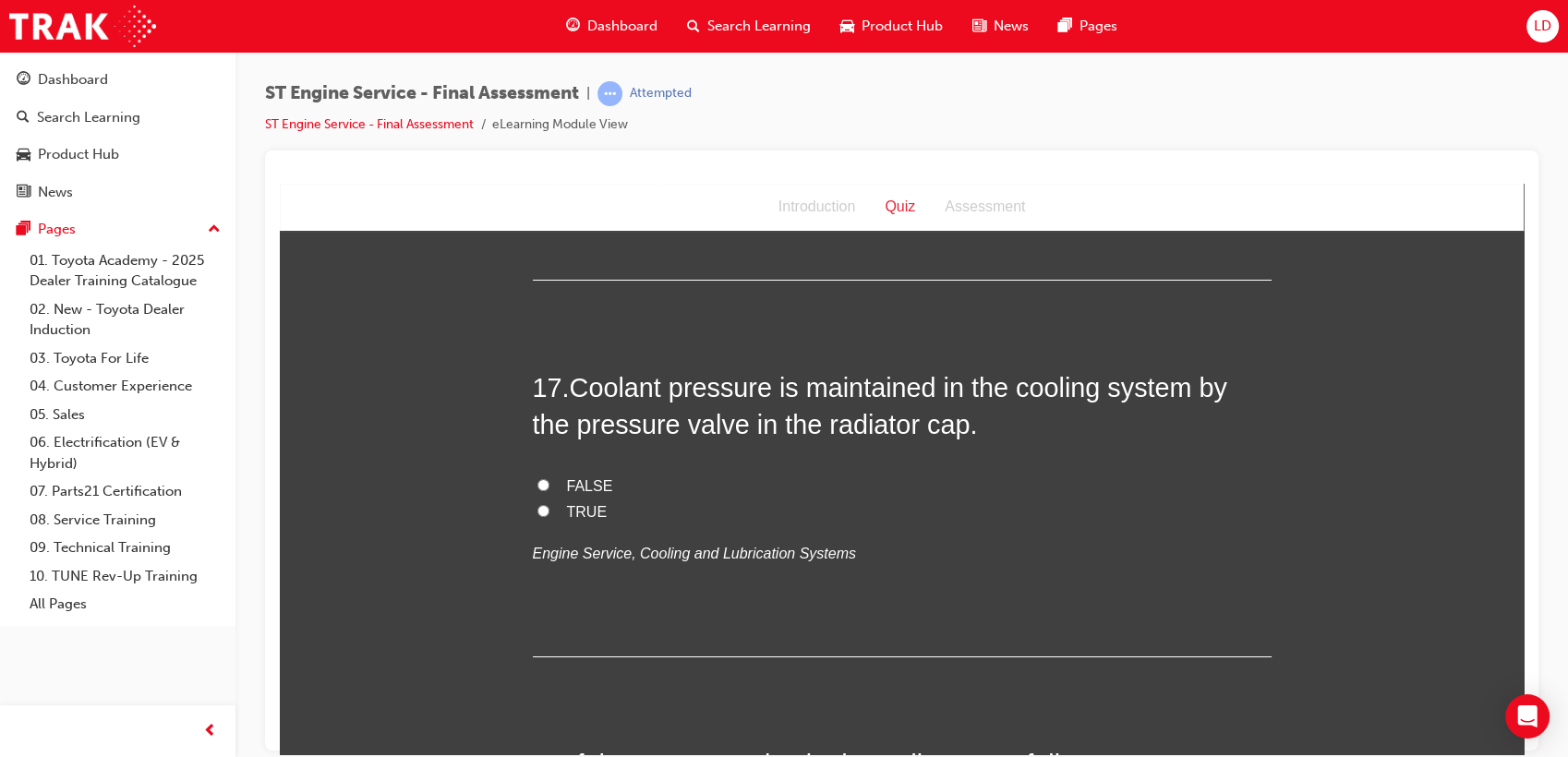
scroll to position [6669, 0]
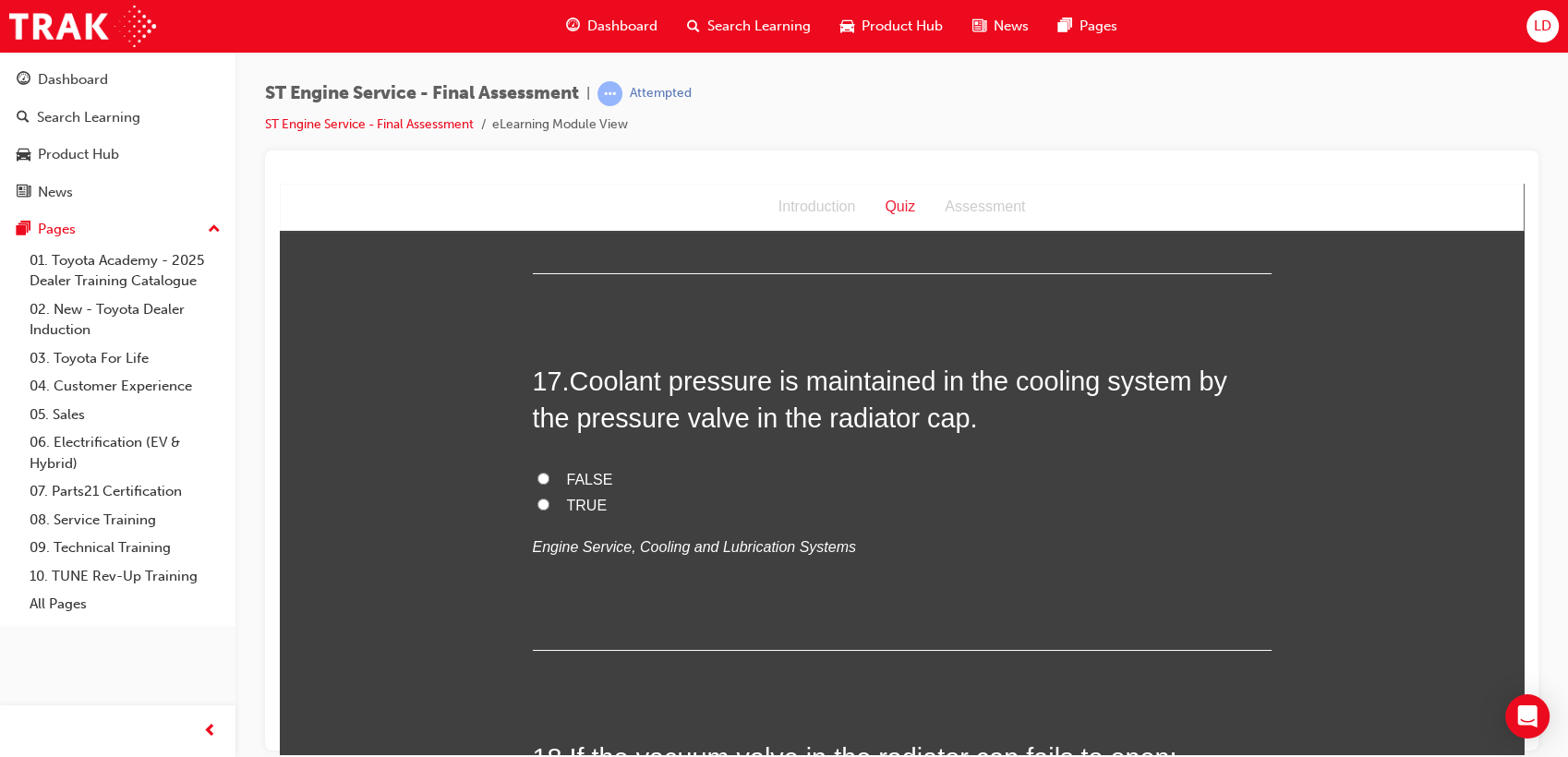
click at [583, 512] on span "TRUE" at bounding box center [587, 505] width 41 height 15
click at [549, 509] on input "TRUE" at bounding box center [543, 504] width 12 height 12
radio input "true"
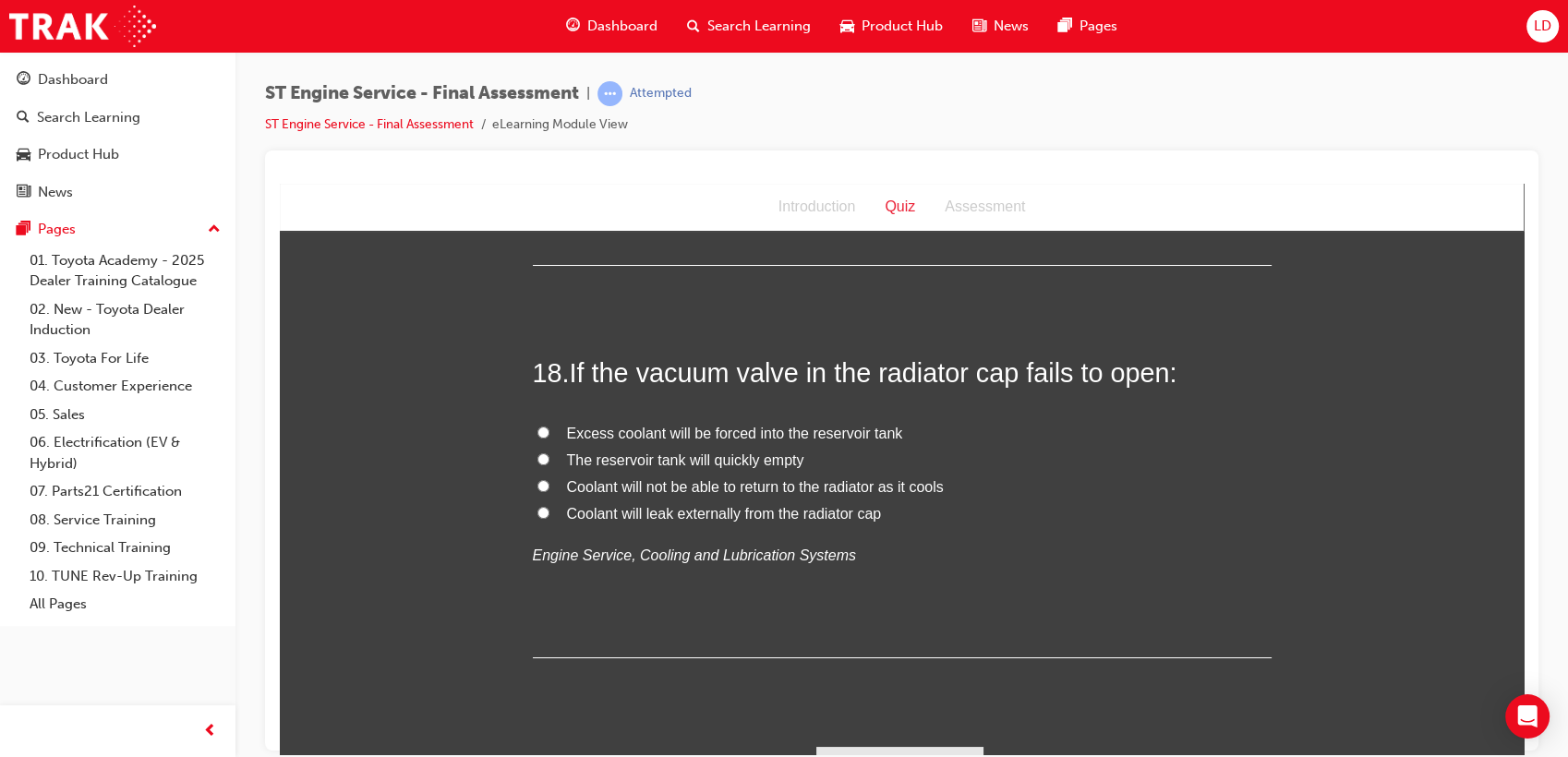
scroll to position [7080, 0]
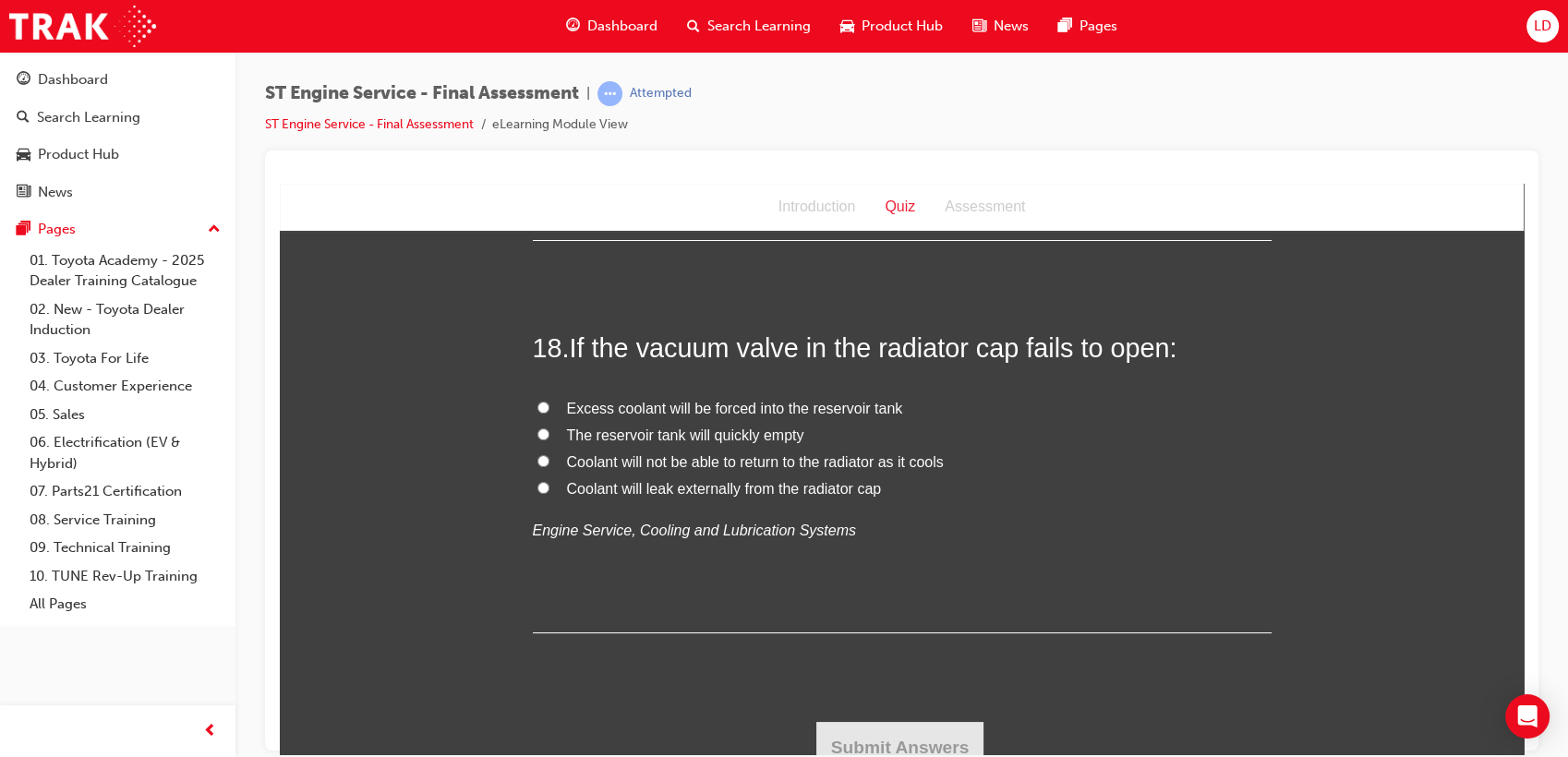
click at [771, 469] on span "Coolant will not be able to return to the radiator as it cools" at bounding box center [756, 461] width 377 height 15
click at [549, 467] on input "Coolant will not be able to return to the radiator as it cools" at bounding box center [543, 460] width 12 height 12
radio input "true"
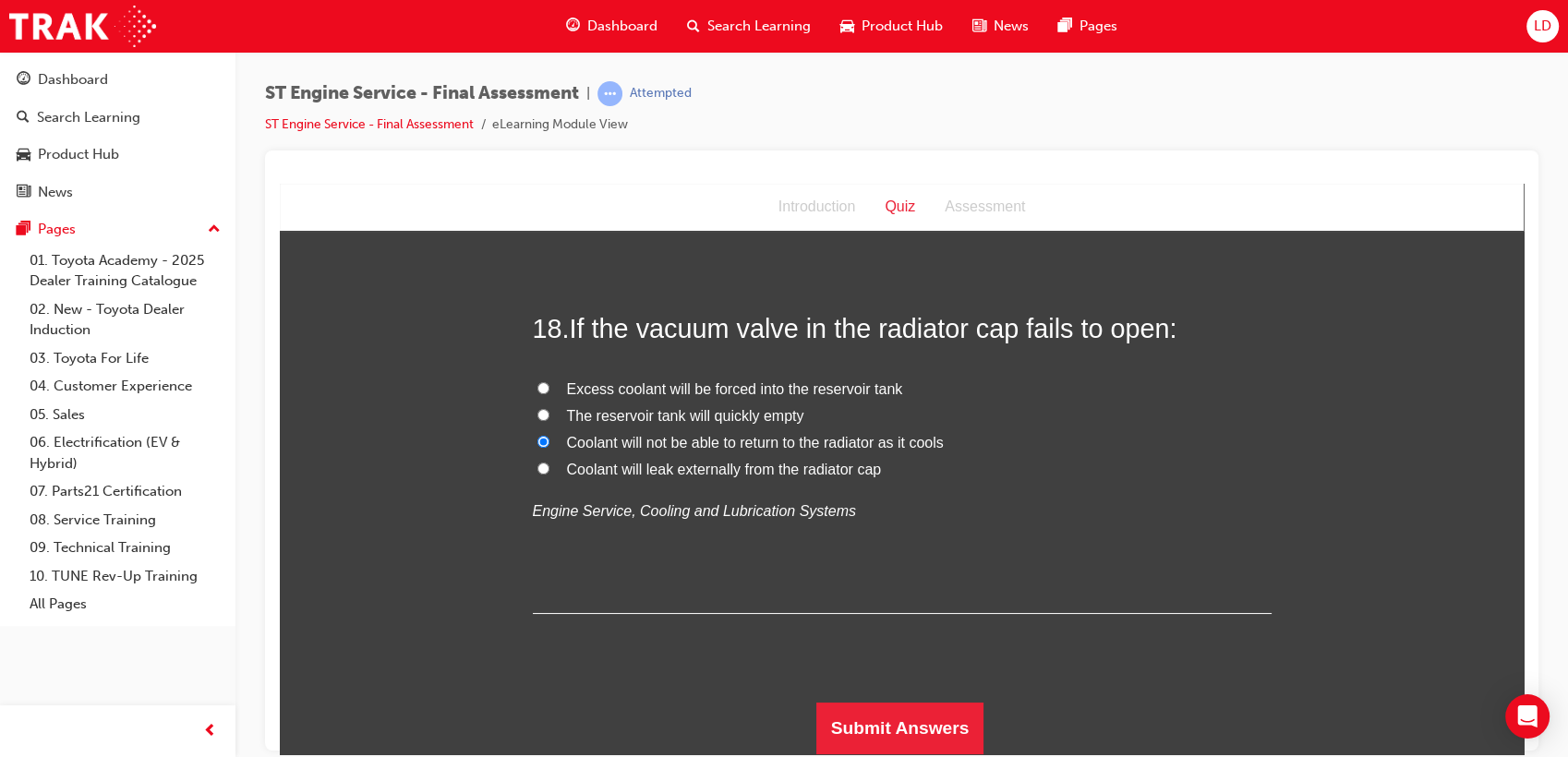
scroll to position [7134, 0]
click at [894, 741] on button "Submit Answers" at bounding box center [900, 727] width 169 height 51
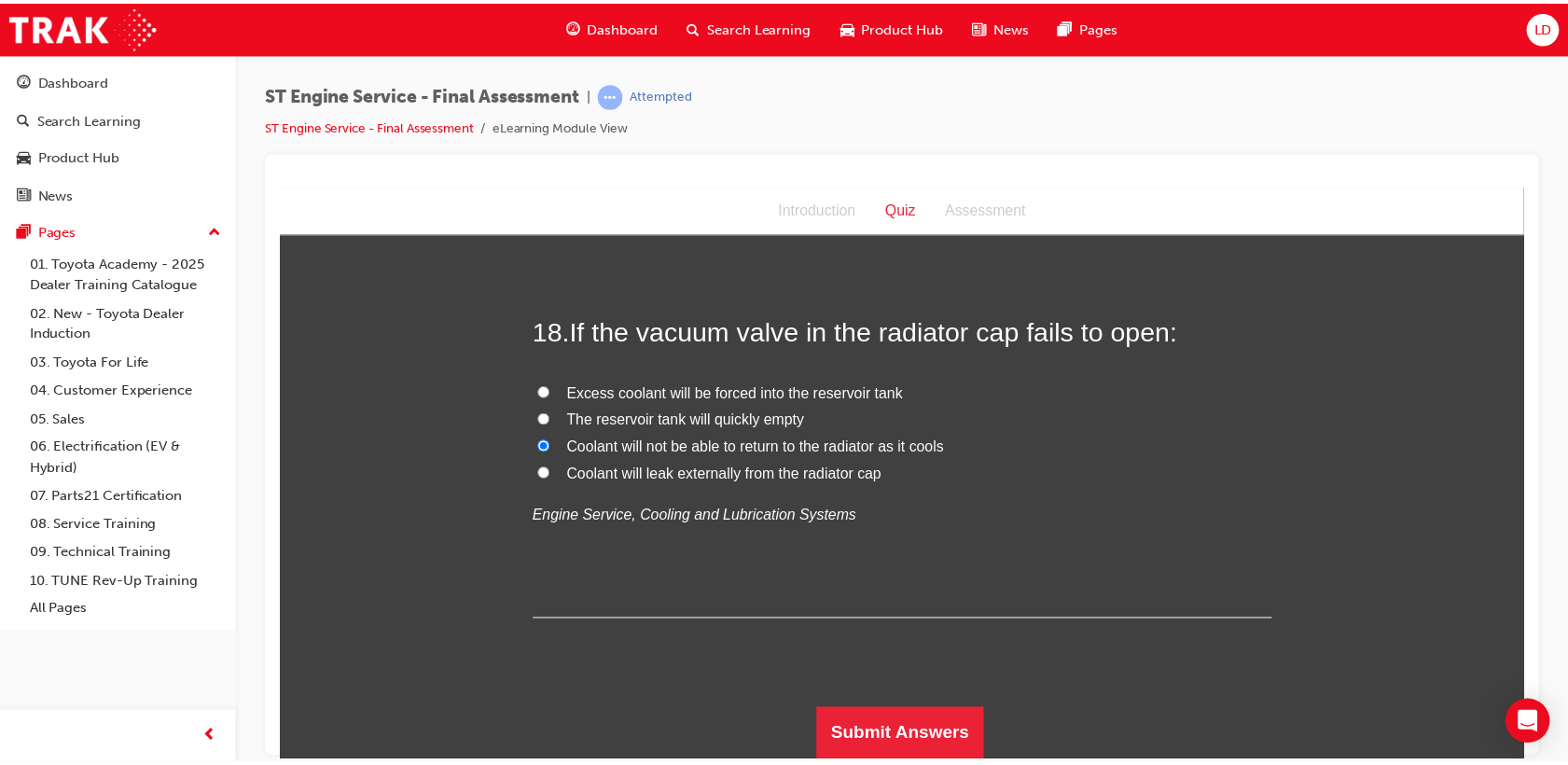
scroll to position [0, 0]
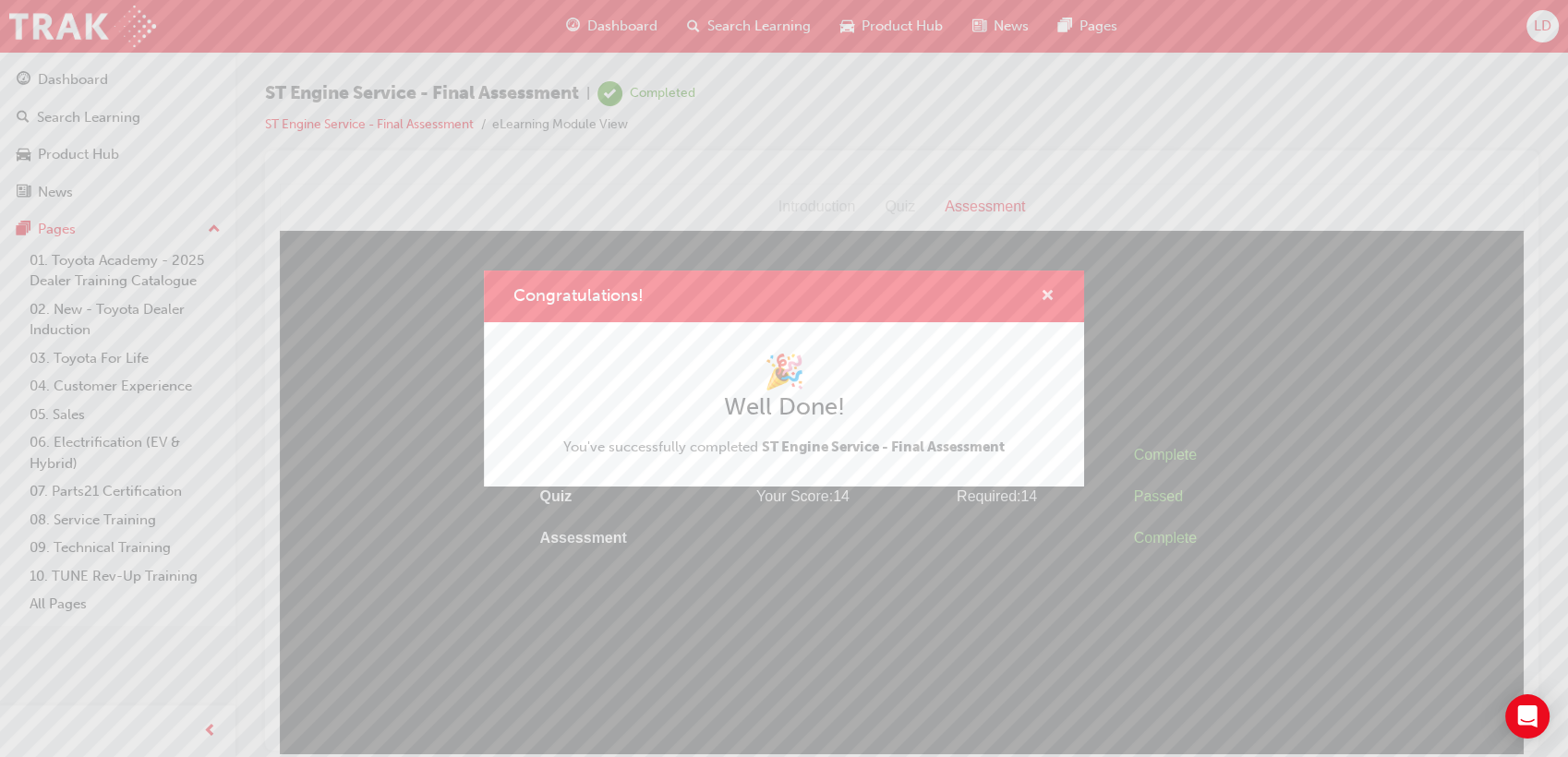
click at [1043, 289] on span "cross-icon" at bounding box center [1047, 297] width 14 height 16
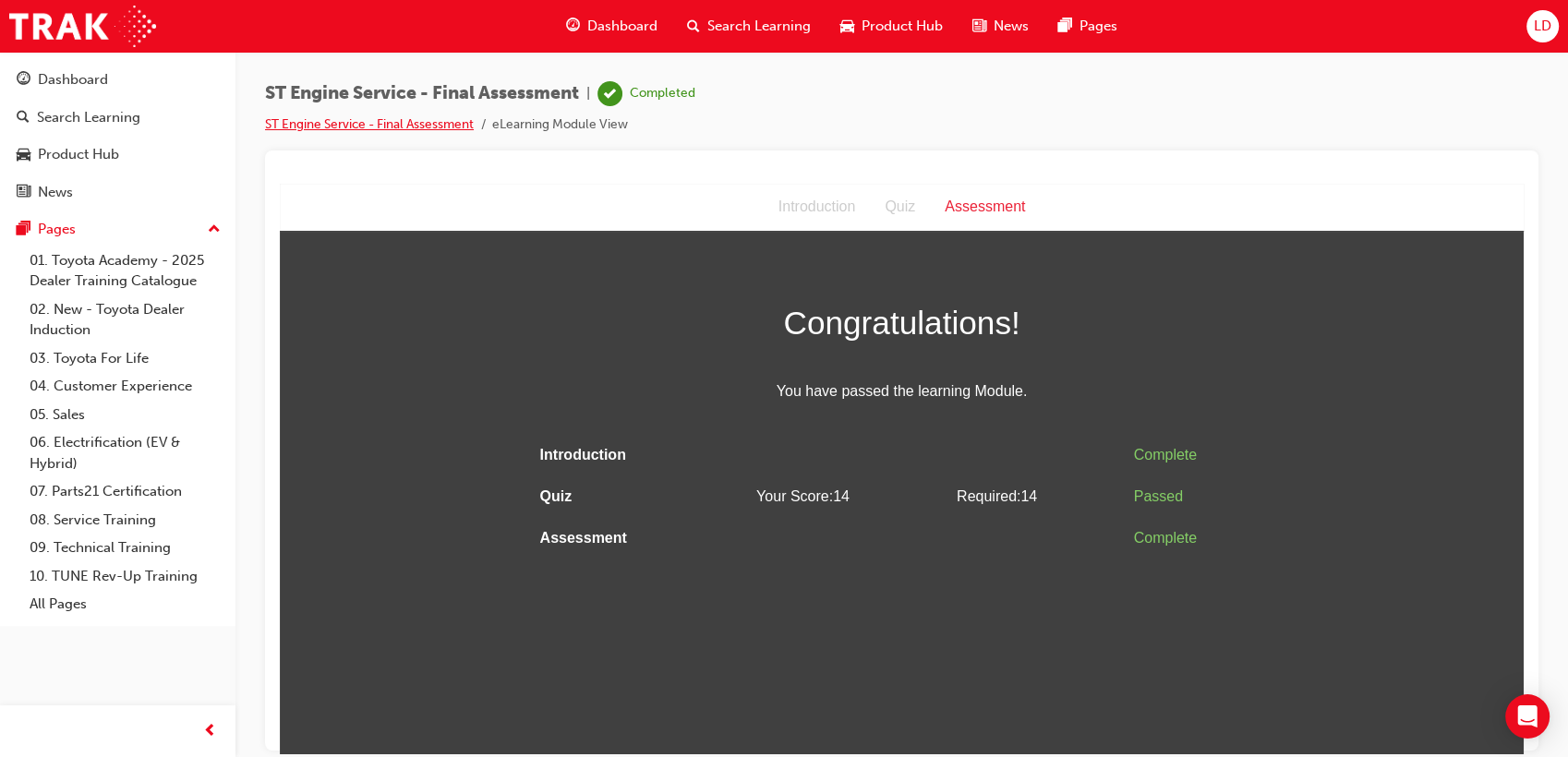
click at [333, 129] on link "ST Engine Service - Final Assessment" at bounding box center [368, 124] width 208 height 15
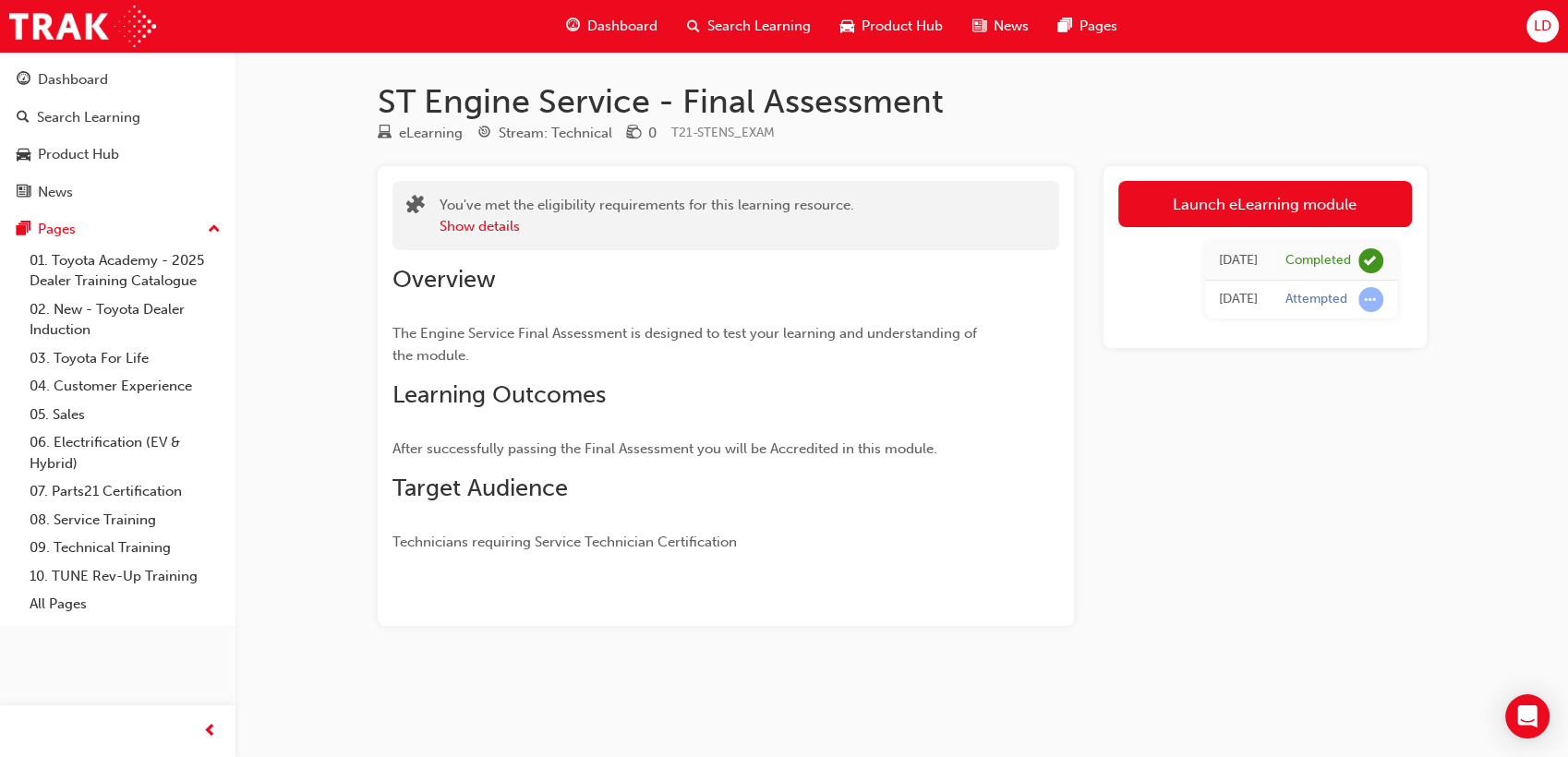
click at [630, 26] on span "Dashboard" at bounding box center [623, 26] width 70 height 21
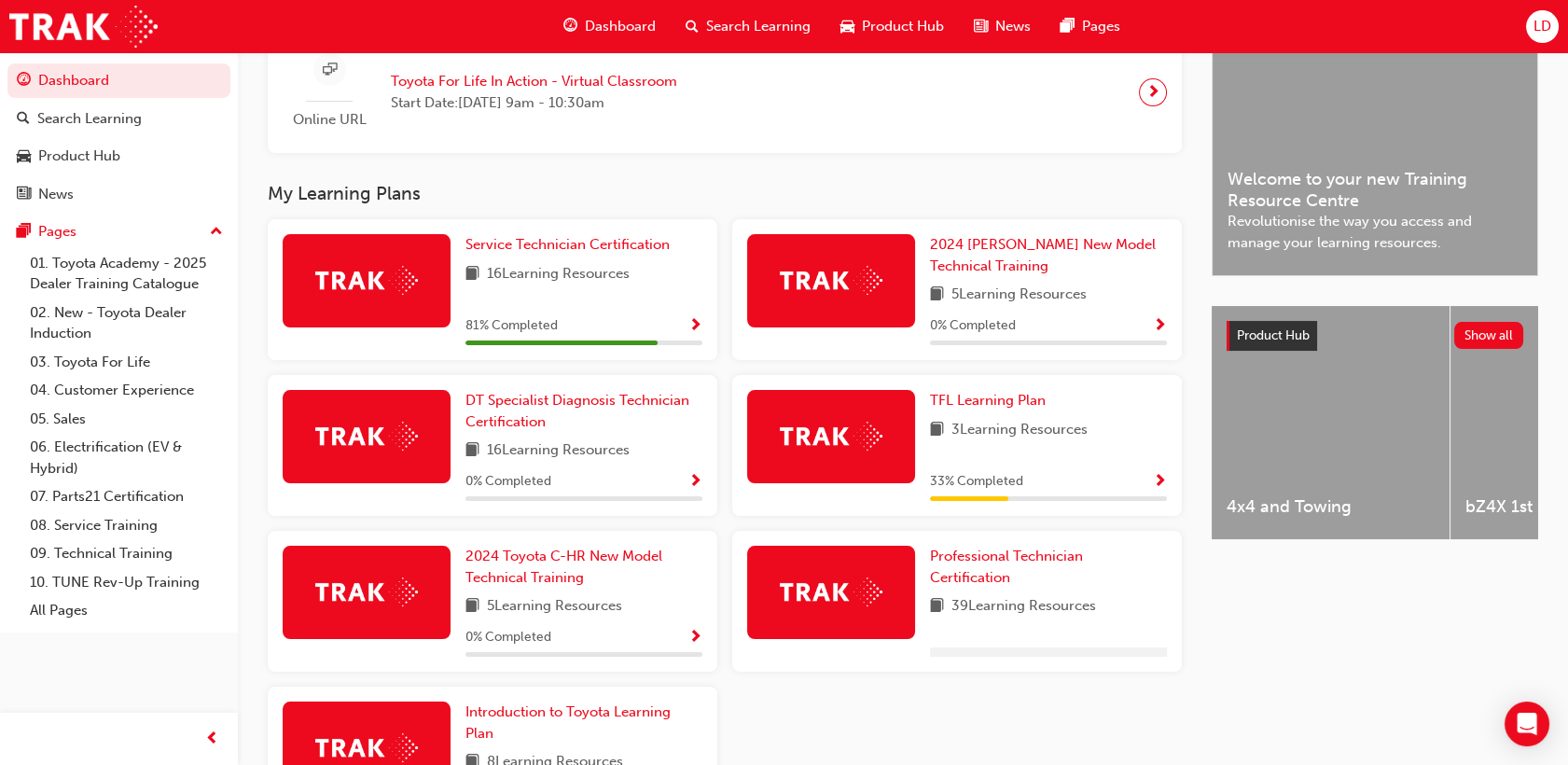
scroll to position [488, 0]
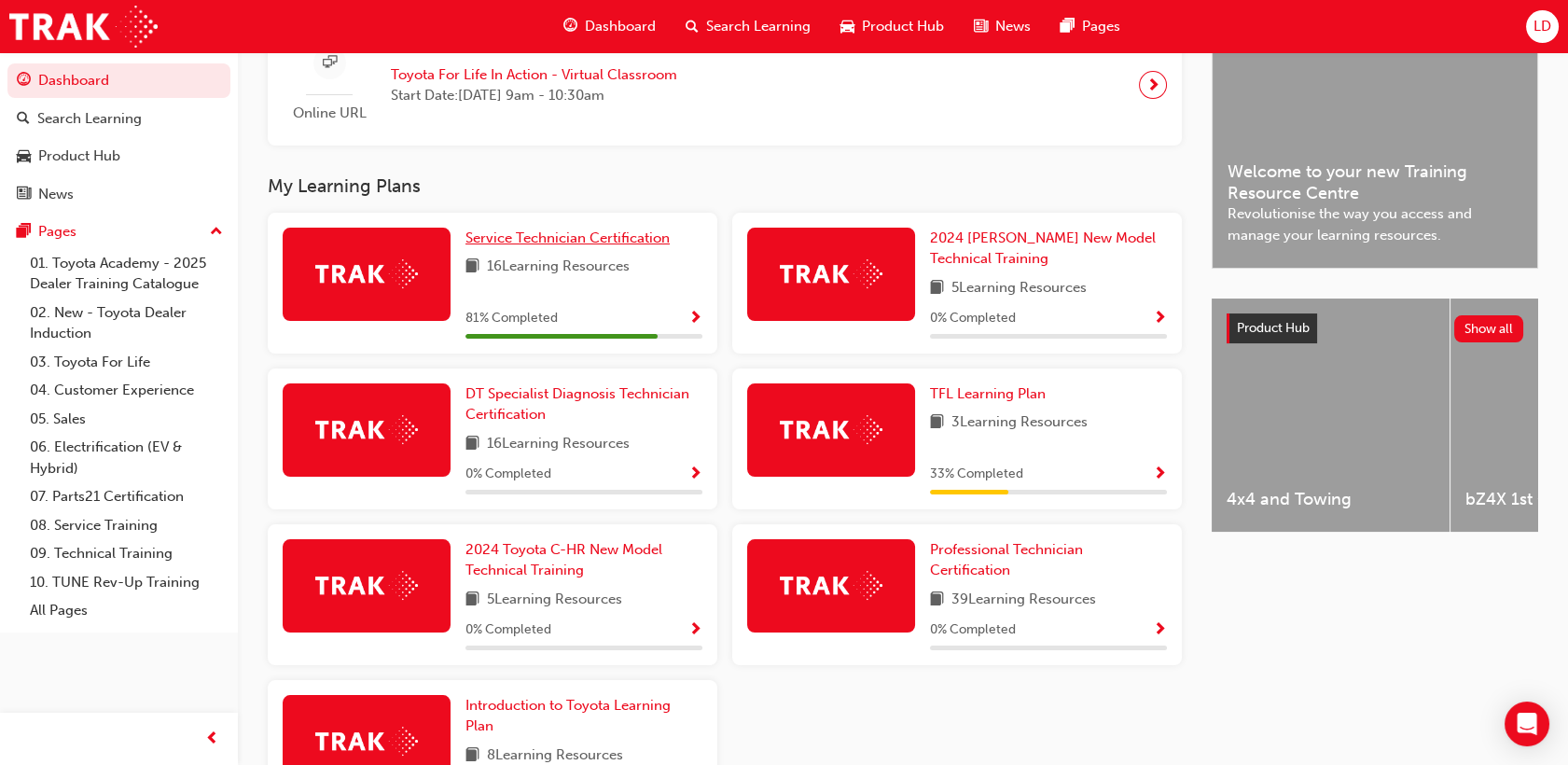
click at [568, 245] on span "Service Technician Certification" at bounding box center [568, 238] width 204 height 16
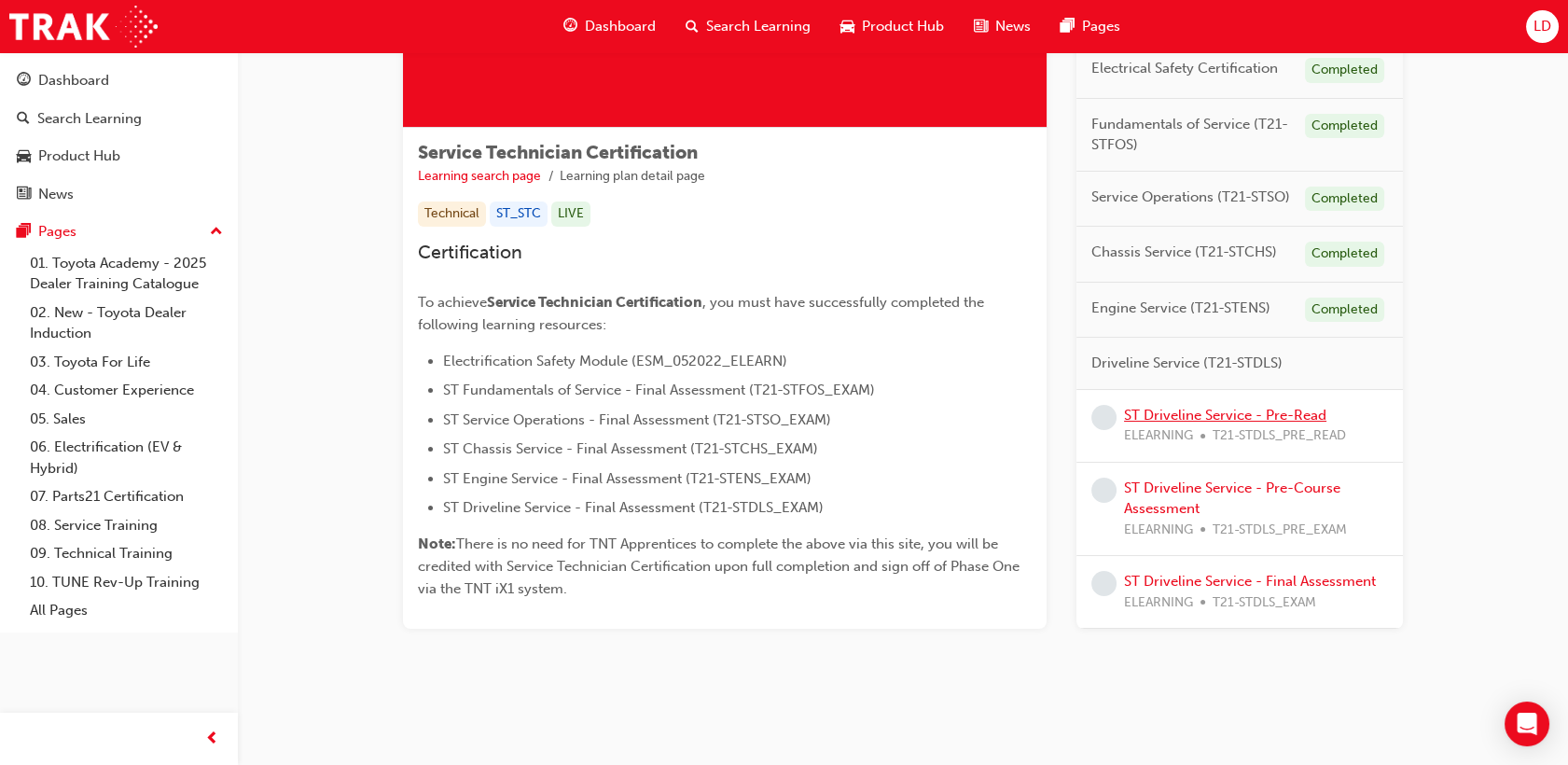
click at [1291, 421] on link "ST Driveline Service - Pre-Read" at bounding box center [1226, 415] width 202 height 16
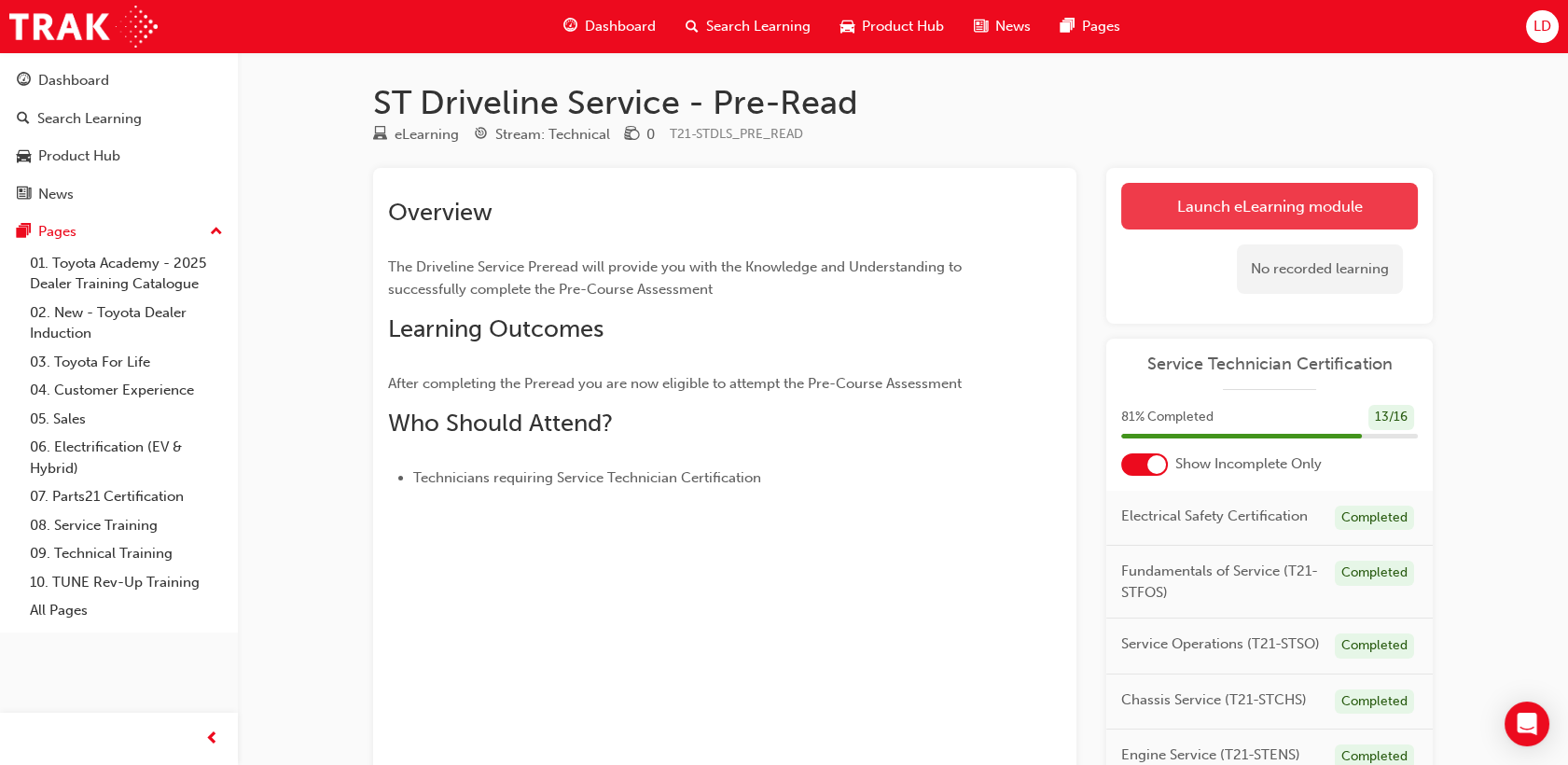
click at [1287, 225] on link "Launch eLearning module" at bounding box center [1270, 206] width 296 height 46
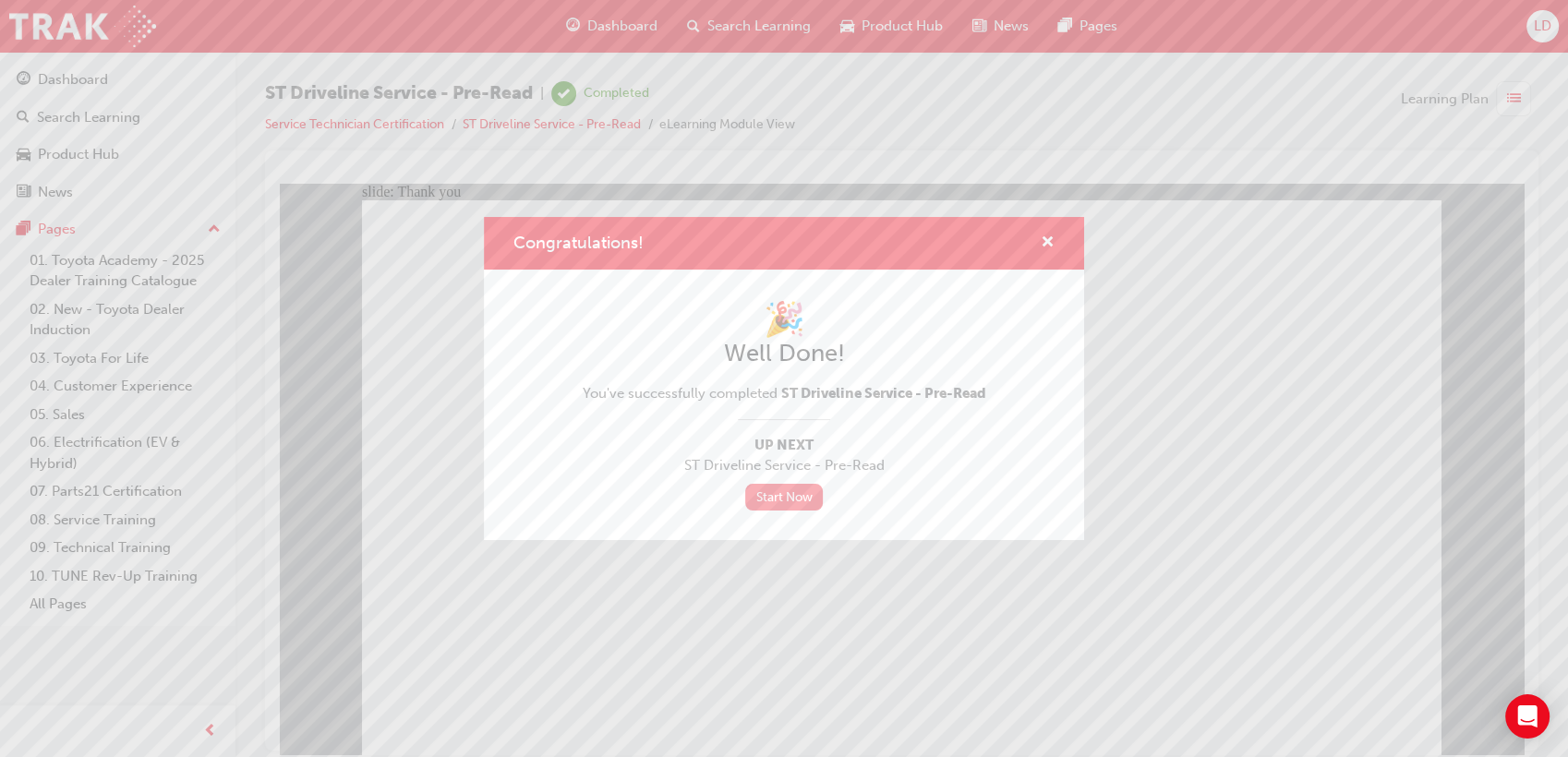
click at [807, 499] on link "Start Now" at bounding box center [784, 497] width 77 height 27
click at [826, 488] on div "Start Now" at bounding box center [784, 497] width 404 height 27
click at [794, 496] on link "Start Now" at bounding box center [784, 497] width 77 height 27
click at [1049, 247] on span "cross-icon" at bounding box center [1047, 243] width 14 height 16
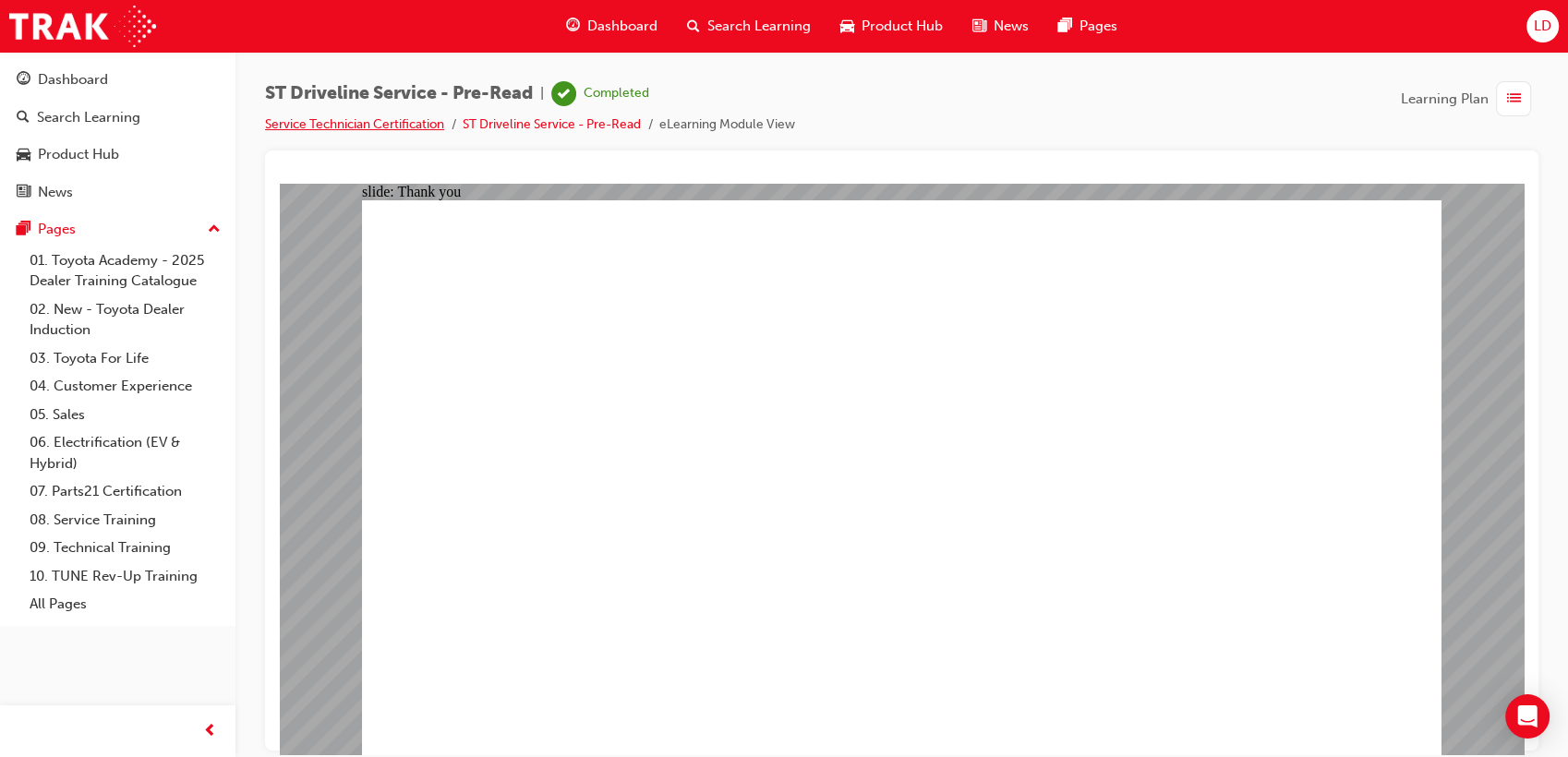
click at [410, 126] on link "Service Technician Certification" at bounding box center [354, 124] width 179 height 15
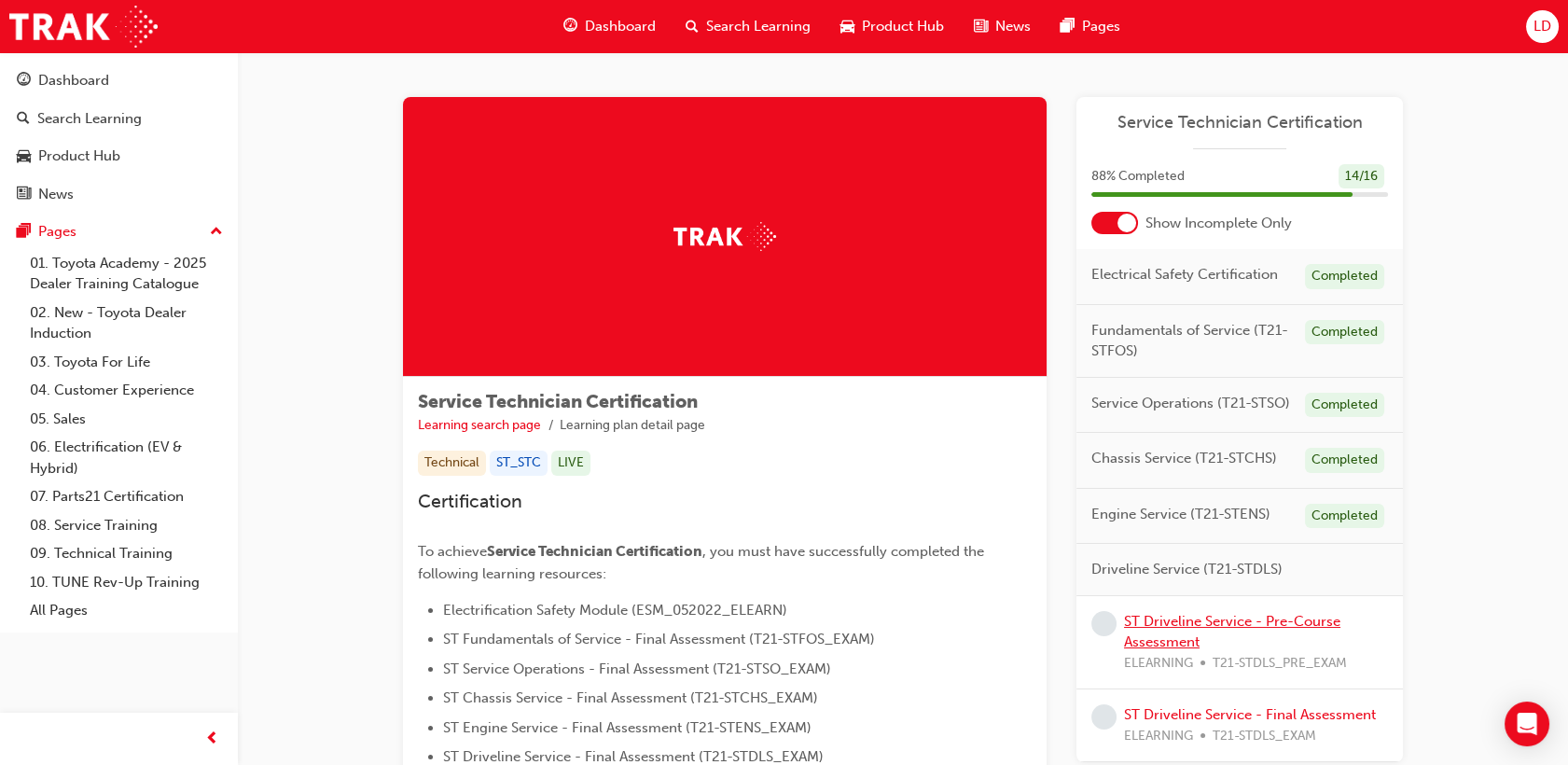
click at [1306, 619] on link "ST Driveline Service - Pre-Course Assessment" at bounding box center [1232, 632] width 216 height 38
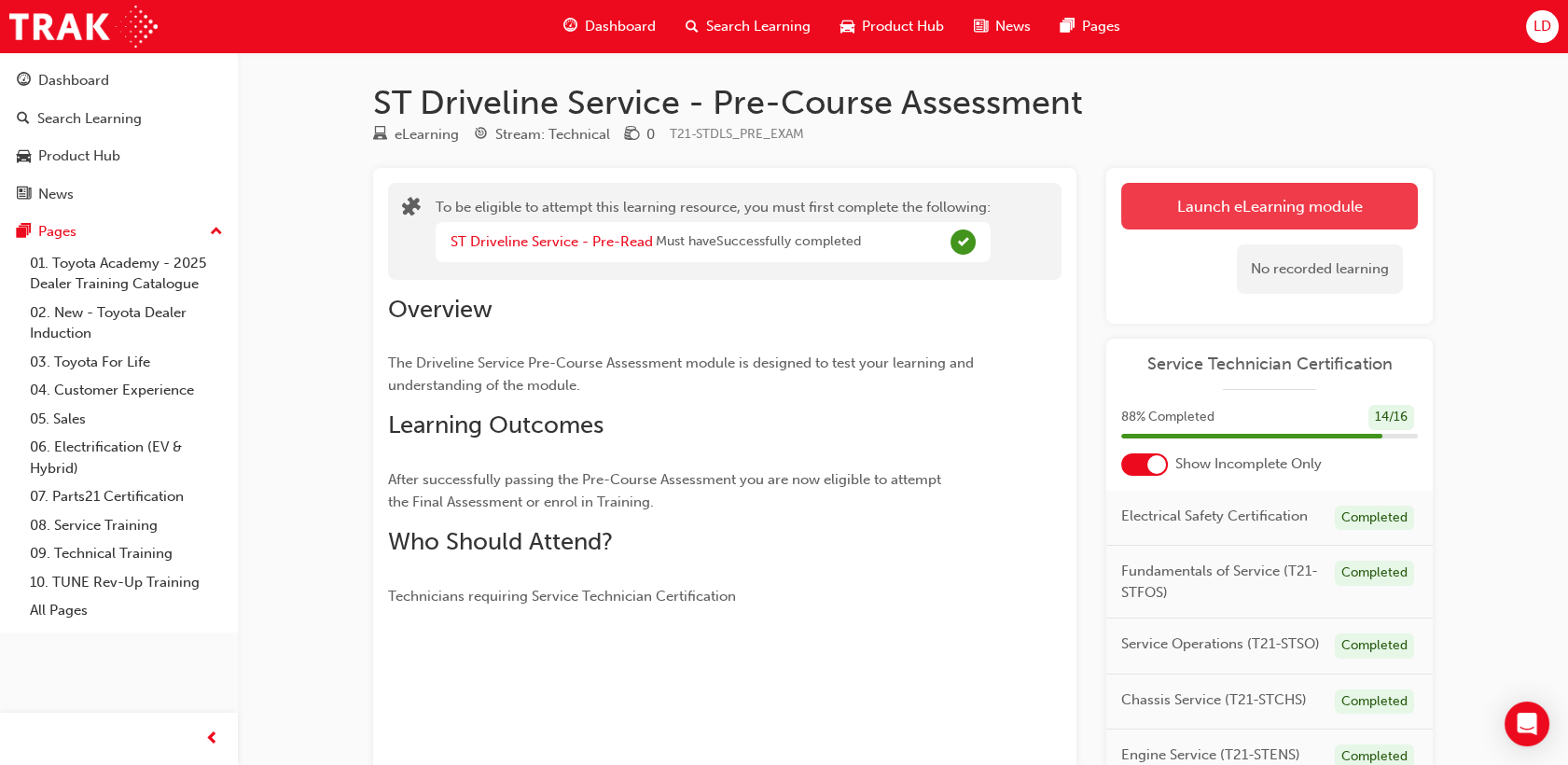
click at [1252, 224] on button "Launch eLearning module" at bounding box center [1270, 206] width 296 height 46
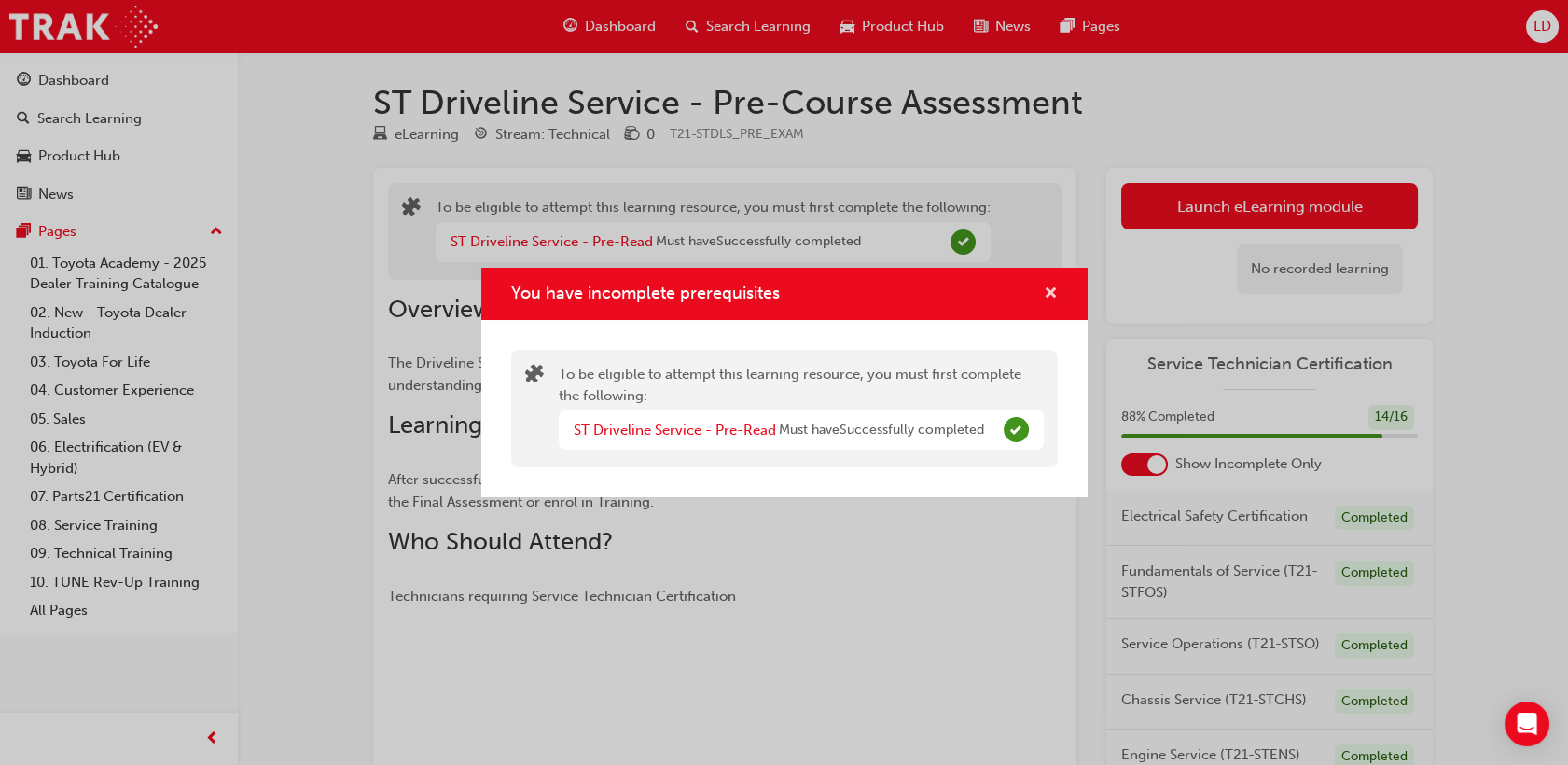
click at [1054, 294] on span "cross-icon" at bounding box center [1050, 294] width 14 height 16
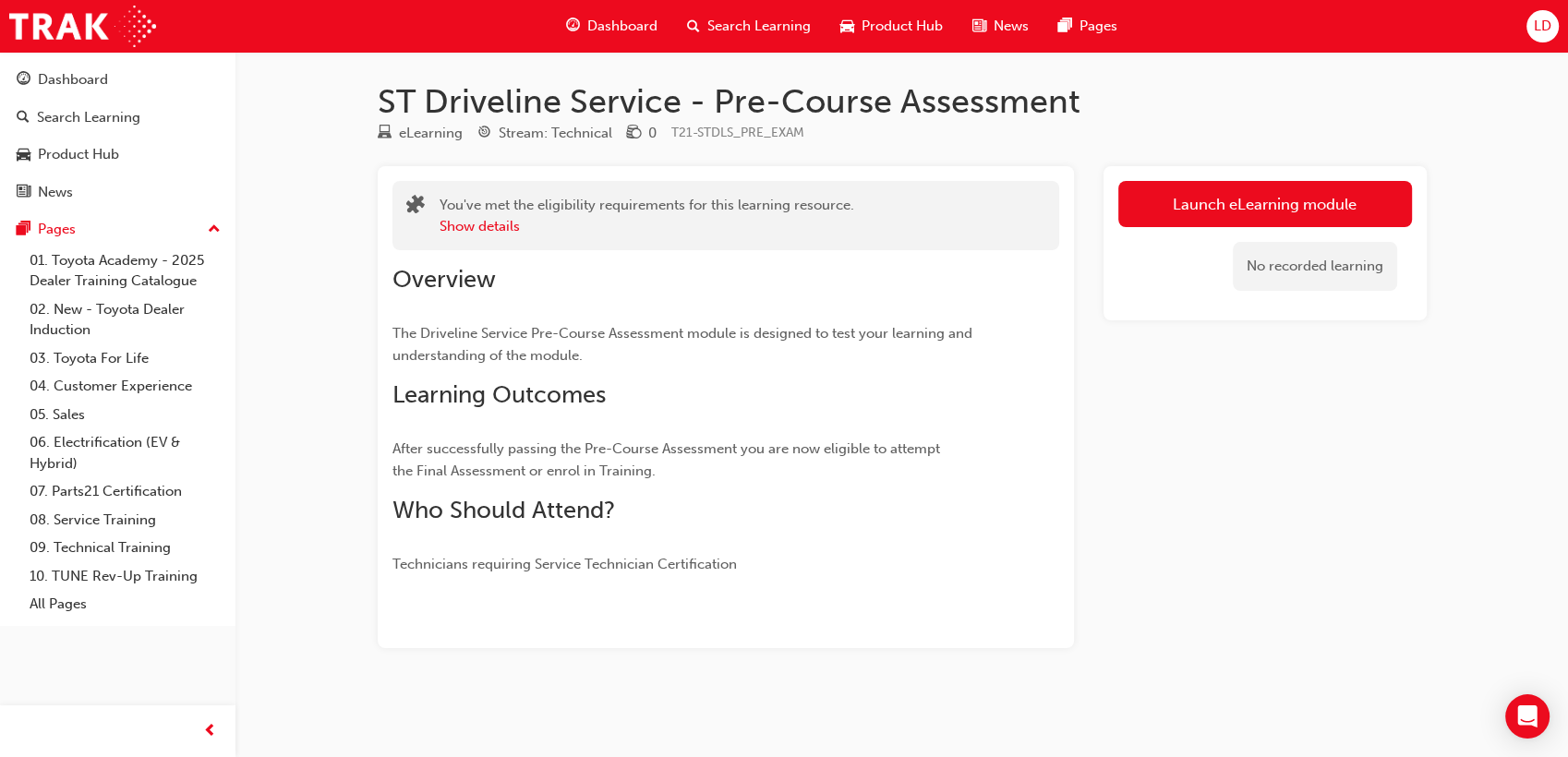
click at [1205, 170] on div "Launch eLearning module No recorded learning" at bounding box center [1264, 244] width 323 height 154
click at [1205, 195] on link "Launch eLearning module" at bounding box center [1265, 204] width 293 height 46
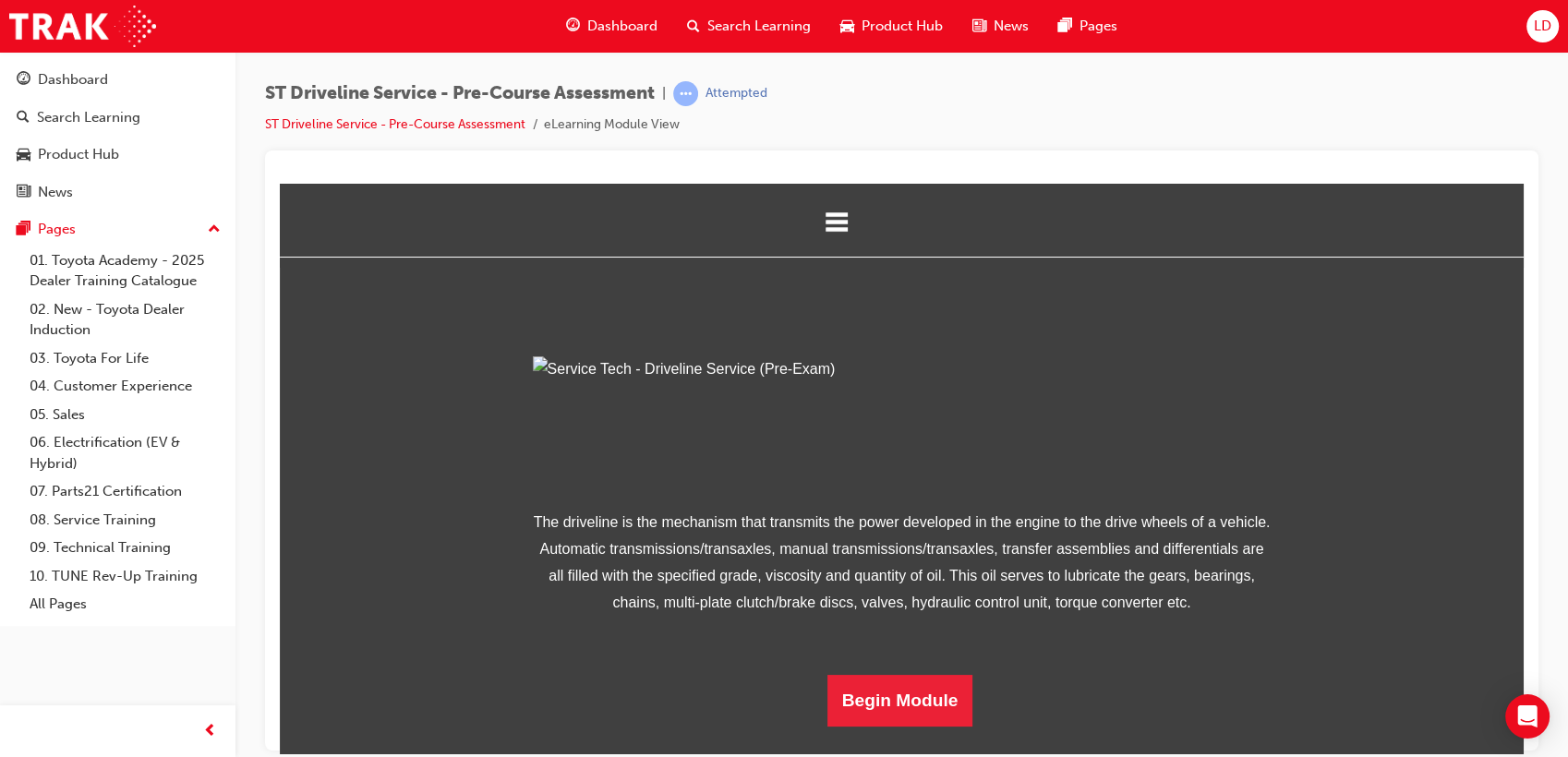
scroll to position [175, 0]
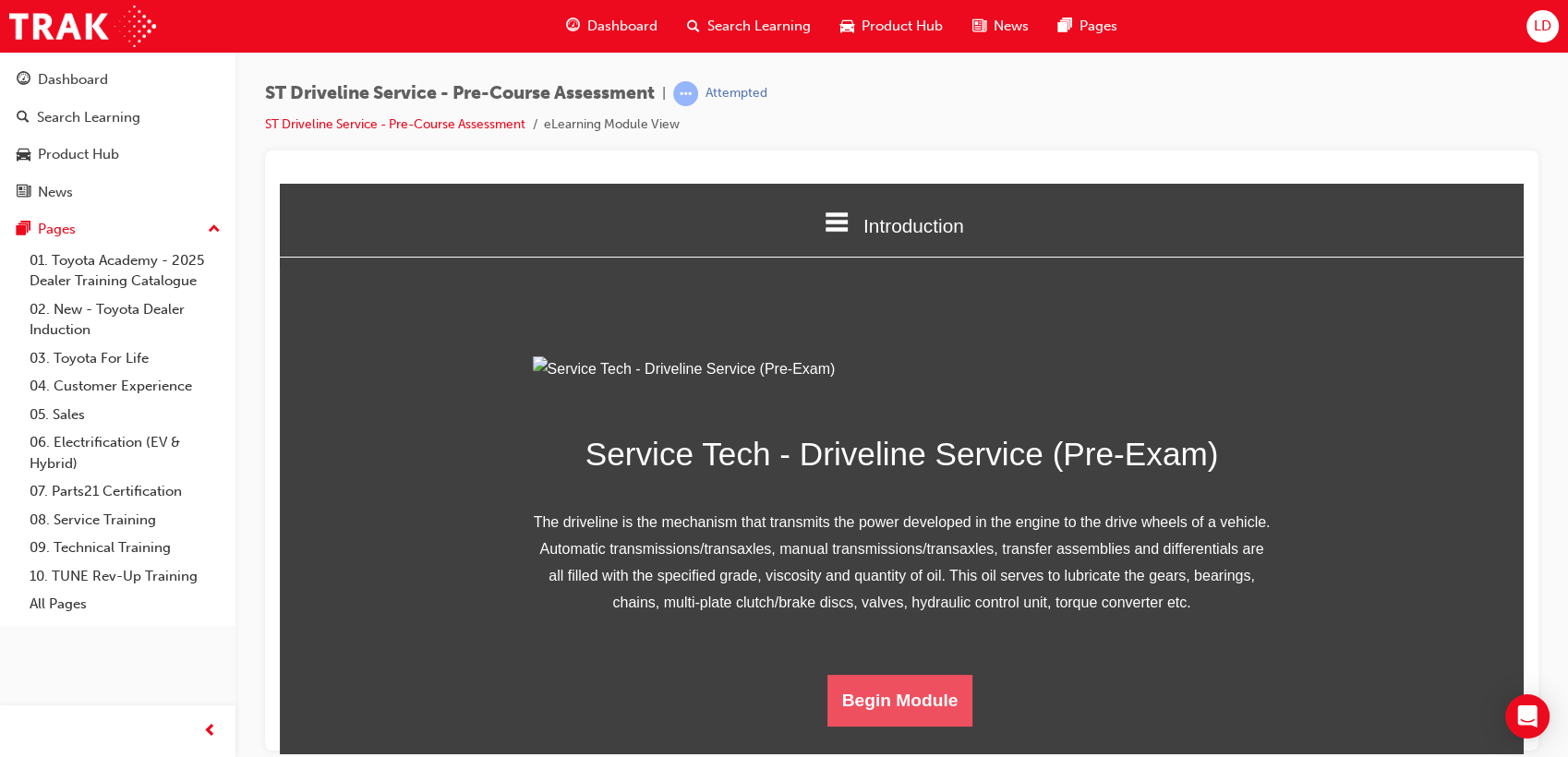
click at [883, 726] on button "Begin Module" at bounding box center [900, 700] width 146 height 51
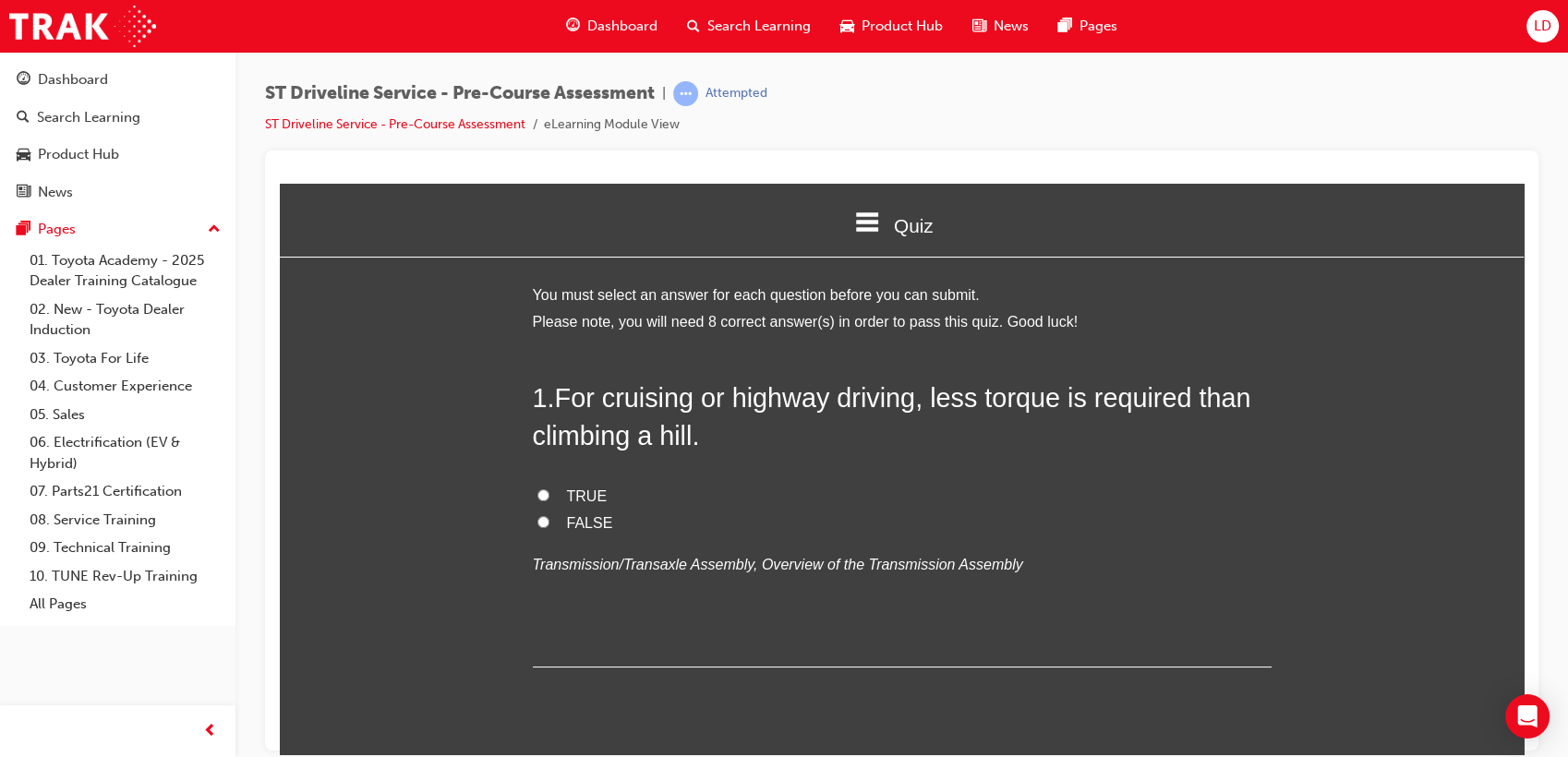
click at [579, 488] on span "TRUE" at bounding box center [587, 495] width 41 height 15
click at [549, 488] on input "TRUE" at bounding box center [543, 494] width 12 height 12
radio input "true"
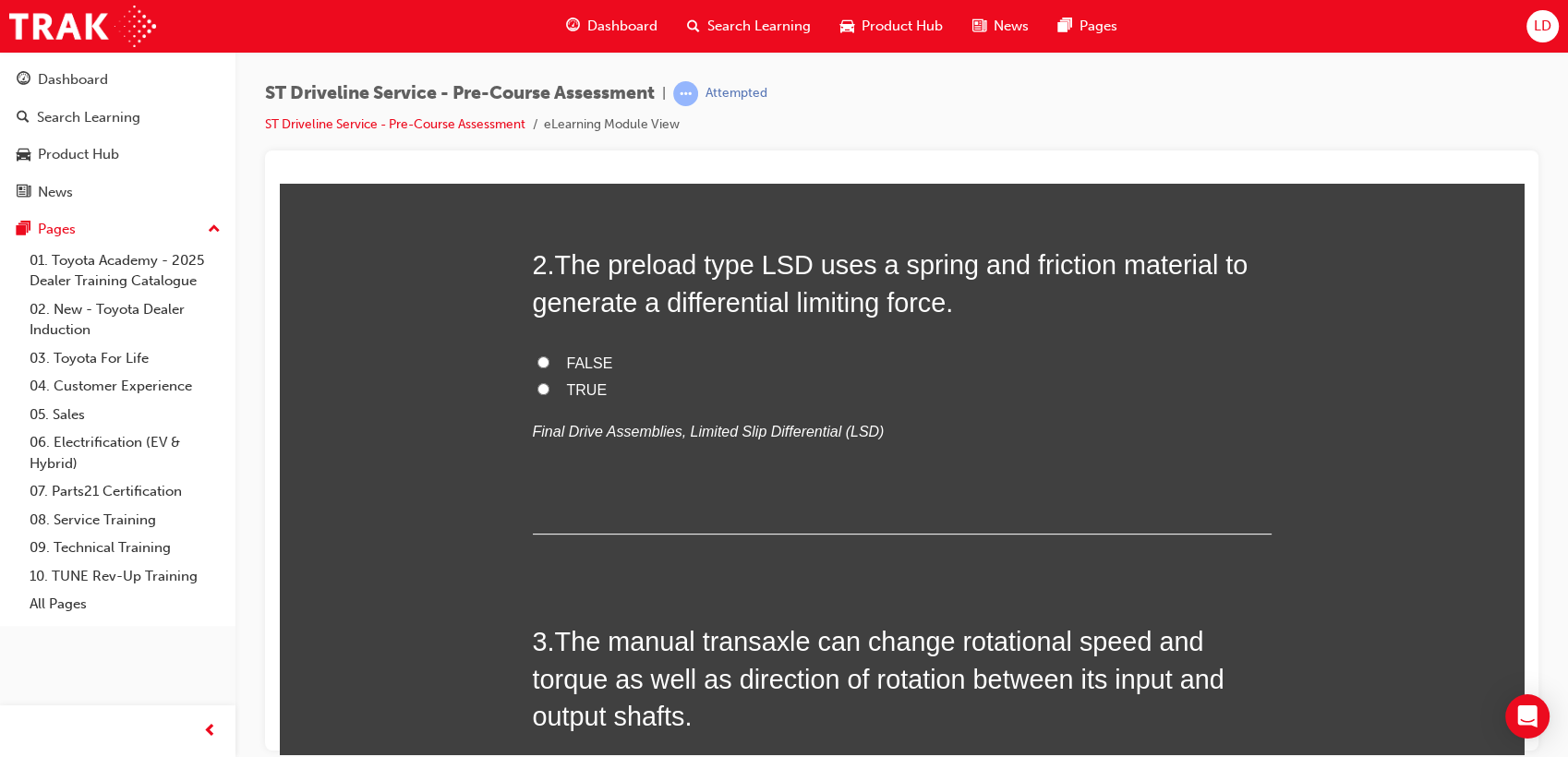
scroll to position [512, 0]
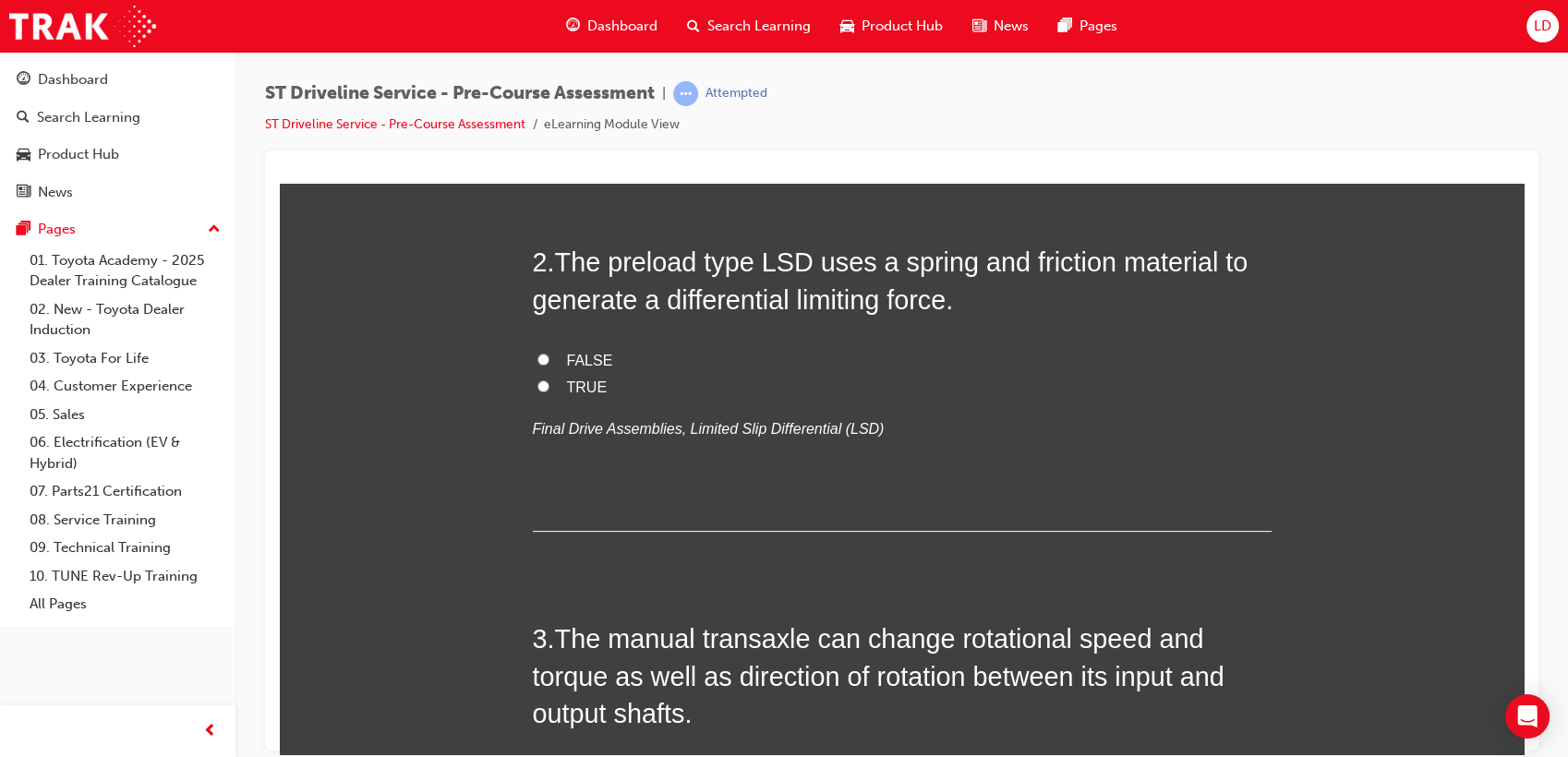
click at [550, 387] on label "TRUE" at bounding box center [903, 388] width 739 height 27
click at [549, 387] on input "TRUE" at bounding box center [543, 386] width 12 height 12
radio input "true"
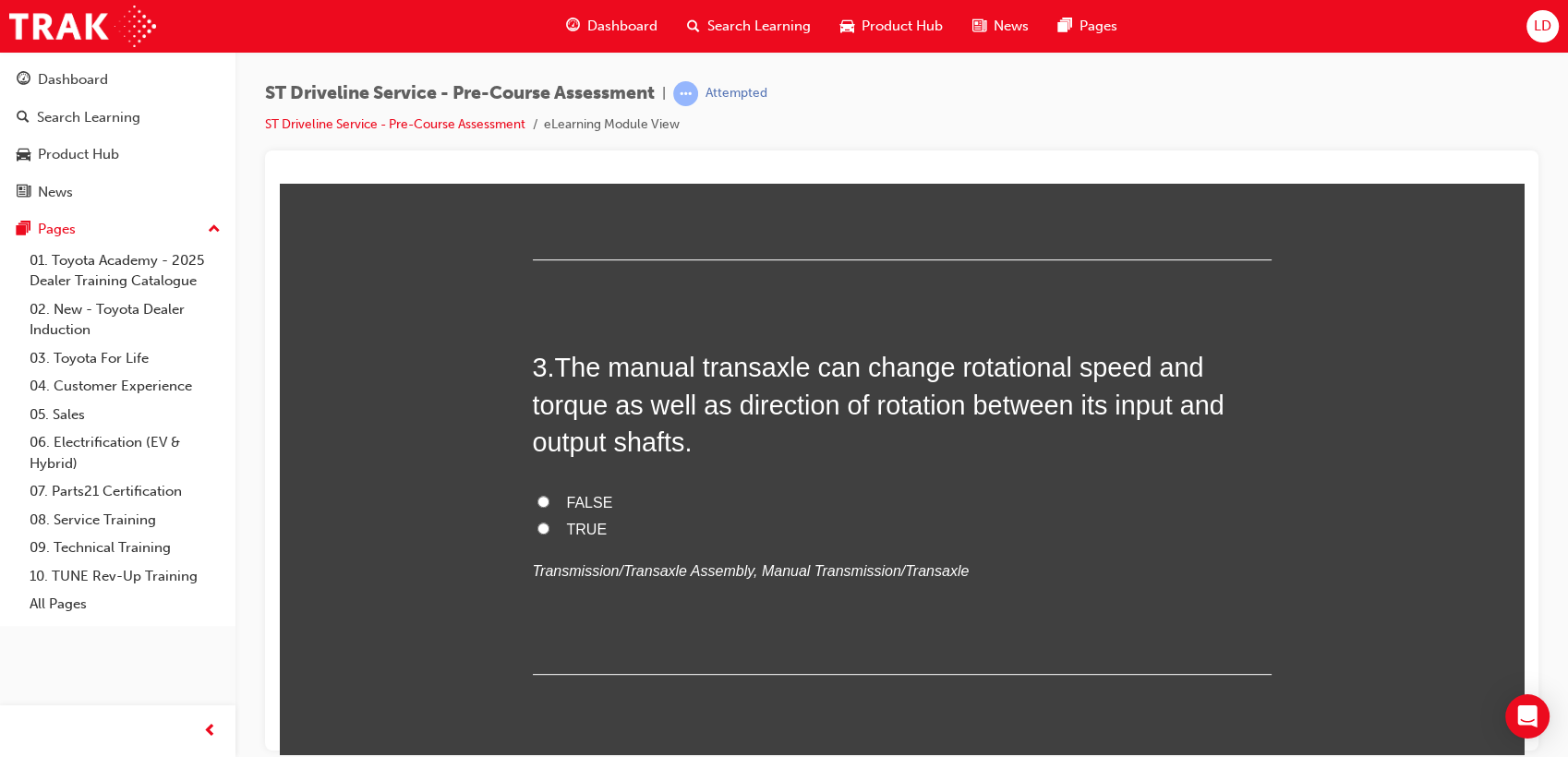
scroll to position [820, 0]
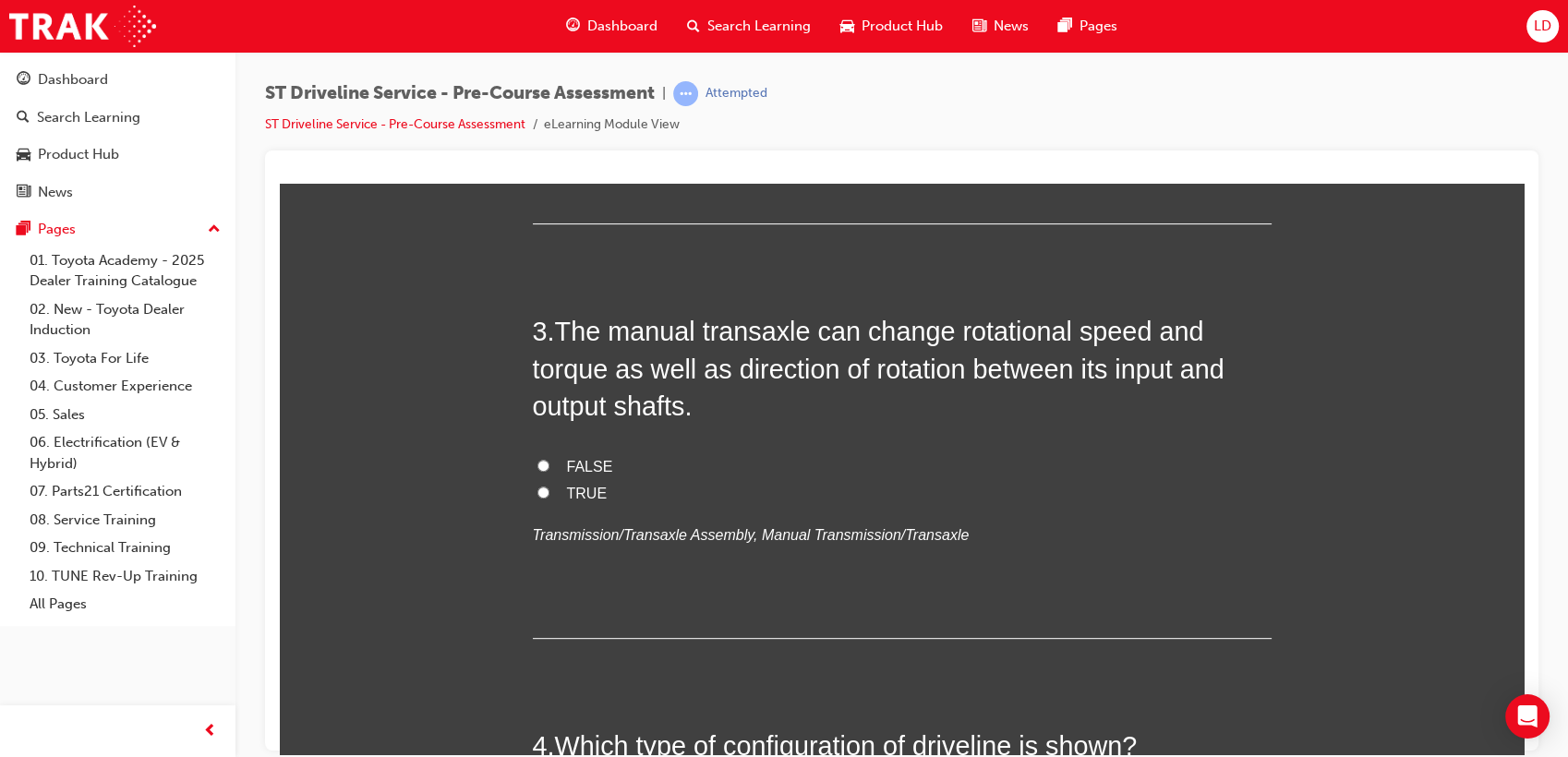
click at [569, 496] on span "TRUE" at bounding box center [587, 492] width 41 height 15
click at [549, 496] on input "TRUE" at bounding box center [543, 491] width 12 height 12
radio input "true"
click at [575, 471] on span "FALSE" at bounding box center [590, 466] width 46 height 15
click at [549, 471] on input "FALSE" at bounding box center [543, 465] width 12 height 12
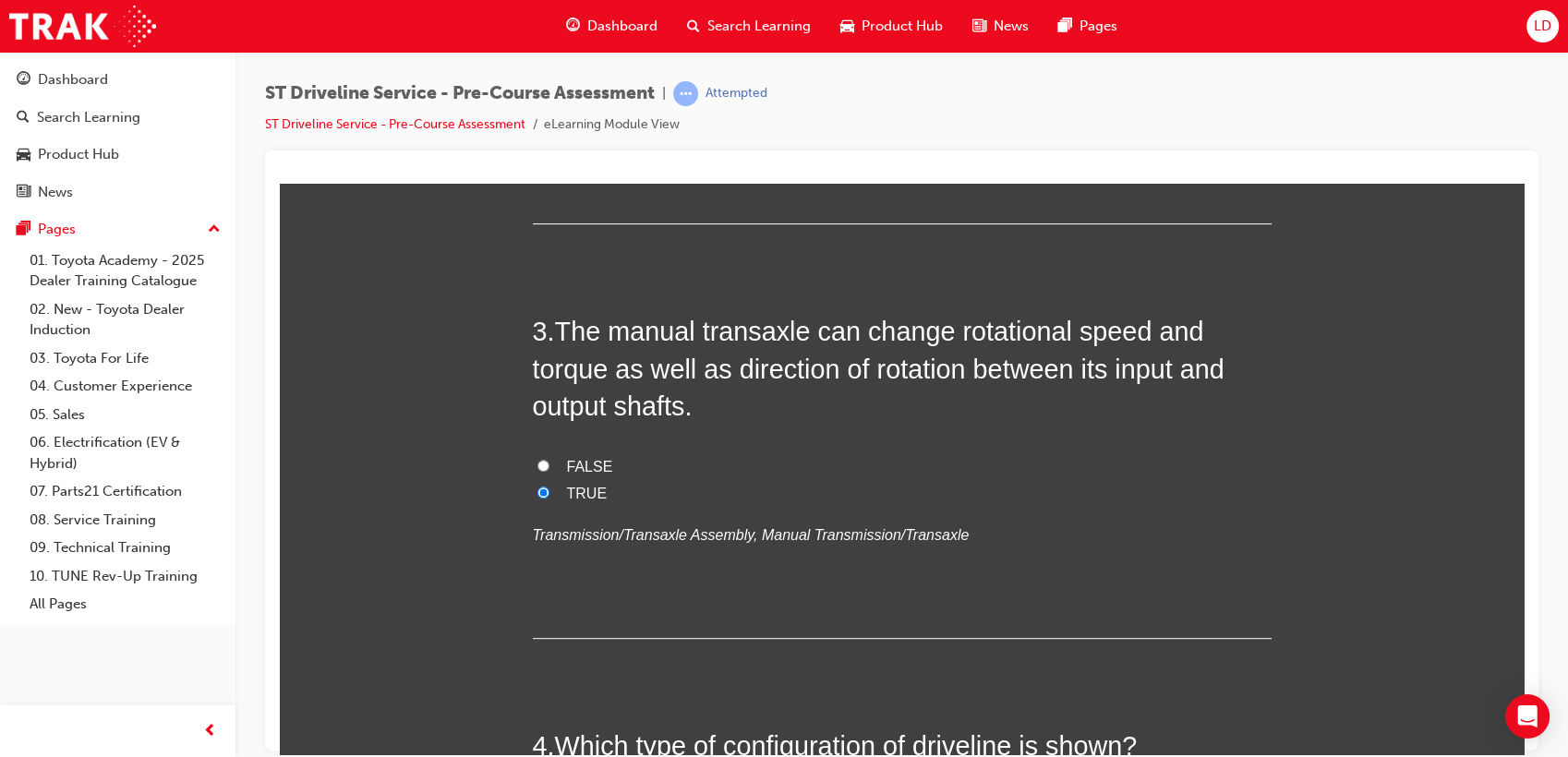
radio input "true"
drag, startPoint x: 576, startPoint y: 492, endPoint x: 605, endPoint y: 494, distance: 29.1
click at [575, 492] on span "TRUE" at bounding box center [587, 492] width 41 height 15
click at [549, 492] on input "TRUE" at bounding box center [543, 491] width 12 height 12
radio input "true"
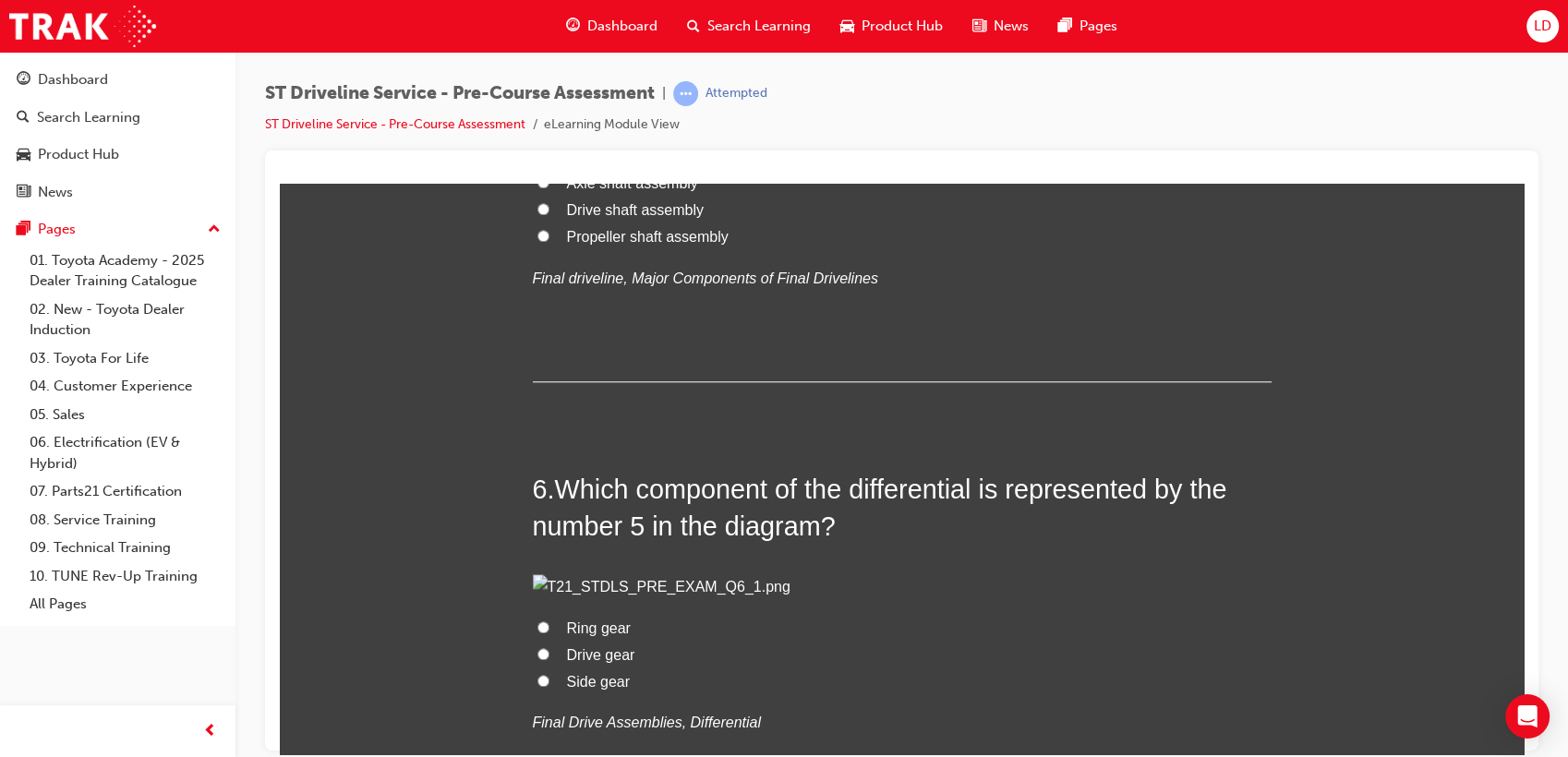
scroll to position [2257, 0]
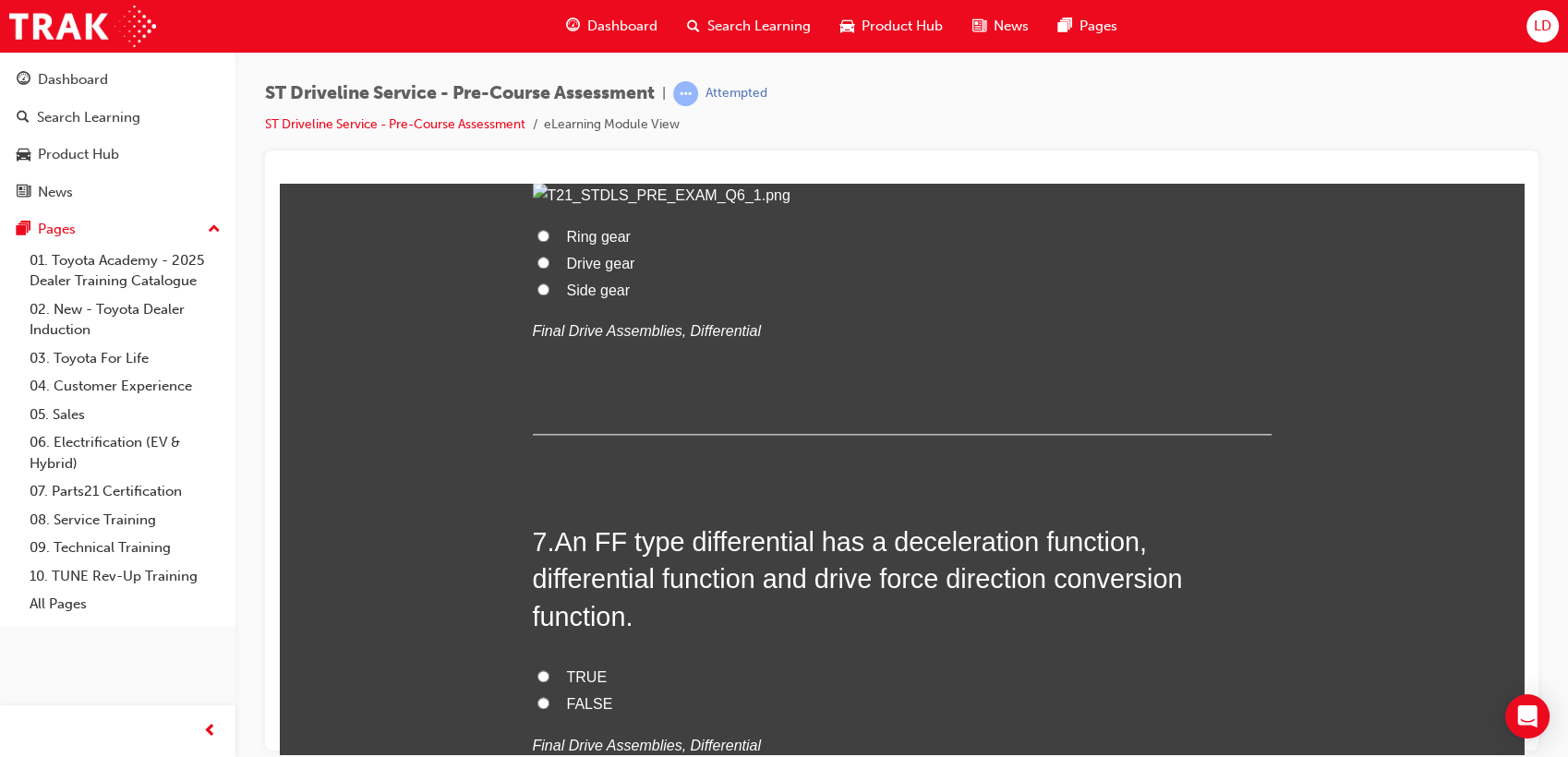
radio input "true"
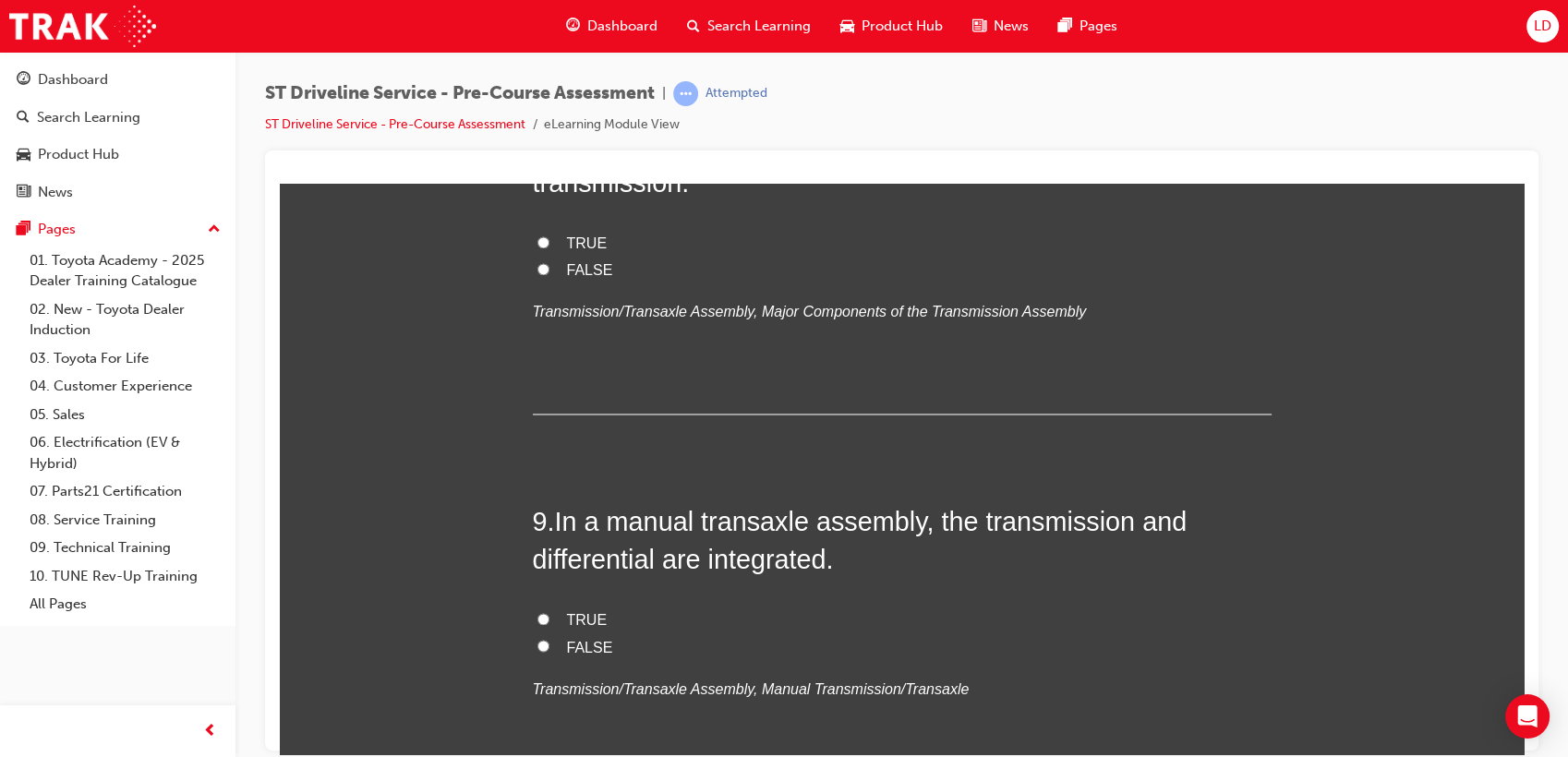
scroll to position [3078, 0]
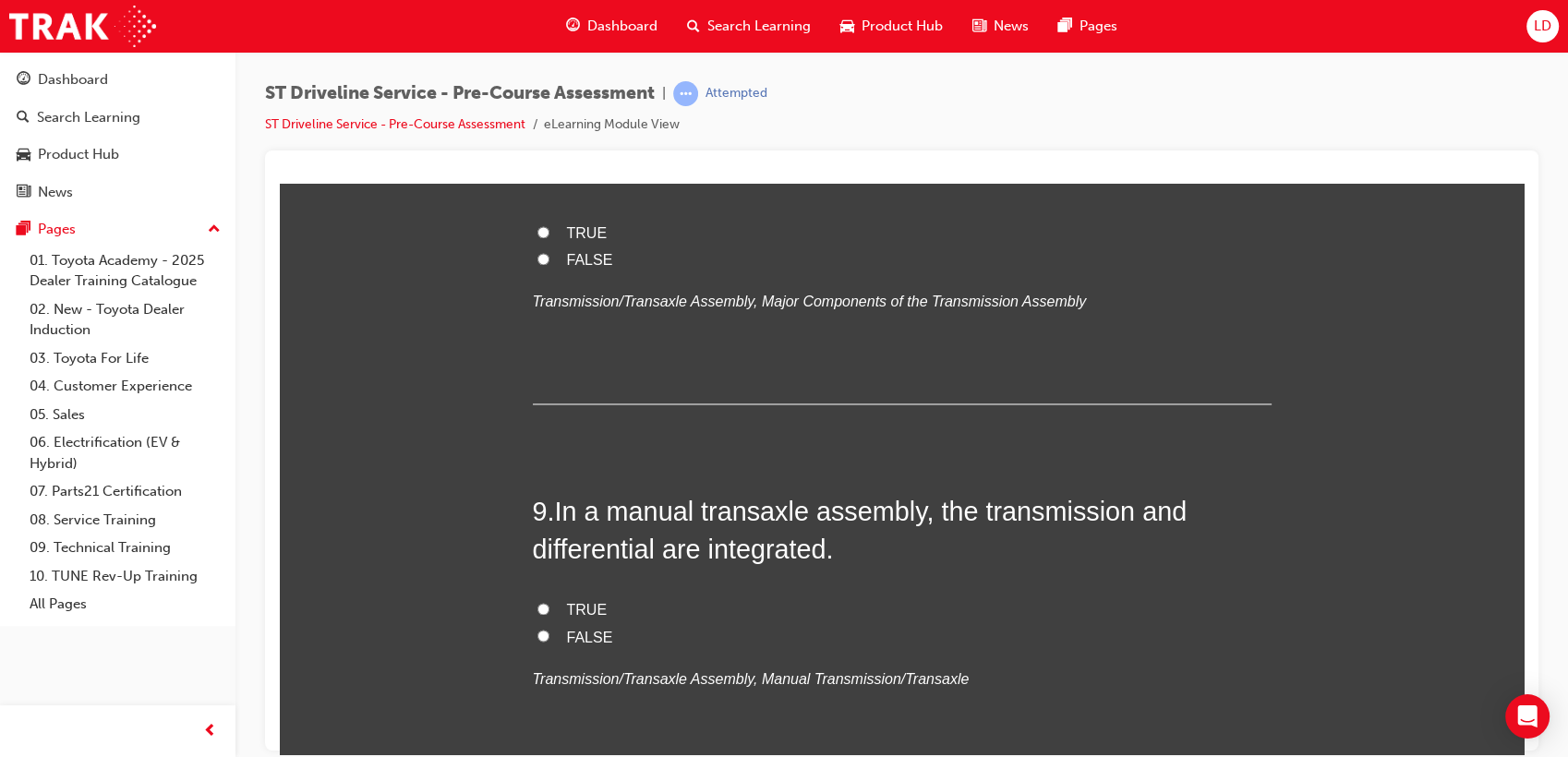
radio input "true"
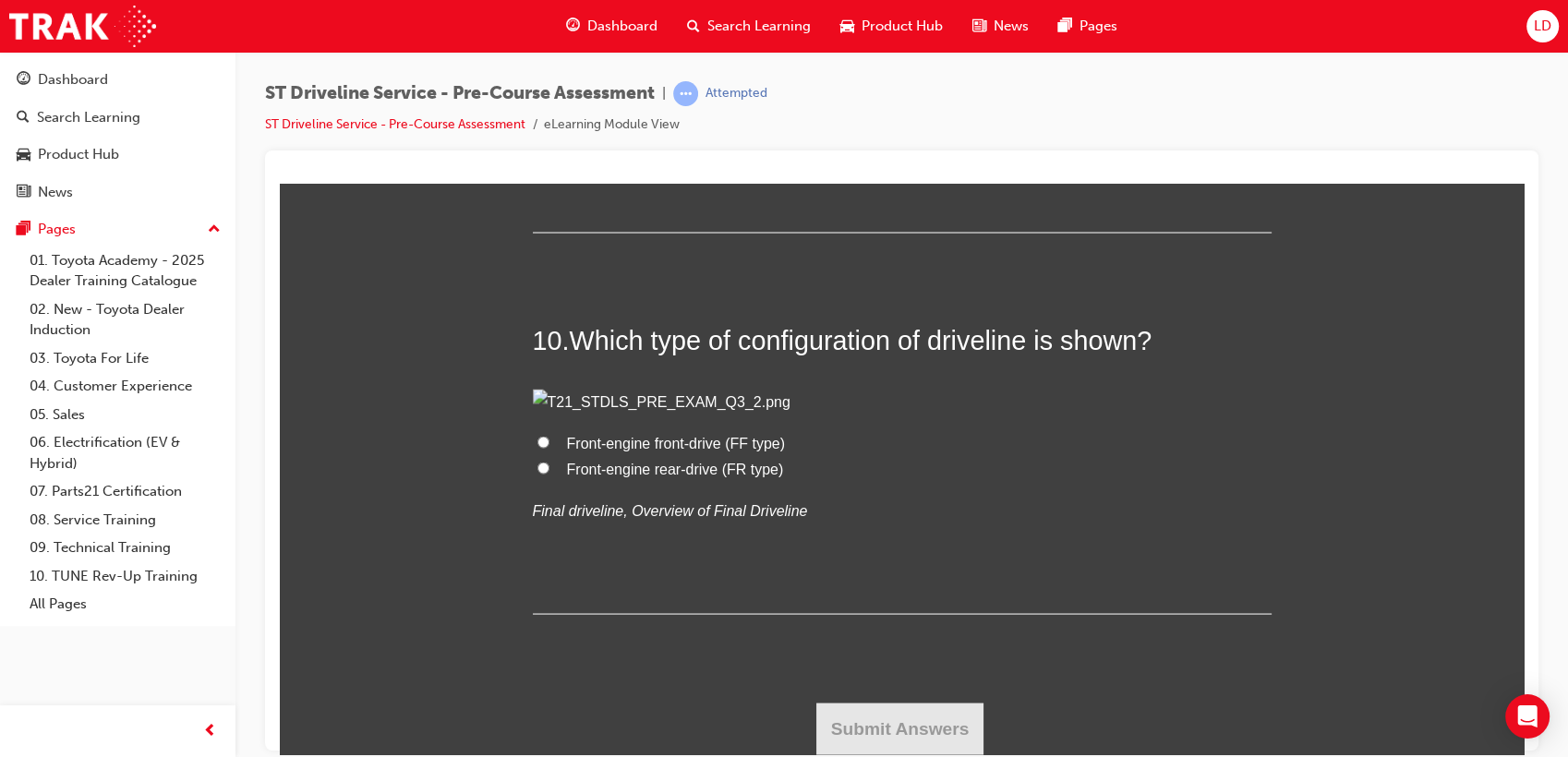
scroll to position [4001, 0]
radio input "true"
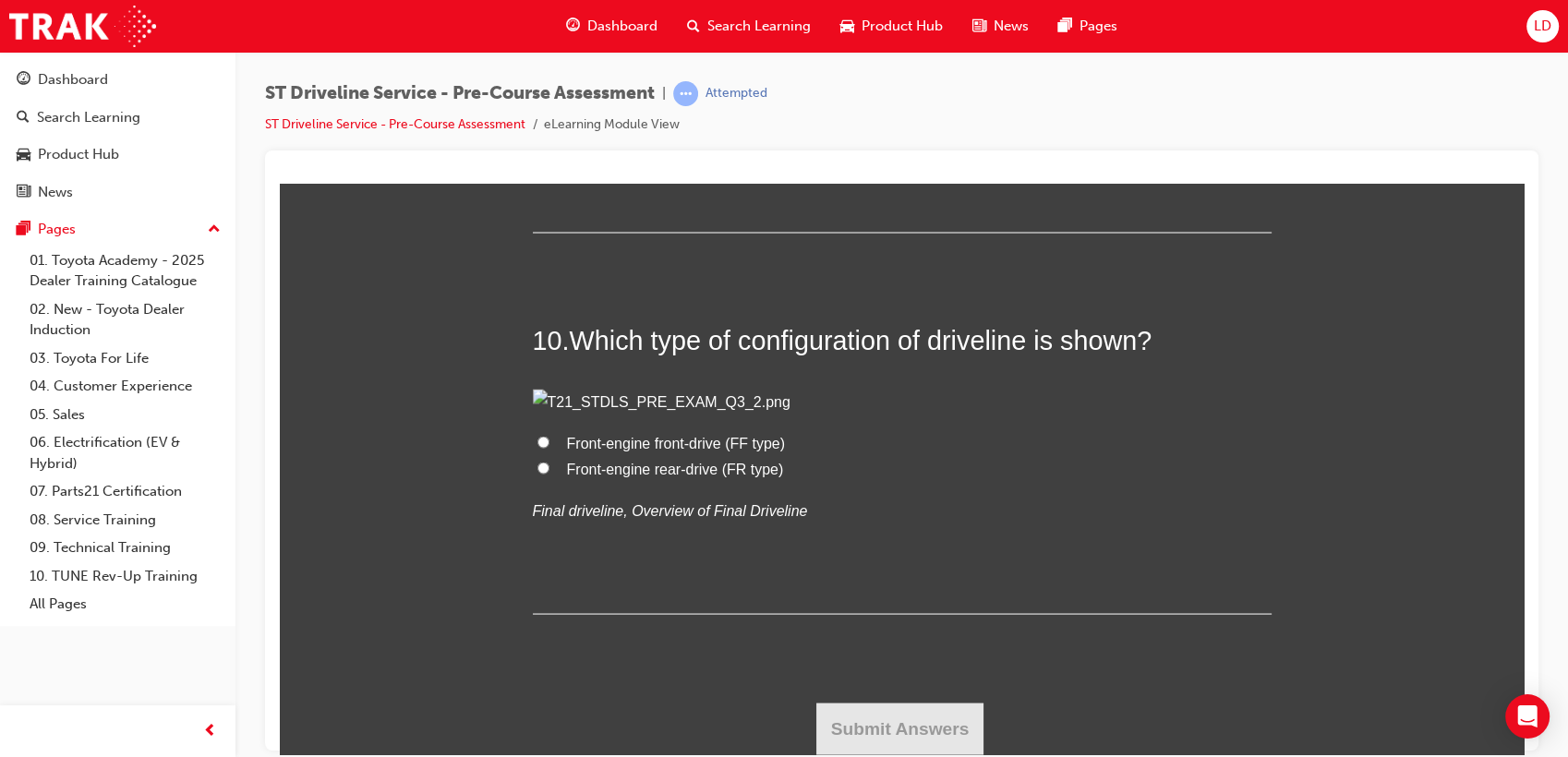
radio input "true"
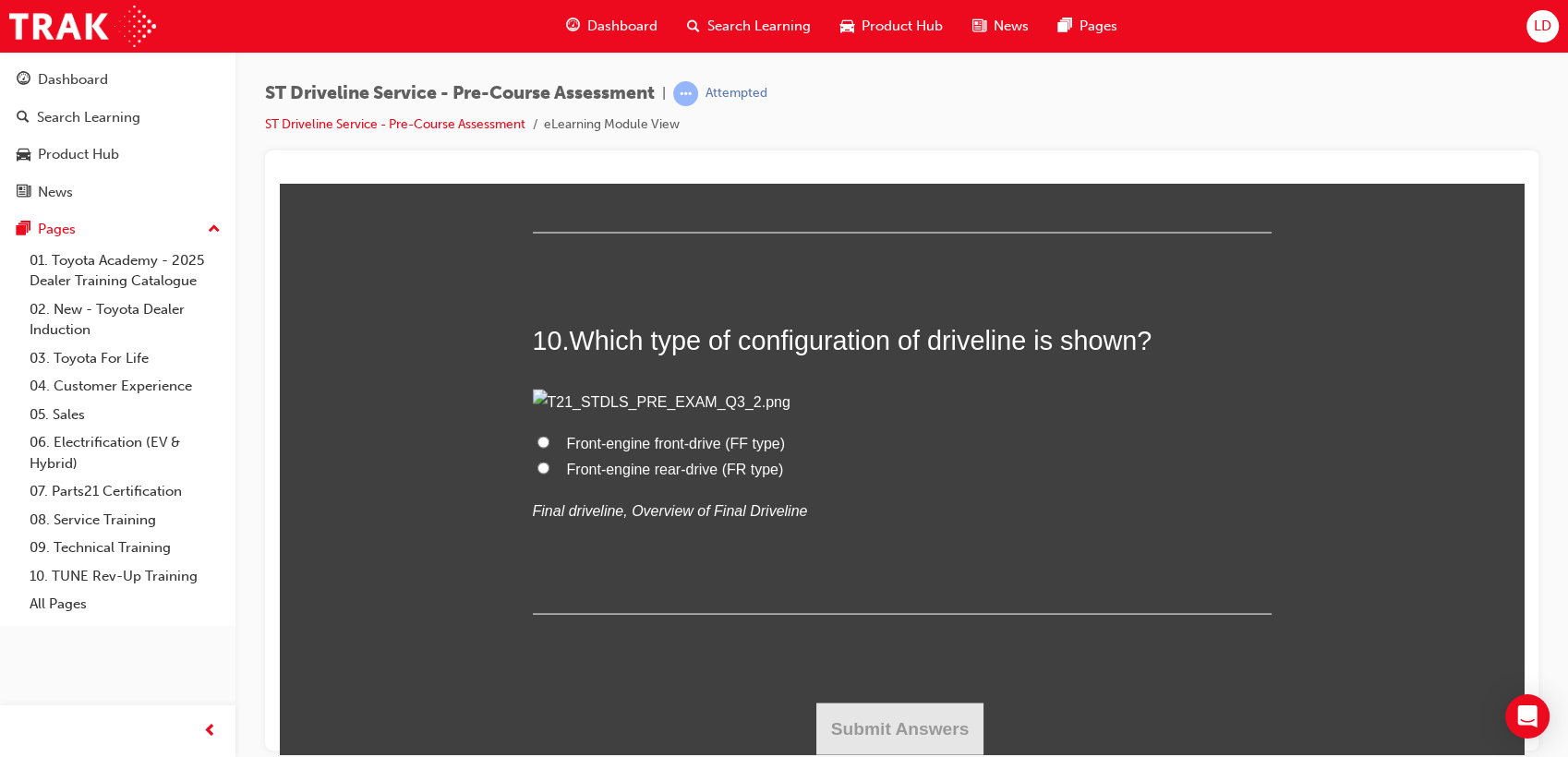
radio input "true"
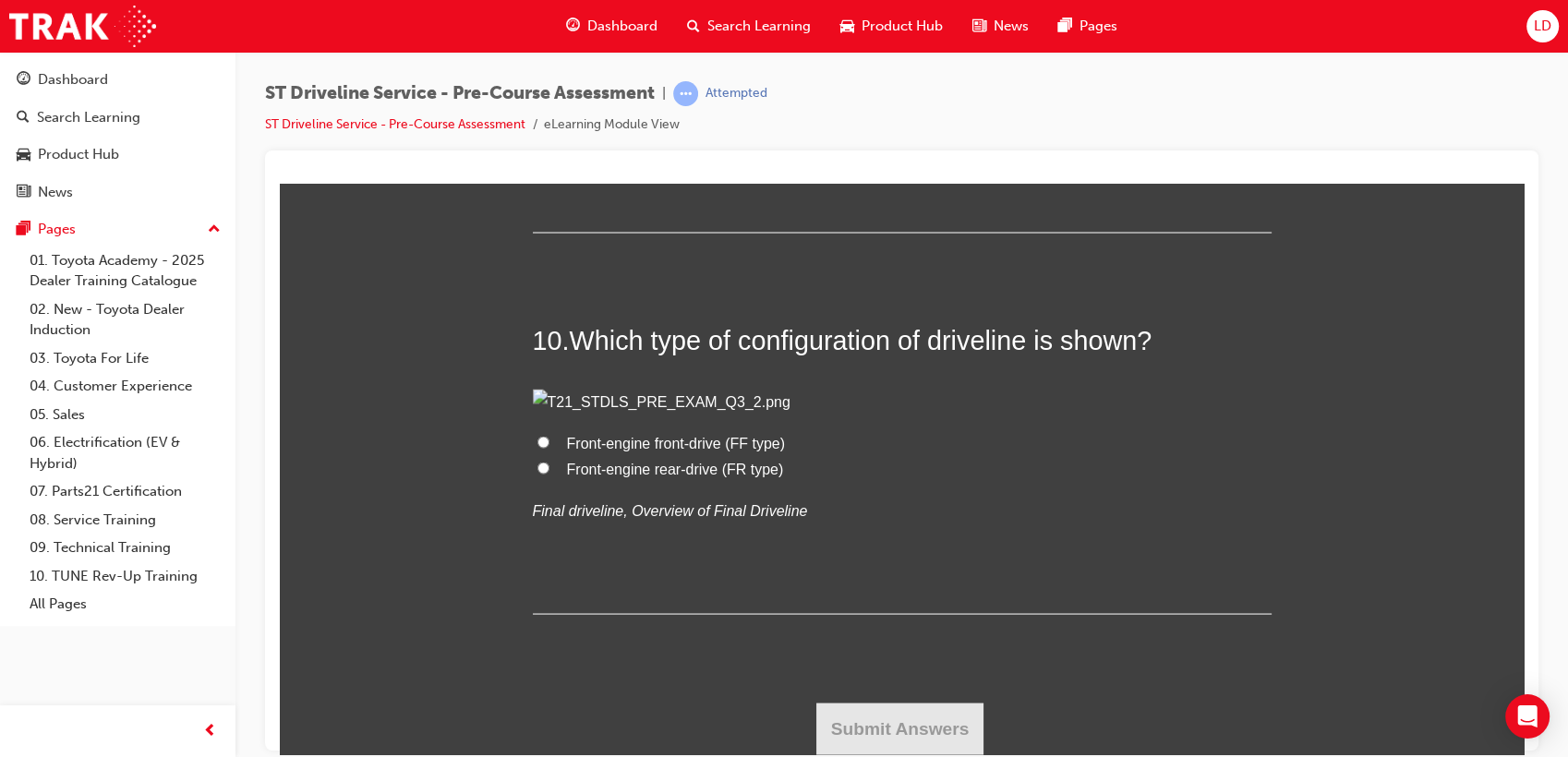
scroll to position [5232, 0]
click at [577, 69] on span "TRUE" at bounding box center [587, 60] width 41 height 15
click at [549, 66] on input "TRUE" at bounding box center [543, 59] width 12 height 12
radio input "true"
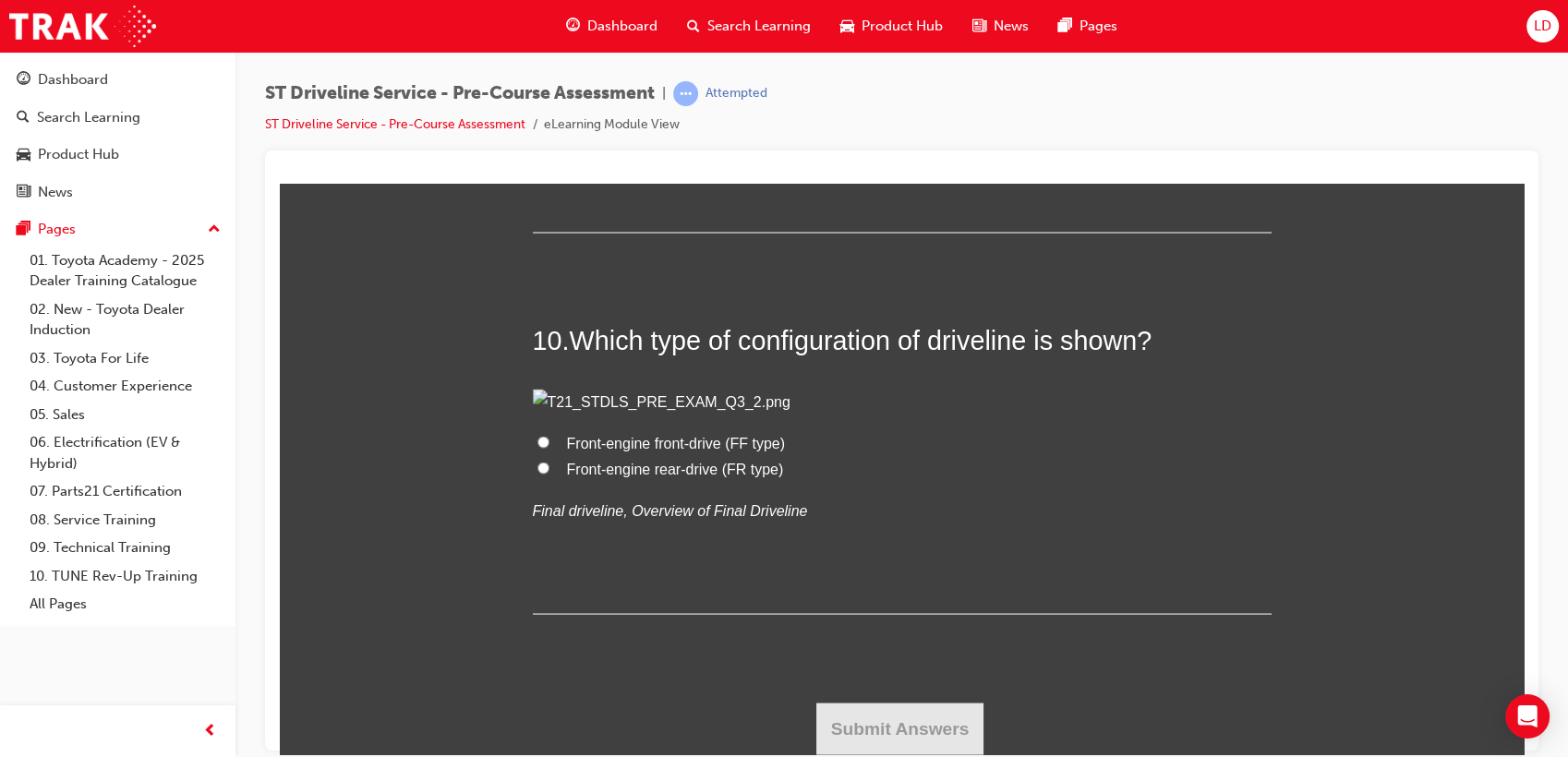
click at [667, 475] on span "Front-engine rear-drive (FR type)" at bounding box center [676, 468] width 217 height 15
click at [549, 473] on input "Front-engine rear-drive (FR type)" at bounding box center [543, 467] width 12 height 12
radio input "true"
click at [894, 719] on button "Submit Answers" at bounding box center [900, 727] width 169 height 51
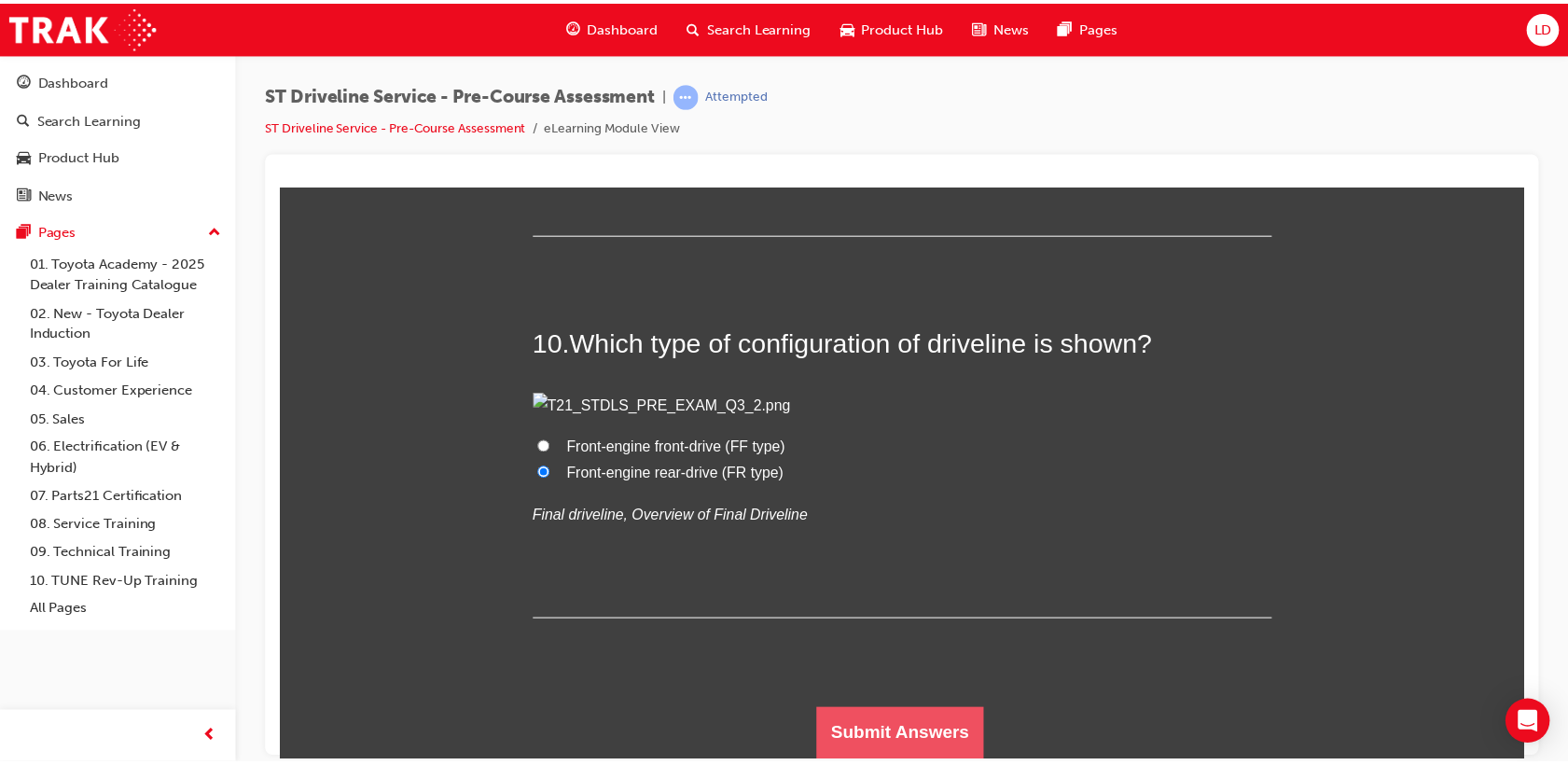
scroll to position [0, 0]
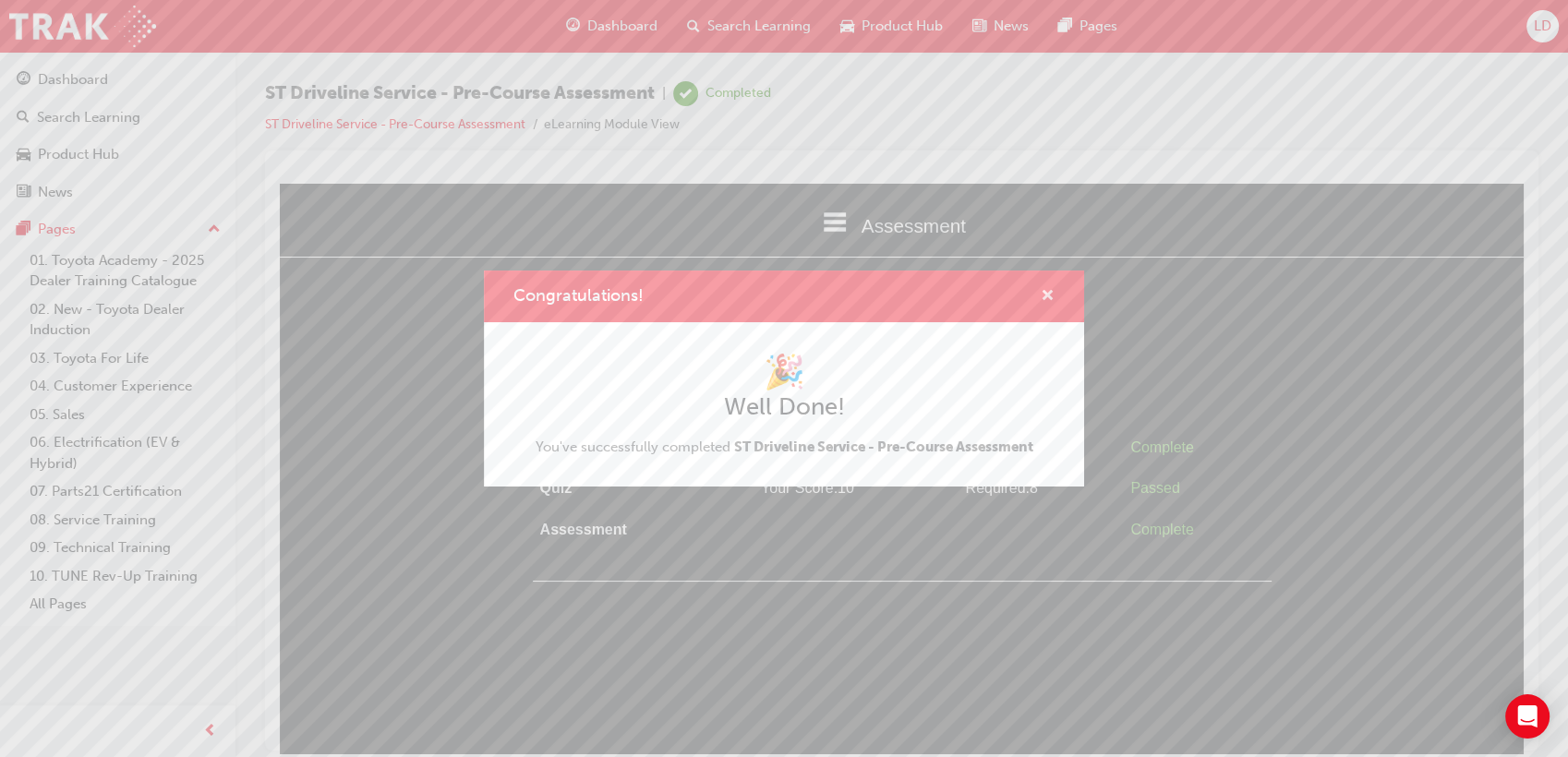
drag, startPoint x: 1042, startPoint y: 298, endPoint x: 619, endPoint y: 93, distance: 470.1
click at [1042, 298] on span "cross-icon" at bounding box center [1047, 297] width 14 height 16
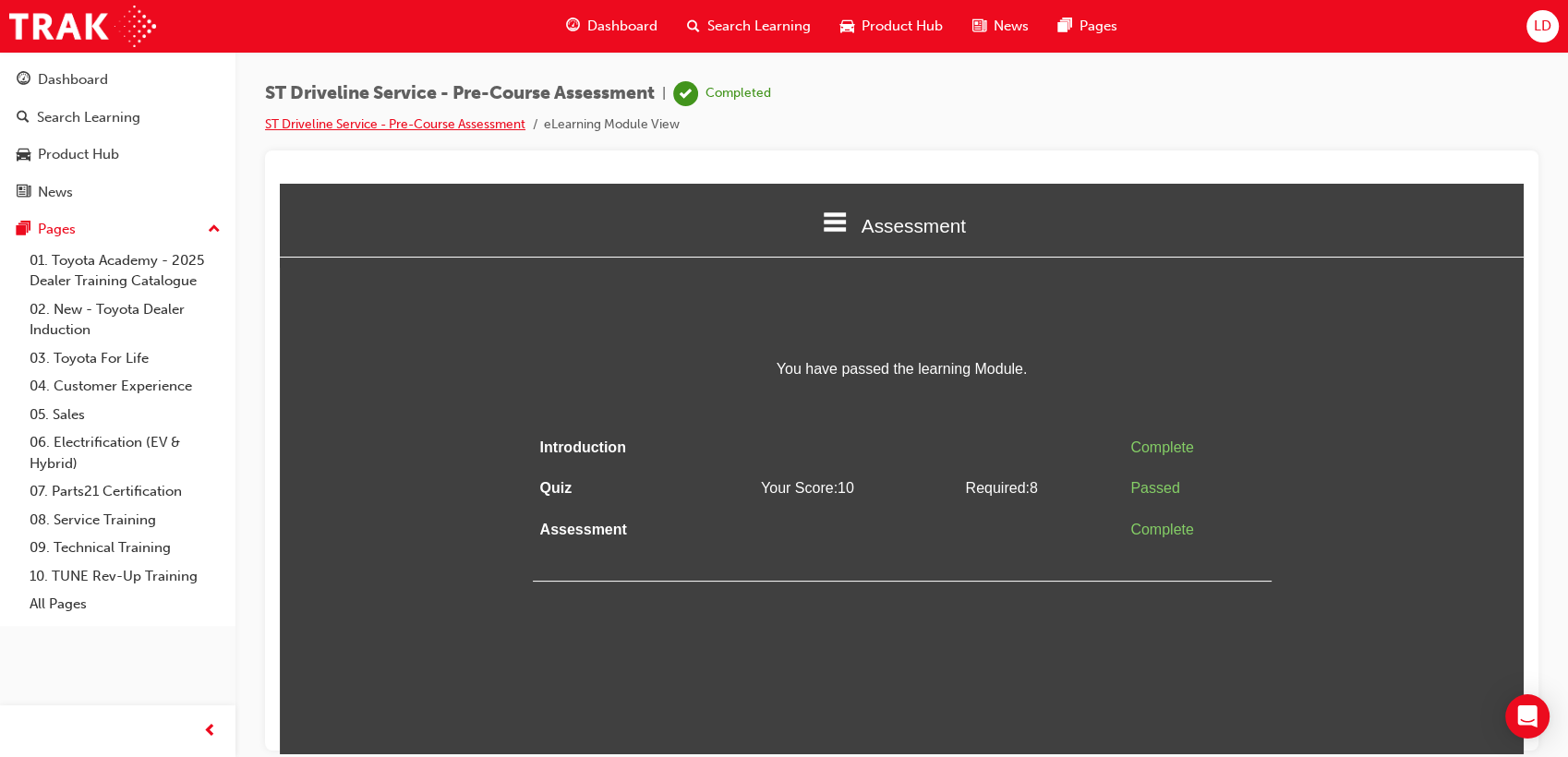
click at [422, 124] on link "ST Driveline Service - Pre-Course Assessment" at bounding box center [395, 124] width 261 height 15
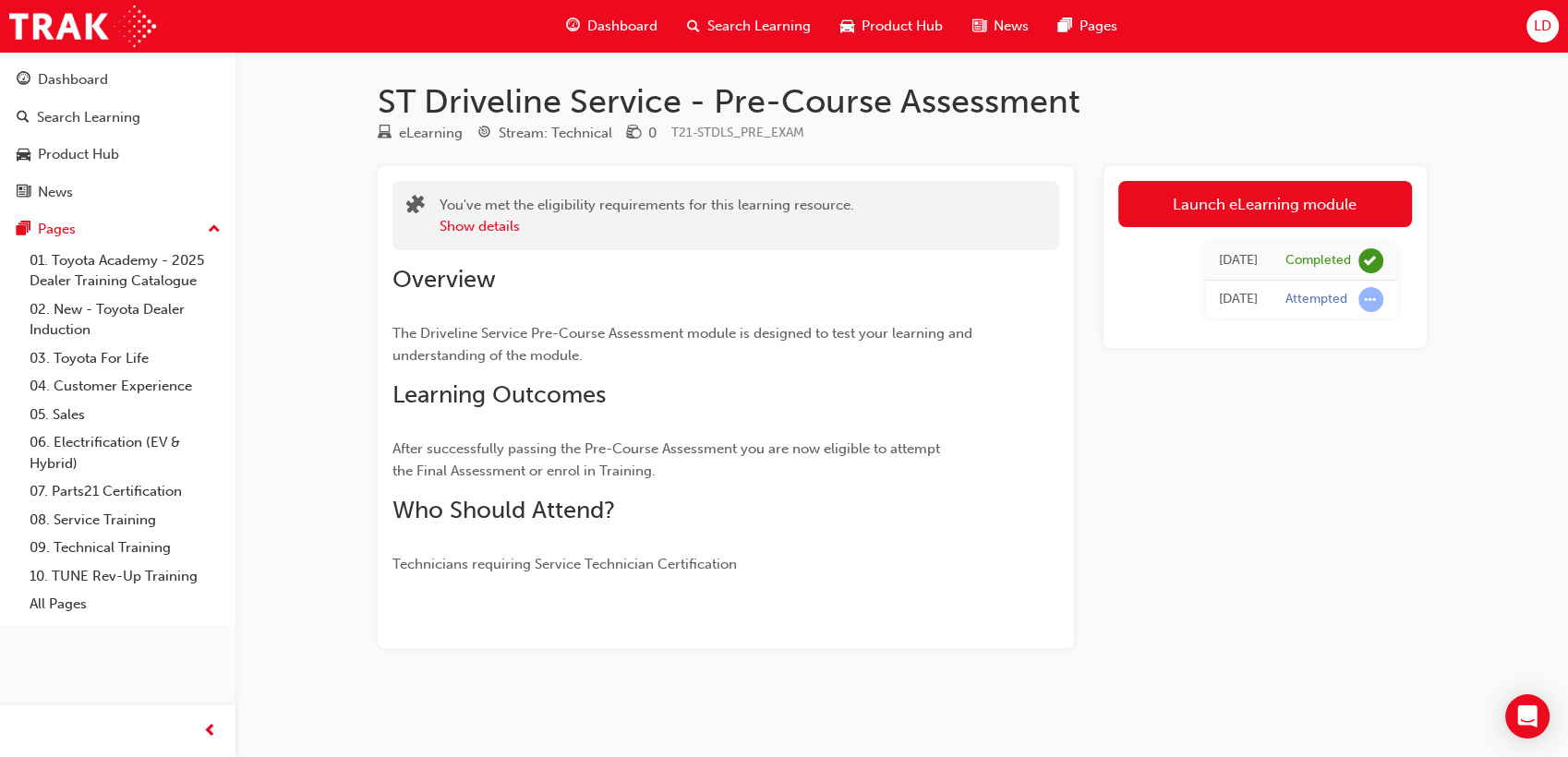
click at [653, 10] on div "Dashboard" at bounding box center [611, 27] width 121 height 38
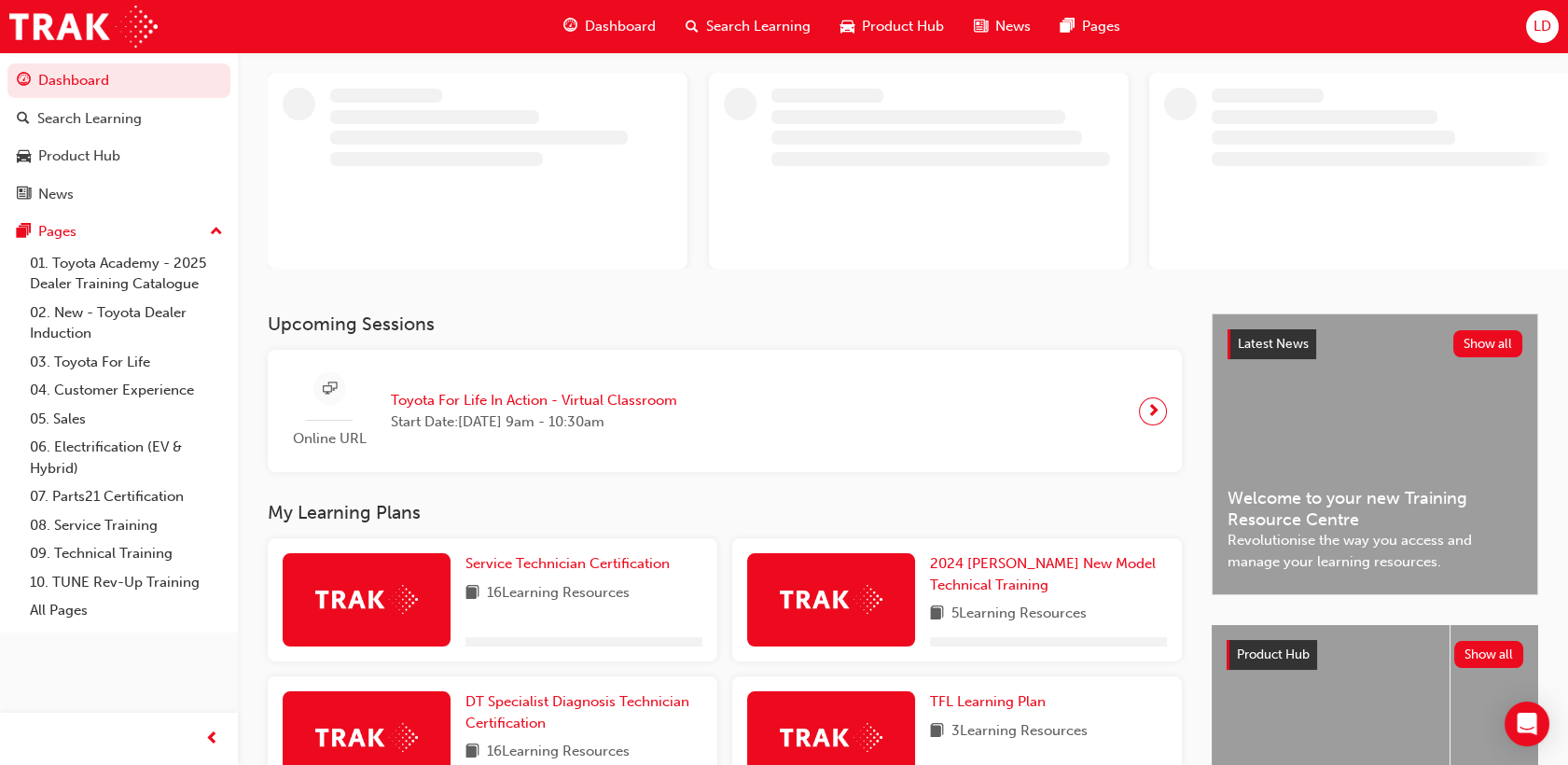
scroll to position [207, 0]
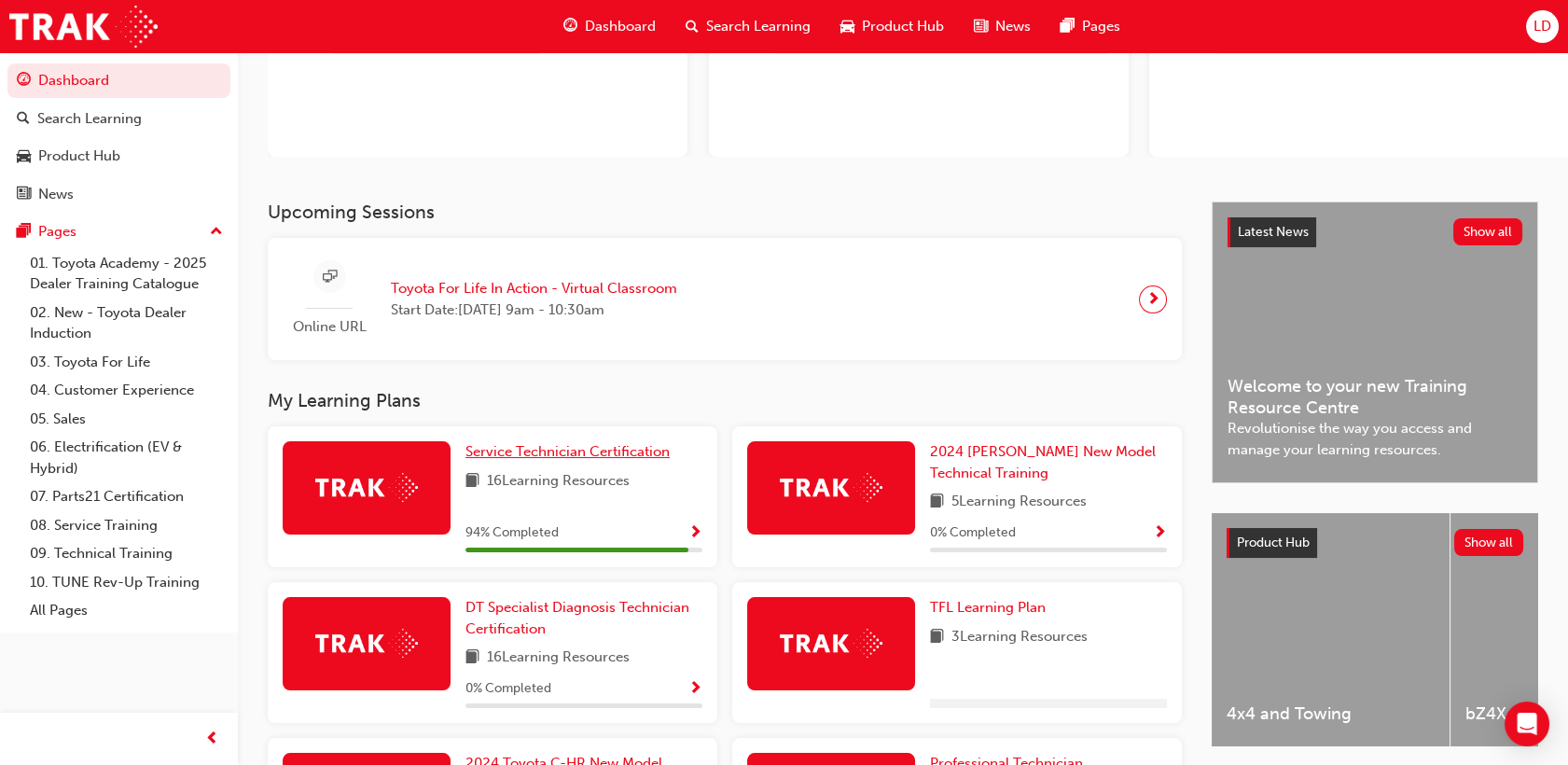
click at [598, 457] on span "Service Technician Certification" at bounding box center [568, 451] width 204 height 16
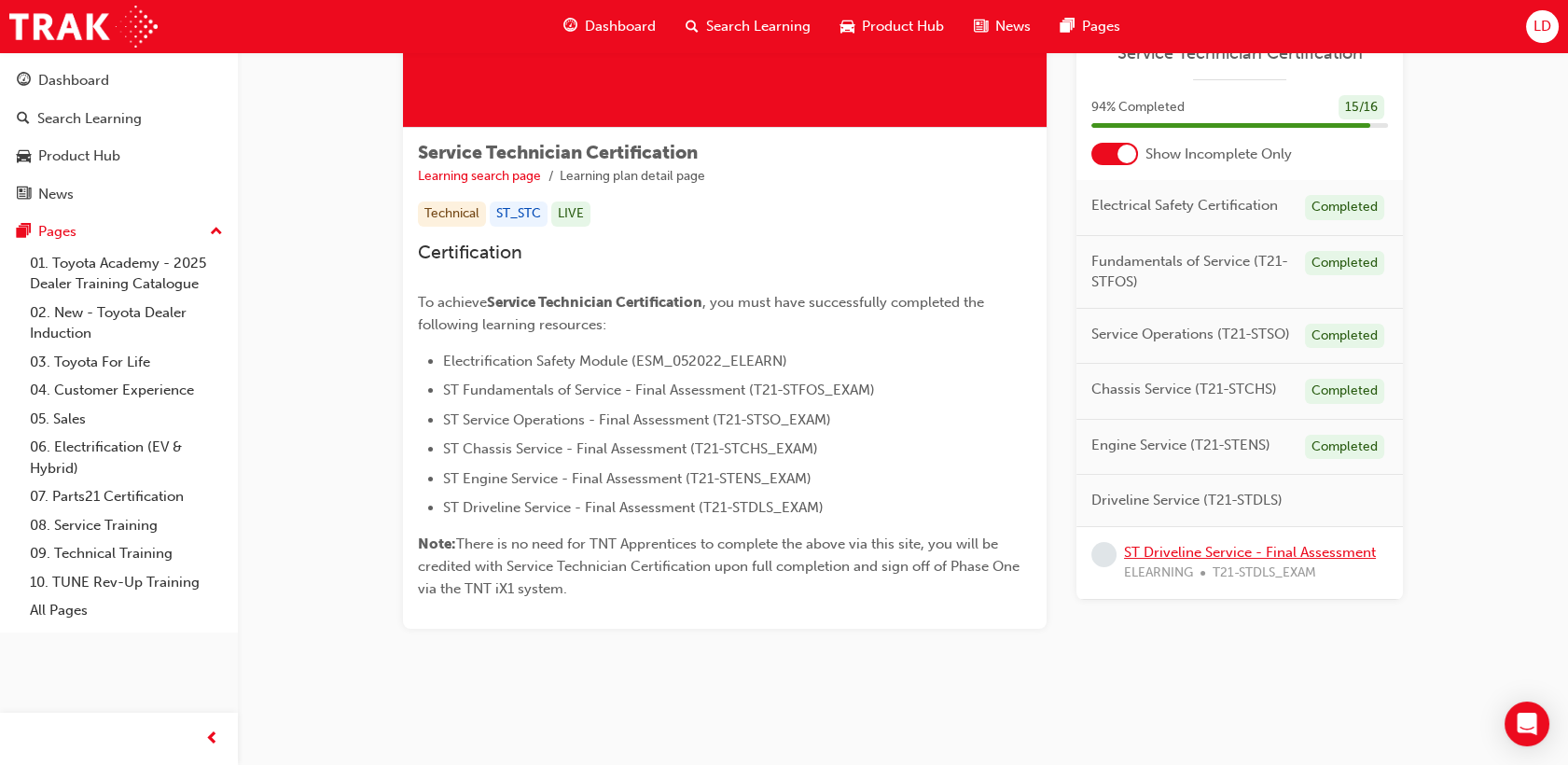
click at [1285, 548] on link "ST Driveline Service - Final Assessment" at bounding box center [1251, 551] width 252 height 16
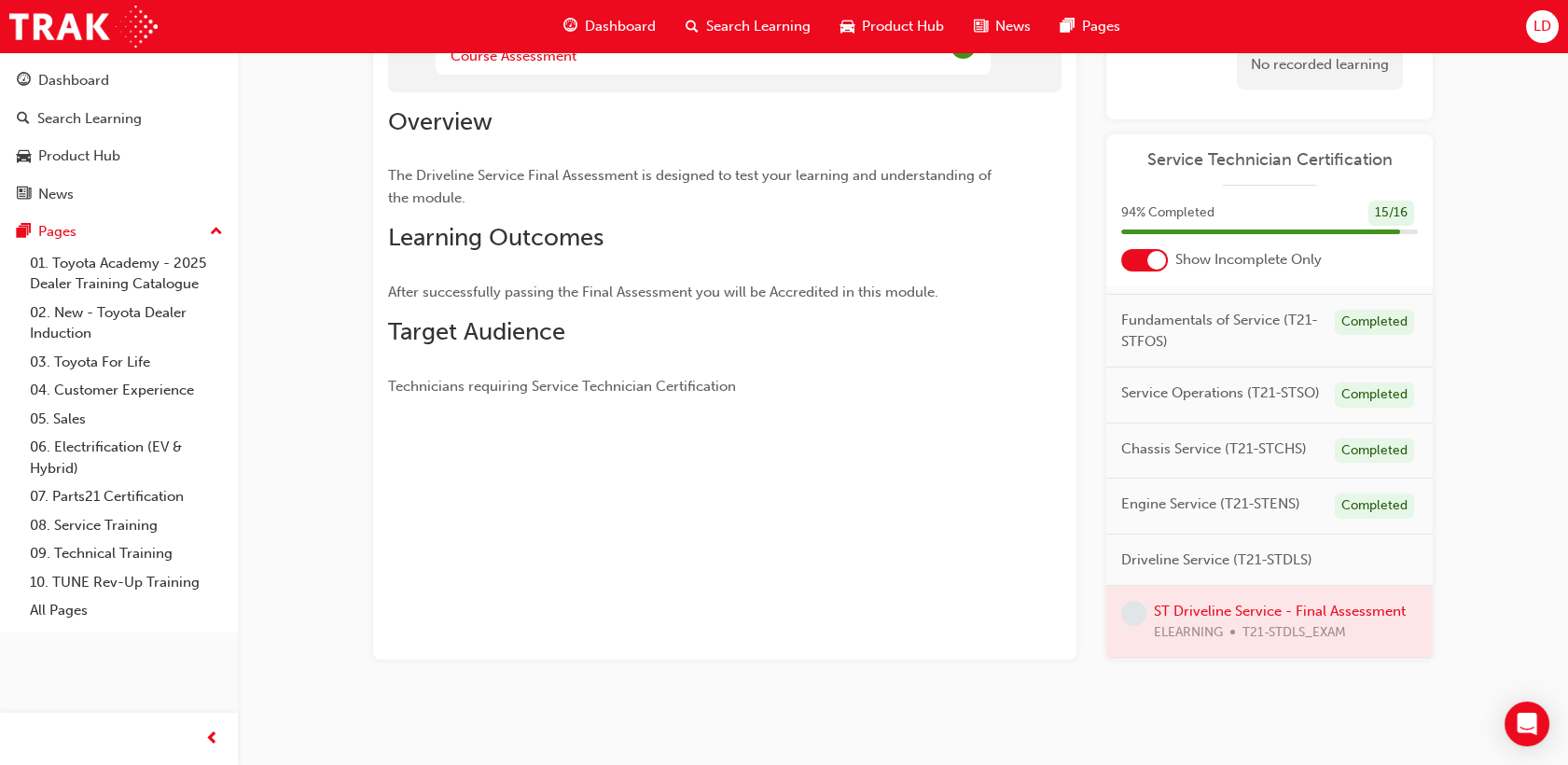
scroll to position [118, 0]
click at [1213, 601] on div at bounding box center [1269, 622] width 326 height 72
click at [1254, 619] on div at bounding box center [1269, 622] width 326 height 72
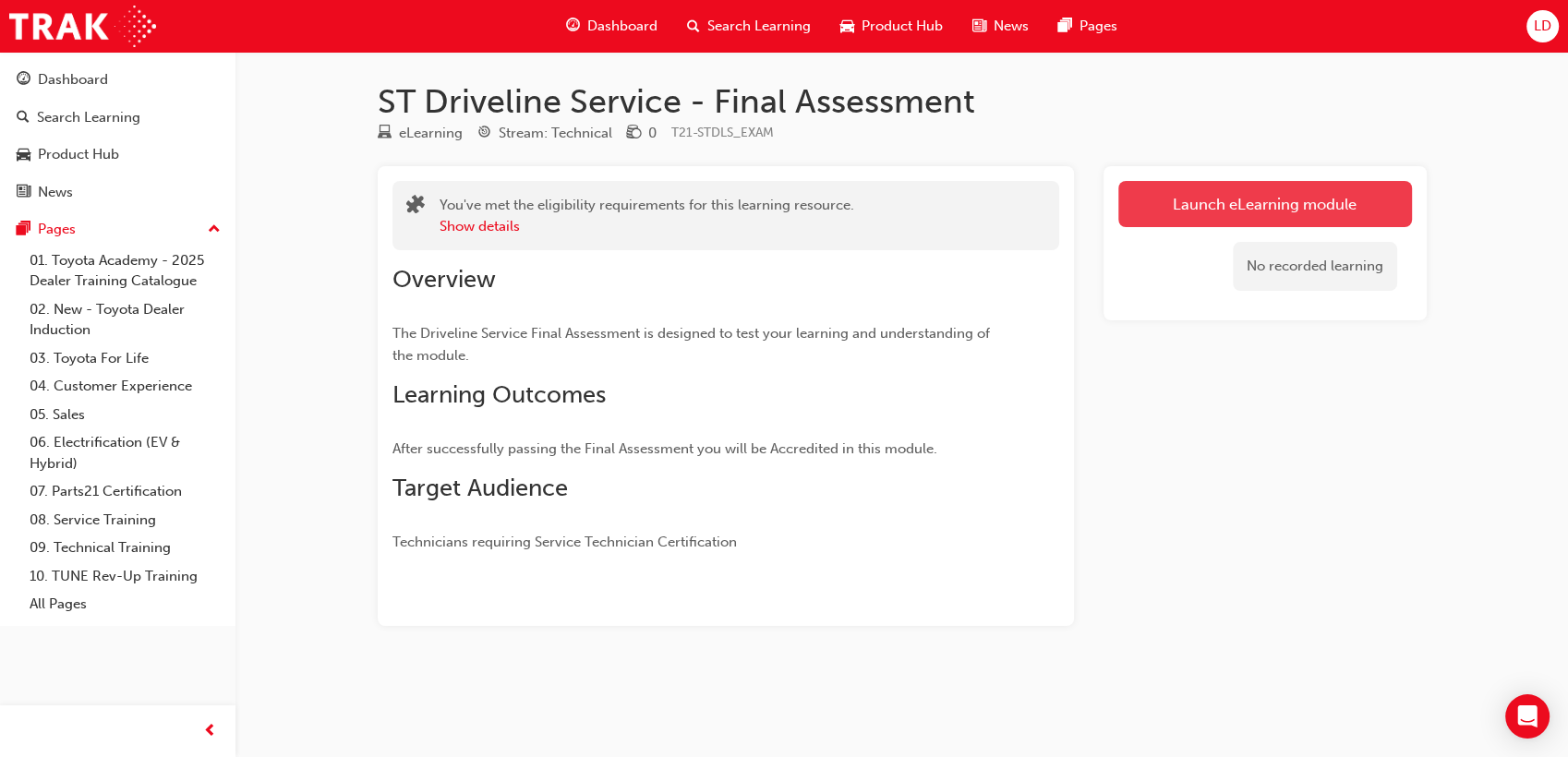
click at [1230, 188] on link "Launch eLearning module" at bounding box center [1265, 204] width 293 height 46
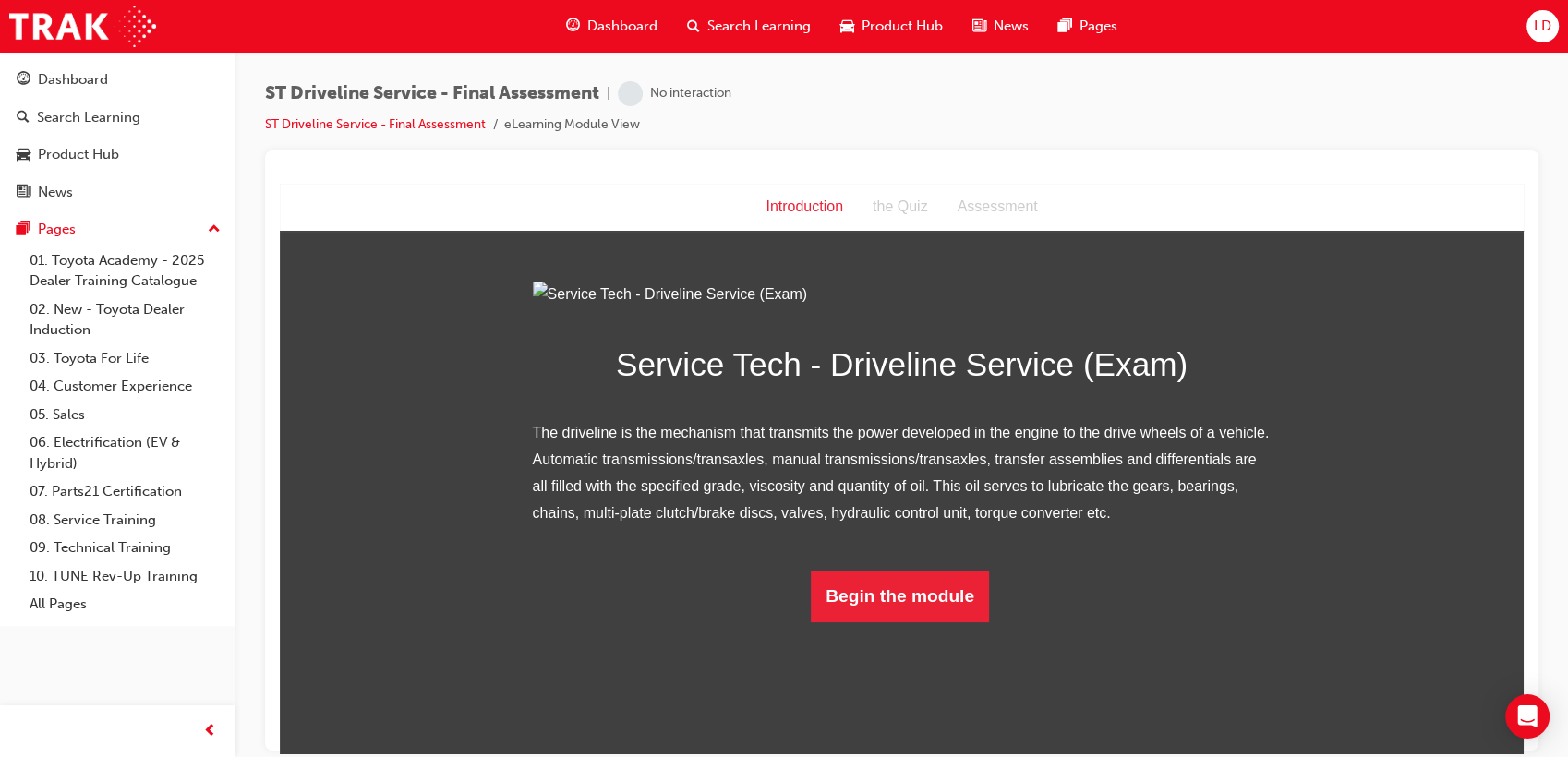
scroll to position [71, 0]
click at [884, 622] on button "Begin the module" at bounding box center [900, 595] width 178 height 51
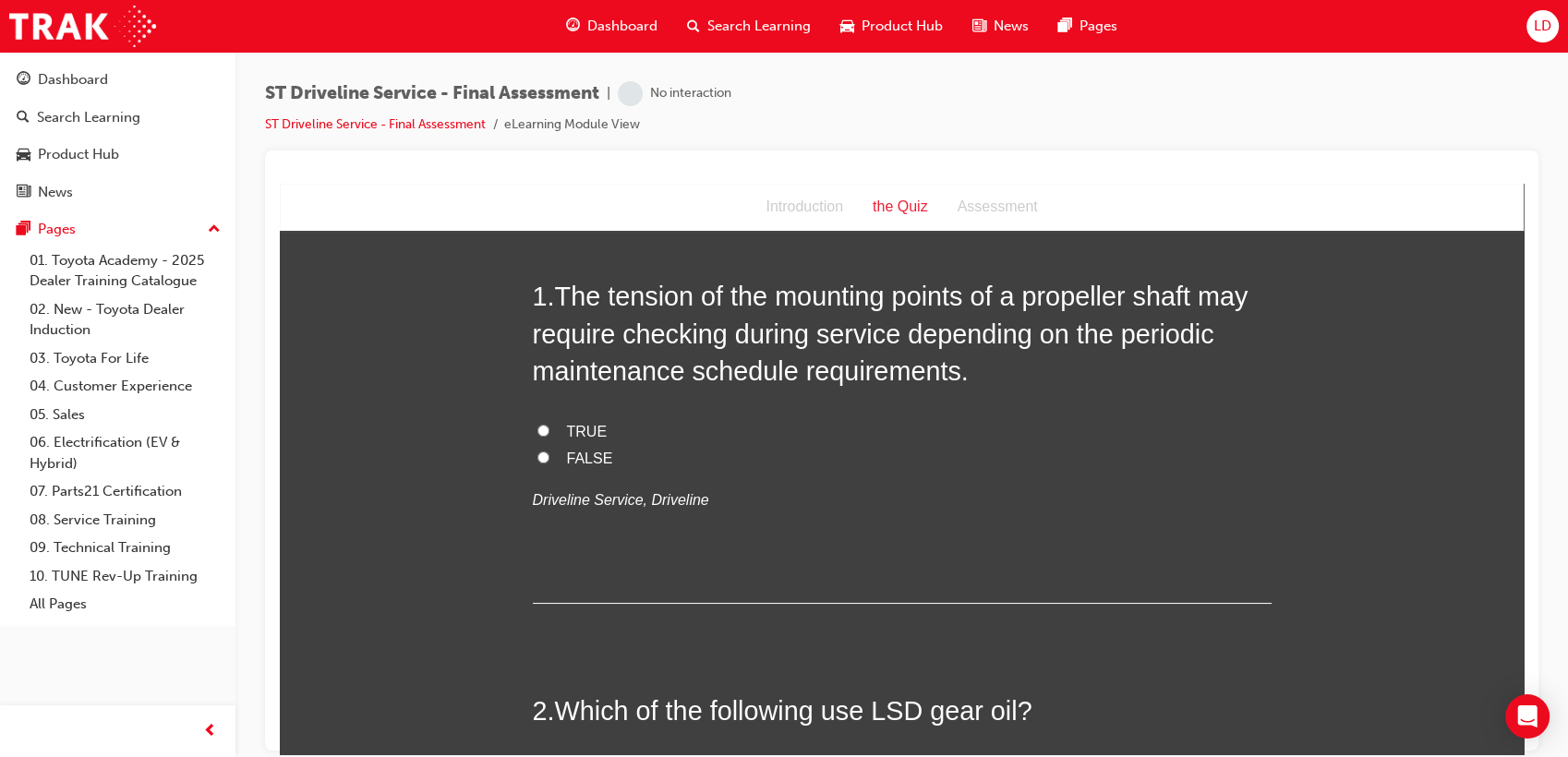
scroll to position [0, 0]
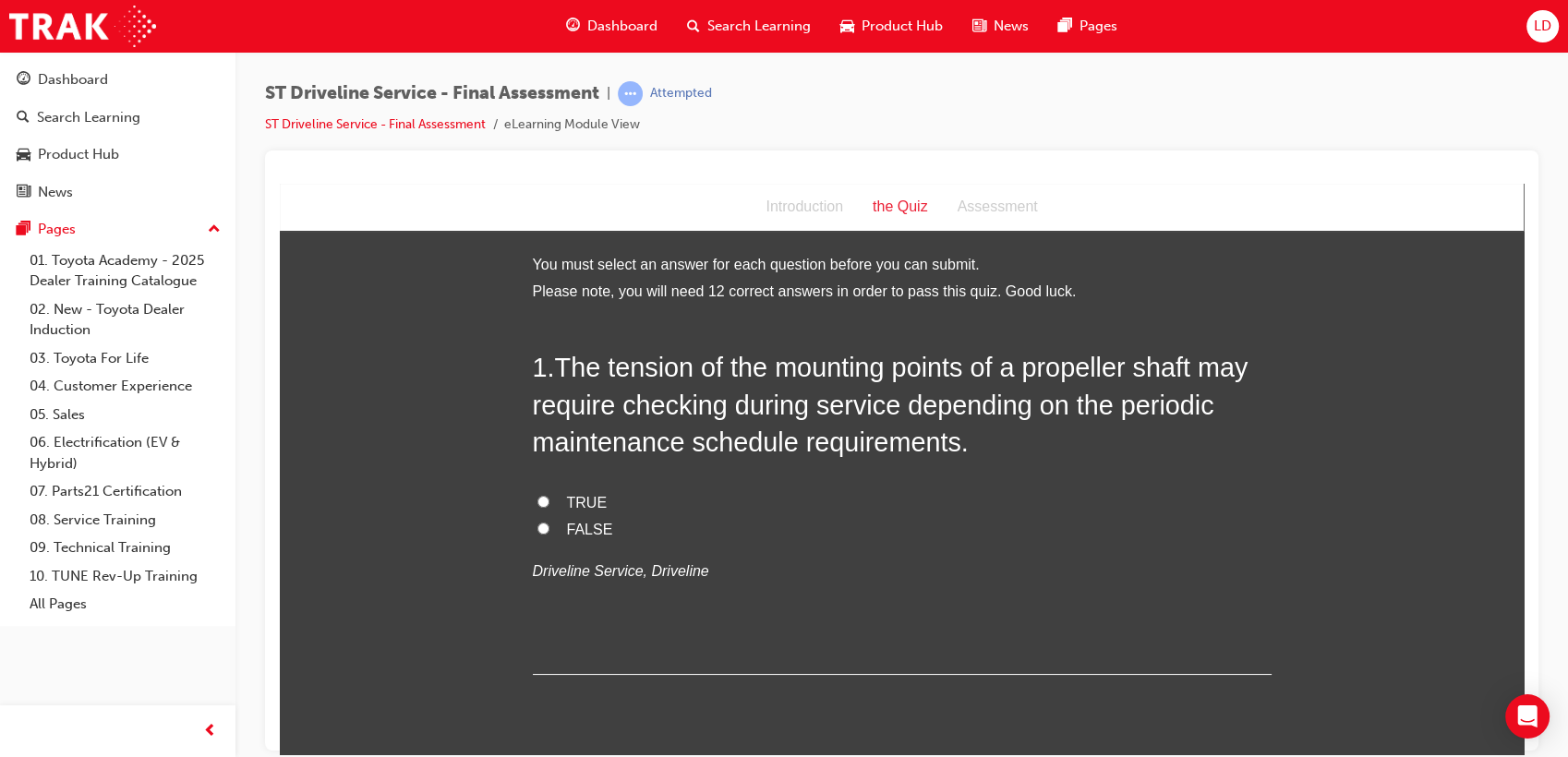
click at [573, 498] on span "TRUE" at bounding box center [587, 502] width 41 height 15
click at [549, 498] on input "TRUE" at bounding box center [543, 501] width 12 height 12
radio input "true"
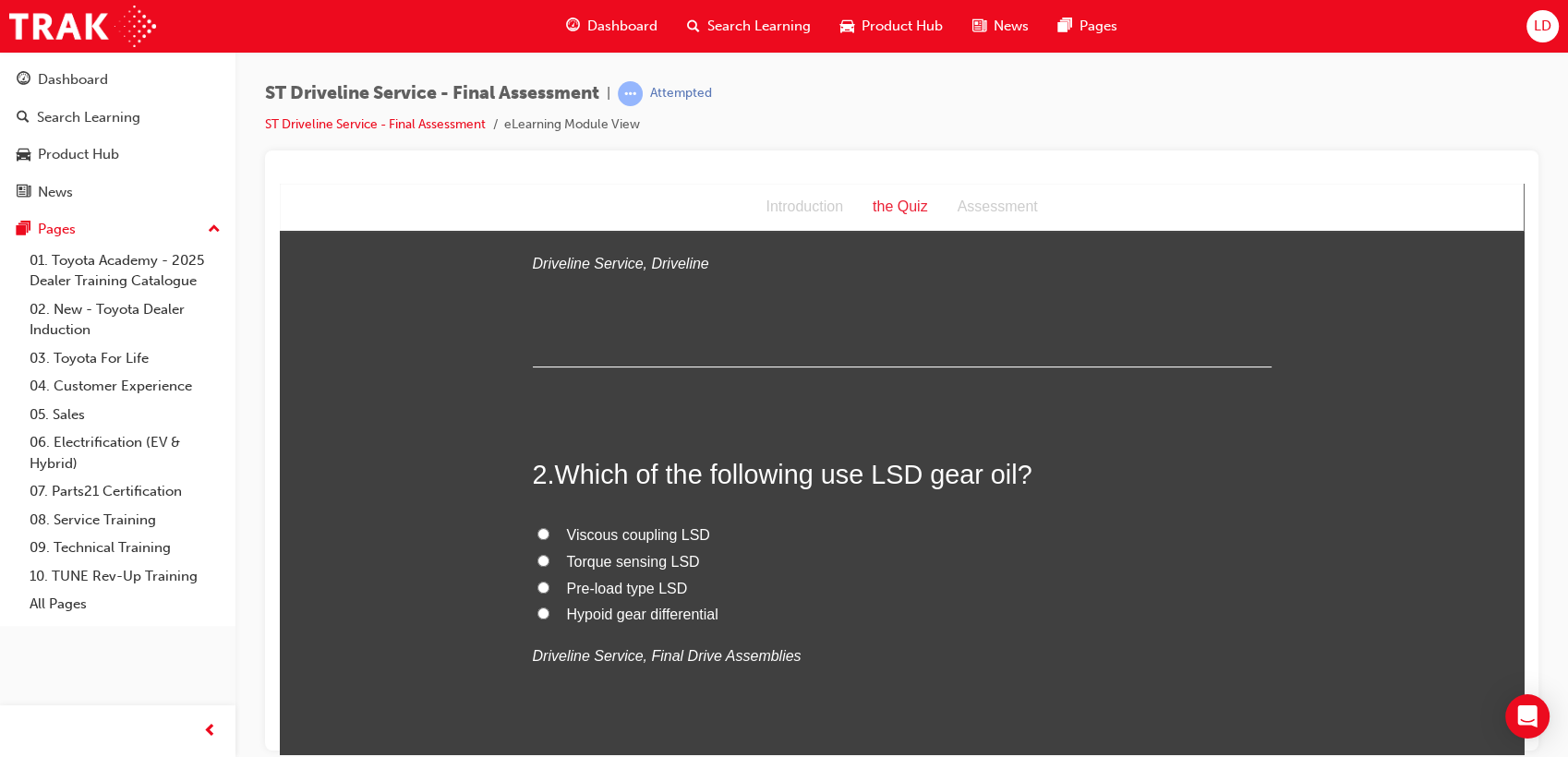
scroll to position [410, 0]
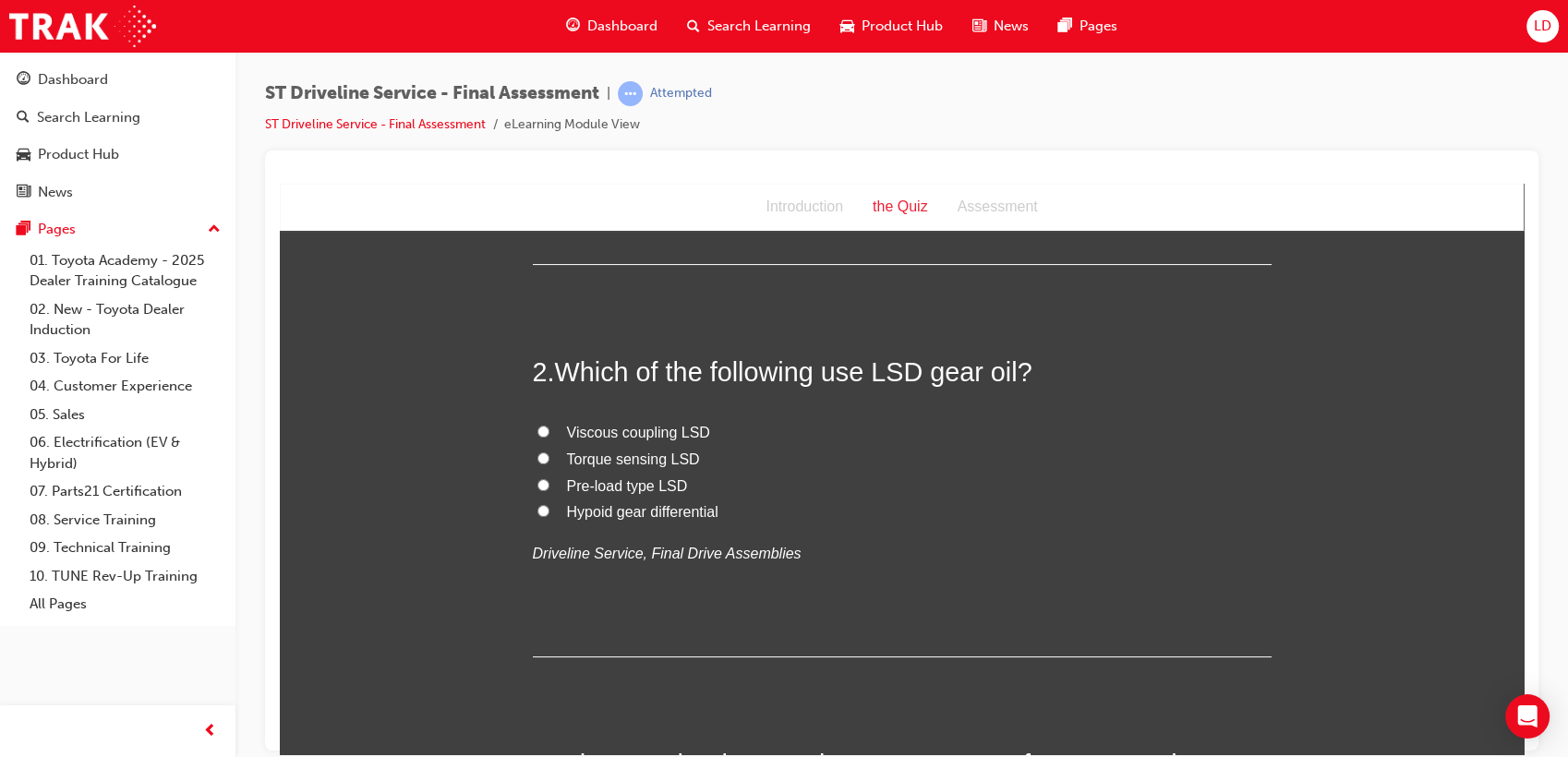
click at [684, 432] on span "Viscous coupling LSD" at bounding box center [639, 431] width 143 height 15
click at [549, 432] on input "Viscous coupling LSD" at bounding box center [543, 430] width 12 height 12
radio input "true"
click at [663, 460] on span "Torque sensing LSD" at bounding box center [634, 458] width 133 height 15
click at [549, 460] on input "Torque sensing LSD" at bounding box center [543, 457] width 12 height 12
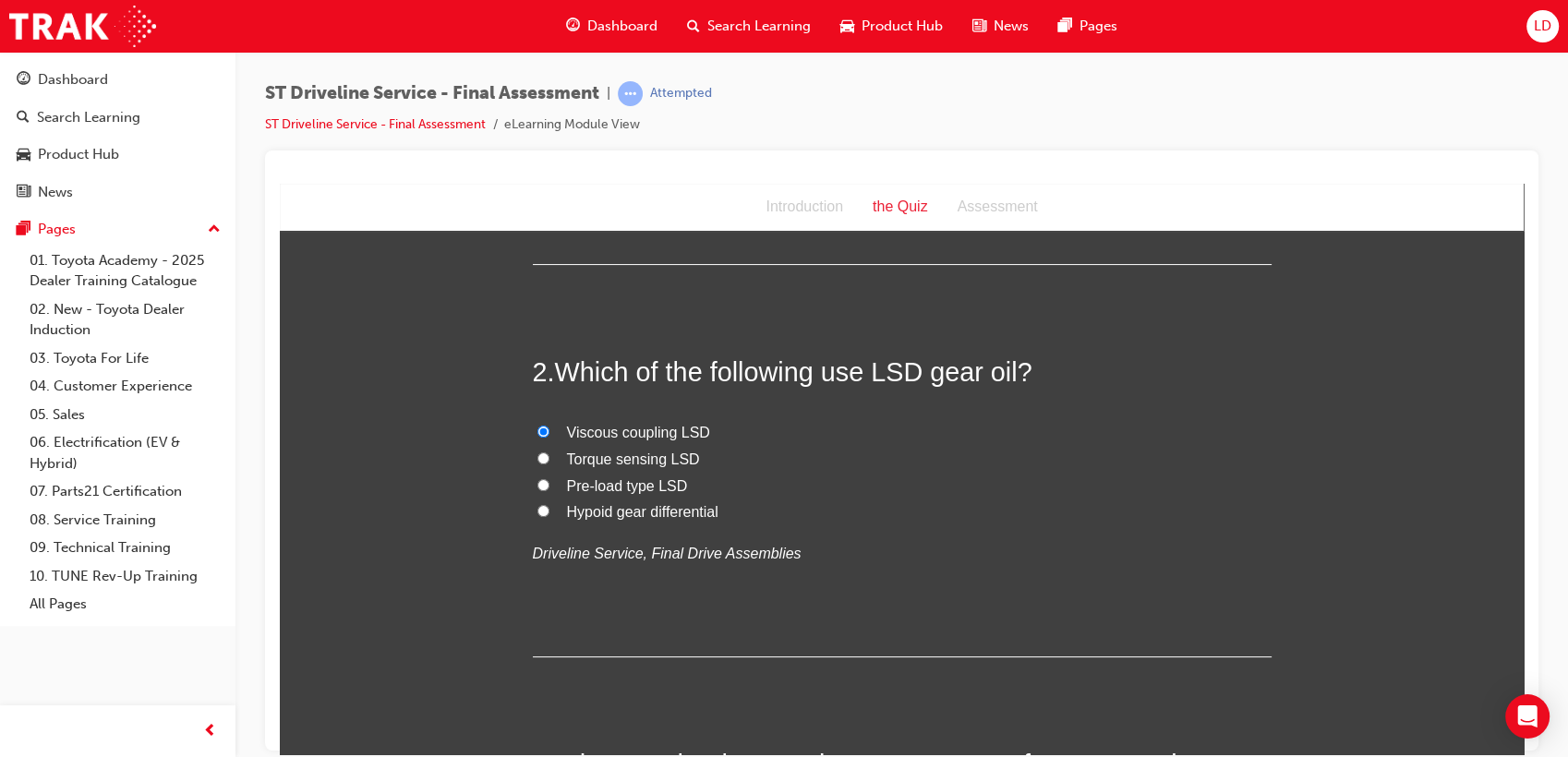
radio input "true"
click at [628, 434] on span "Viscous coupling LSD" at bounding box center [639, 431] width 143 height 15
click at [549, 434] on input "Viscous coupling LSD" at bounding box center [543, 430] width 12 height 12
radio input "true"
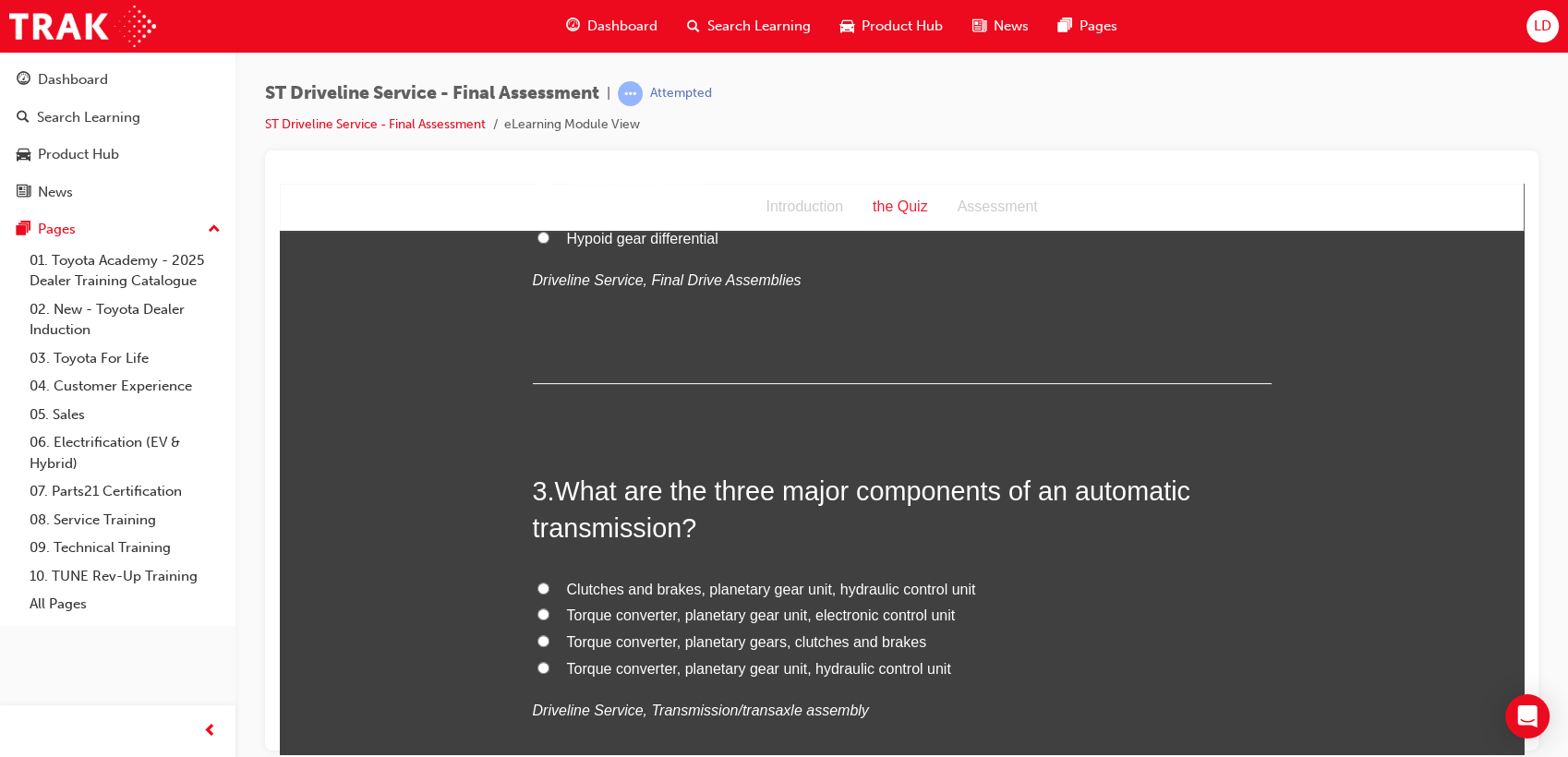
scroll to position [718, 0]
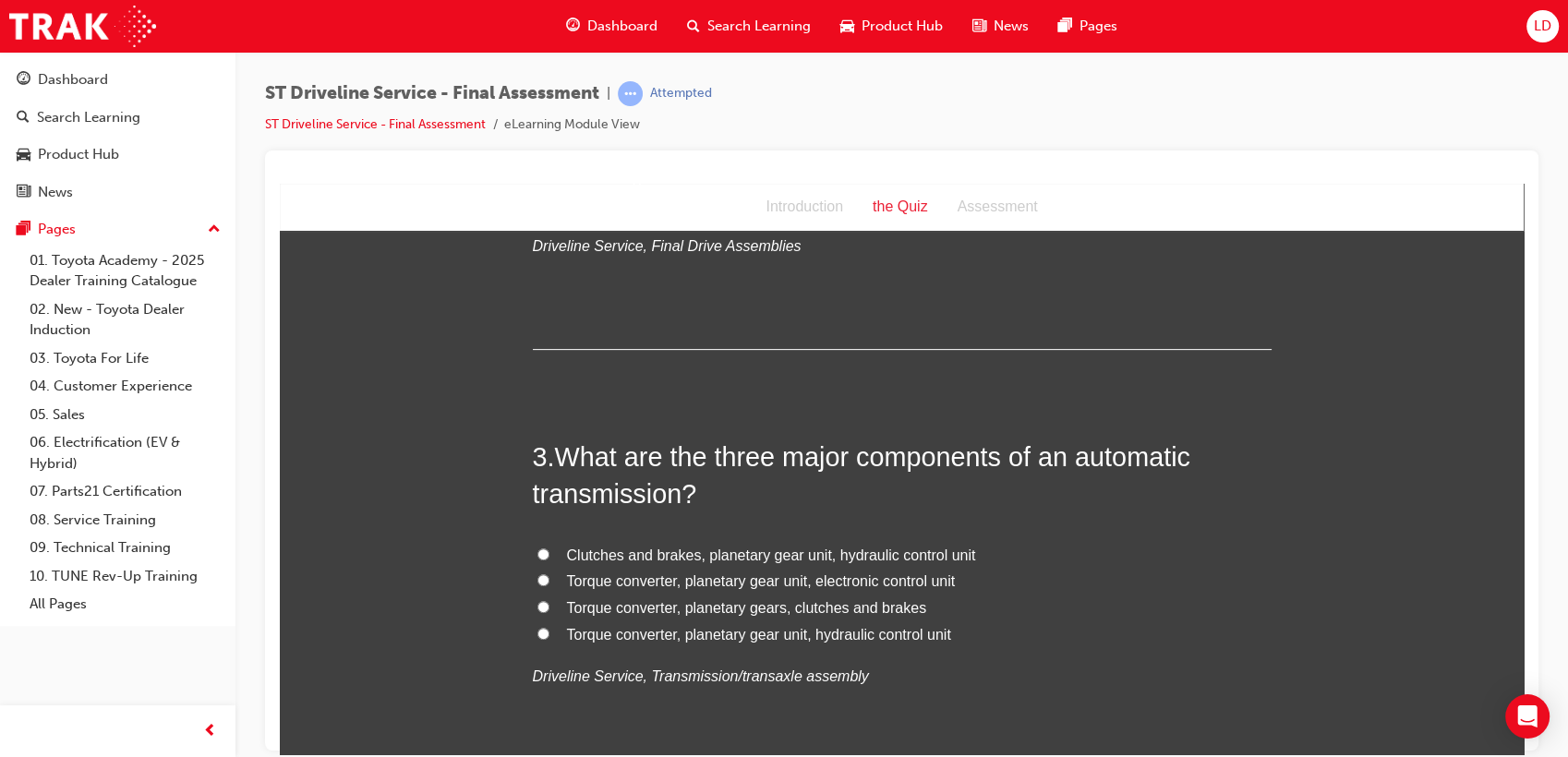
click at [901, 608] on span "Torque converter, planetary gears, clutches and brakes" at bounding box center [747, 607] width 360 height 15
click at [549, 608] on input "Torque converter, planetary gears, clutches and brakes" at bounding box center [543, 606] width 12 height 12
radio input "true"
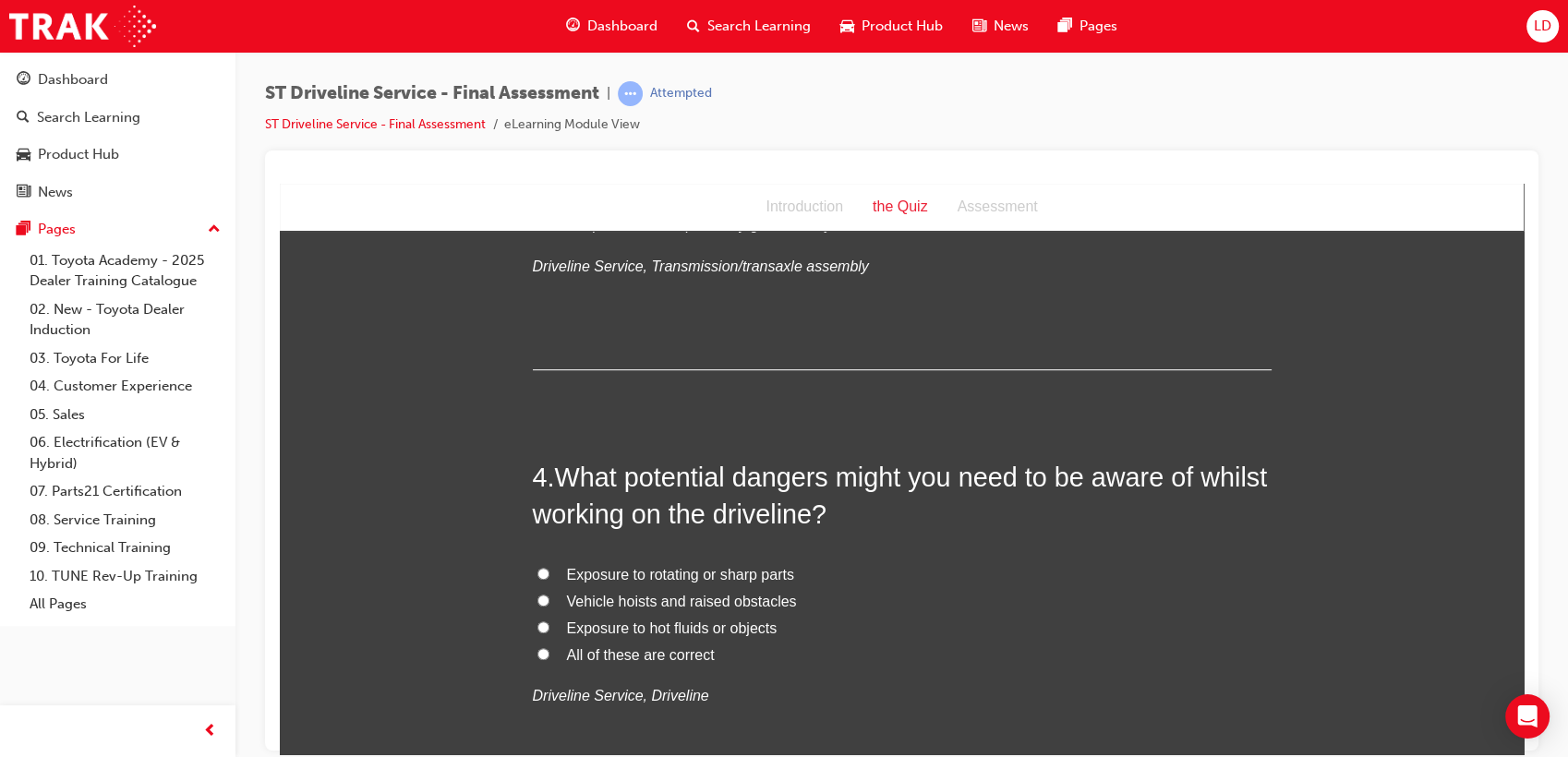
scroll to position [1128, 0]
click at [668, 657] on span "All of these are correct" at bounding box center [641, 653] width 148 height 15
click at [549, 657] on input "All of these are correct" at bounding box center [543, 652] width 12 height 12
radio input "true"
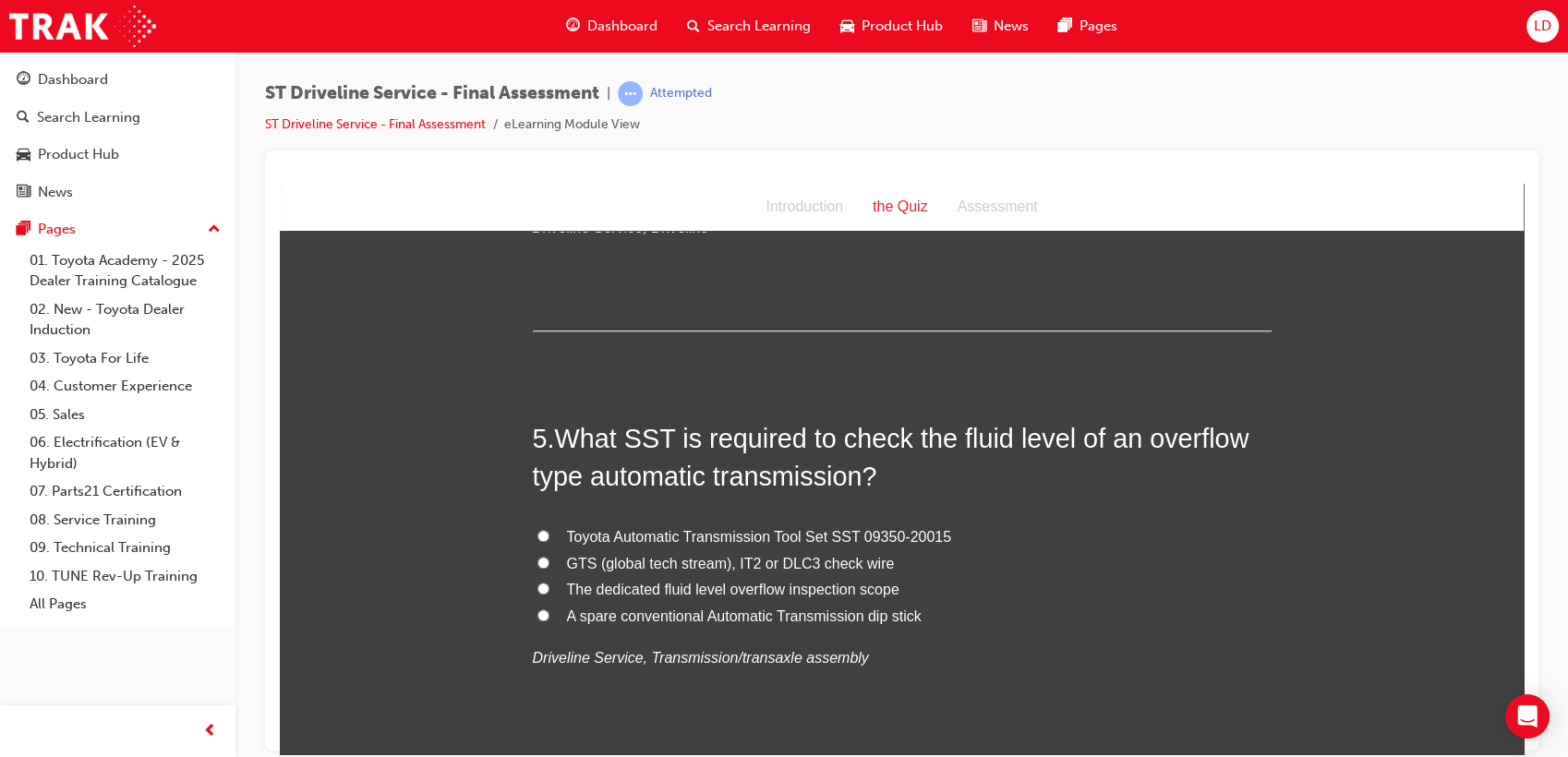
scroll to position [1641, 0]
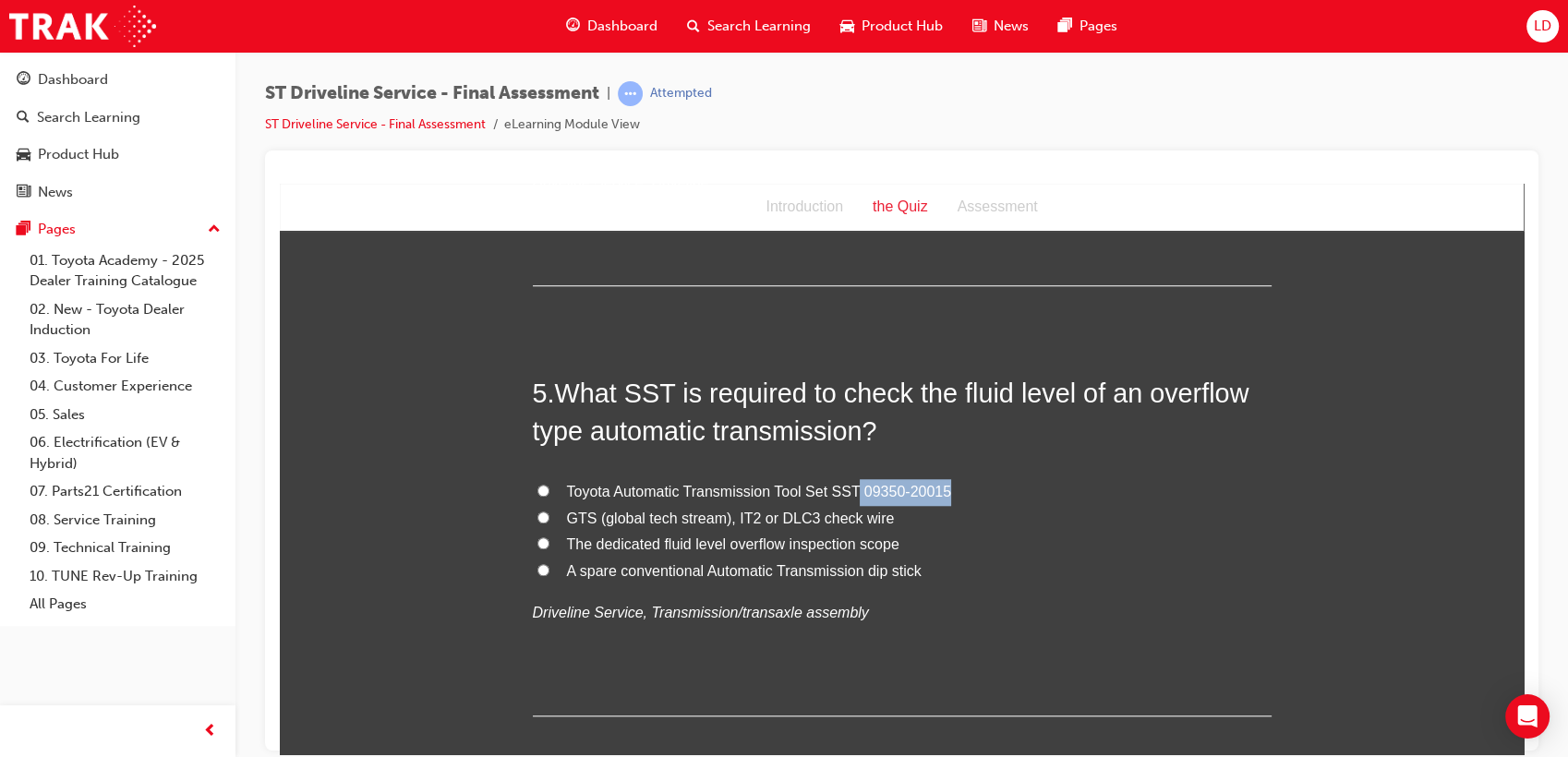
drag, startPoint x: 849, startPoint y: 492, endPoint x: 947, endPoint y: 498, distance: 98.2
click at [947, 498] on label "Toyota Automatic Transmission Tool Set SST 09350-20015" at bounding box center [903, 491] width 739 height 27
copy span "09350-20015"
click at [1016, 501] on label "Toyota Automatic Transmission Tool Set SST 09350-20015" at bounding box center [903, 491] width 739 height 27
click at [549, 496] on input "Toyota Automatic Transmission Tool Set SST 09350-20015" at bounding box center [543, 489] width 12 height 12
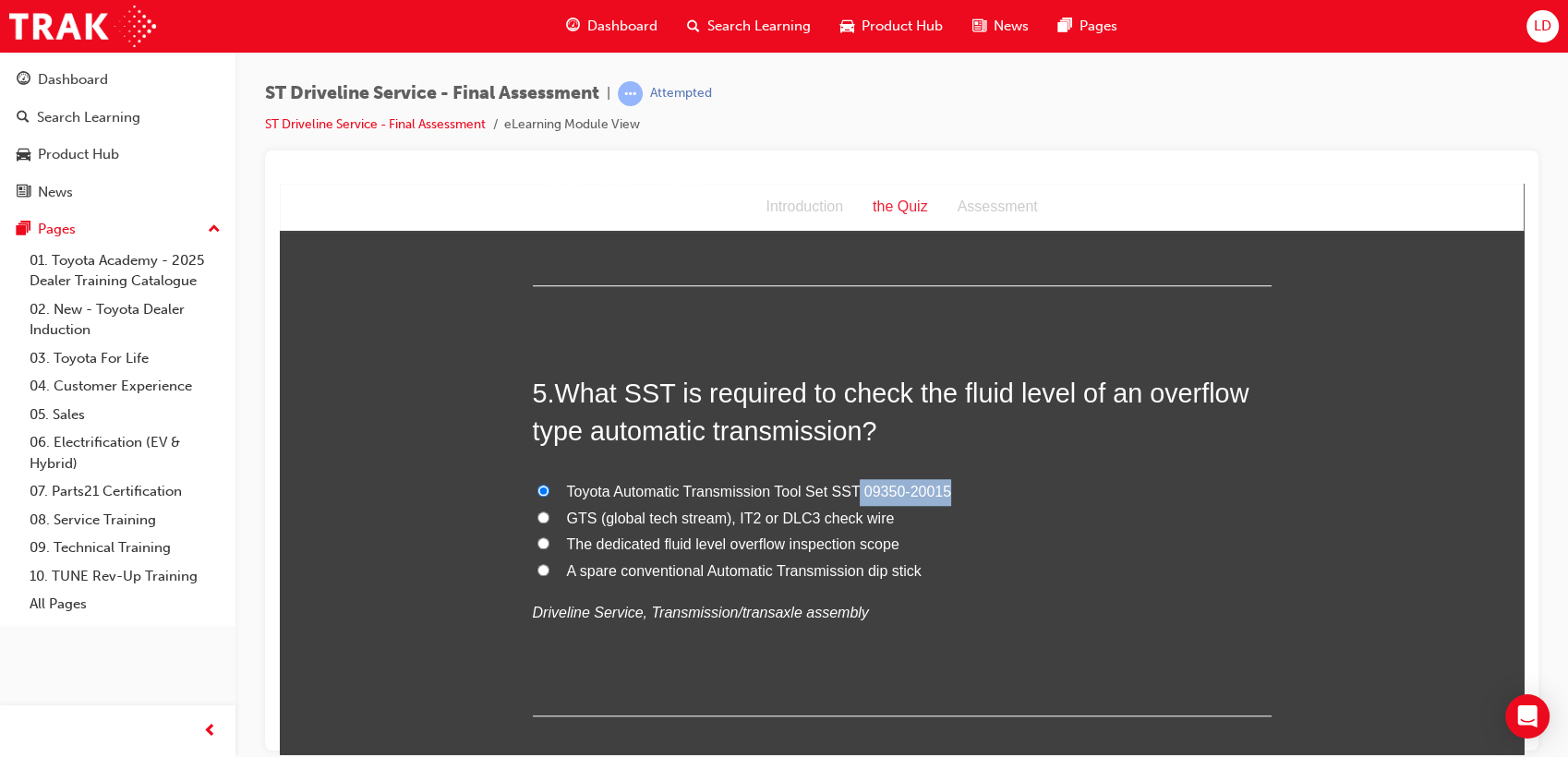
radio input "true"
click at [768, 519] on span "GTS (global tech stream), IT2 or DLC3 check wire" at bounding box center [731, 517] width 327 height 15
click at [549, 519] on input "GTS (global tech stream), IT2 or DLC3 check wire" at bounding box center [543, 516] width 12 height 12
radio input "true"
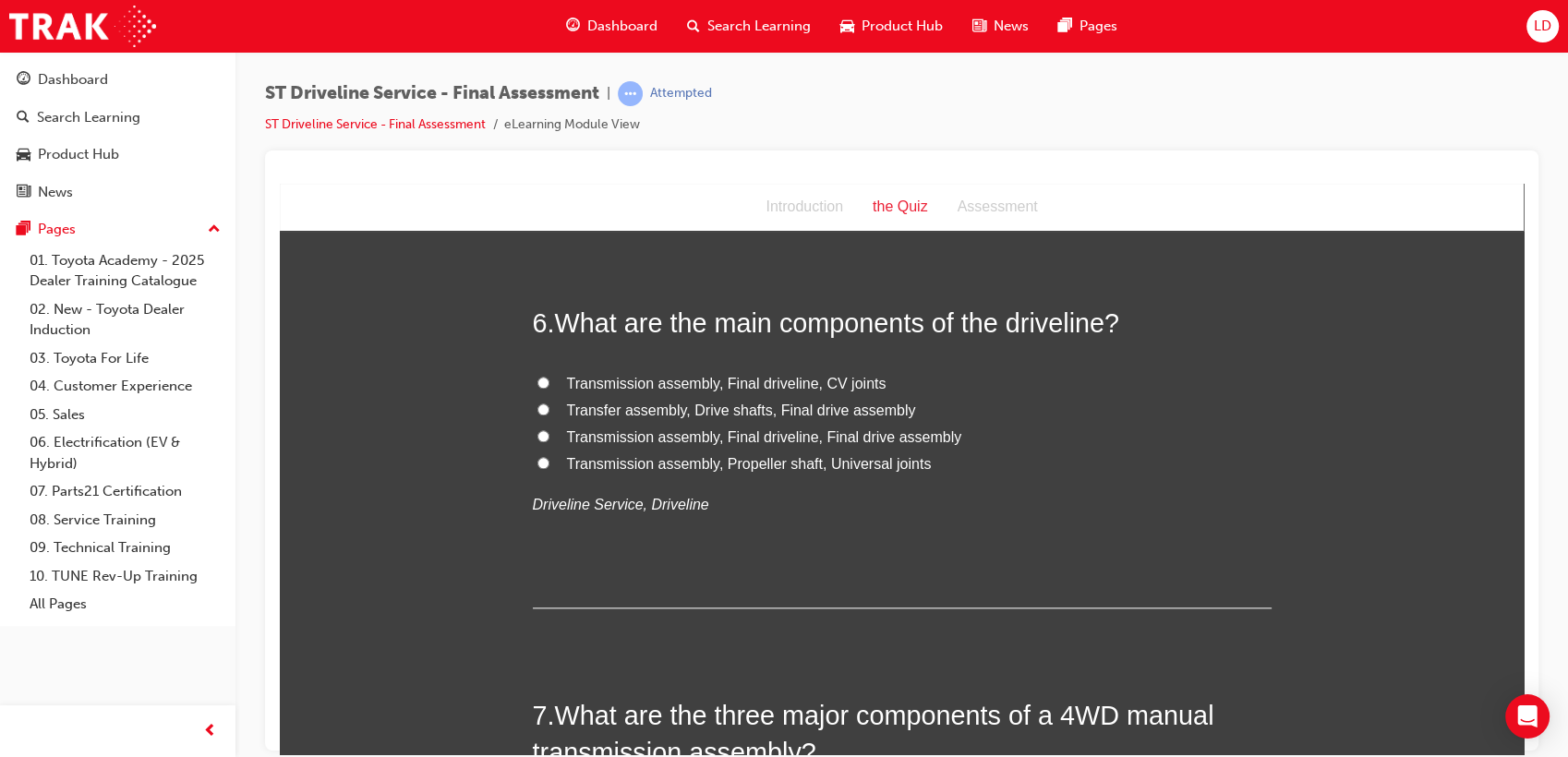
scroll to position [2155, 0]
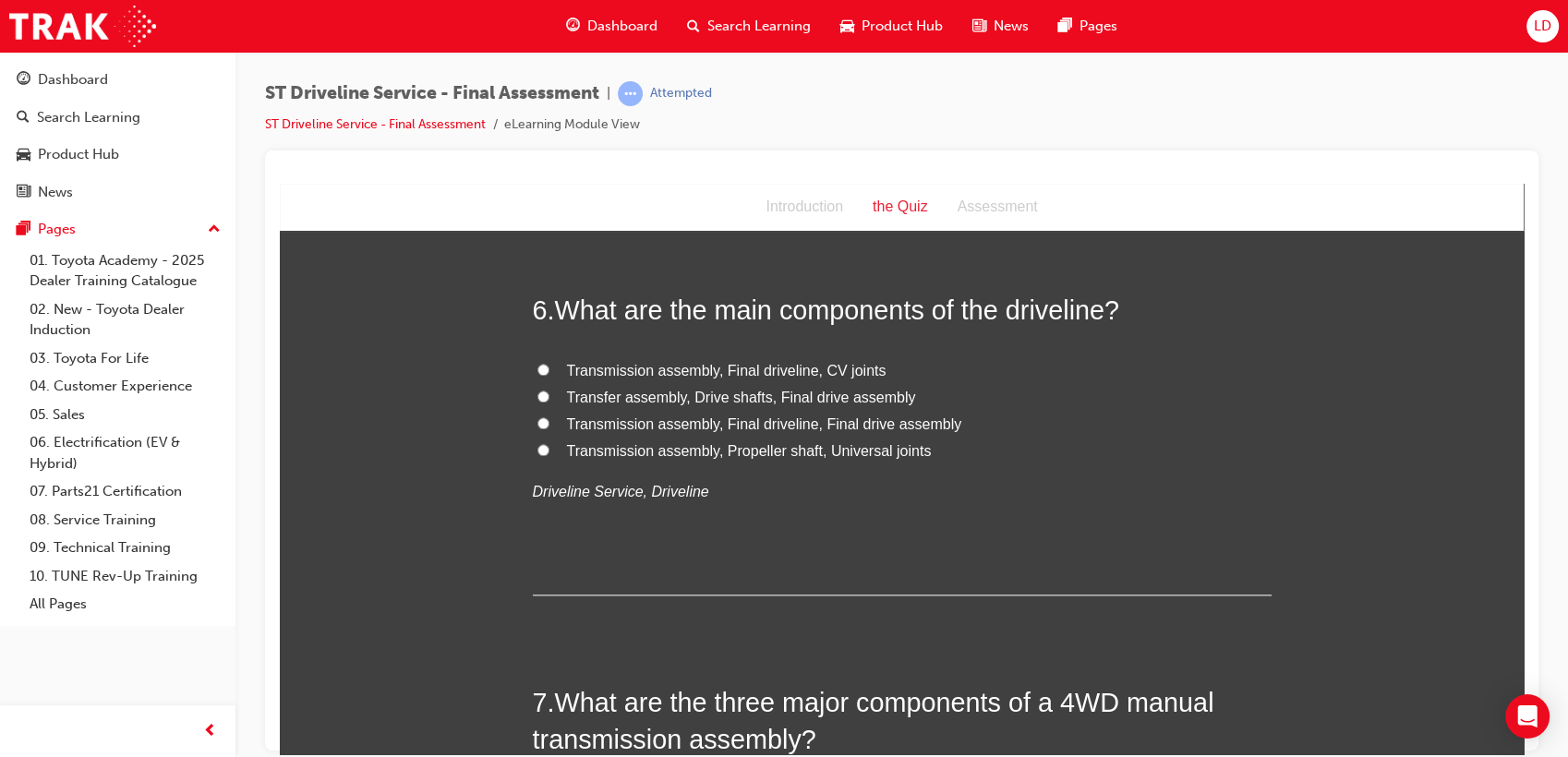
click at [739, 421] on span "Transmission assembly, Final driveline, Final drive assembly" at bounding box center [764, 423] width 395 height 15
click at [549, 421] on input "Transmission assembly, Final driveline, Final drive assembly" at bounding box center [543, 422] width 12 height 12
radio input "true"
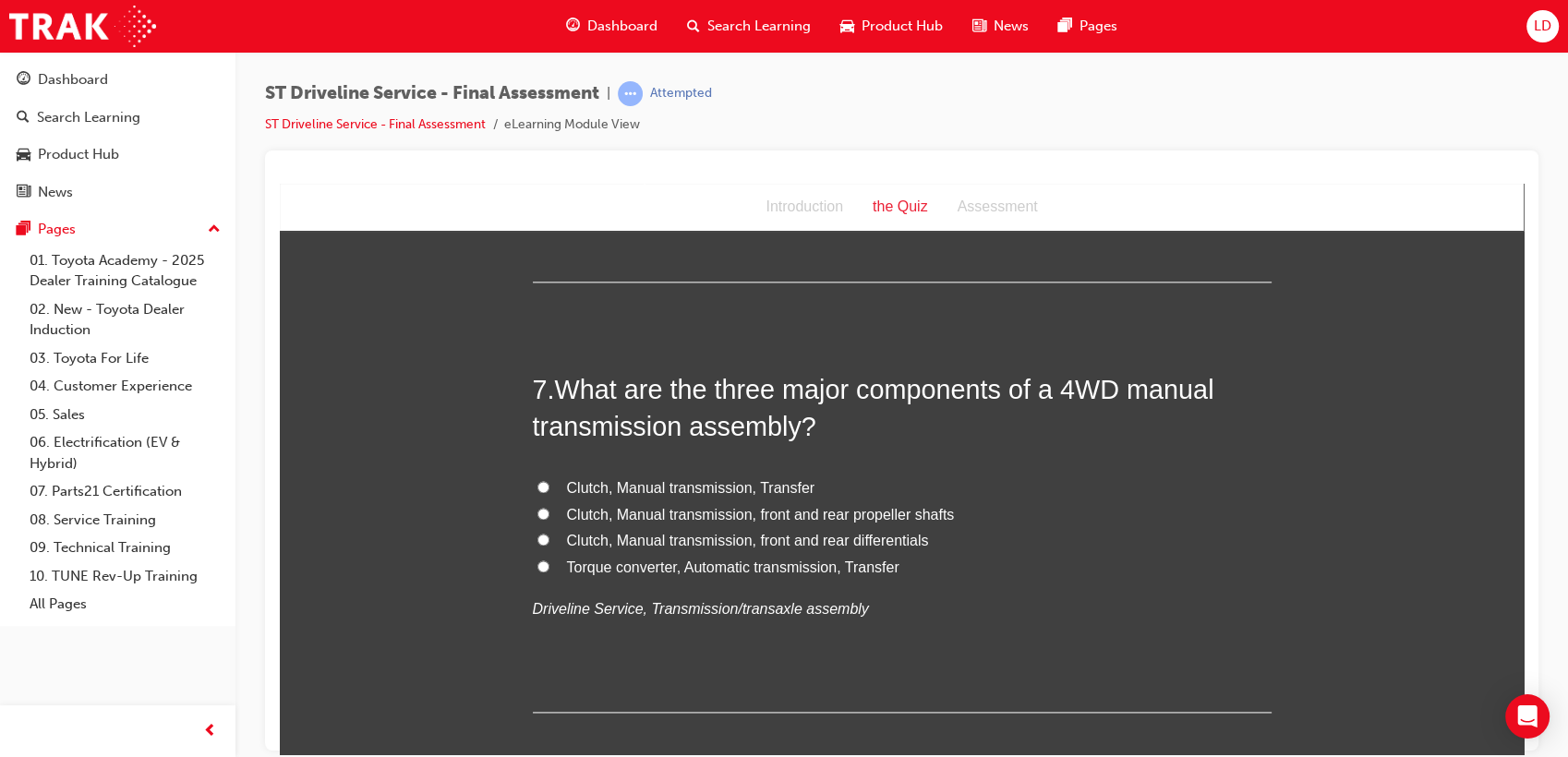
scroll to position [2462, 0]
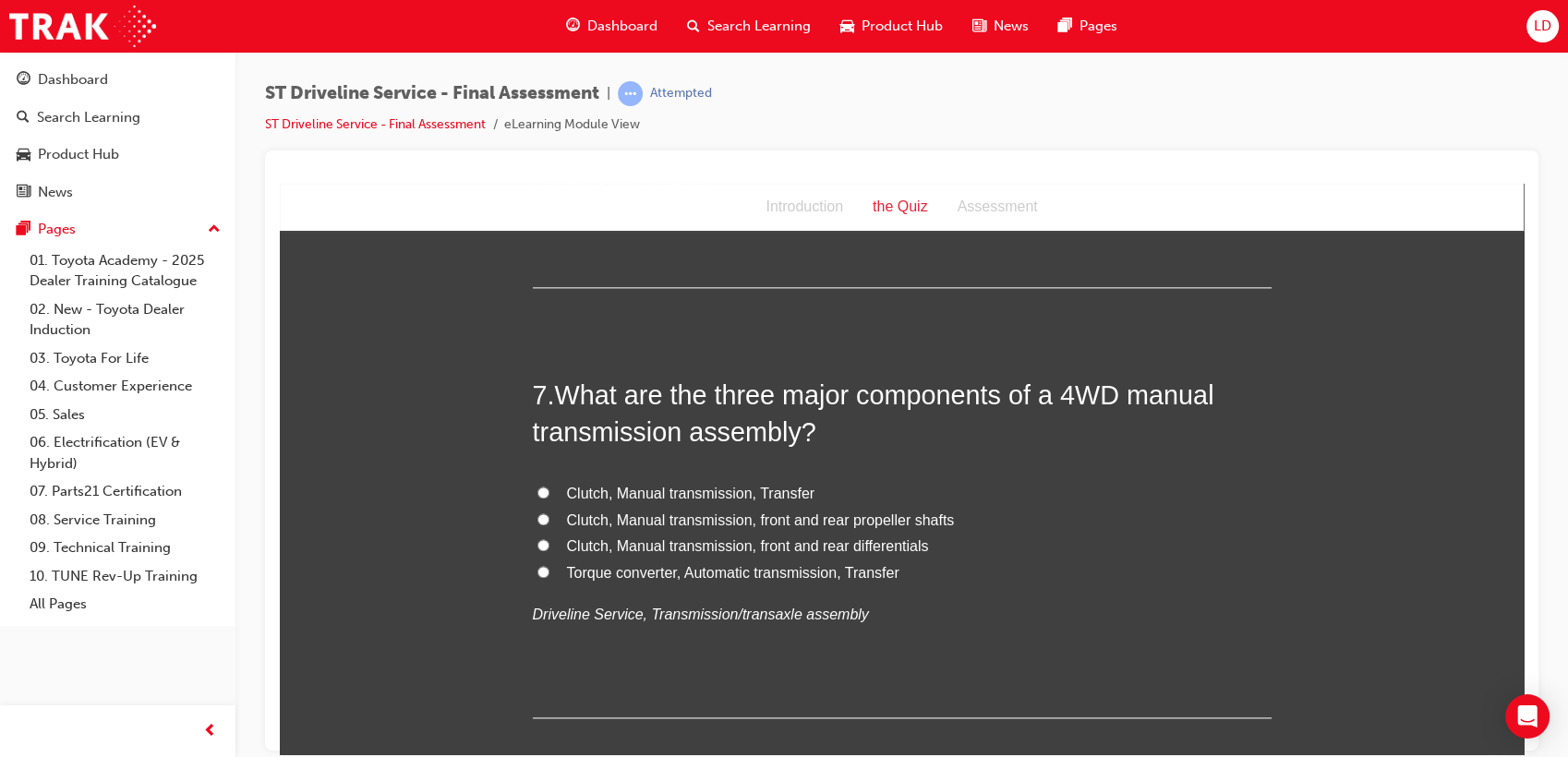
click at [761, 490] on span "Clutch, Manual transmission, Transfer" at bounding box center [691, 492] width 248 height 15
click at [549, 490] on input "Clutch, Manual transmission, Transfer" at bounding box center [543, 491] width 12 height 12
radio input "true"
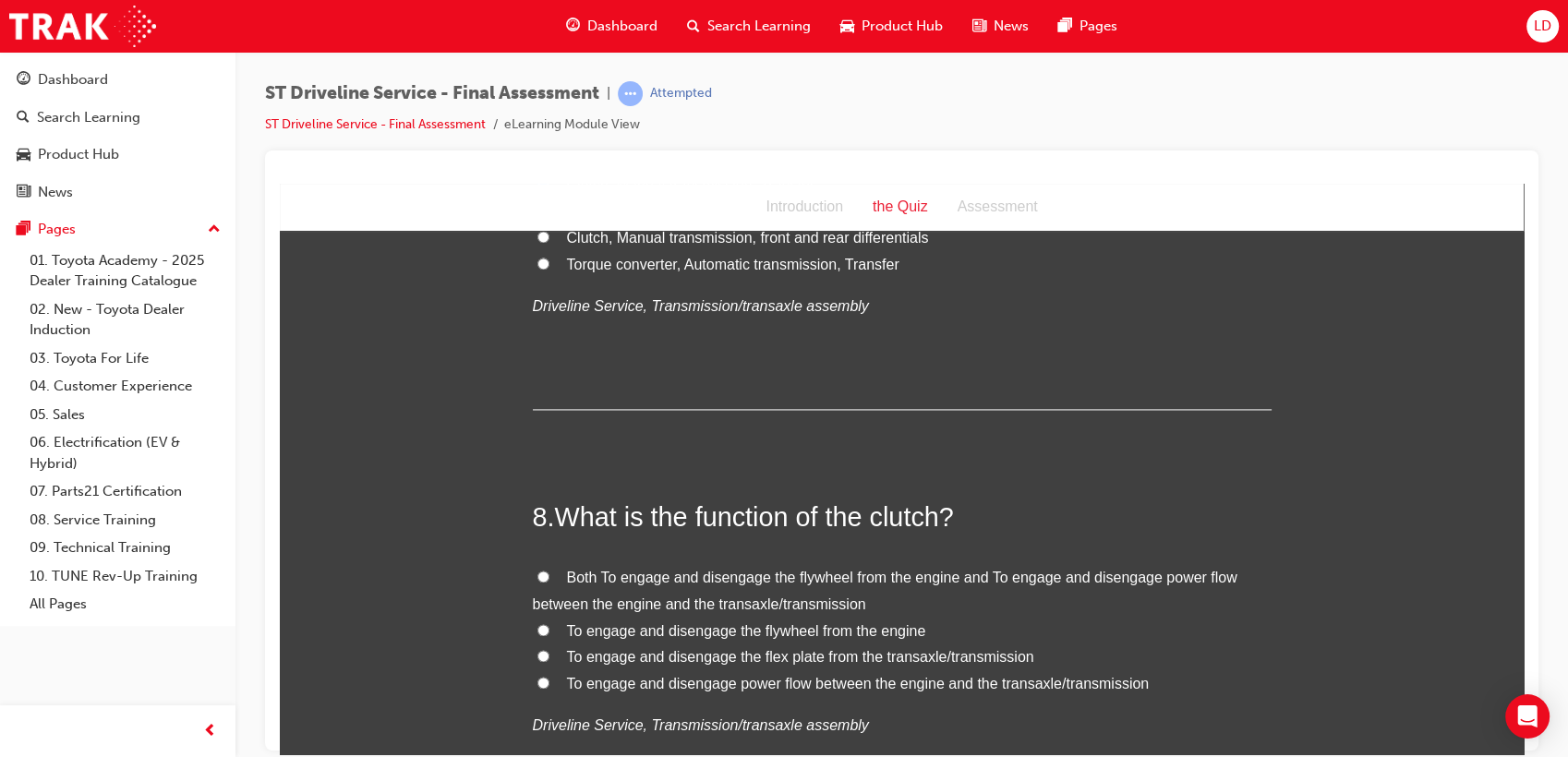
scroll to position [2873, 0]
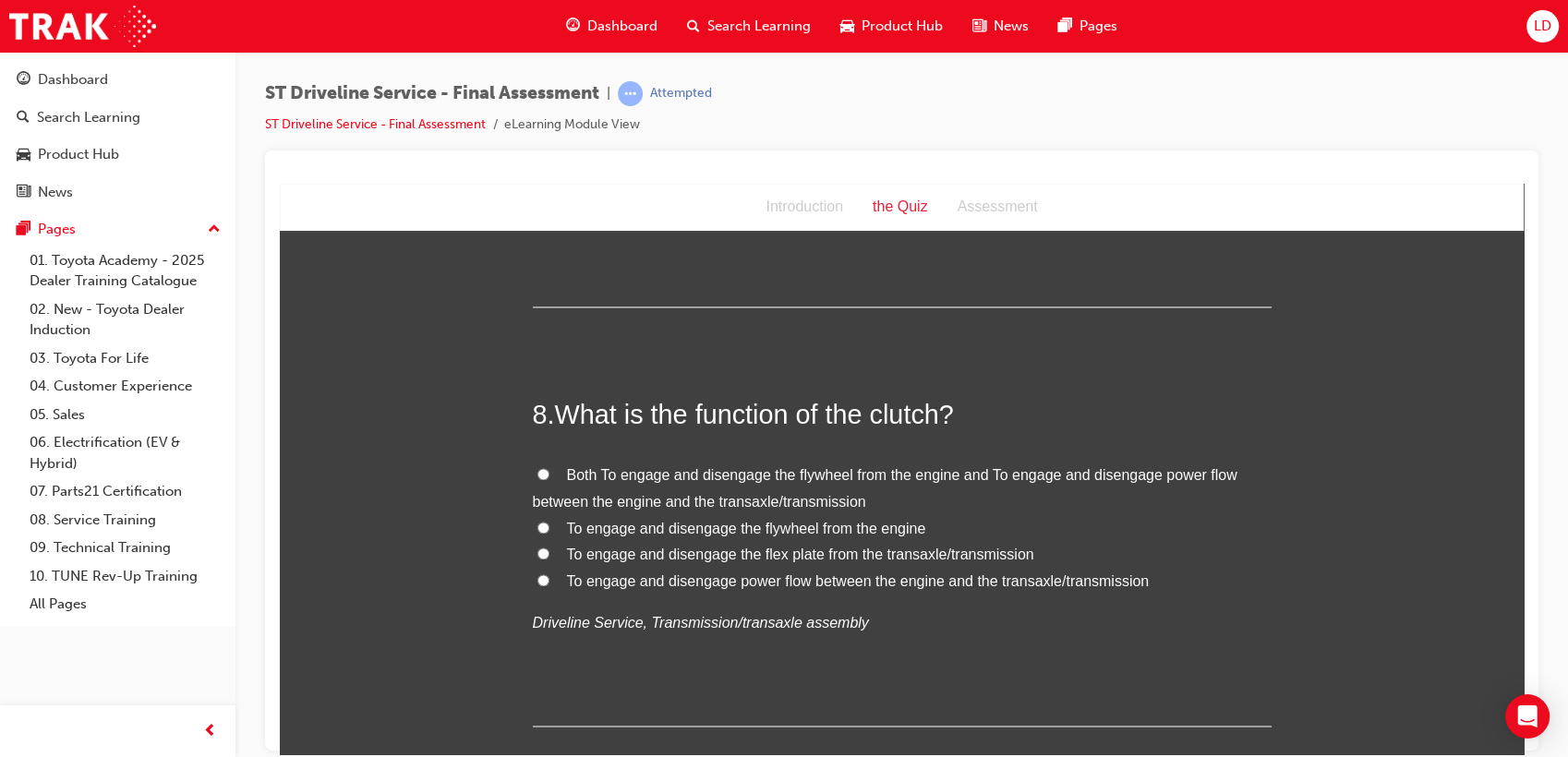
click at [878, 582] on span "To engage and disengage power flow between the engine and the transaxle/transmi…" at bounding box center [859, 580] width 583 height 15
click at [549, 582] on input "To engage and disengage power flow between the engine and the transaxle/transmi…" at bounding box center [543, 579] width 12 height 12
radio input "true"
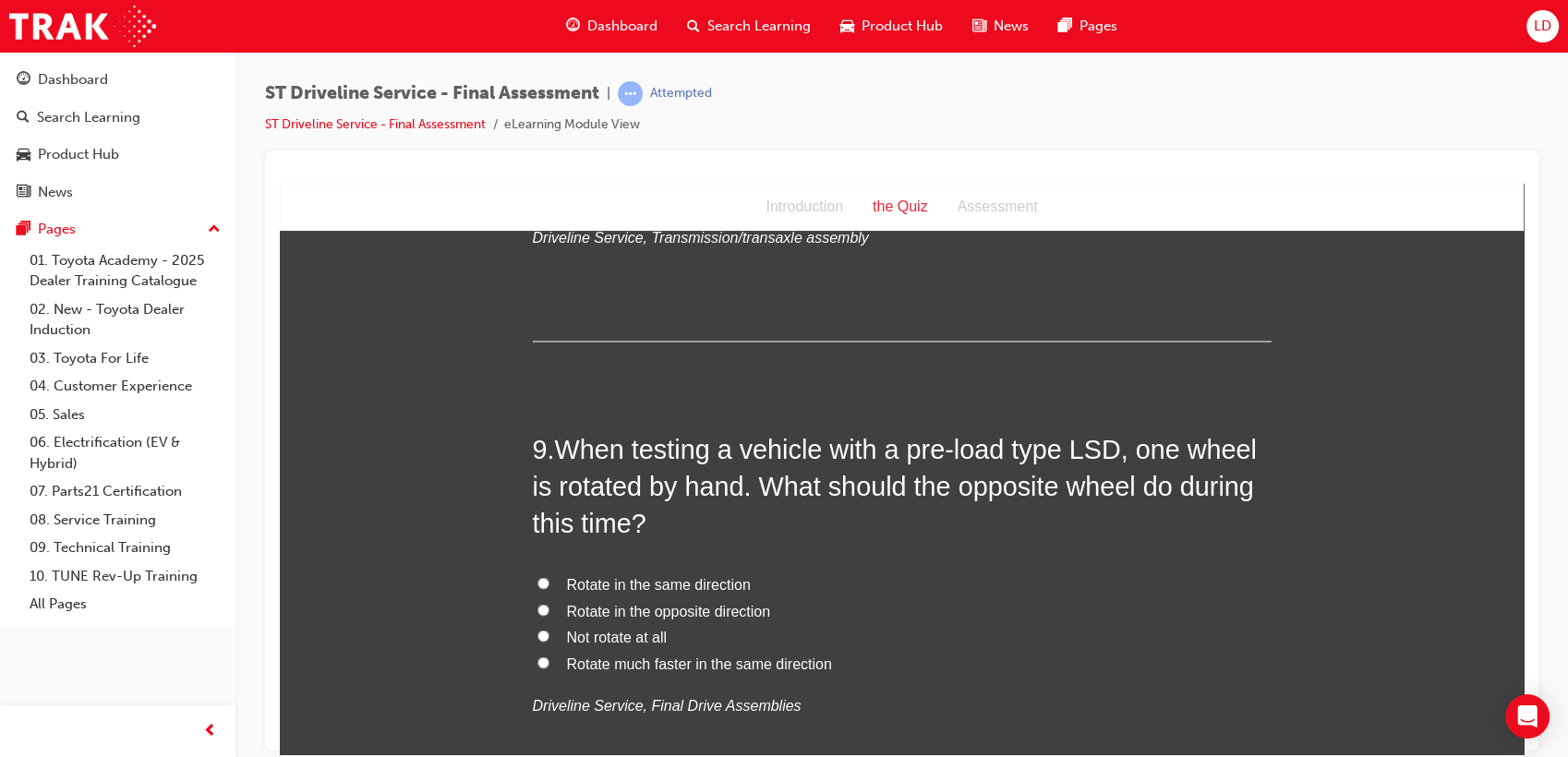
scroll to position [3283, 0]
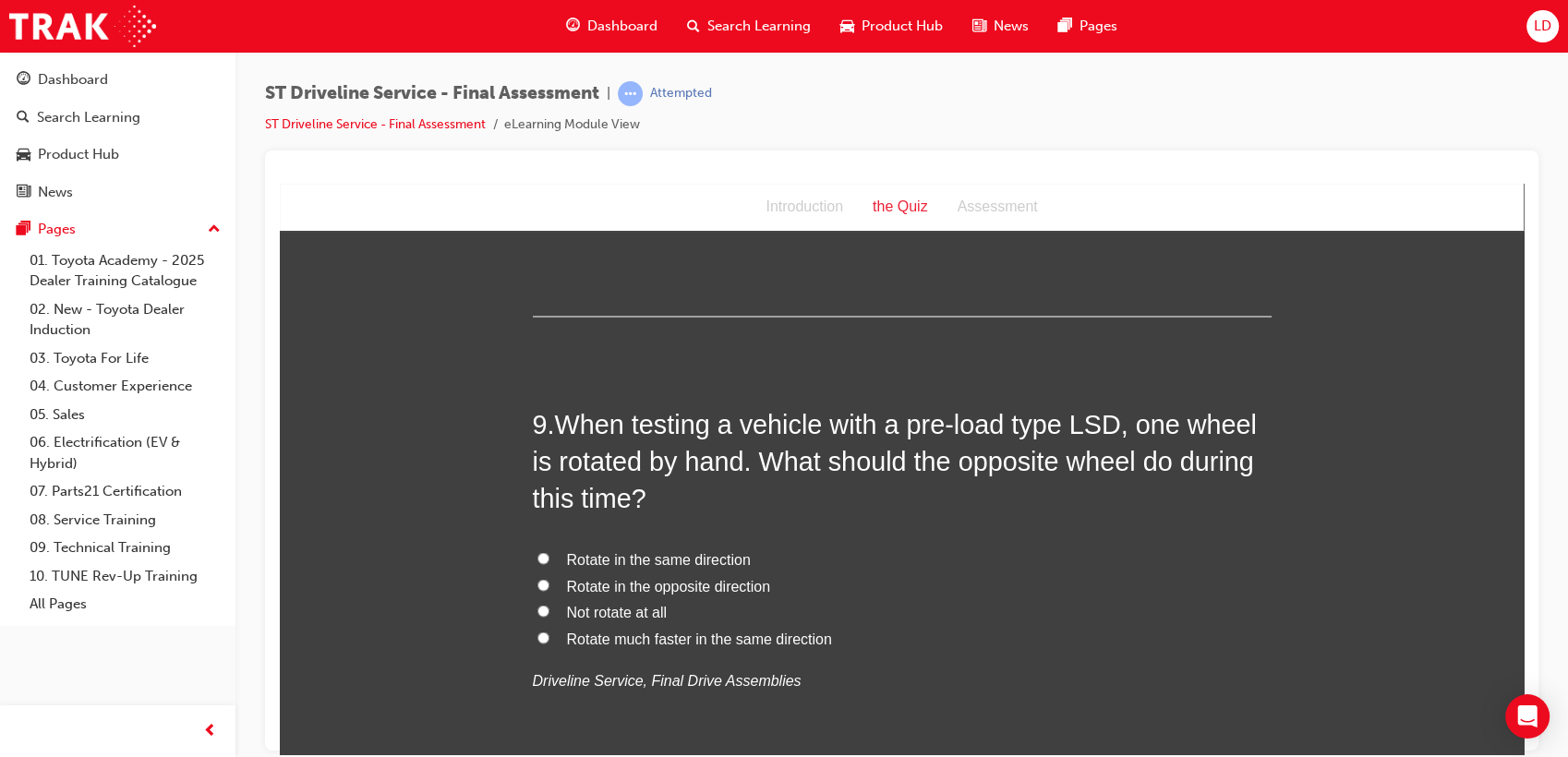
click at [733, 558] on span "Rotate in the same direction" at bounding box center [659, 558] width 184 height 15
click at [549, 558] on input "Rotate in the same direction" at bounding box center [543, 557] width 12 height 12
radio input "true"
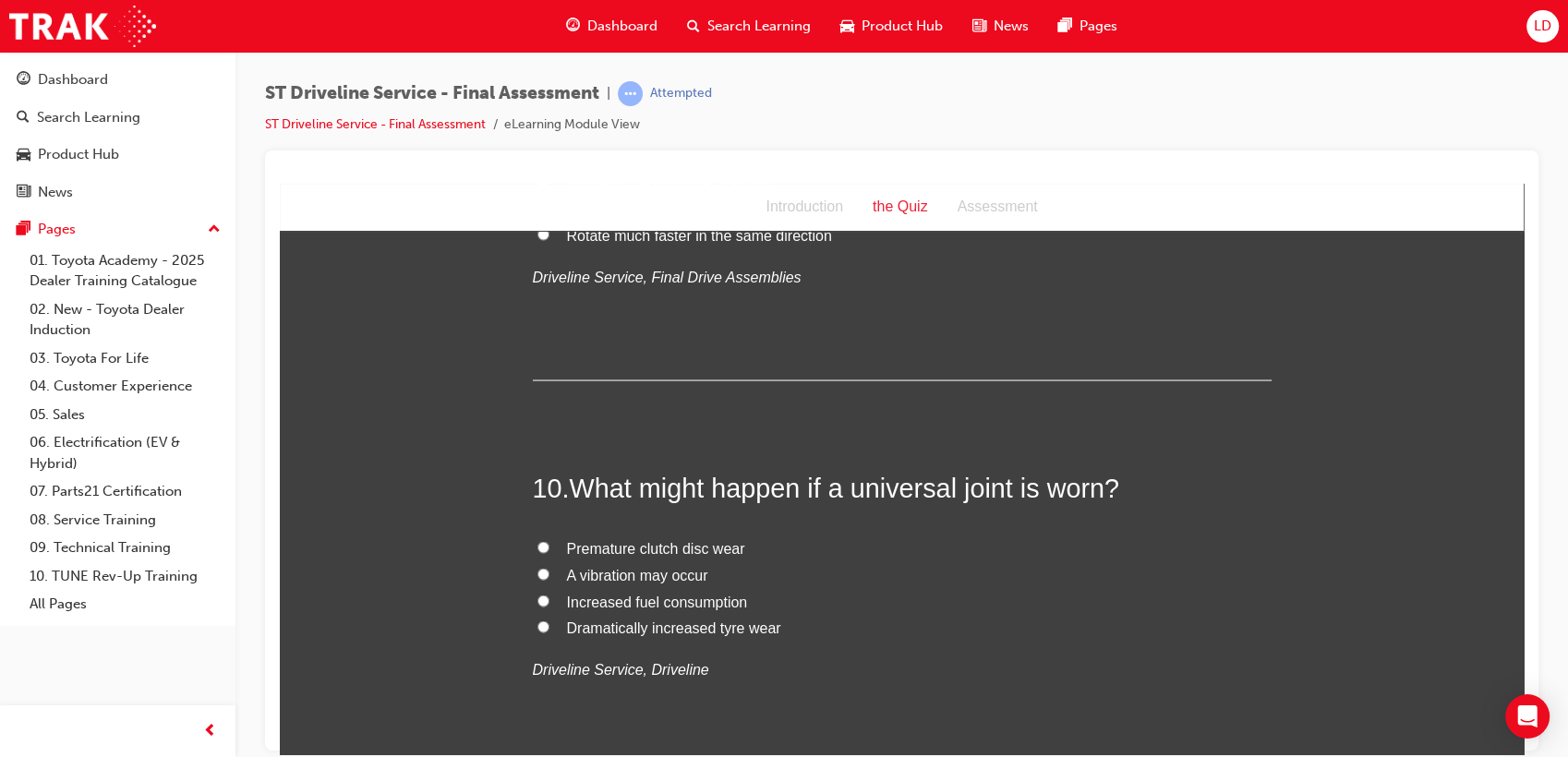
scroll to position [3796, 0]
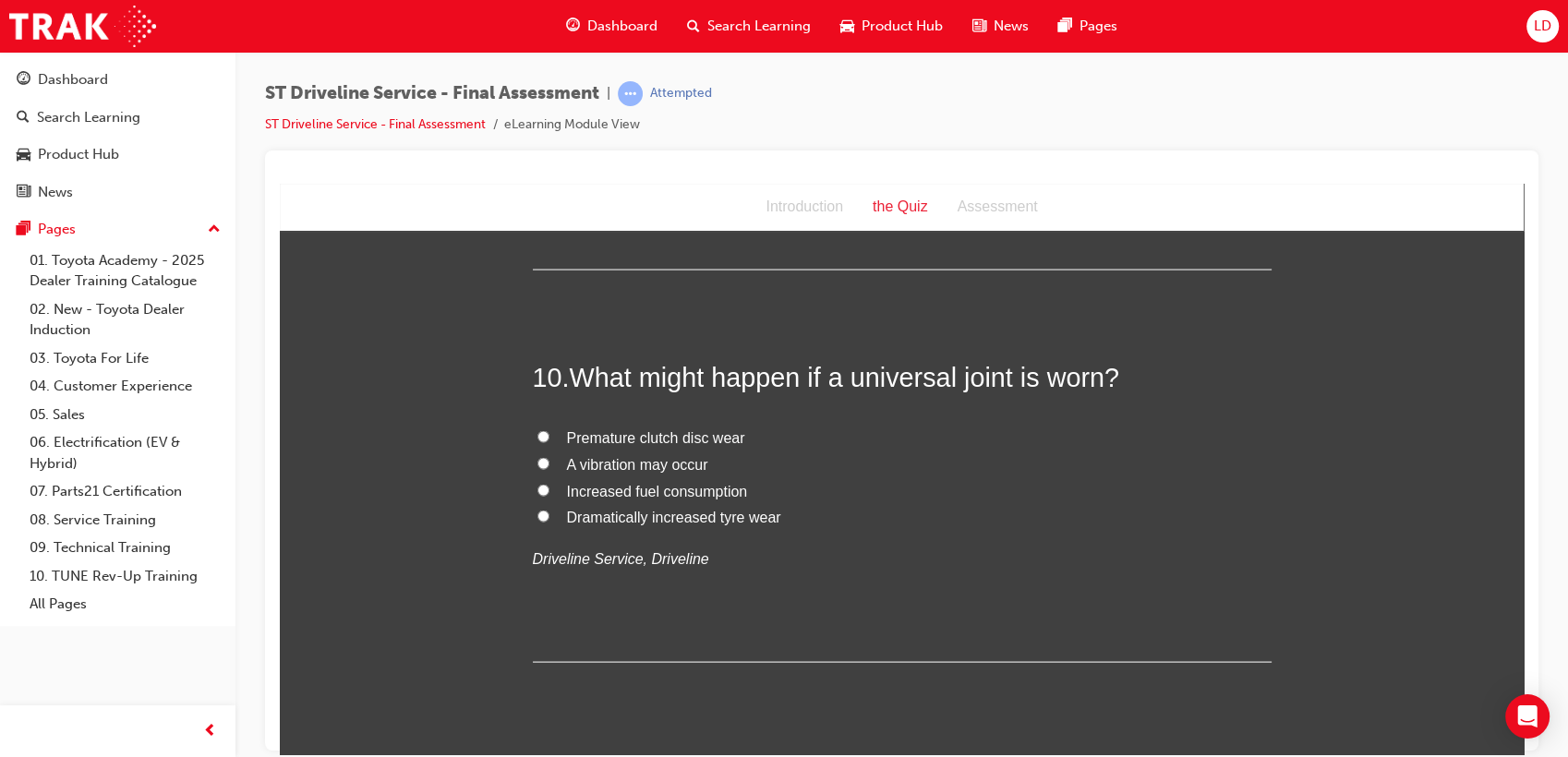
click at [664, 457] on span "A vibration may occur" at bounding box center [638, 464] width 141 height 15
click at [549, 457] on input "A vibration may occur" at bounding box center [543, 463] width 12 height 12
radio input "true"
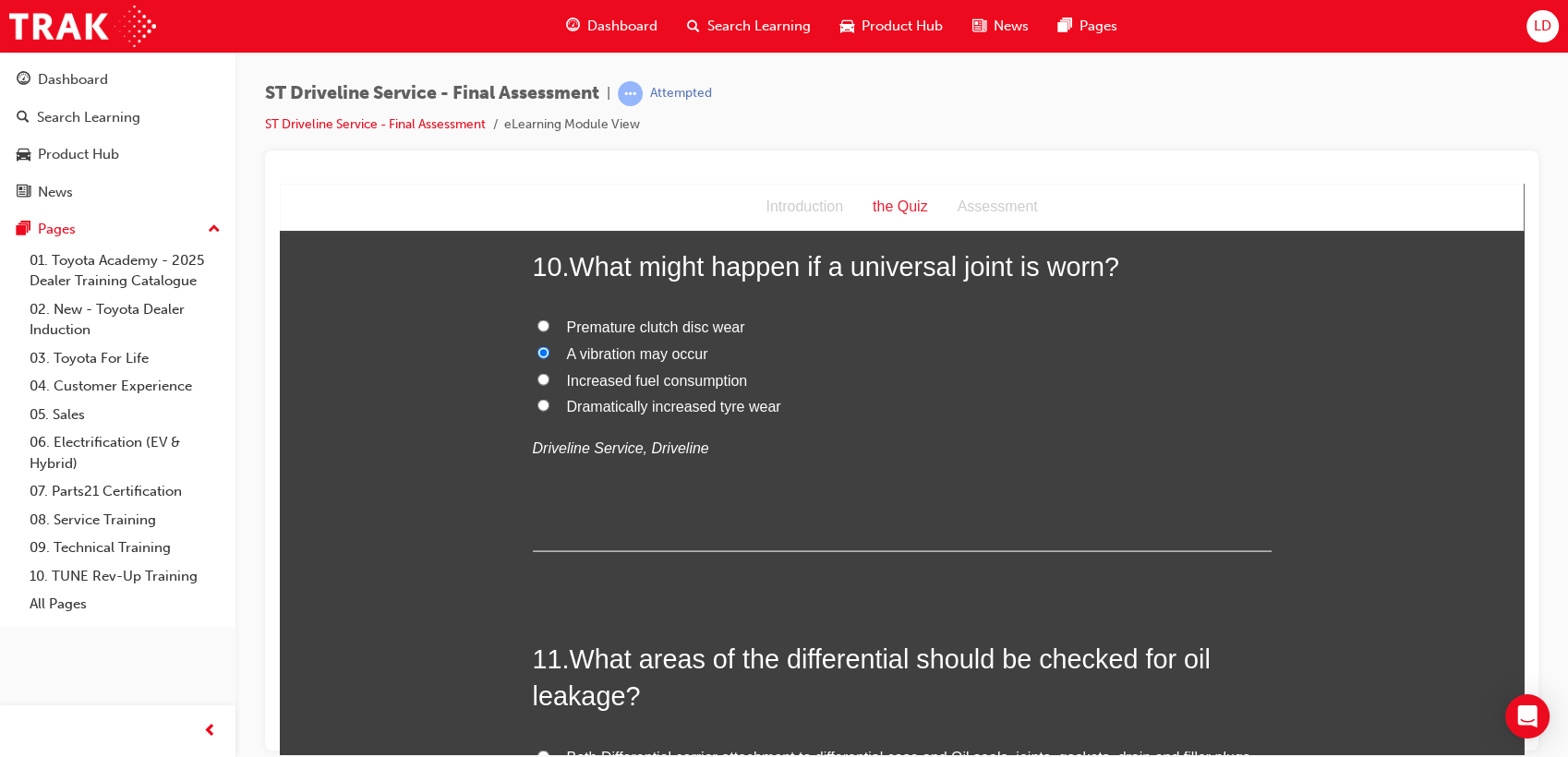
scroll to position [4309, 0]
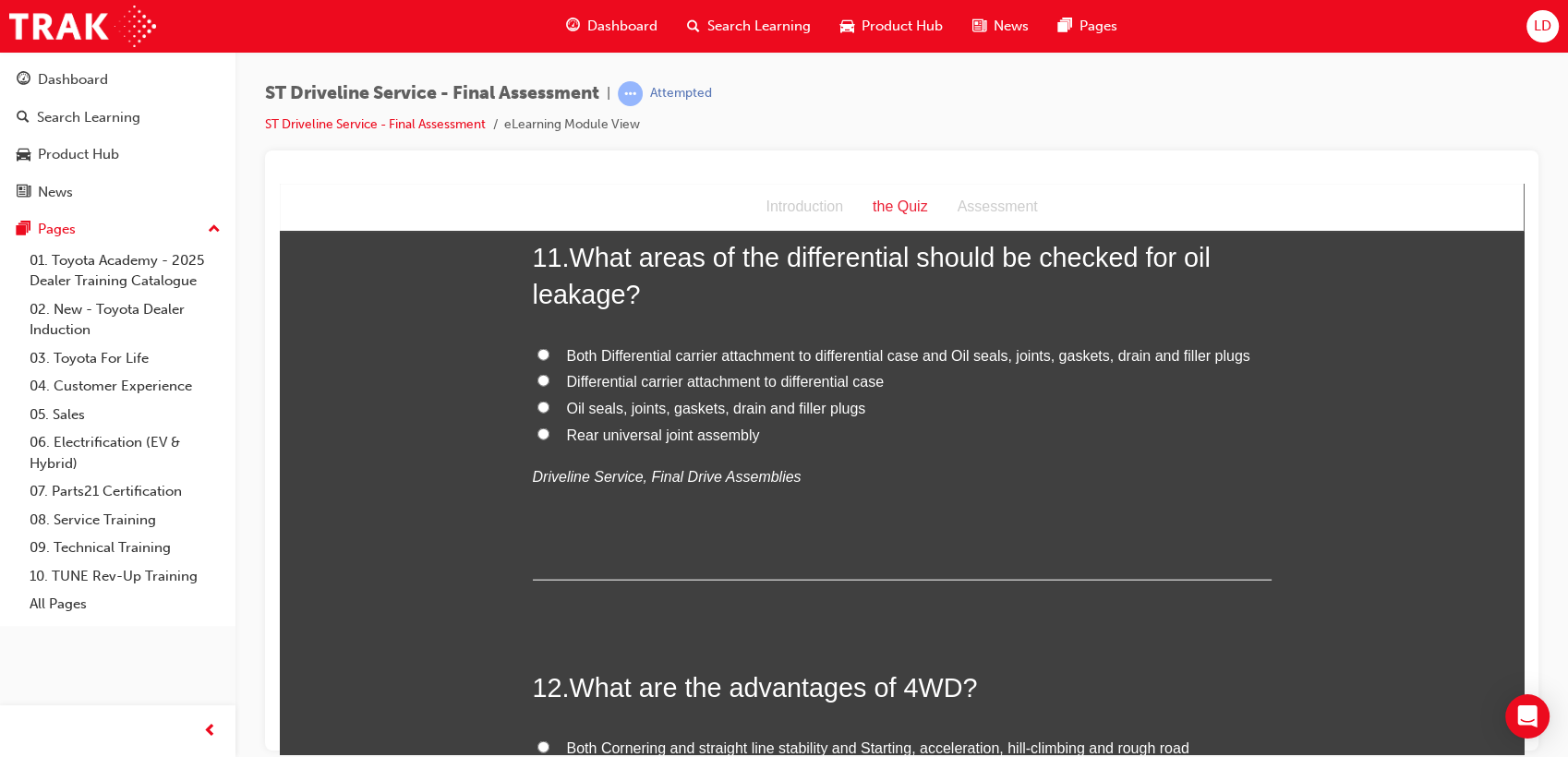
click at [928, 358] on span "Both Differential carrier attachment to differential case and Oil seals, joints…" at bounding box center [909, 355] width 684 height 15
click at [549, 358] on input "Both Differential carrier attachment to differential case and Oil seals, joints…" at bounding box center [543, 354] width 12 height 12
radio input "true"
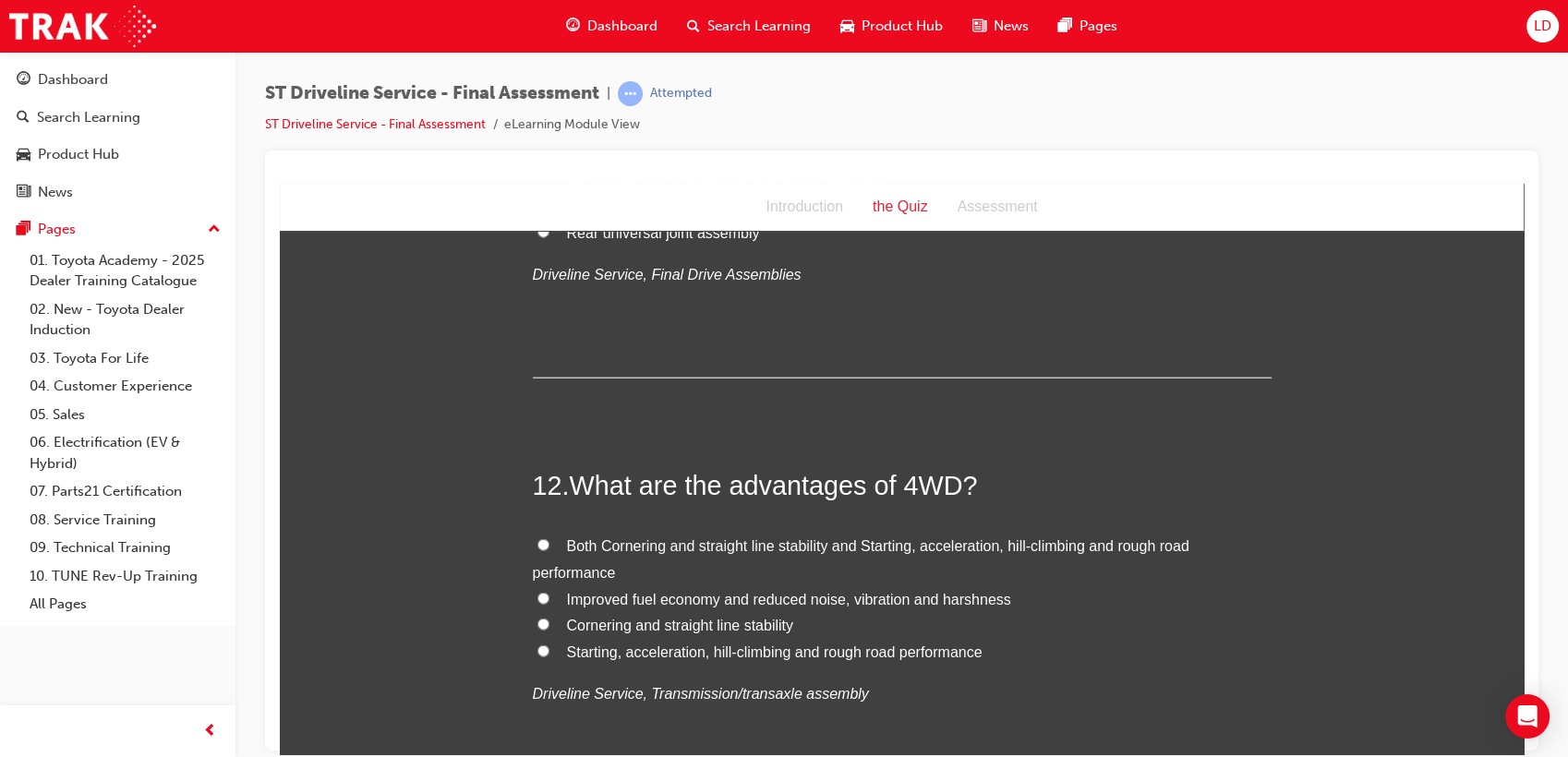
scroll to position [4617, 0]
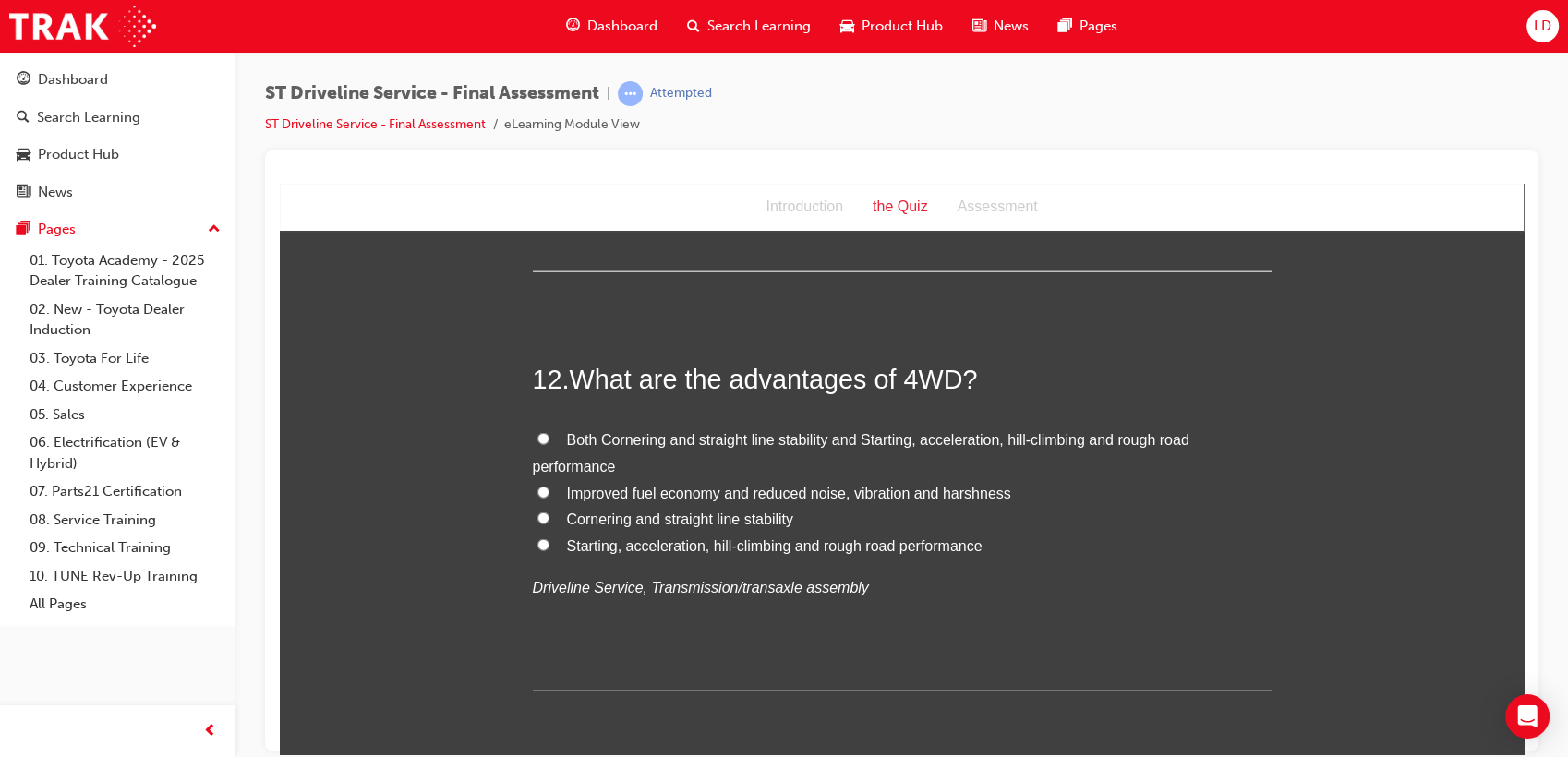
click at [1037, 432] on span "Both Cornering and straight line stability and Starting, acceleration, hill-cli…" at bounding box center [862, 452] width 657 height 43
click at [549, 432] on input "Both Cornering and straight line stability and Starting, acceleration, hill-cli…" at bounding box center [543, 438] width 12 height 12
radio input "true"
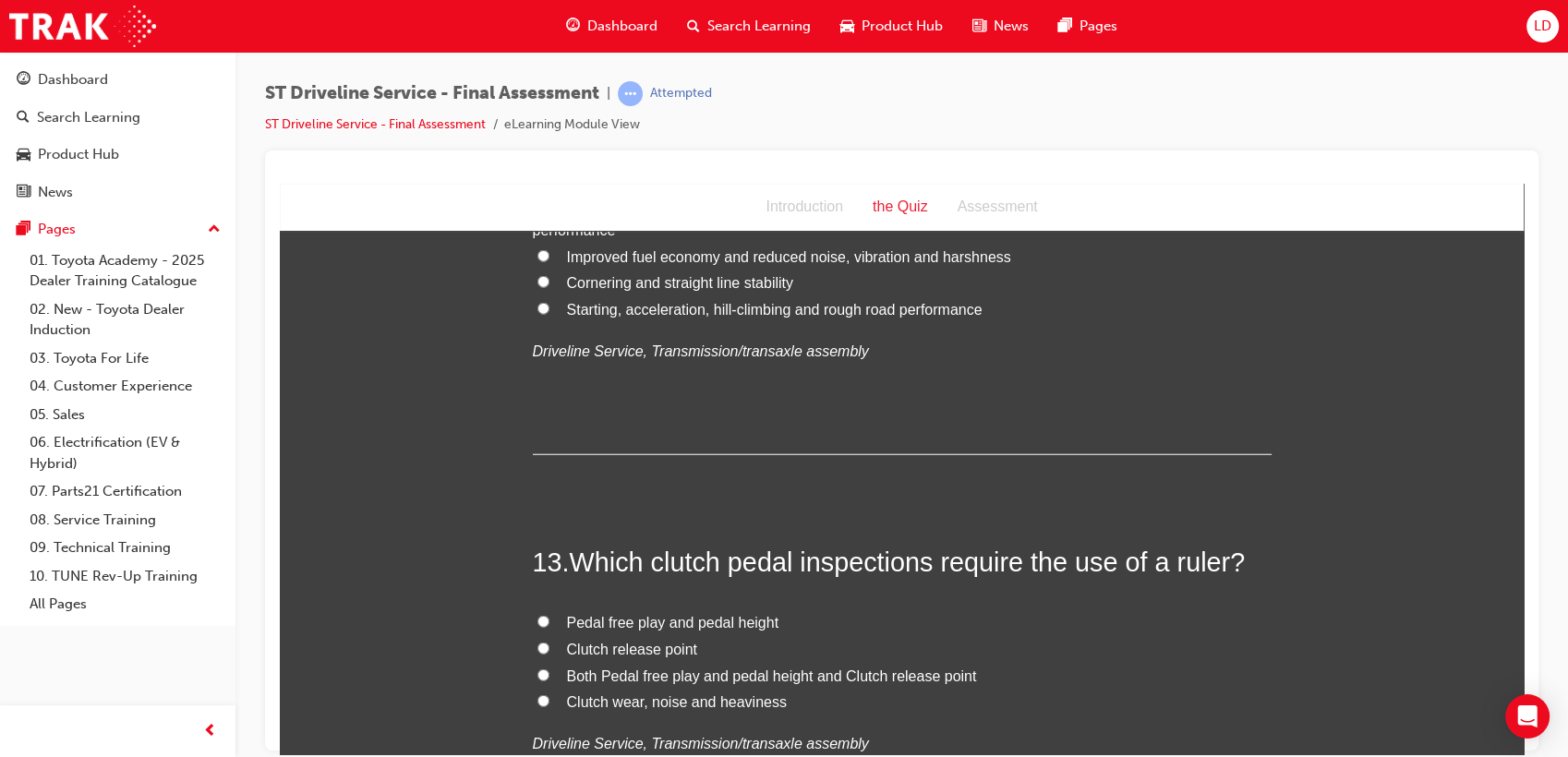
scroll to position [4925, 0]
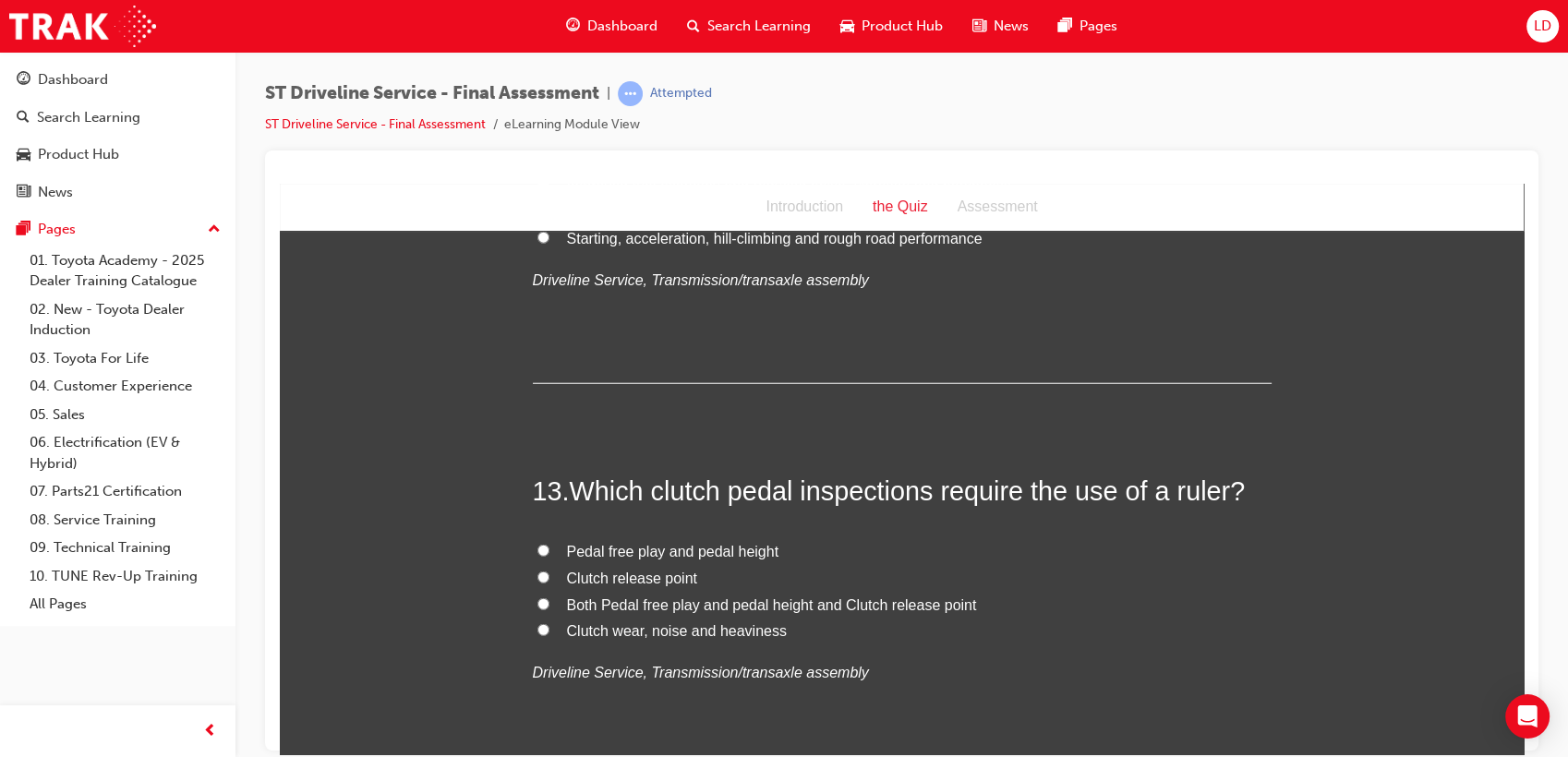
click at [749, 552] on span "Pedal free play and pedal height" at bounding box center [673, 550] width 212 height 15
click at [549, 552] on input "Pedal free play and pedal height" at bounding box center [543, 549] width 12 height 12
radio input "true"
click at [832, 606] on span "Both Pedal free play and pedal height and Clutch release point" at bounding box center [772, 605] width 410 height 15
click at [549, 606] on input "Both Pedal free play and pedal height and Clutch release point" at bounding box center [543, 604] width 12 height 12
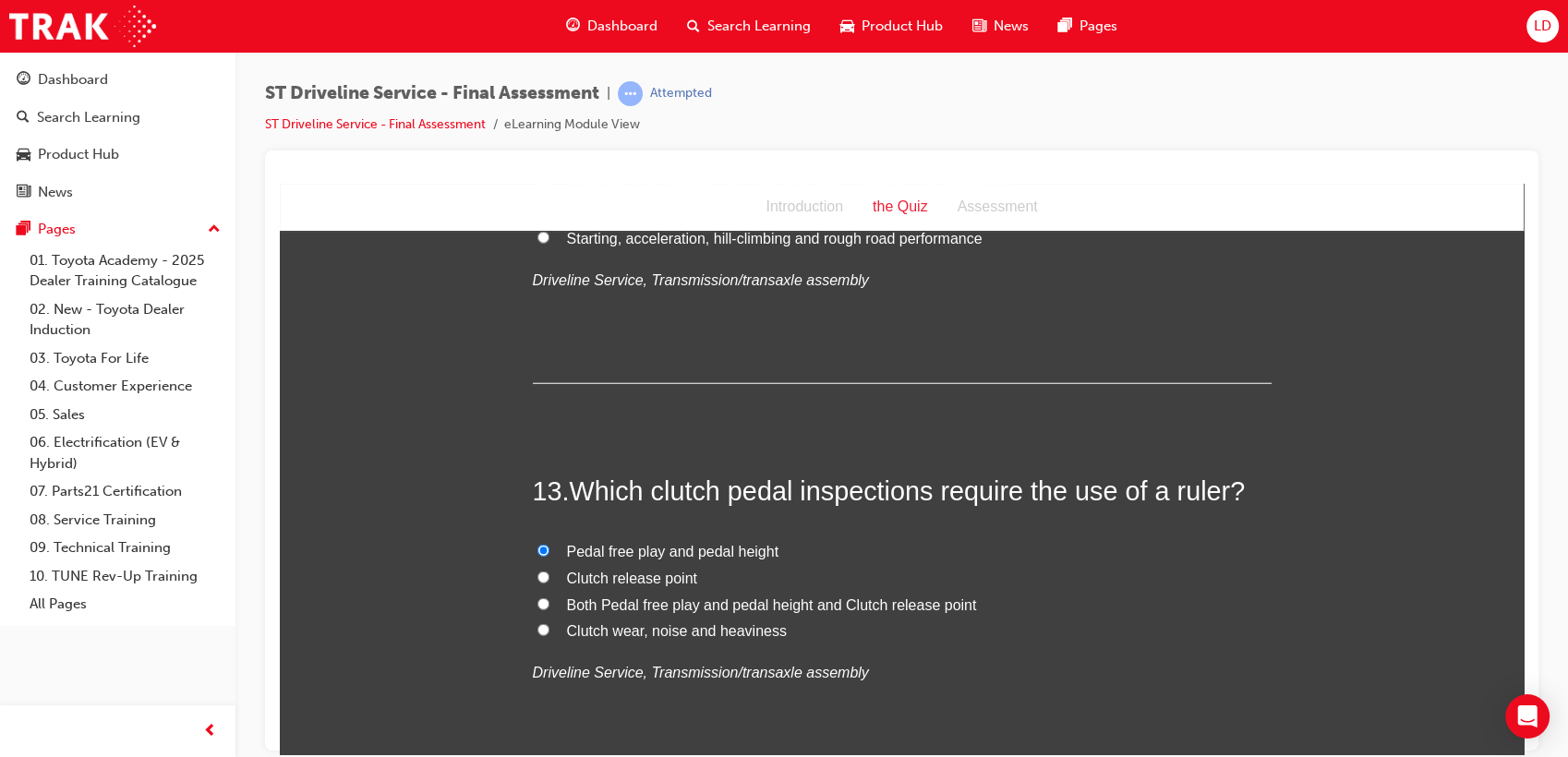
radio input "true"
click at [734, 549] on span "Pedal free play and pedal height" at bounding box center [673, 550] width 212 height 15
click at [549, 549] on input "Pedal free play and pedal height" at bounding box center [543, 549] width 12 height 12
radio input "true"
click at [724, 603] on span "Both Pedal free play and pedal height and Clutch release point" at bounding box center [772, 605] width 410 height 15
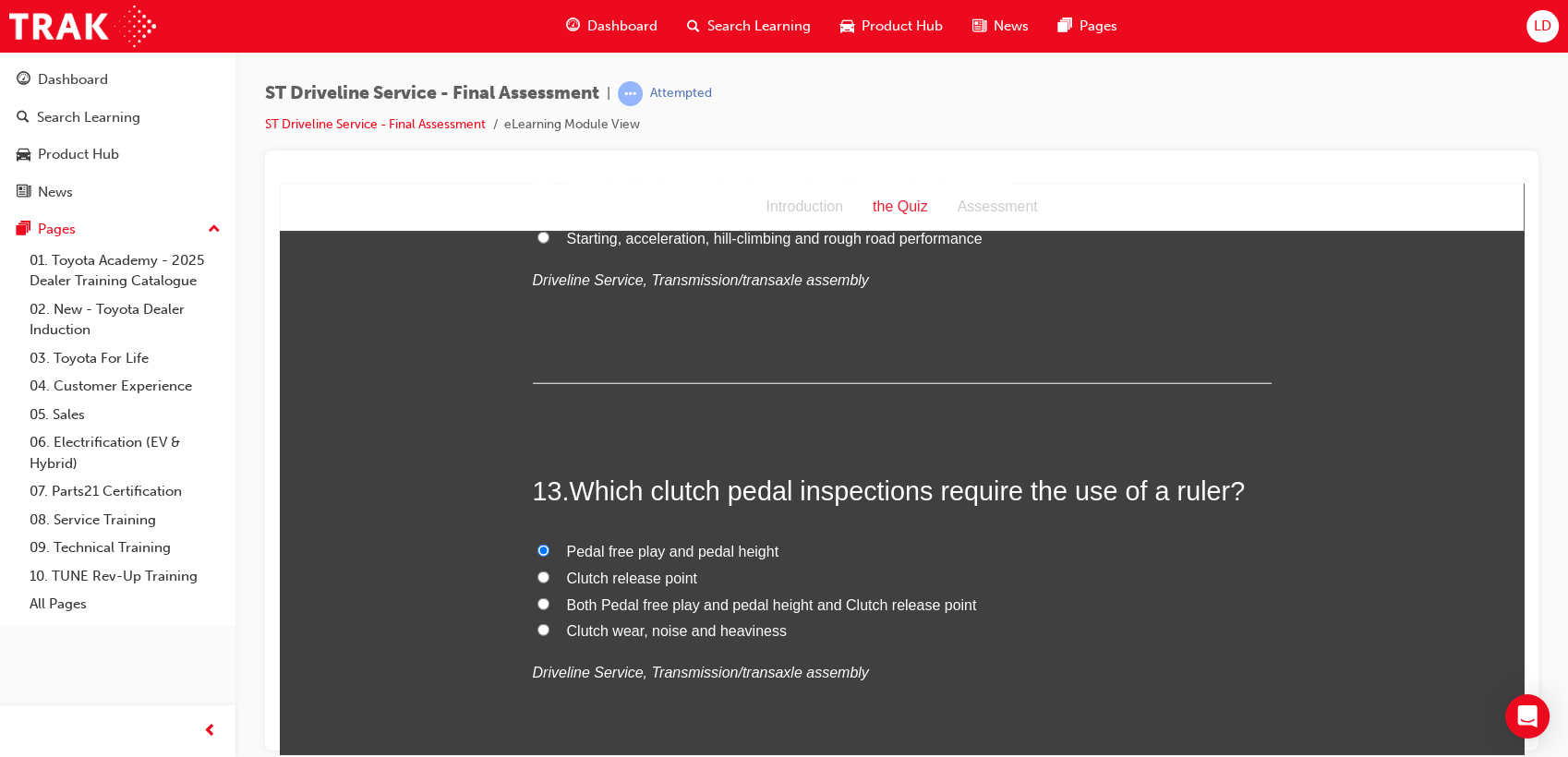
click at [549, 603] on input "Both Pedal free play and pedal height and Clutch release point" at bounding box center [543, 604] width 12 height 12
radio input "true"
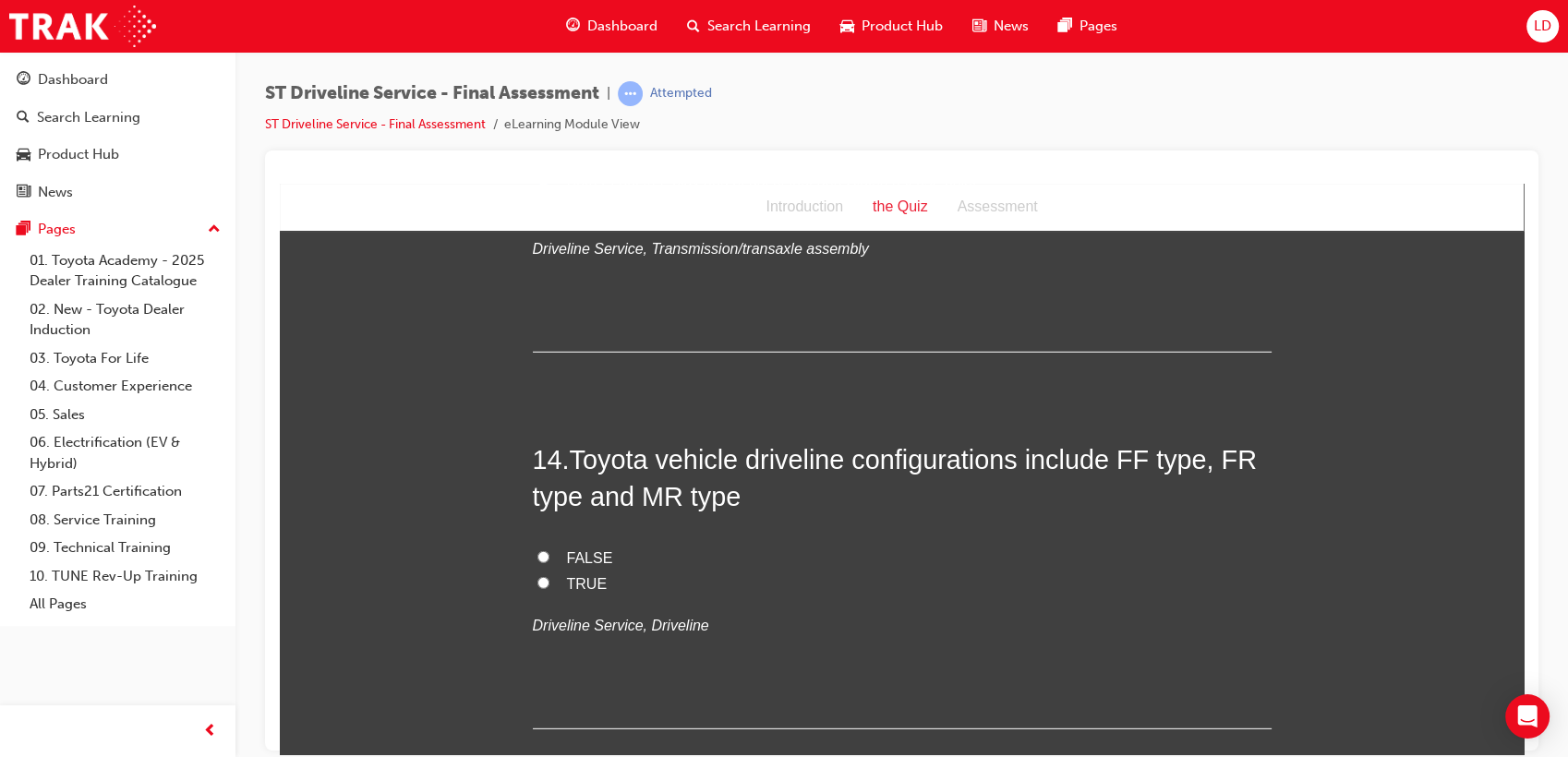
scroll to position [5541, 0]
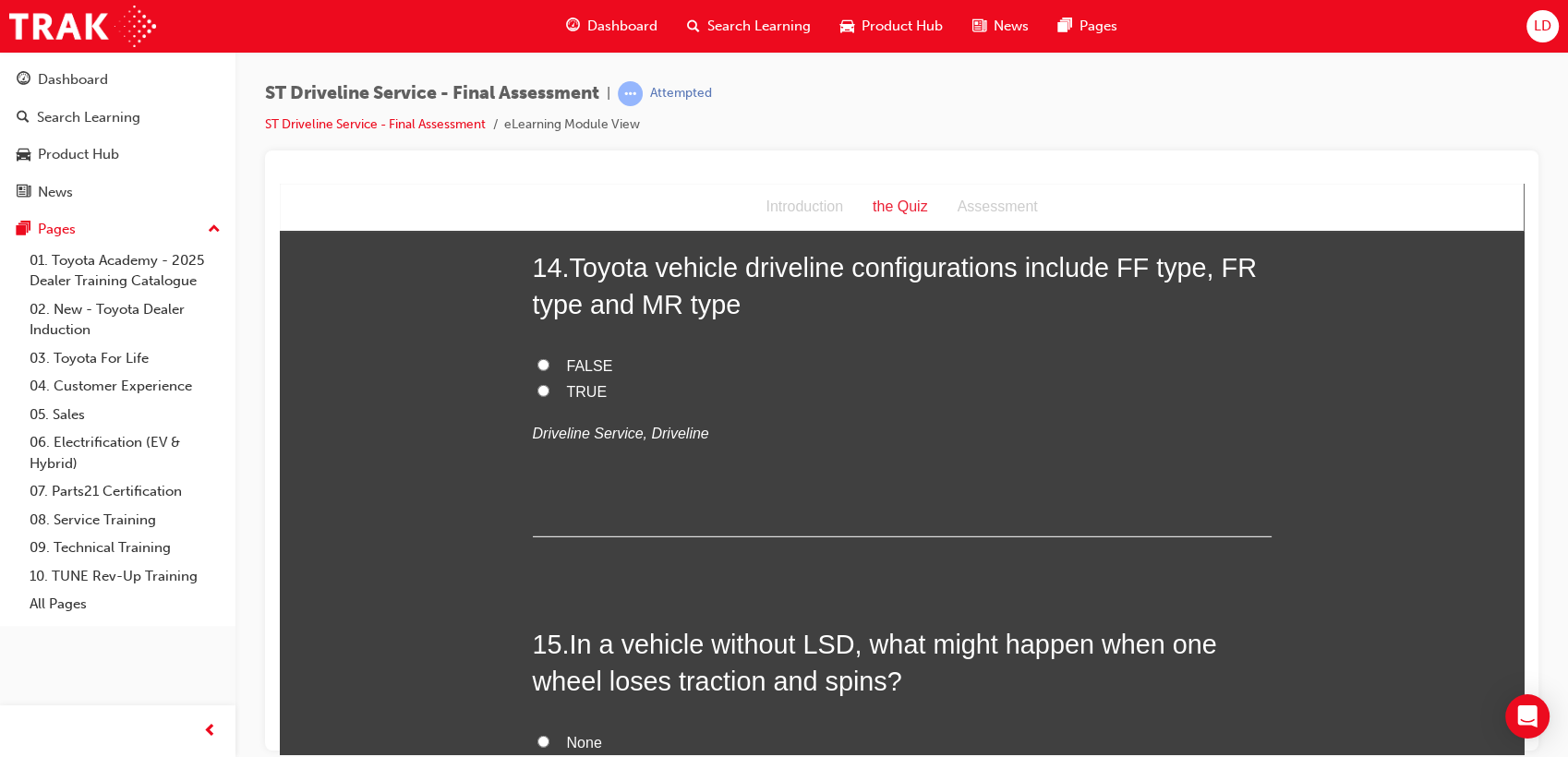
click at [567, 392] on span "TRUE" at bounding box center [587, 390] width 41 height 15
click at [549, 392] on input "TRUE" at bounding box center [543, 389] width 12 height 12
radio input "true"
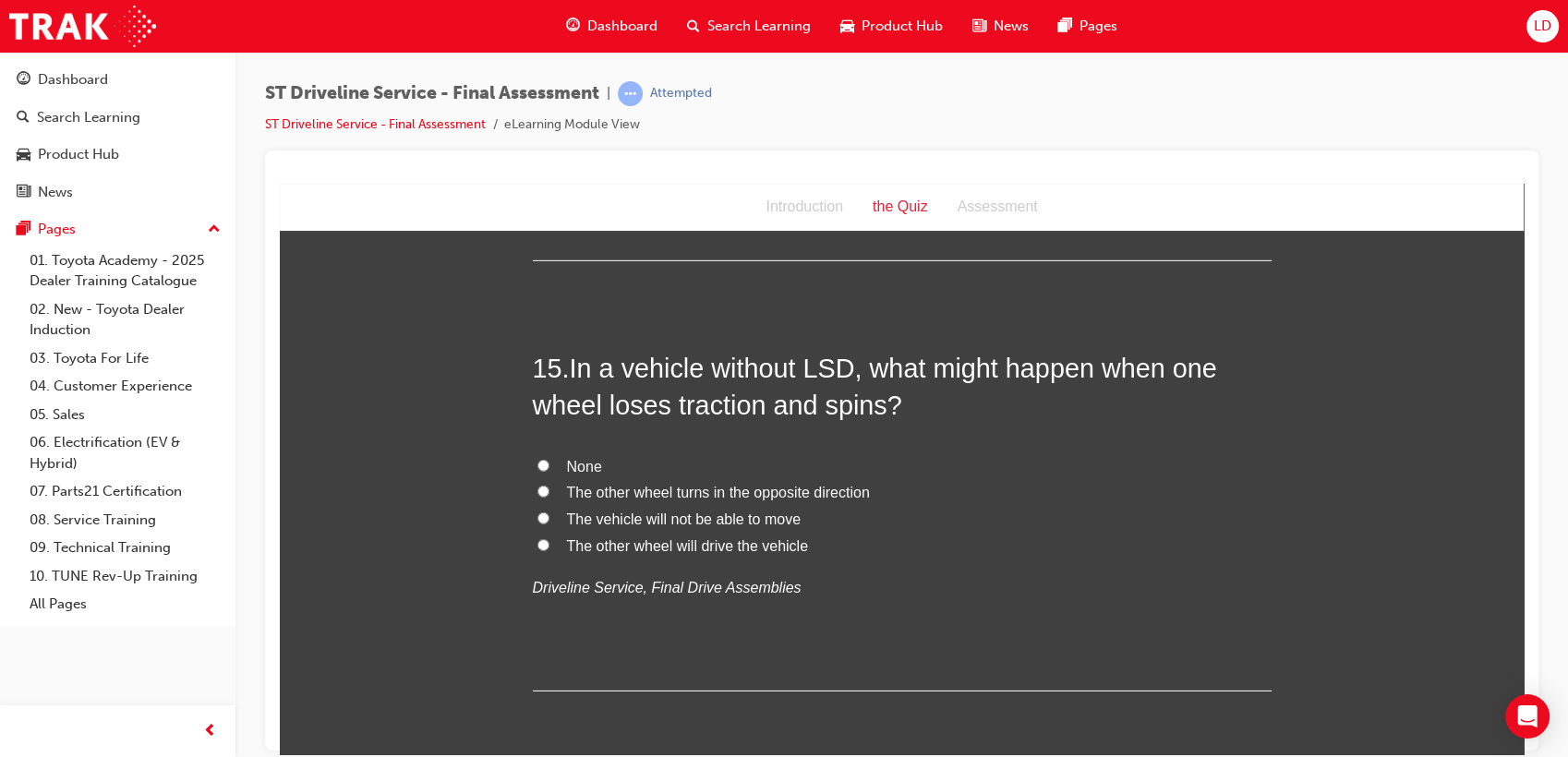
scroll to position [5848, 0]
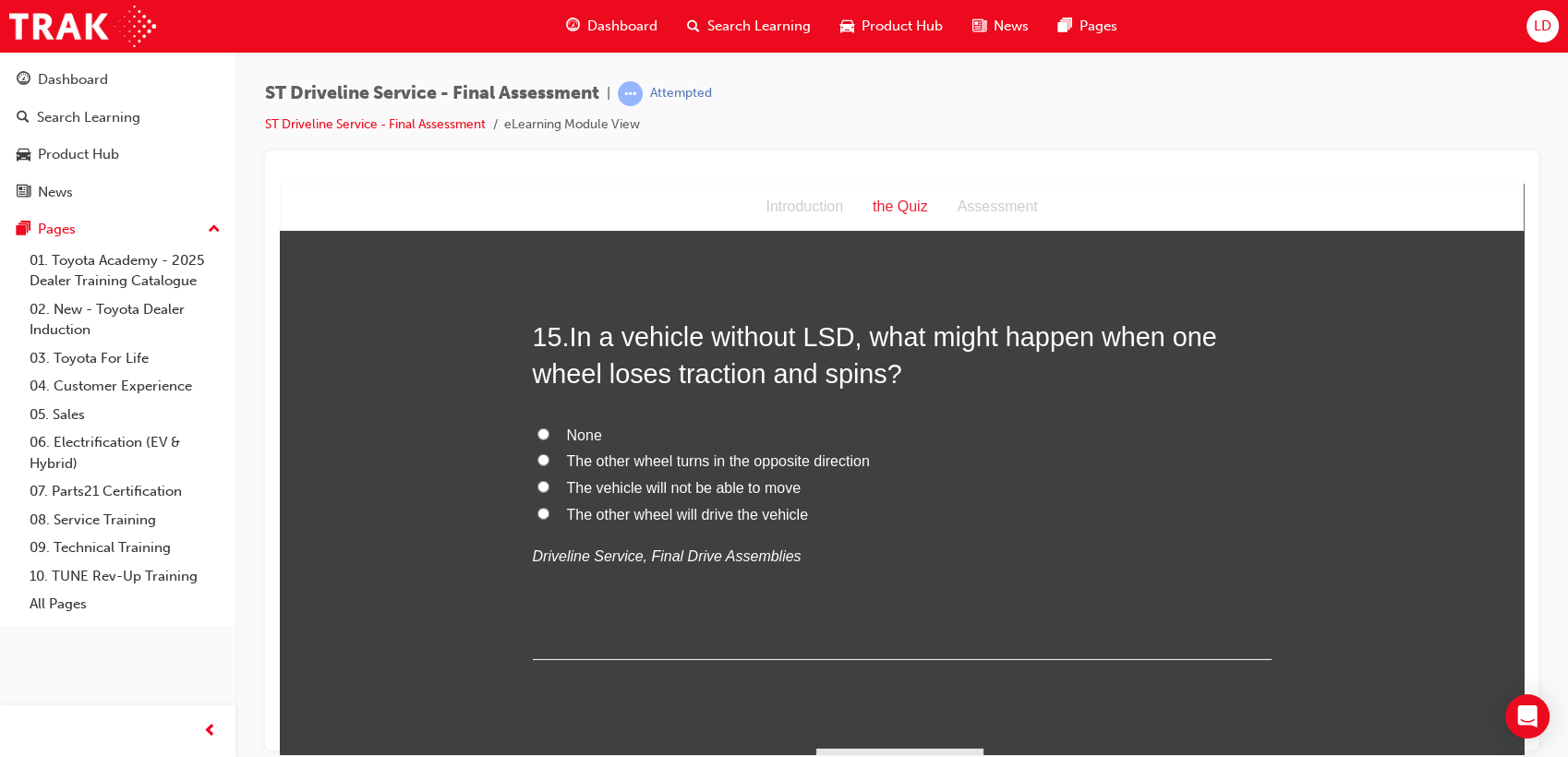
click at [747, 488] on span "The vehicle will not be able to move" at bounding box center [684, 487] width 233 height 15
click at [549, 488] on input "The vehicle will not be able to move" at bounding box center [543, 486] width 12 height 12
radio input "true"
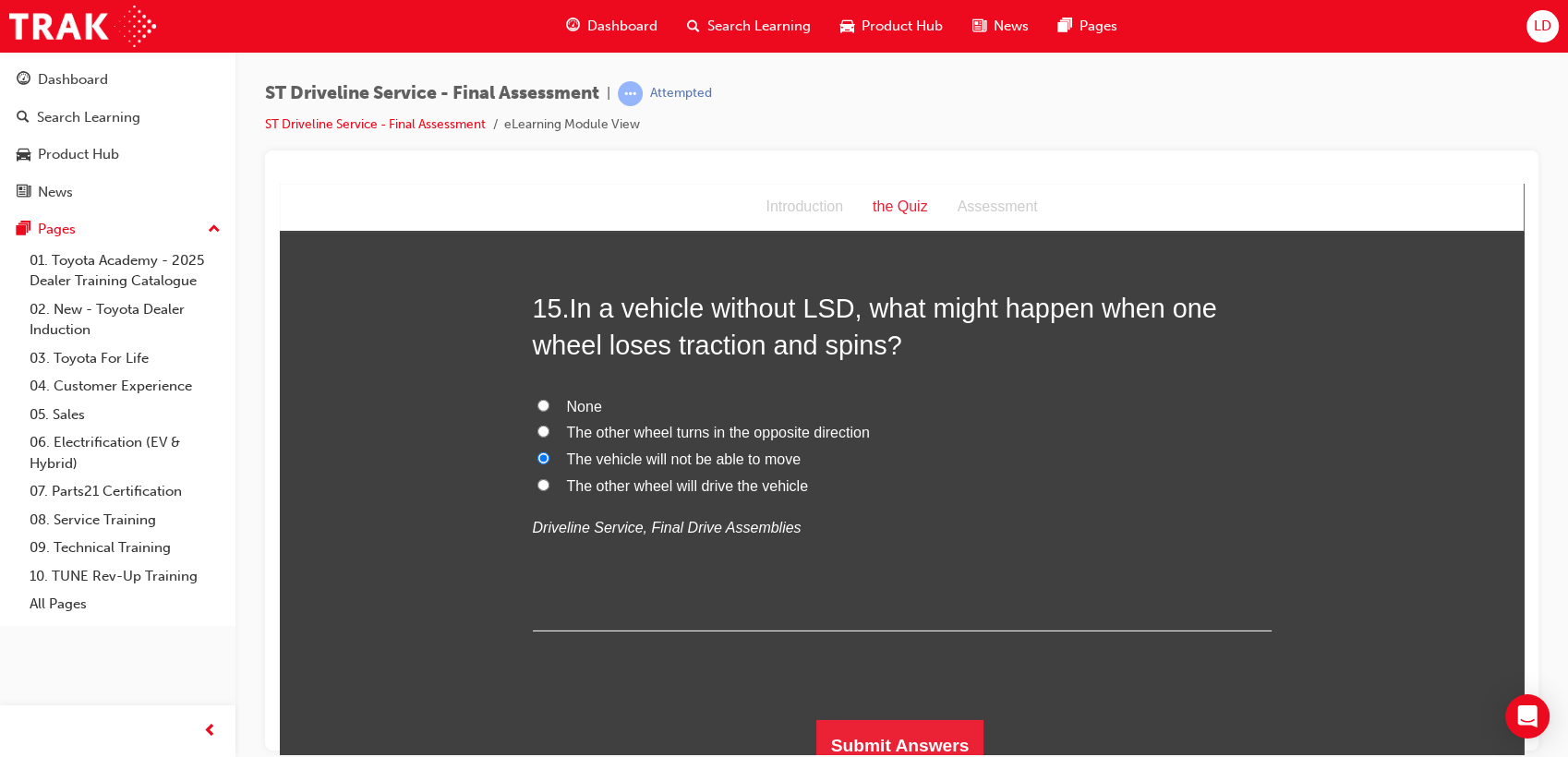
scroll to position [5892, 0]
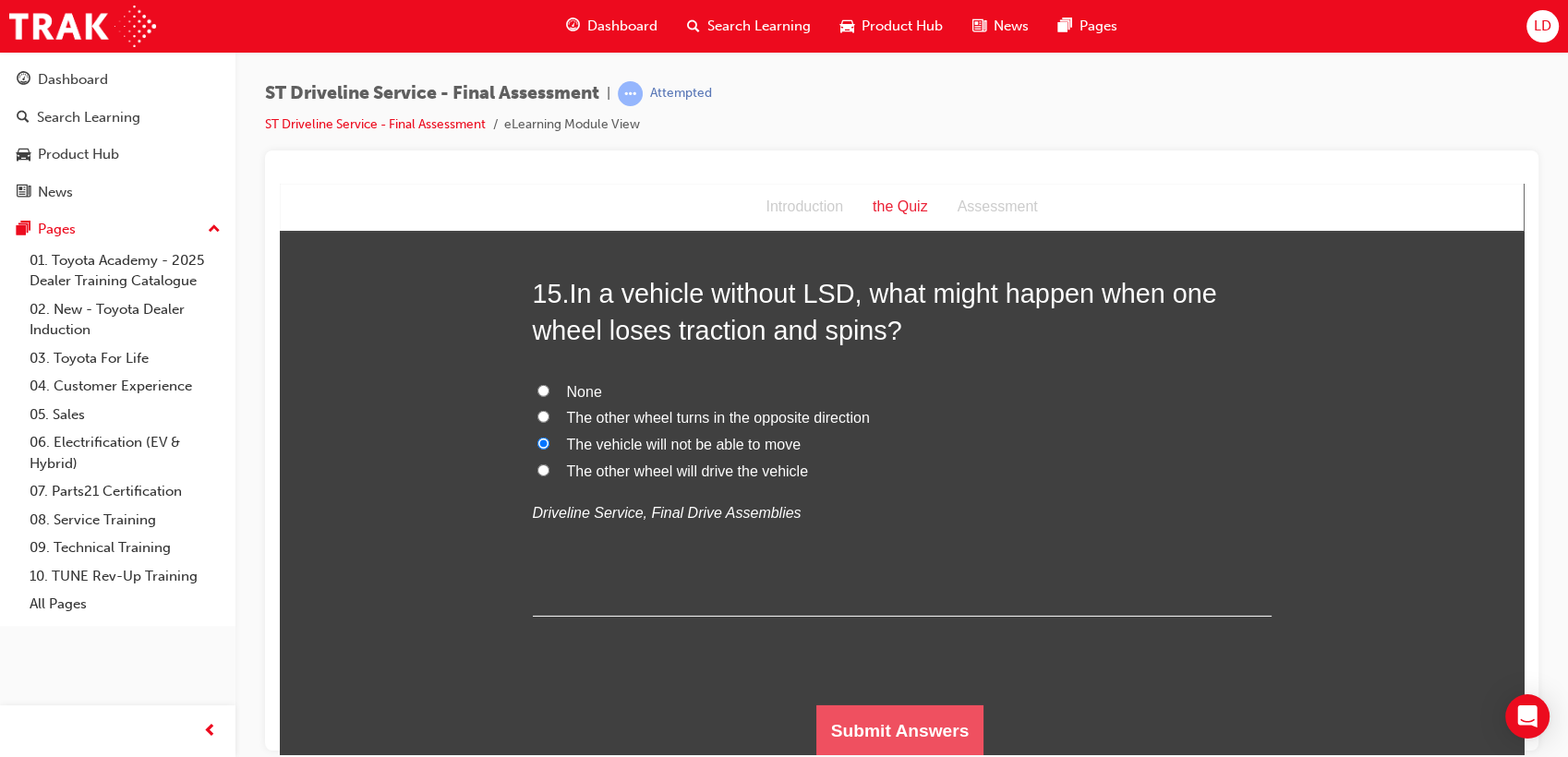
click at [864, 728] on button "Submit Answers" at bounding box center [900, 730] width 169 height 51
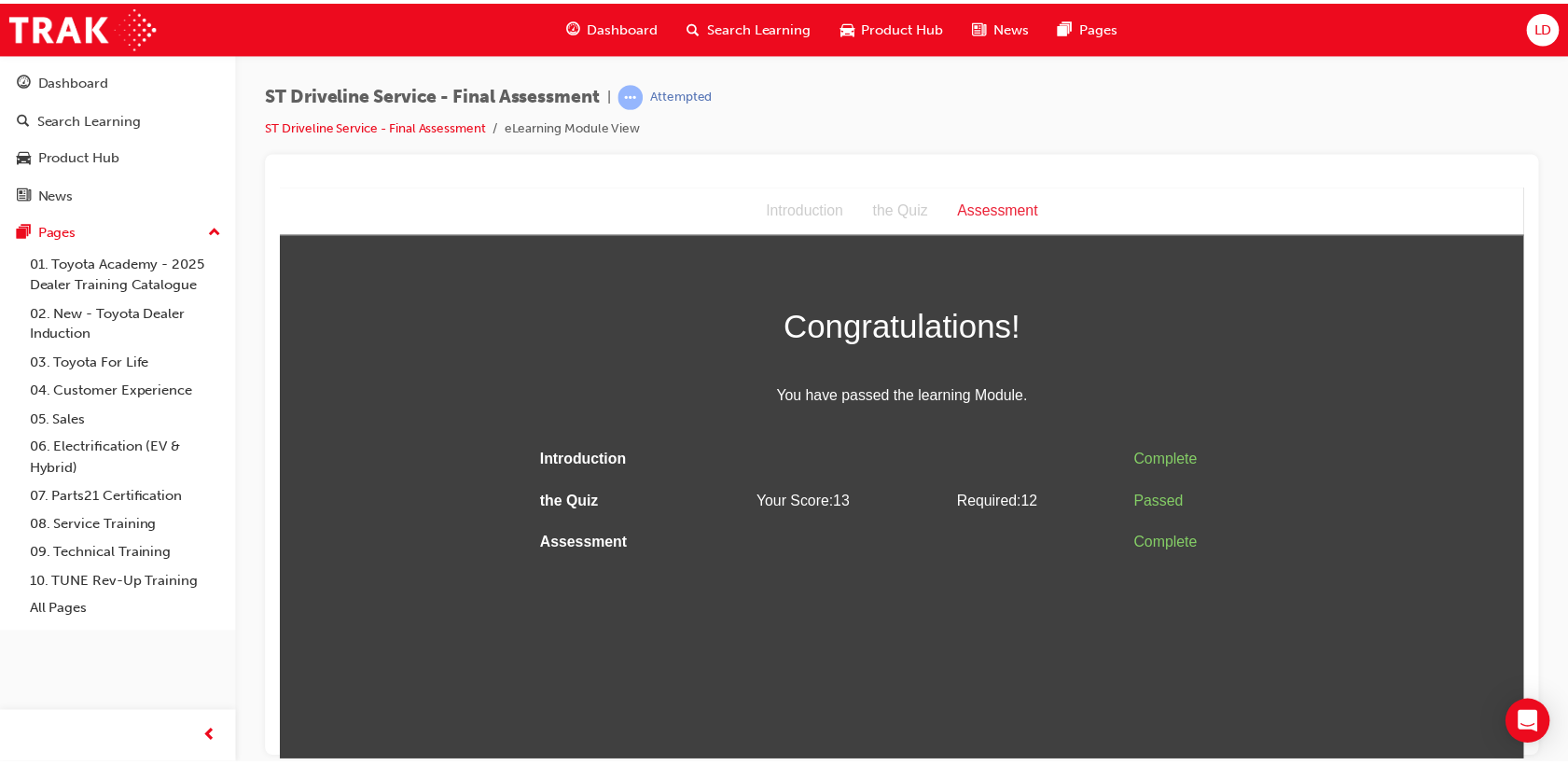
scroll to position [0, 0]
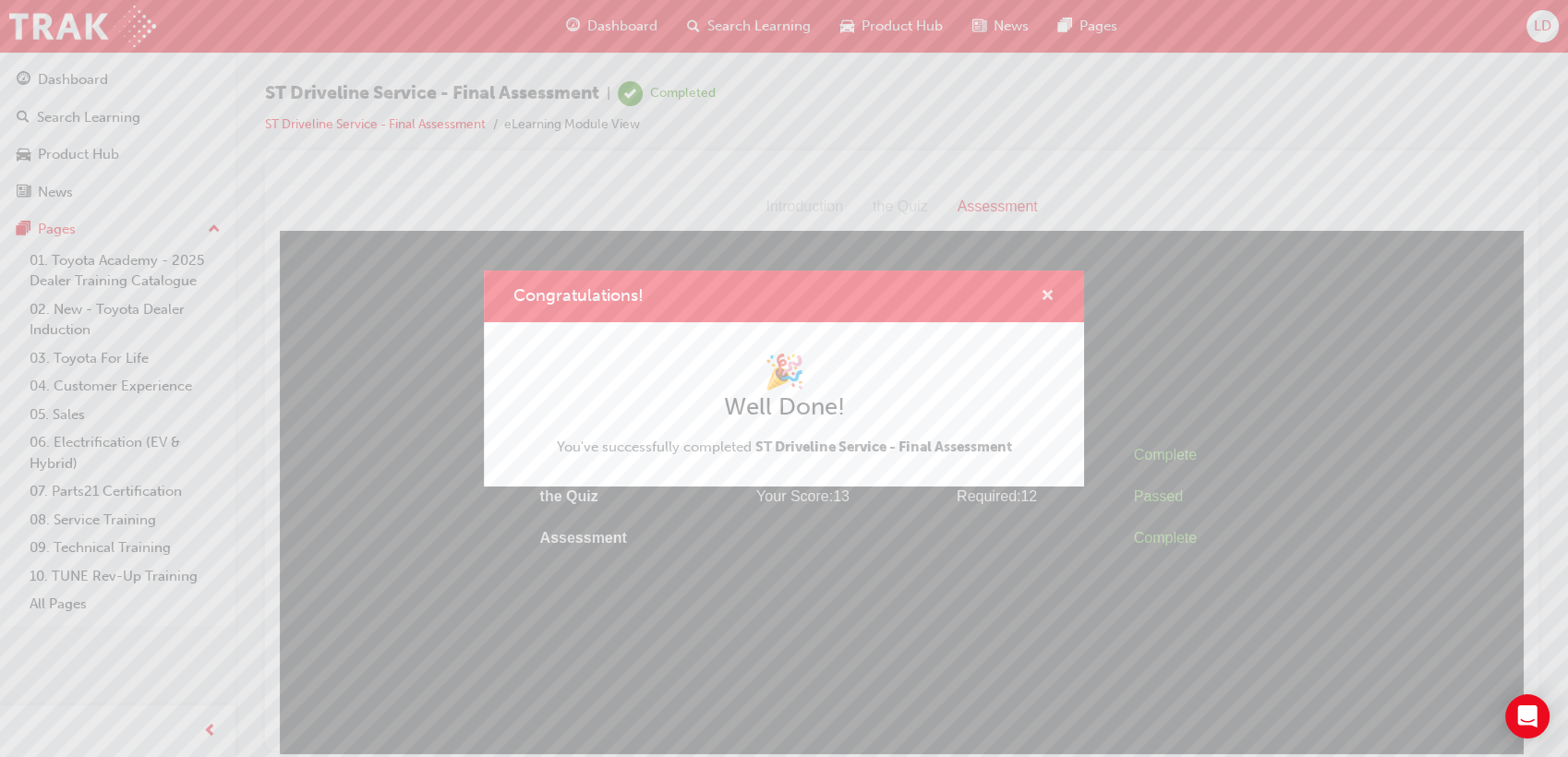
click at [1048, 289] on span "cross-icon" at bounding box center [1047, 297] width 14 height 16
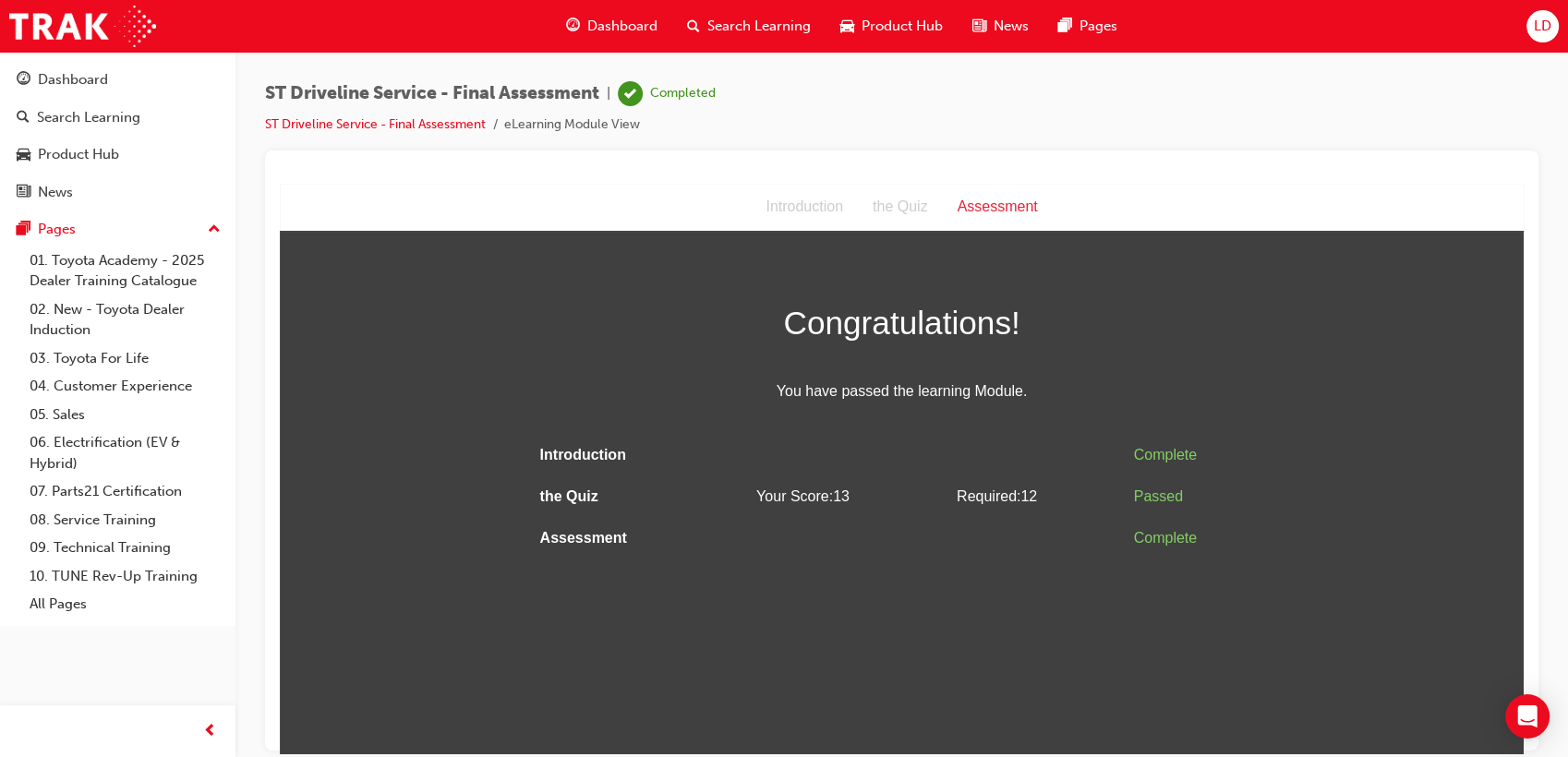
click at [599, 32] on span "Dashboard" at bounding box center [623, 26] width 70 height 21
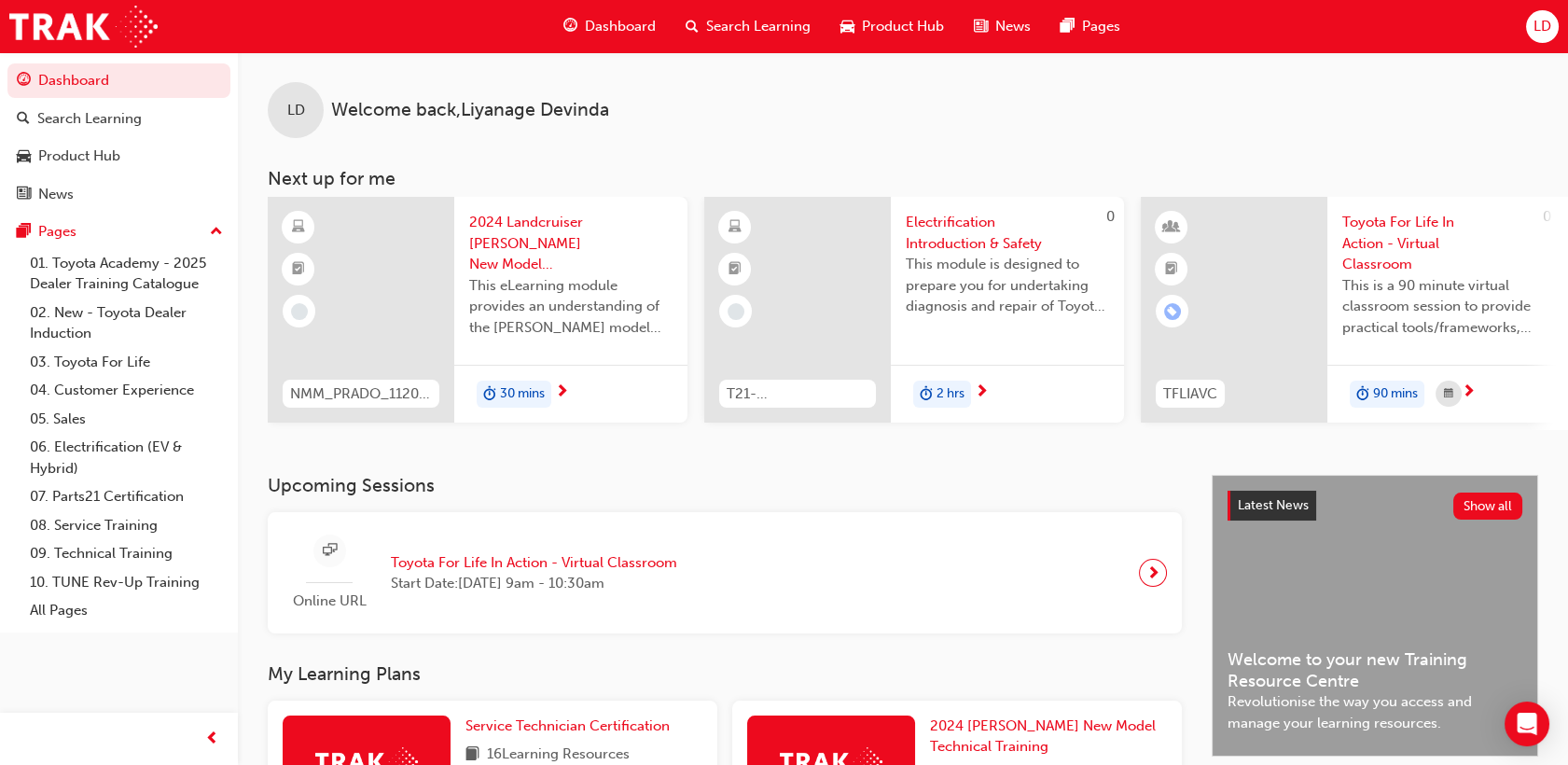
click at [1534, 36] on span "LD" at bounding box center [1542, 26] width 17 height 21
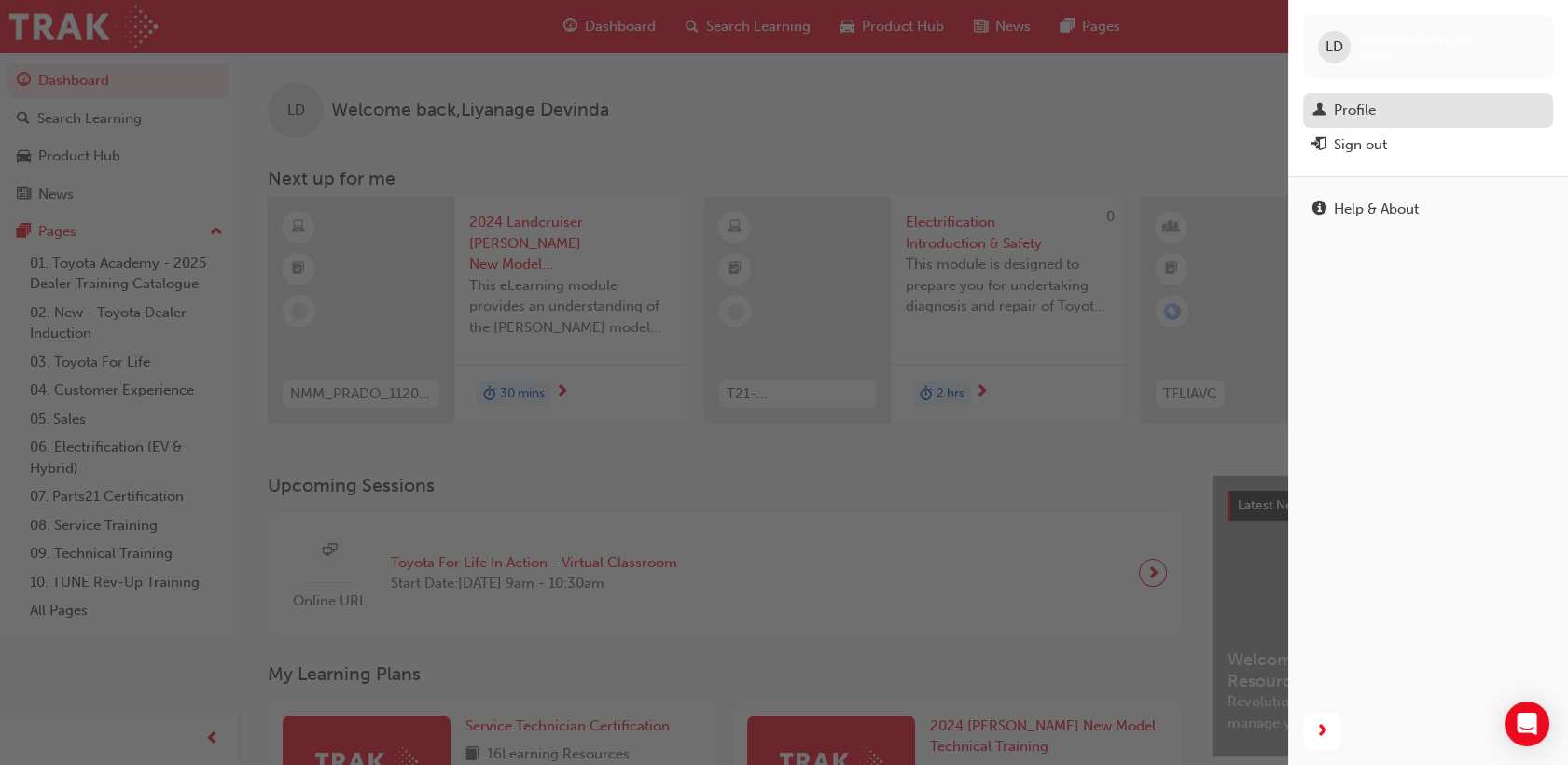
click at [1351, 112] on div "Profile" at bounding box center [1355, 111] width 42 height 21
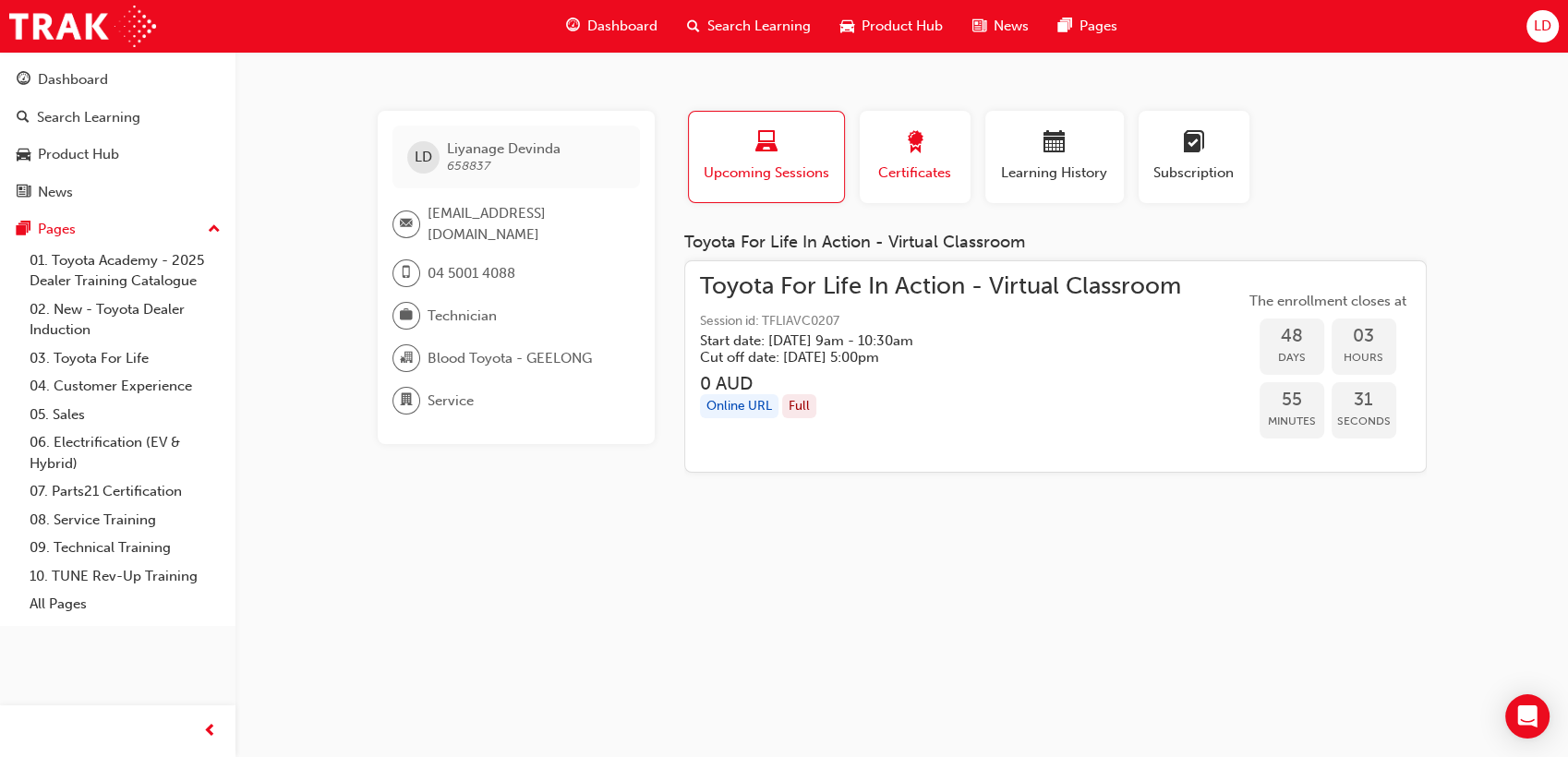
click at [904, 159] on div "button" at bounding box center [915, 146] width 83 height 29
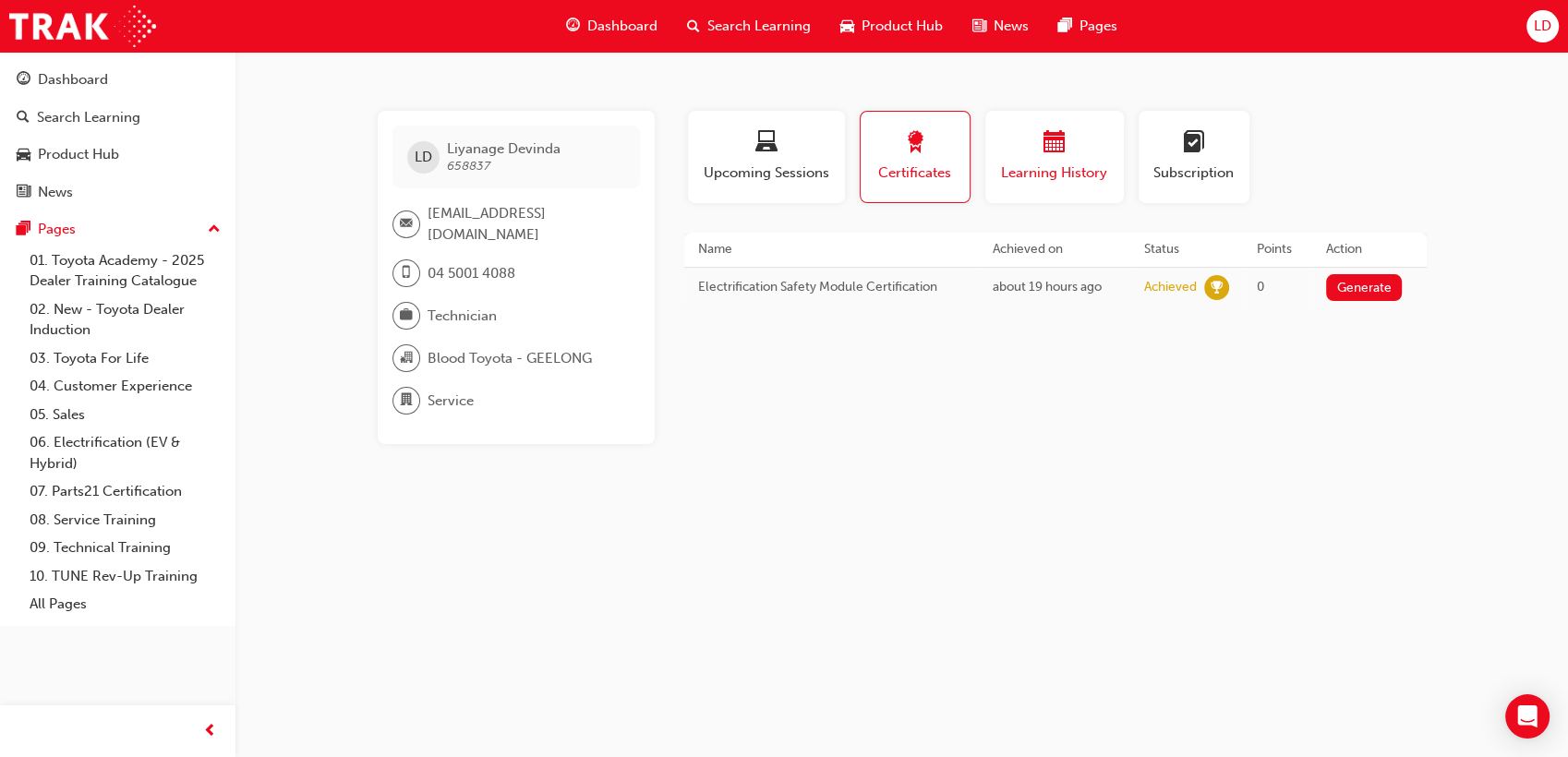
click at [1079, 155] on div "button" at bounding box center [1054, 146] width 110 height 29
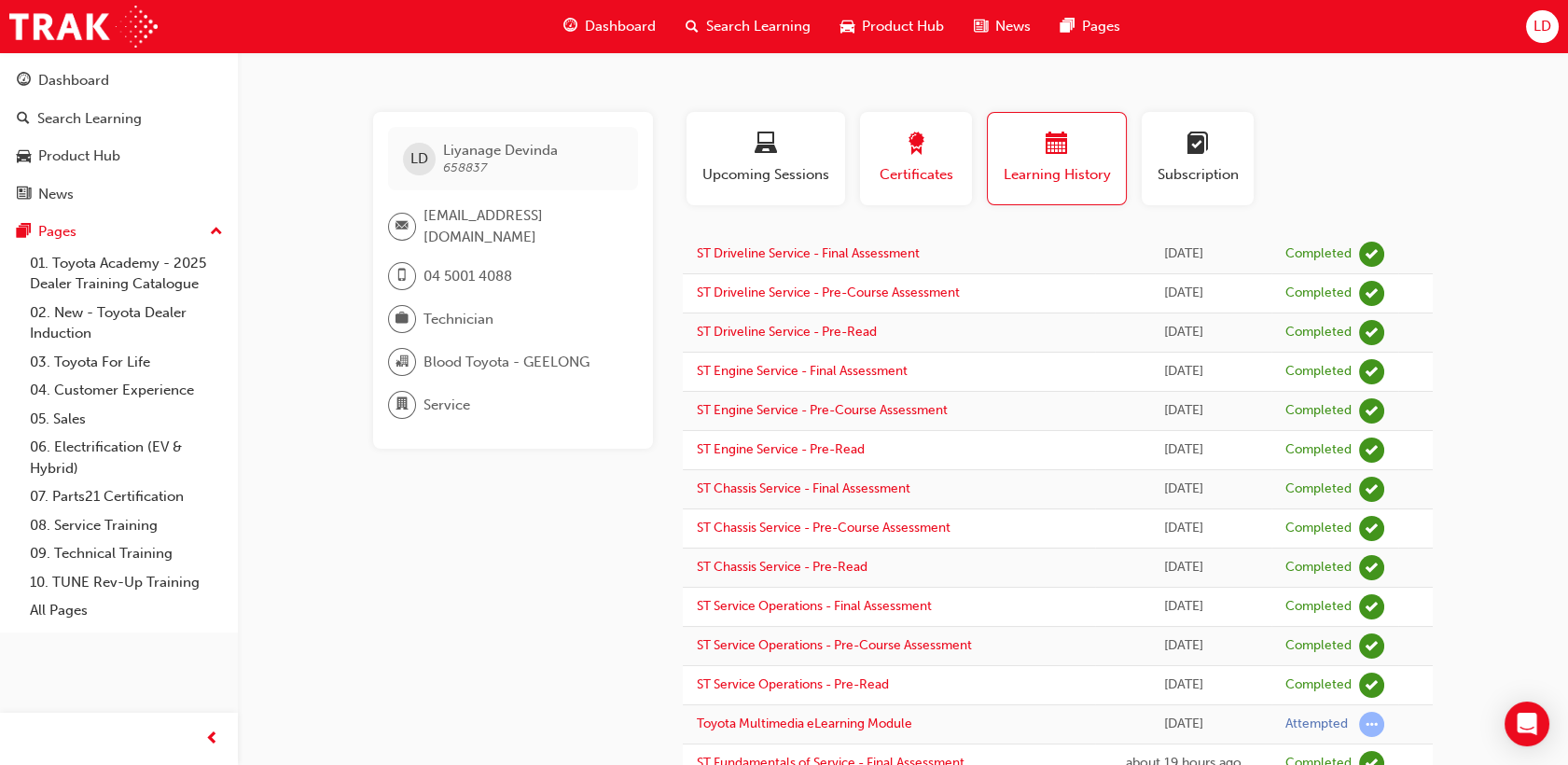
click at [944, 159] on div "button" at bounding box center [916, 147] width 84 height 29
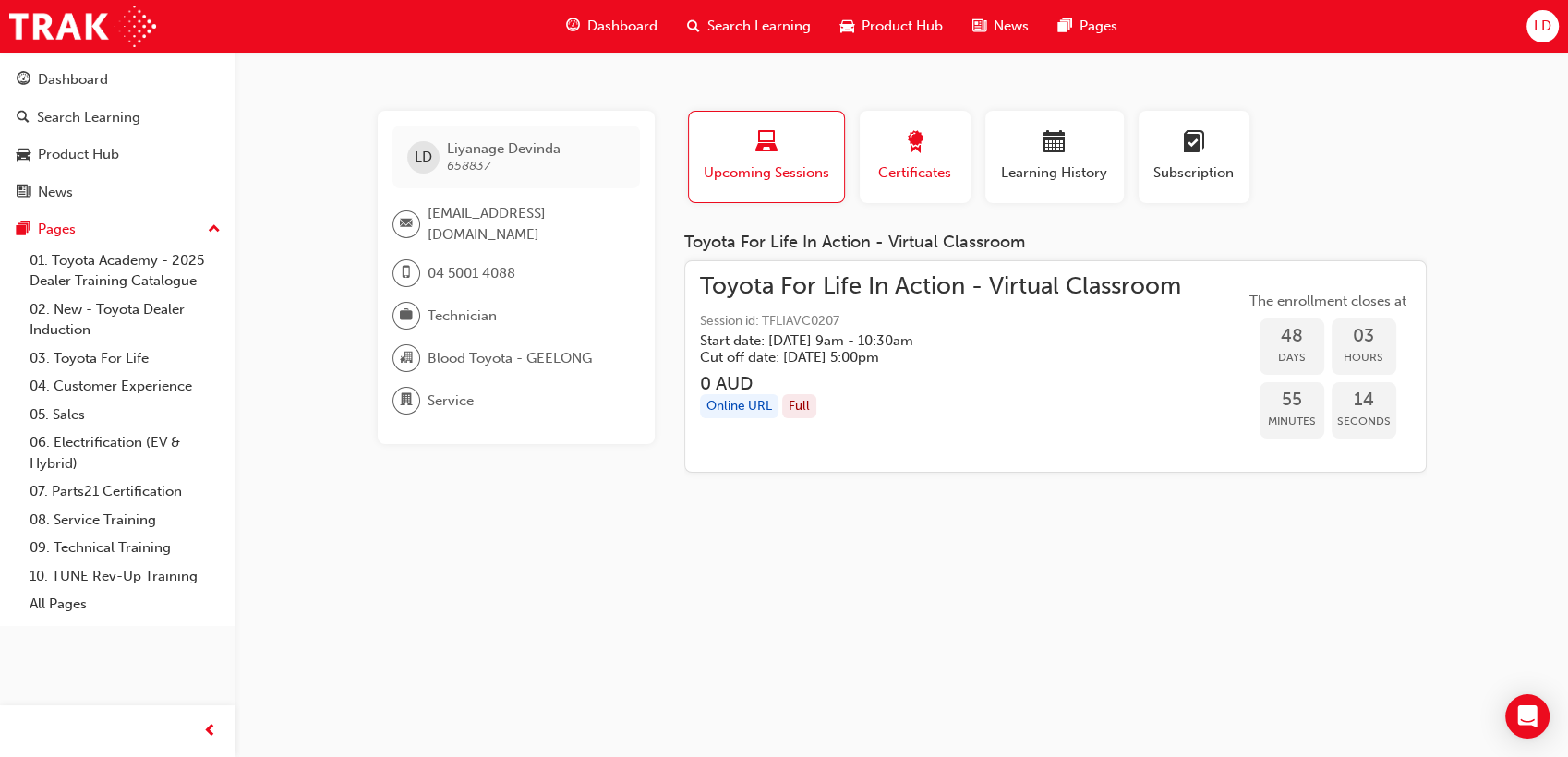
click at [890, 160] on div "Certificates" at bounding box center [915, 157] width 83 height 52
click at [909, 178] on span "Certificates" at bounding box center [915, 173] width 83 height 21
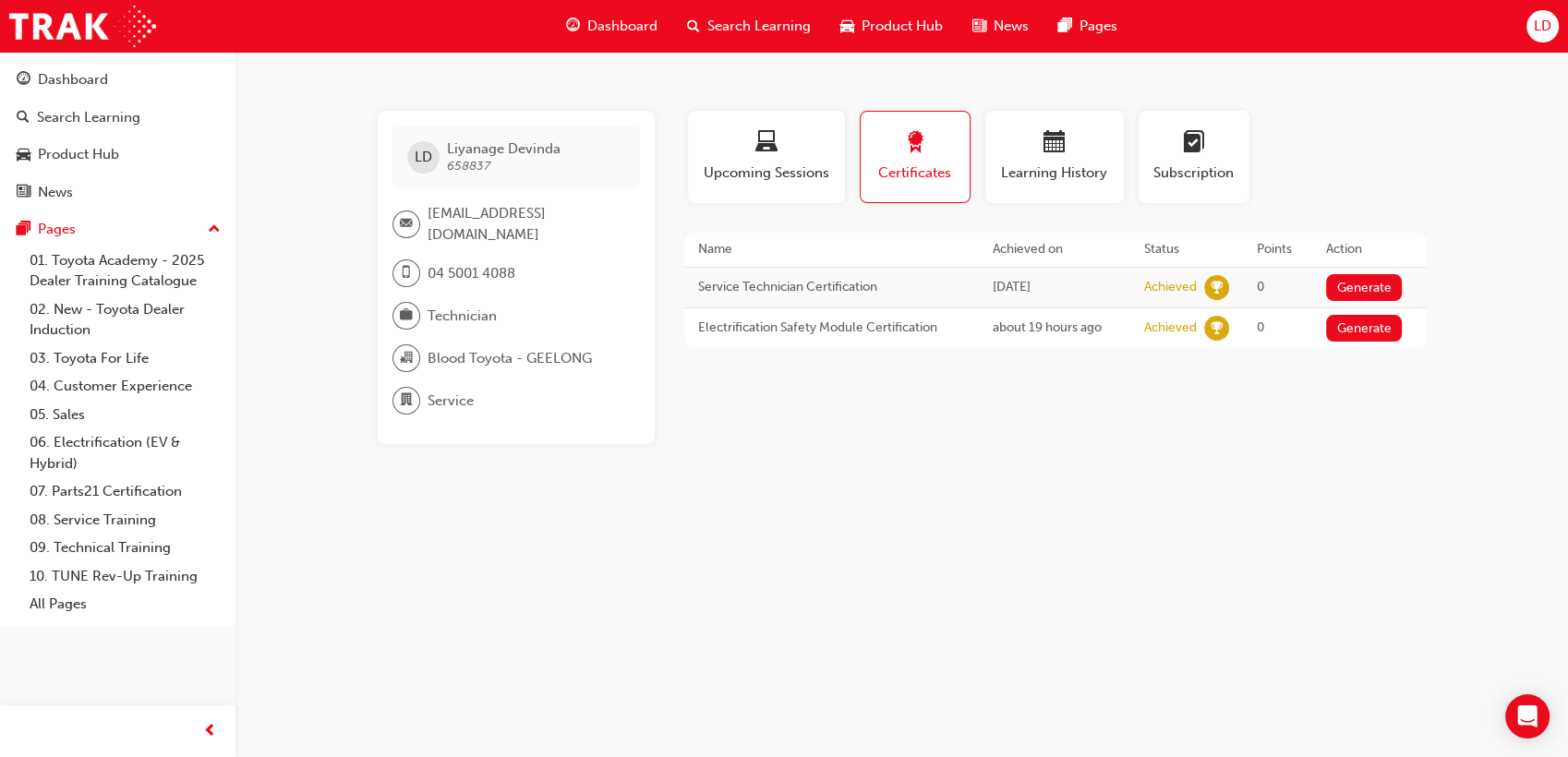
click at [643, 41] on div "Dashboard" at bounding box center [611, 27] width 121 height 38
